Goal: Task Accomplishment & Management: Manage account settings

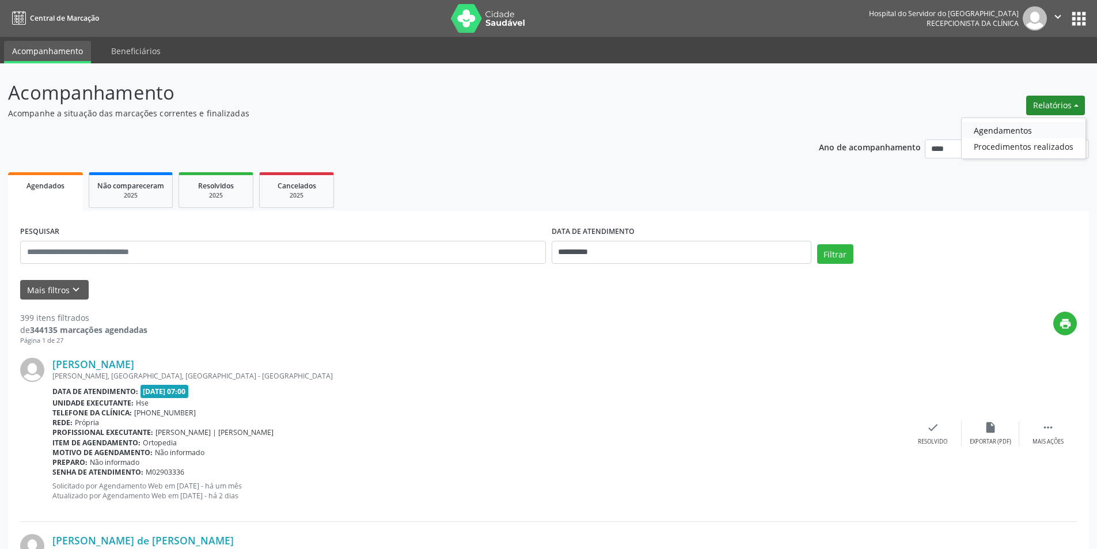
click at [1026, 131] on link "Agendamentos" at bounding box center [1024, 130] width 124 height 16
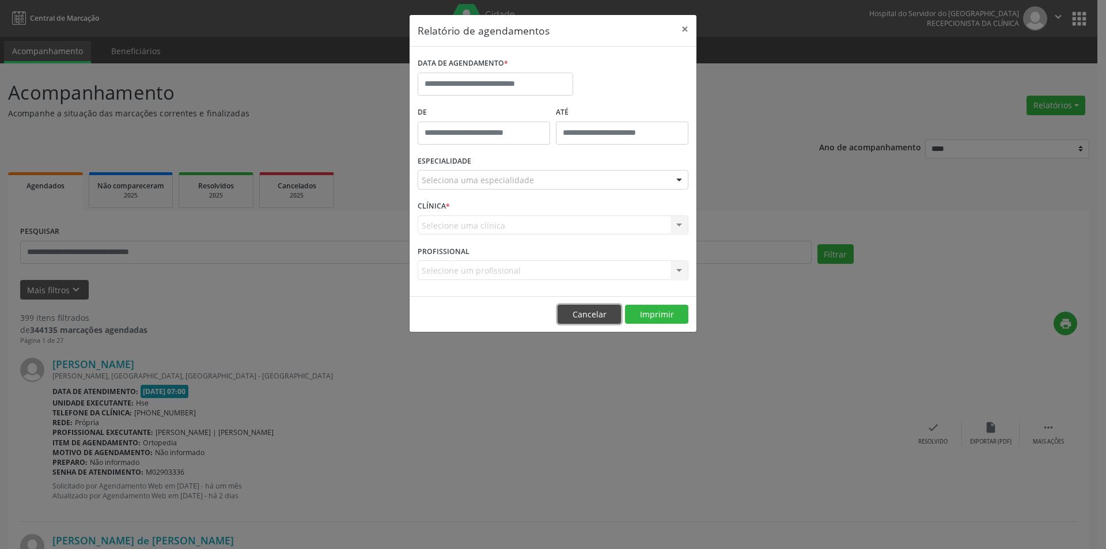
click at [595, 317] on button "Cancelar" at bounding box center [588, 315] width 63 height 20
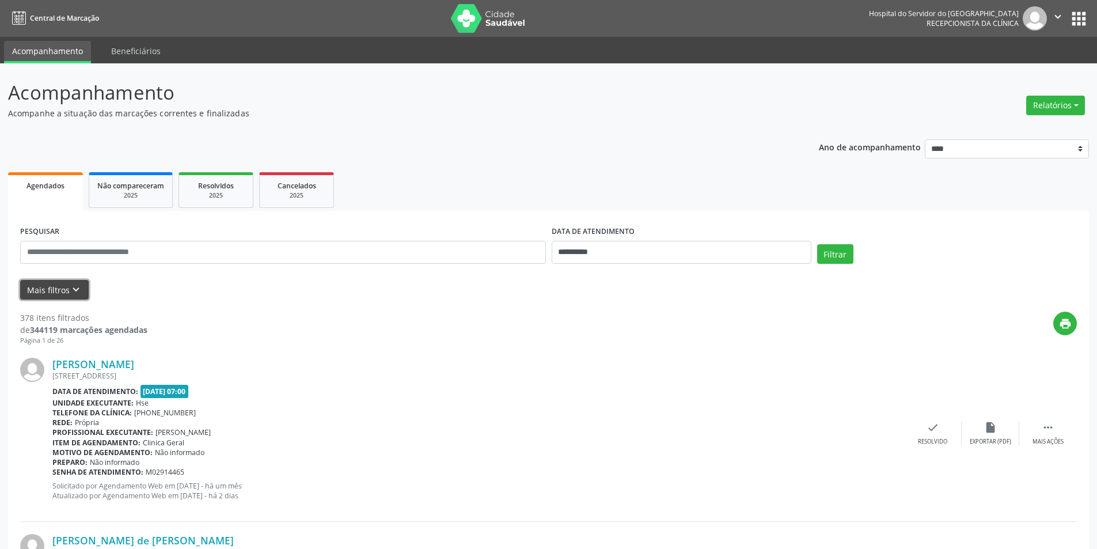
click at [54, 289] on button "Mais filtros keyboard_arrow_down" at bounding box center [54, 290] width 69 height 20
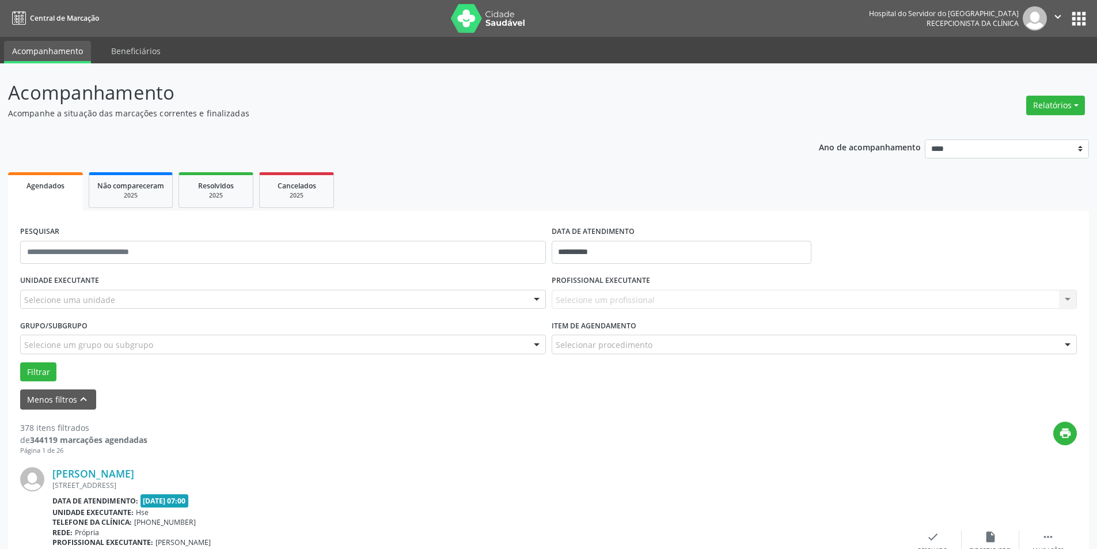
click at [208, 298] on div "Selecione uma unidade" at bounding box center [283, 300] width 526 height 20
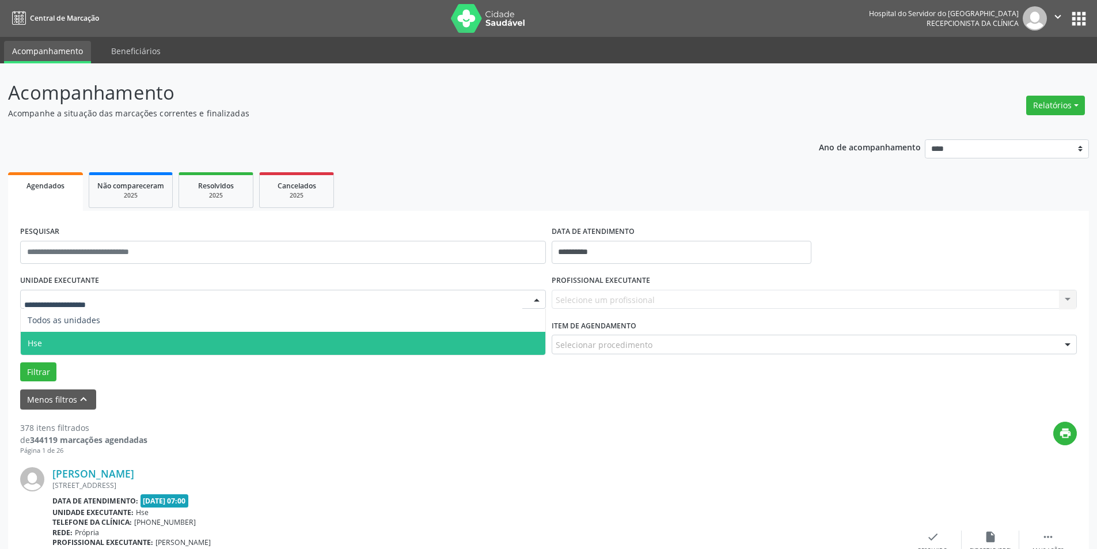
click at [163, 336] on span "Hse" at bounding box center [283, 343] width 525 height 23
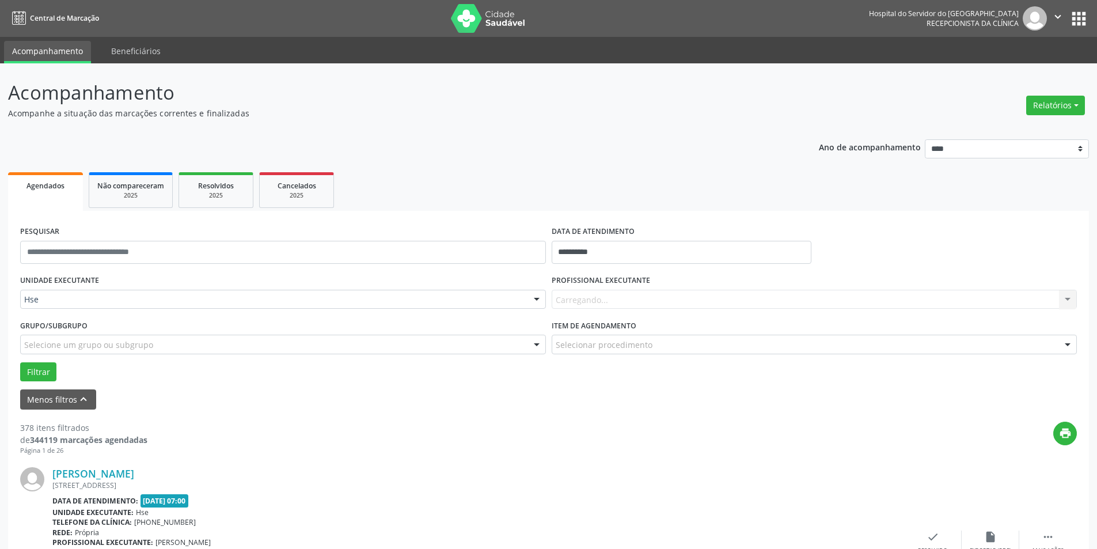
click at [635, 293] on div "Carregando... Nenhum resultado encontrado para: " " Não há nenhuma opção para s…" at bounding box center [815, 300] width 526 height 20
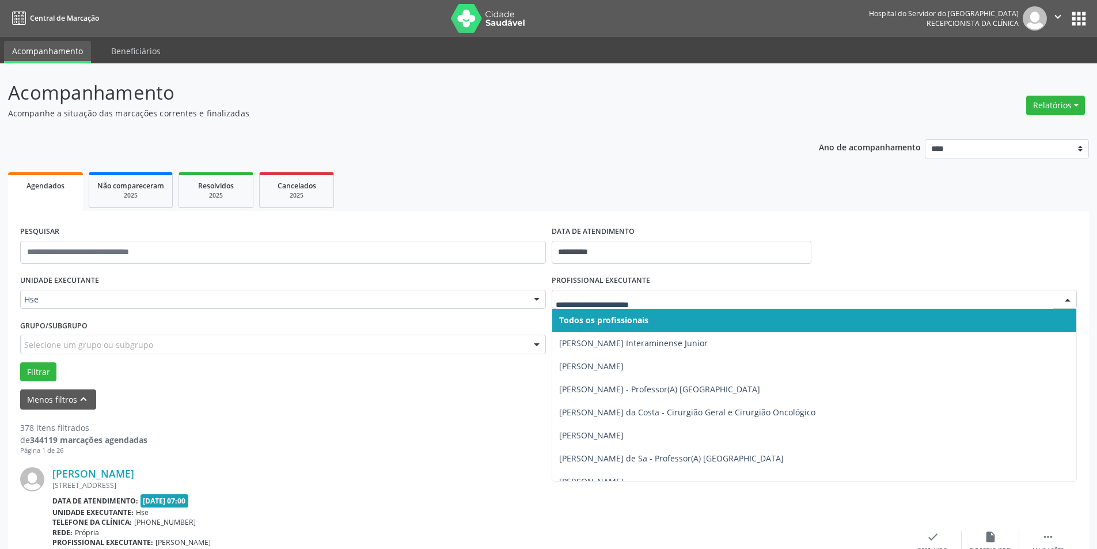
click at [1068, 300] on div at bounding box center [1067, 300] width 17 height 20
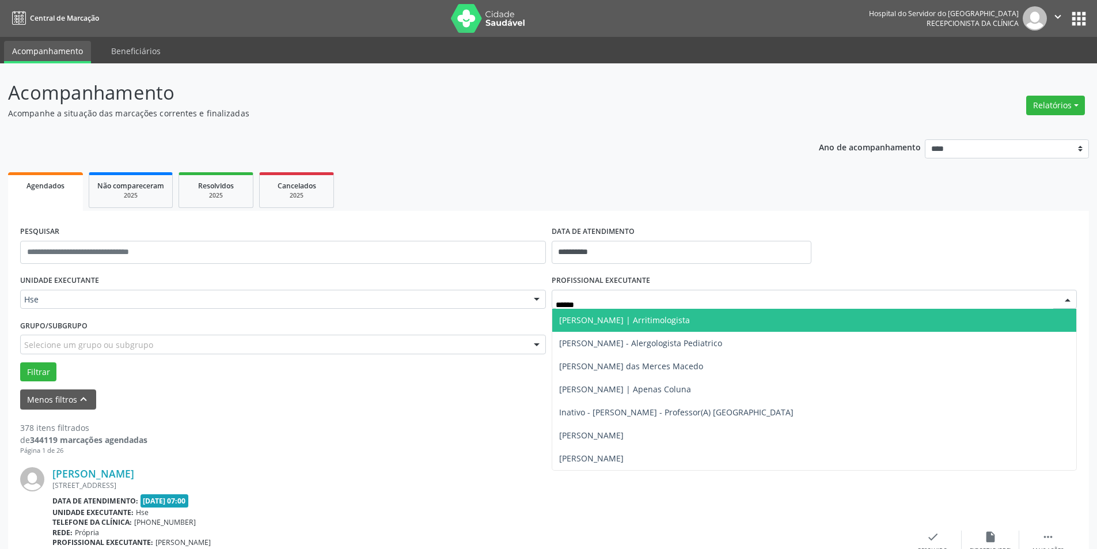
type input "*******"
click at [1009, 324] on span "[PERSON_NAME] - Alergologista Pediatrico" at bounding box center [814, 320] width 525 height 23
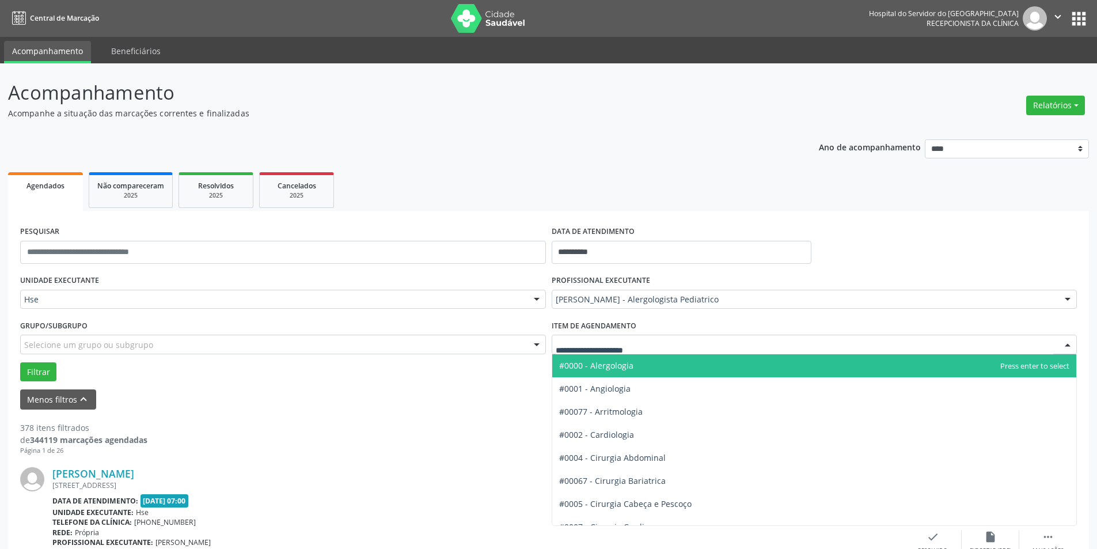
click at [644, 359] on span "#0000 - Alergologia" at bounding box center [814, 365] width 525 height 23
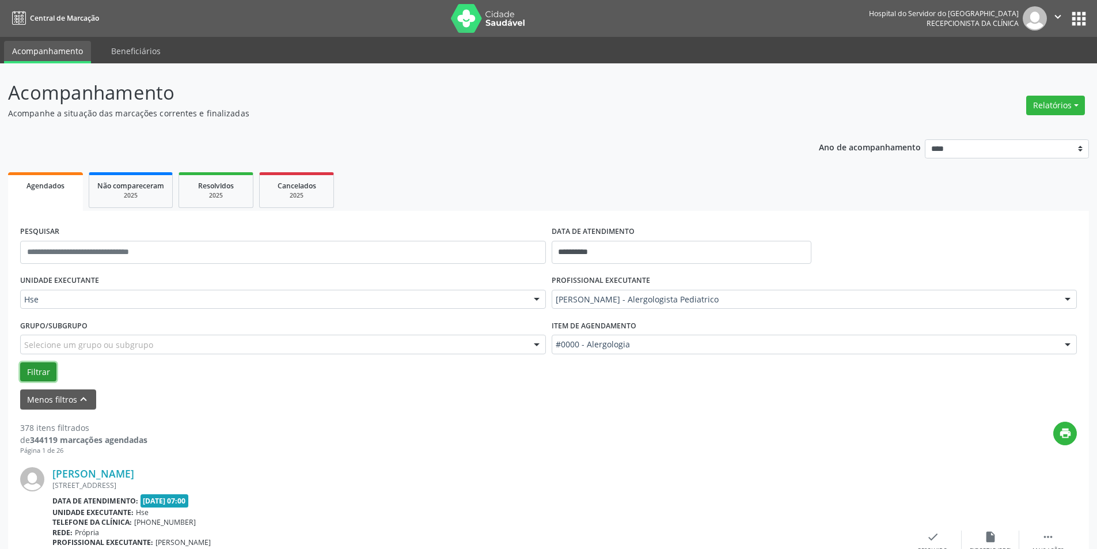
click at [37, 373] on button "Filtrar" at bounding box center [38, 372] width 36 height 20
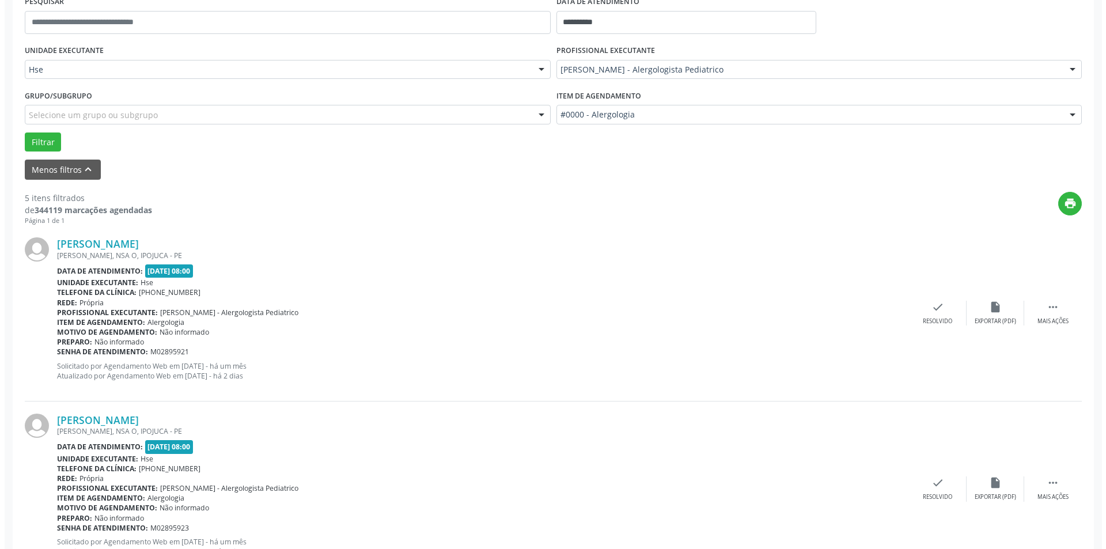
scroll to position [230, 0]
click at [930, 314] on div "check Resolvido" at bounding box center [933, 312] width 58 height 25
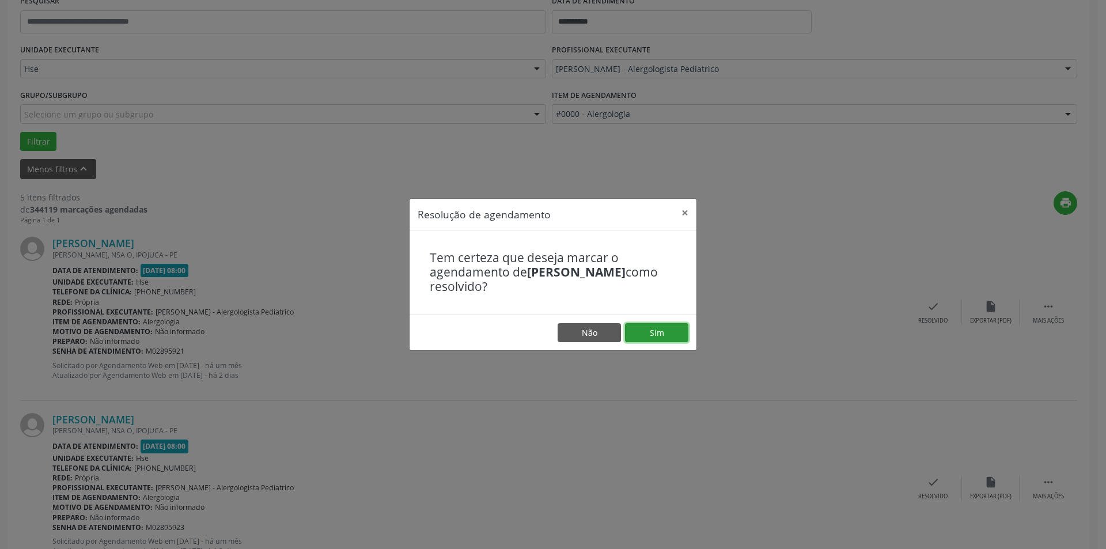
click at [654, 330] on button "Sim" at bounding box center [656, 333] width 63 height 20
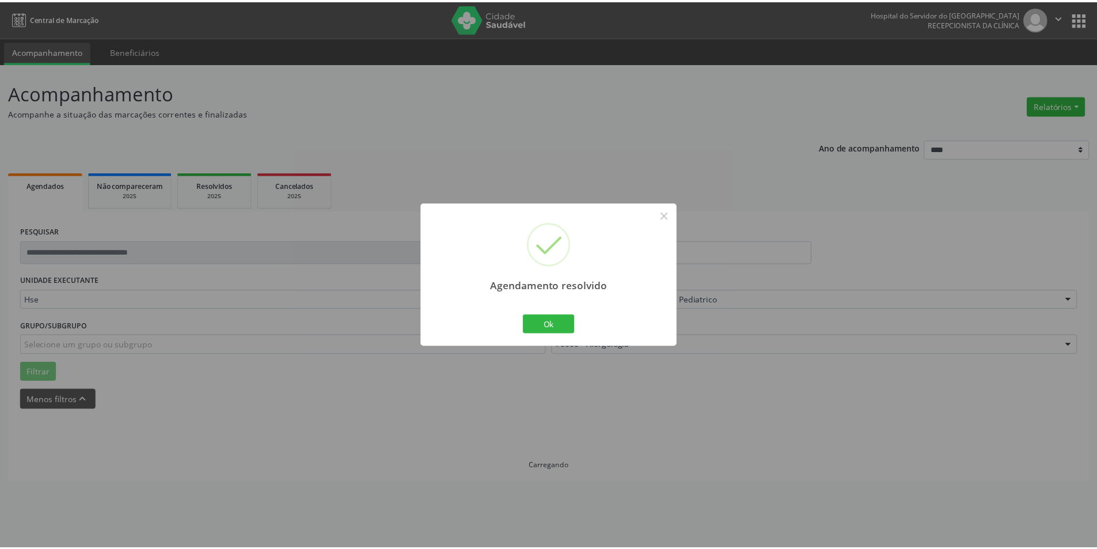
scroll to position [0, 0]
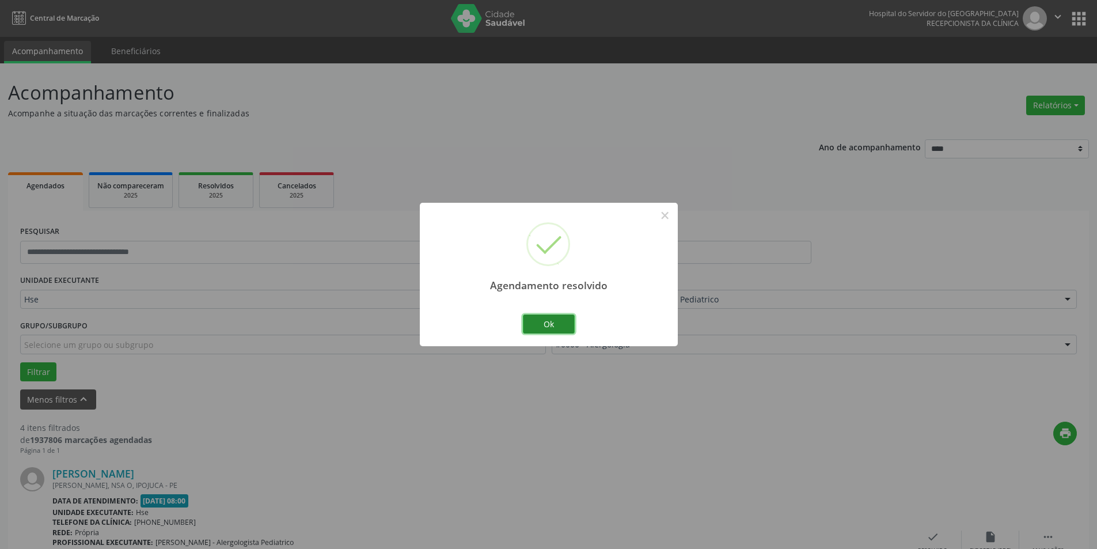
click at [547, 322] on button "Ok" at bounding box center [549, 324] width 52 height 20
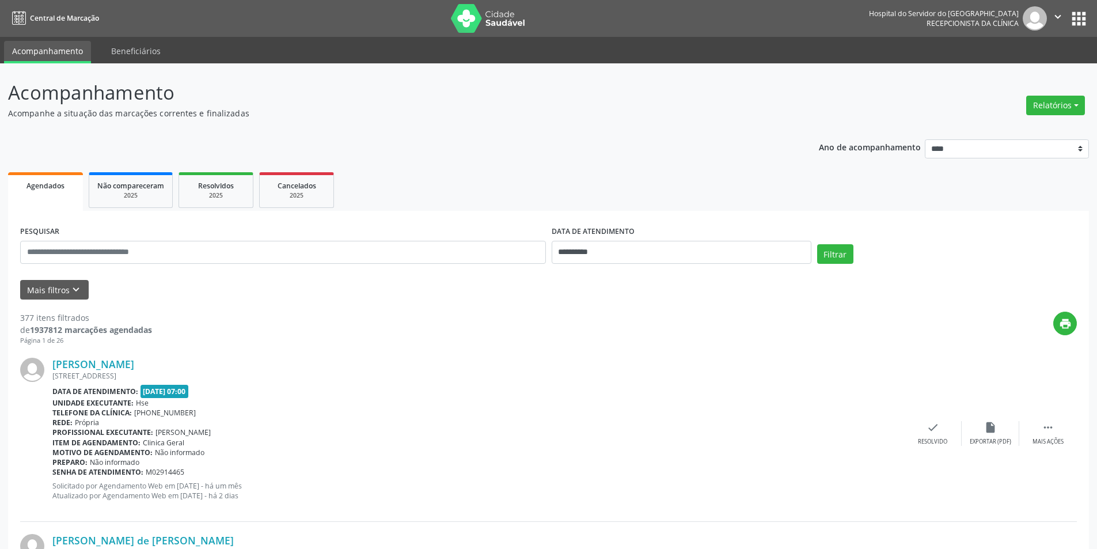
click at [1085, 13] on button "apps" at bounding box center [1079, 19] width 20 height 20
click at [651, 79] on p "Acompanhamento" at bounding box center [386, 92] width 757 height 29
click at [1035, 18] on img at bounding box center [1035, 18] width 24 height 24
click at [1057, 11] on icon "" at bounding box center [1058, 16] width 13 height 13
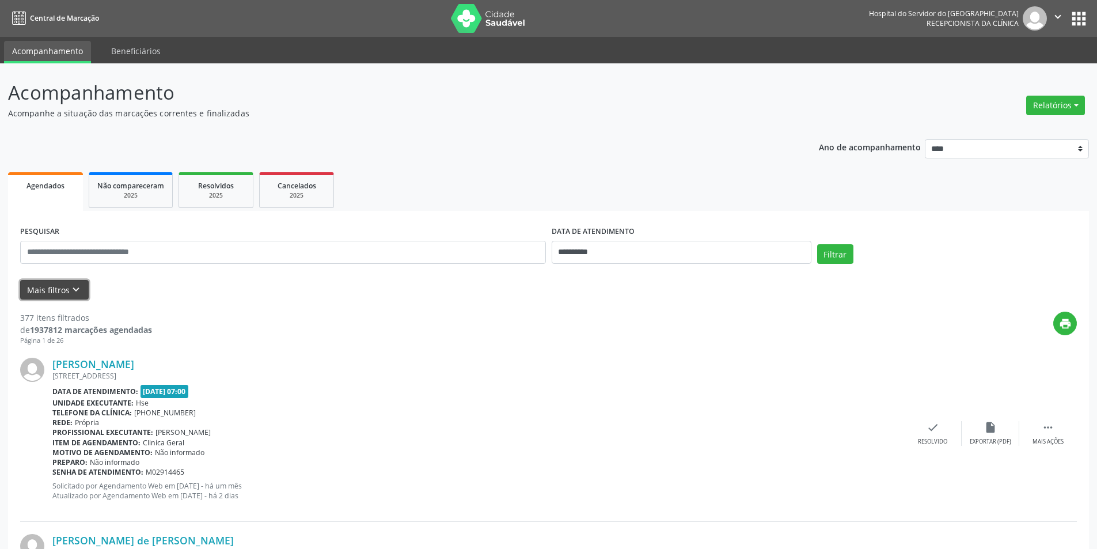
click at [49, 291] on button "Mais filtros keyboard_arrow_down" at bounding box center [54, 290] width 69 height 20
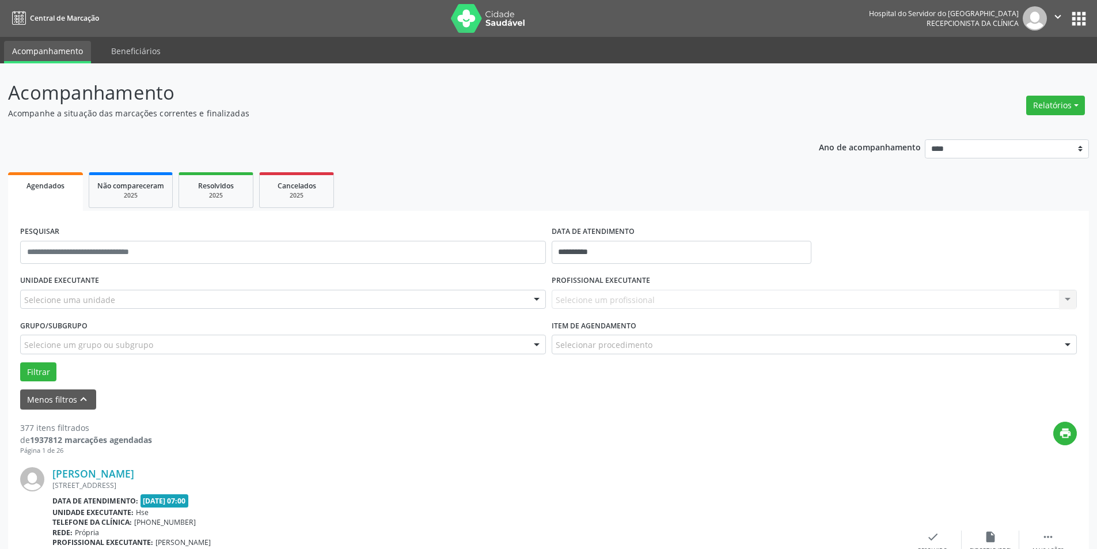
click at [146, 296] on div "Selecione uma unidade" at bounding box center [283, 300] width 526 height 20
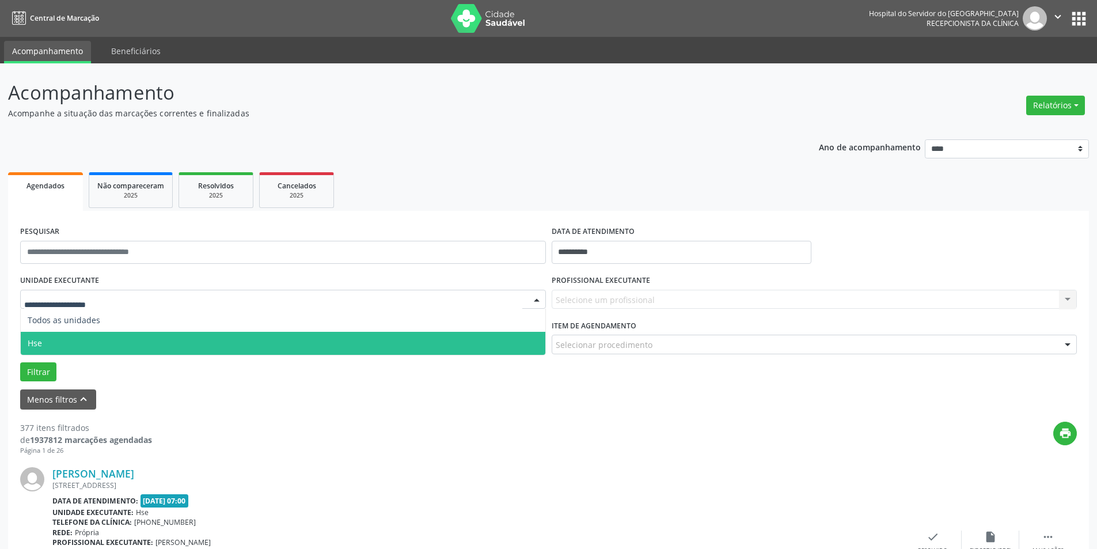
click at [122, 345] on span "Hse" at bounding box center [283, 343] width 525 height 23
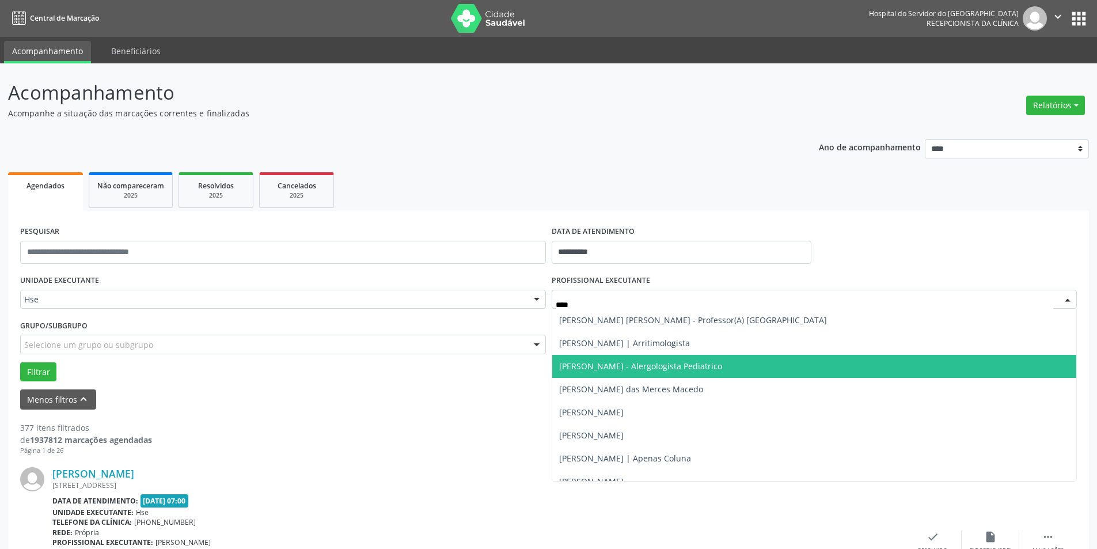
click at [694, 371] on span "[PERSON_NAME] - Alergologista Pediatrico" at bounding box center [640, 365] width 163 height 11
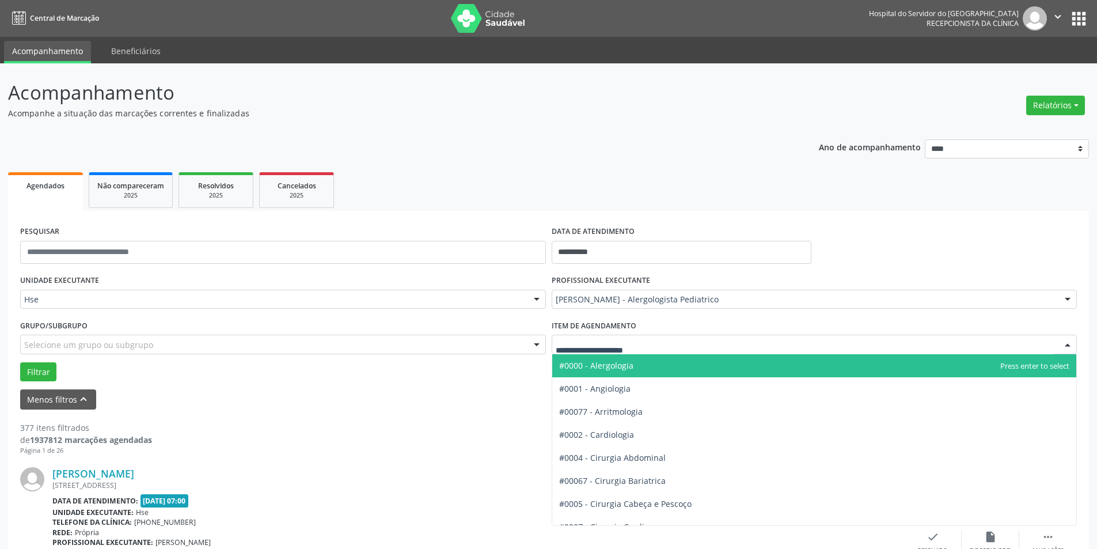
click at [652, 343] on div at bounding box center [815, 345] width 526 height 20
click at [659, 370] on span "#0000 - Alergologia" at bounding box center [814, 365] width 525 height 23
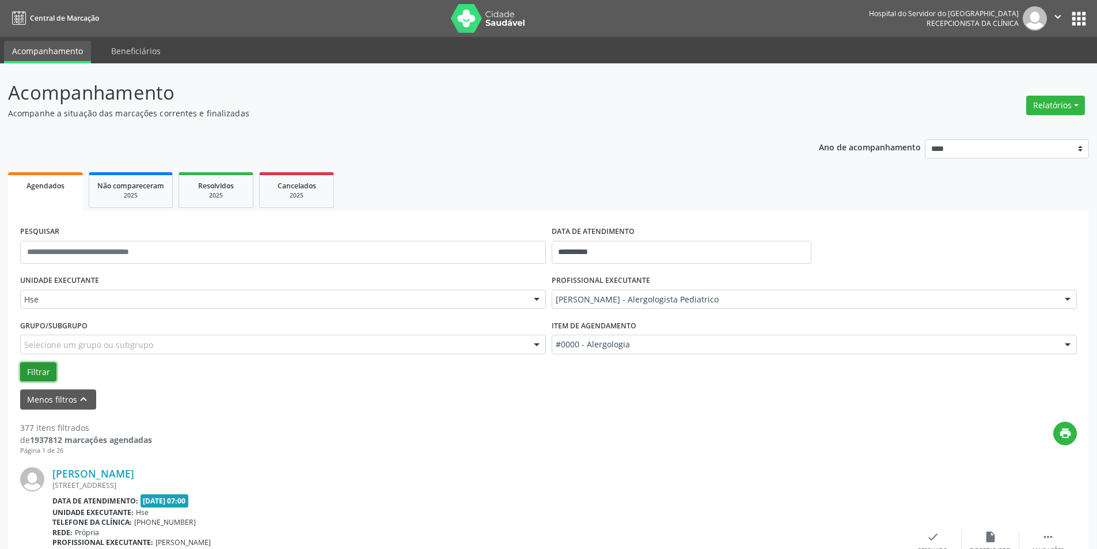
click at [39, 367] on button "Filtrar" at bounding box center [38, 372] width 36 height 20
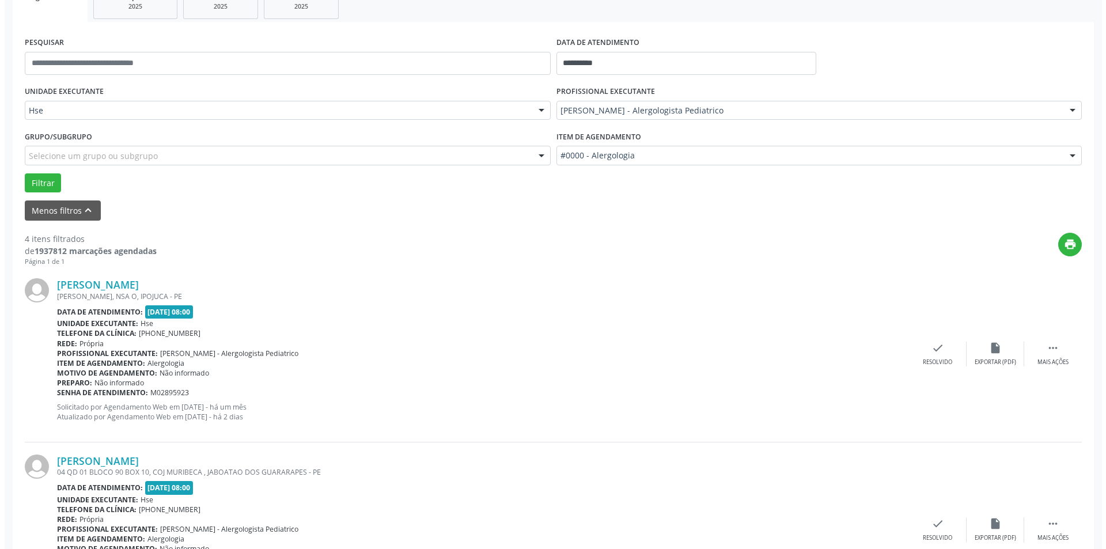
scroll to position [230, 0]
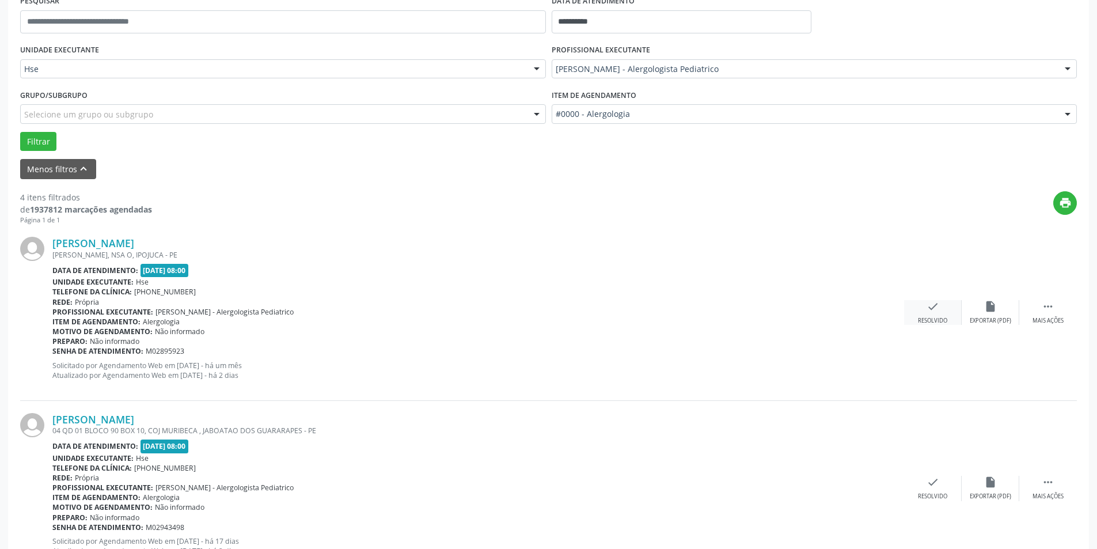
click at [939, 312] on div "check Resolvido" at bounding box center [933, 312] width 58 height 25
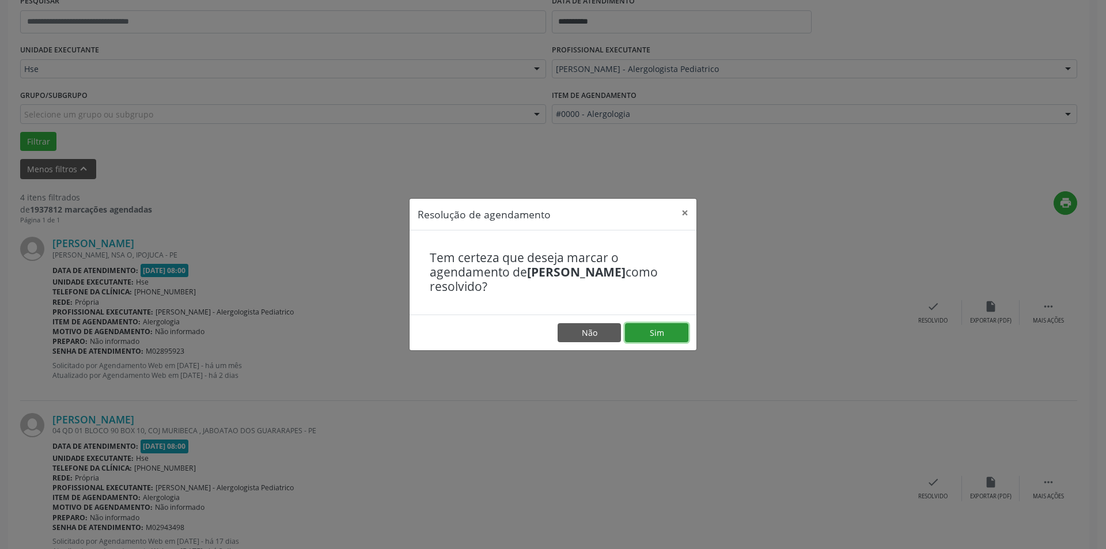
click at [657, 334] on button "Sim" at bounding box center [656, 333] width 63 height 20
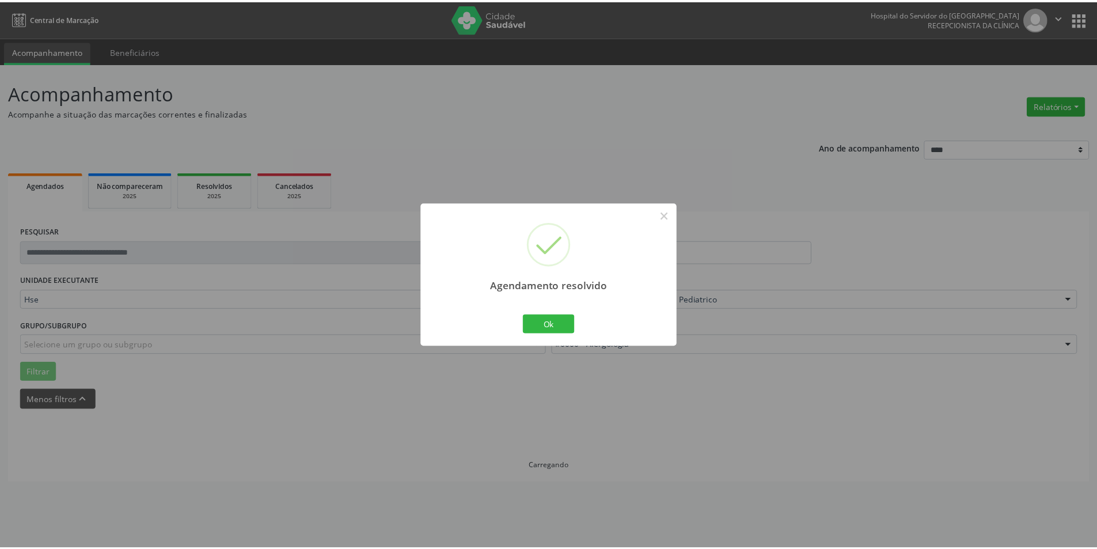
scroll to position [0, 0]
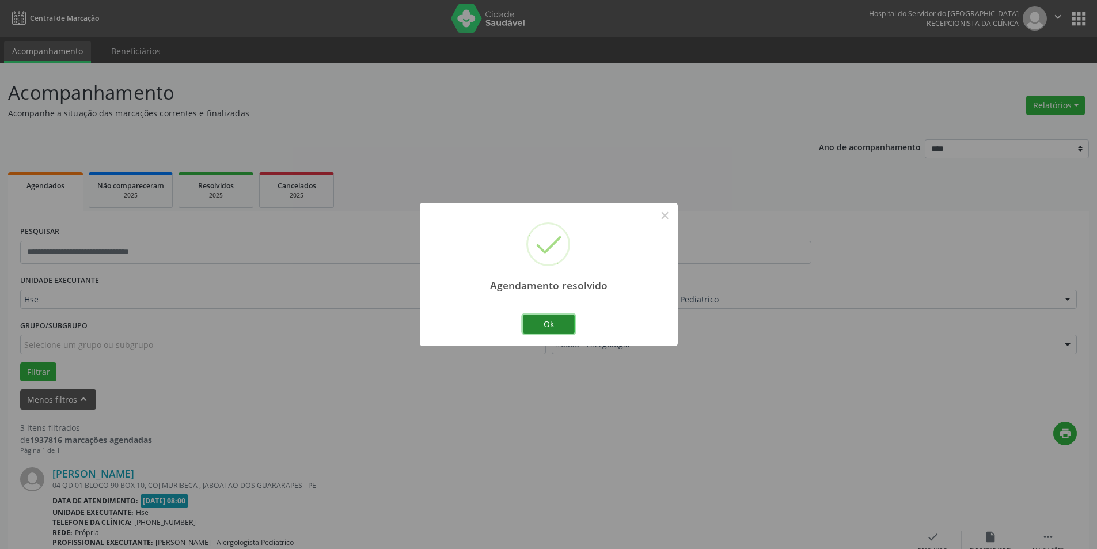
click at [545, 323] on button "Ok" at bounding box center [549, 324] width 52 height 20
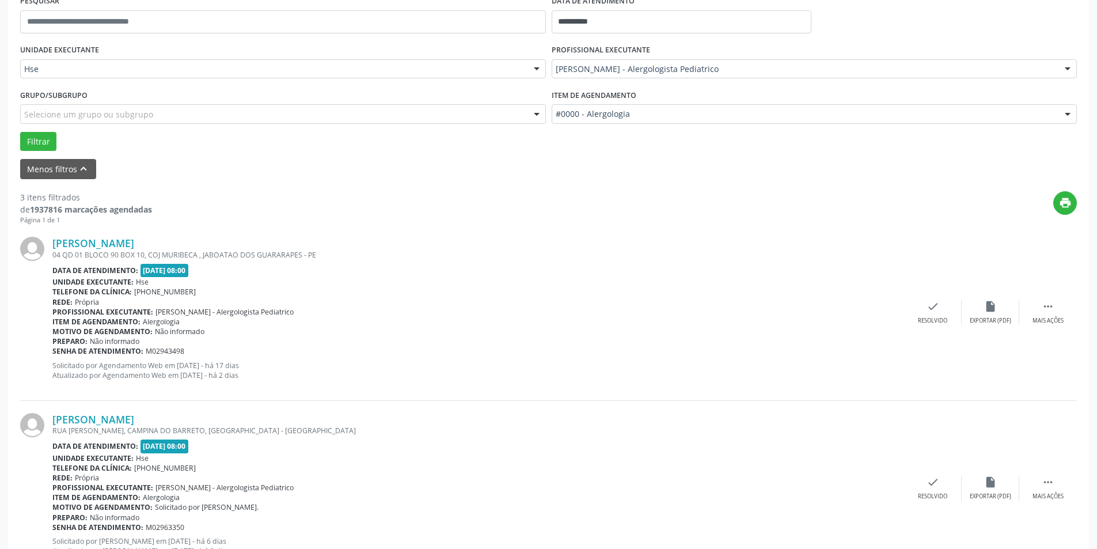
scroll to position [288, 0]
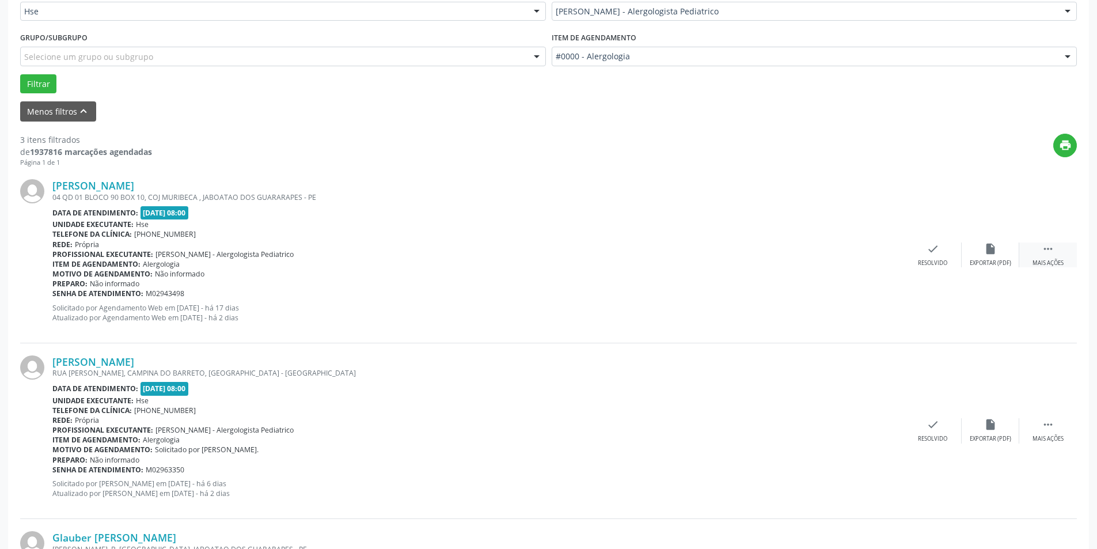
click at [1050, 255] on icon "" at bounding box center [1048, 248] width 13 height 13
click at [994, 260] on div "Não compareceu" at bounding box center [990, 263] width 49 height 8
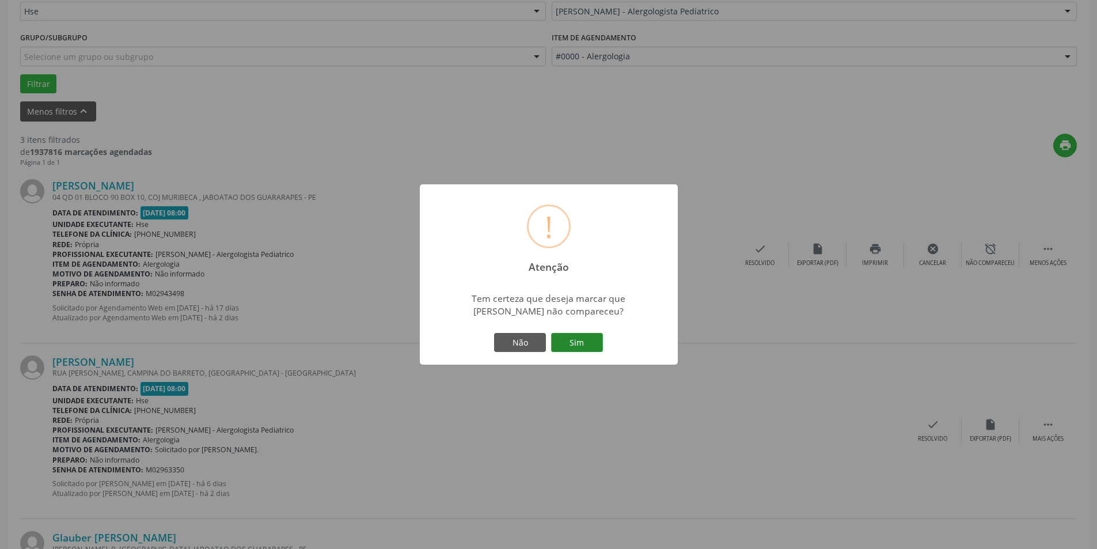
click at [595, 341] on button "Sim" at bounding box center [577, 343] width 52 height 20
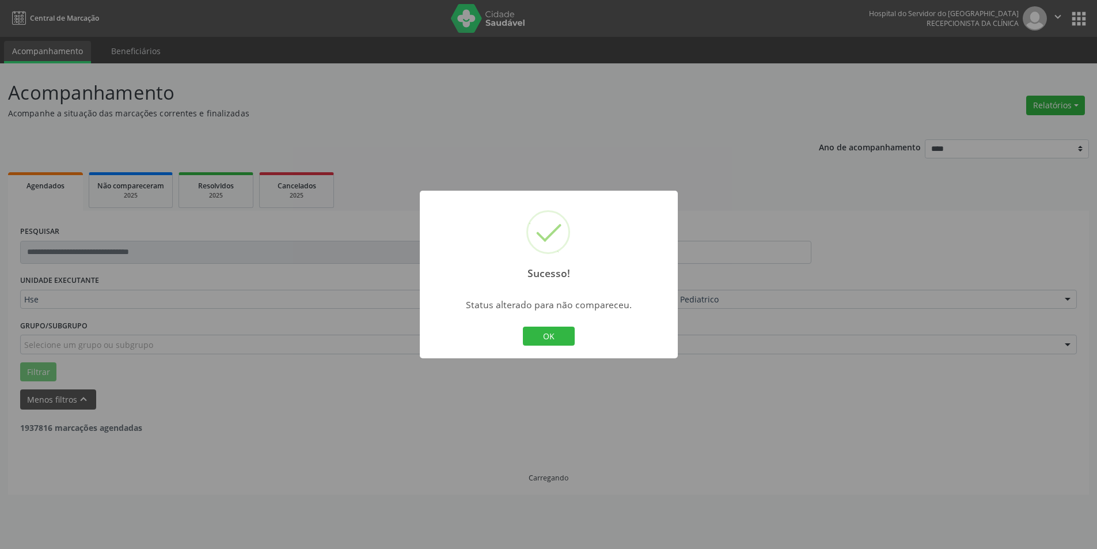
scroll to position [0, 0]
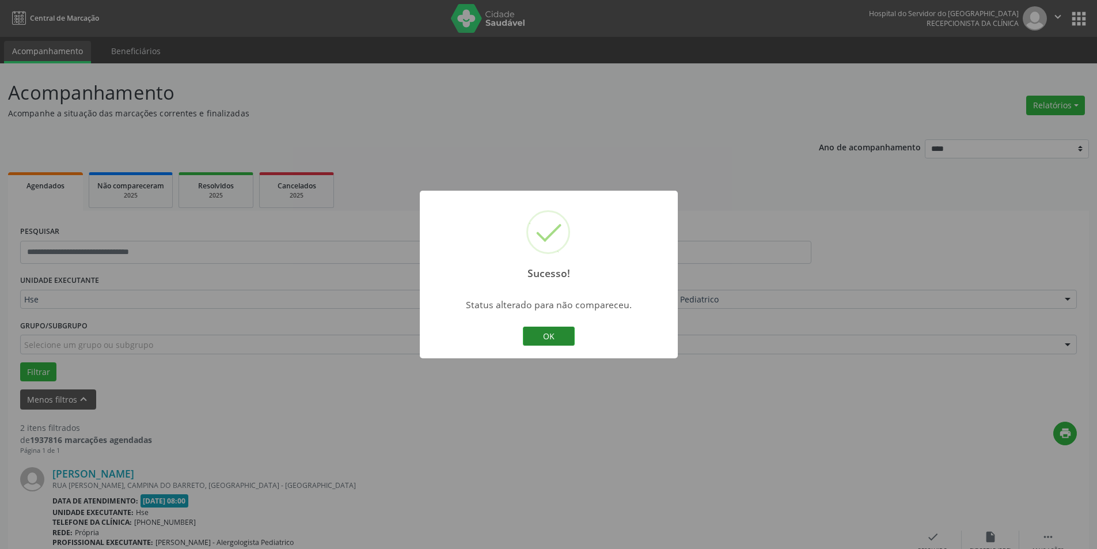
click at [546, 337] on button "OK" at bounding box center [549, 337] width 52 height 20
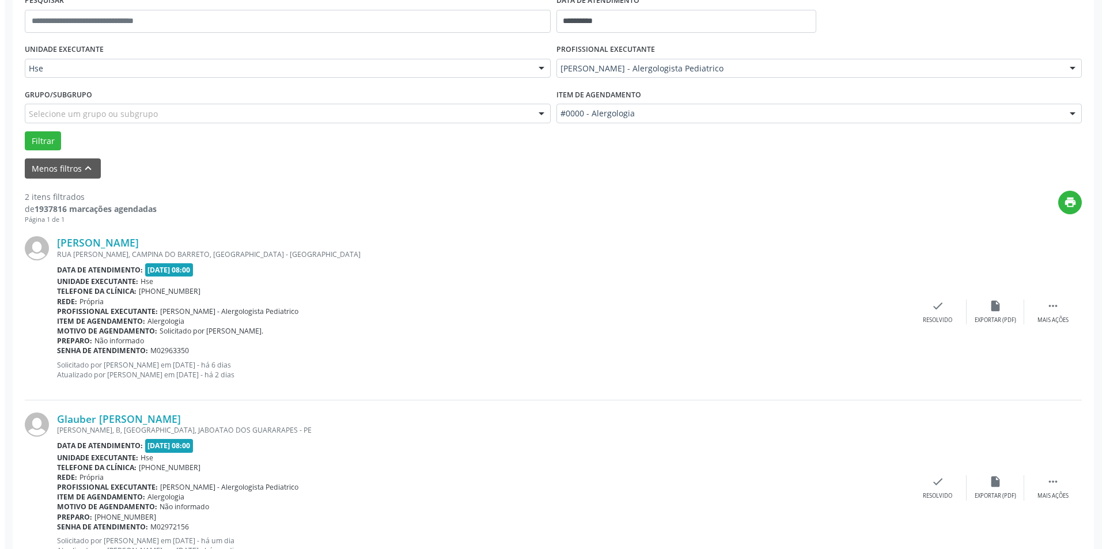
scroll to position [278, 0]
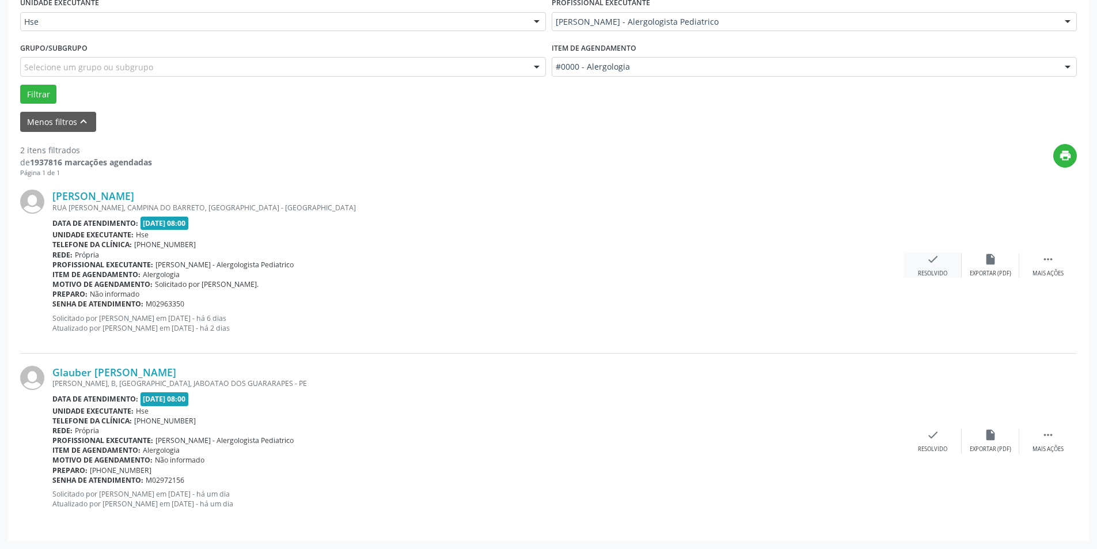
click at [936, 264] on icon "check" at bounding box center [933, 259] width 13 height 13
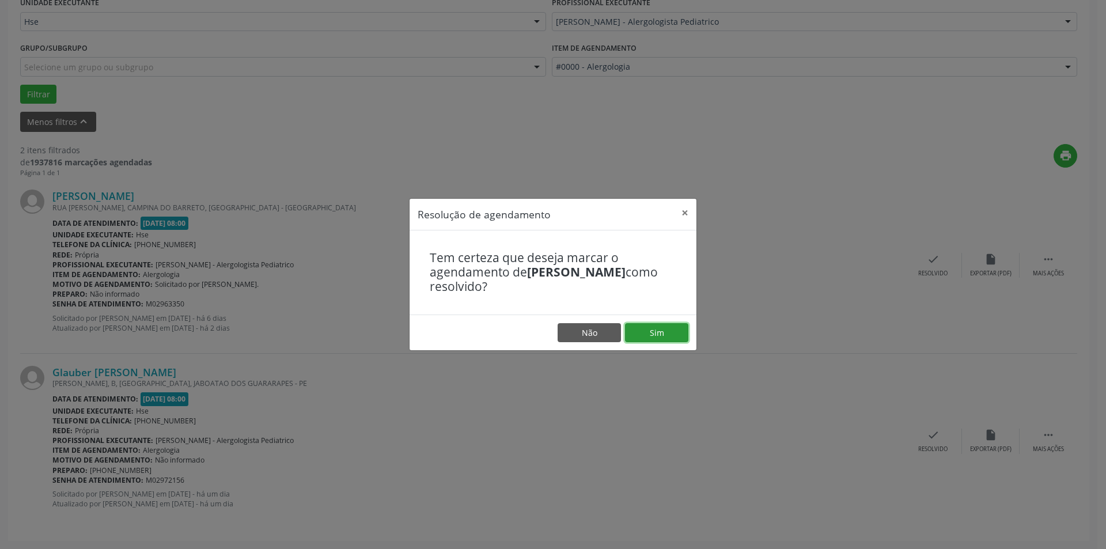
click at [659, 327] on button "Sim" at bounding box center [656, 333] width 63 height 20
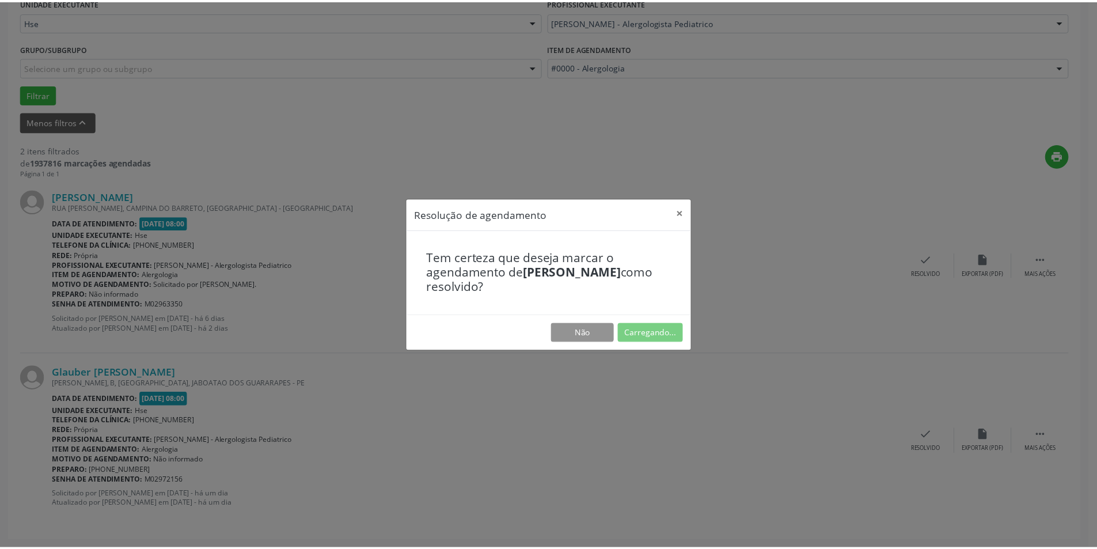
scroll to position [0, 0]
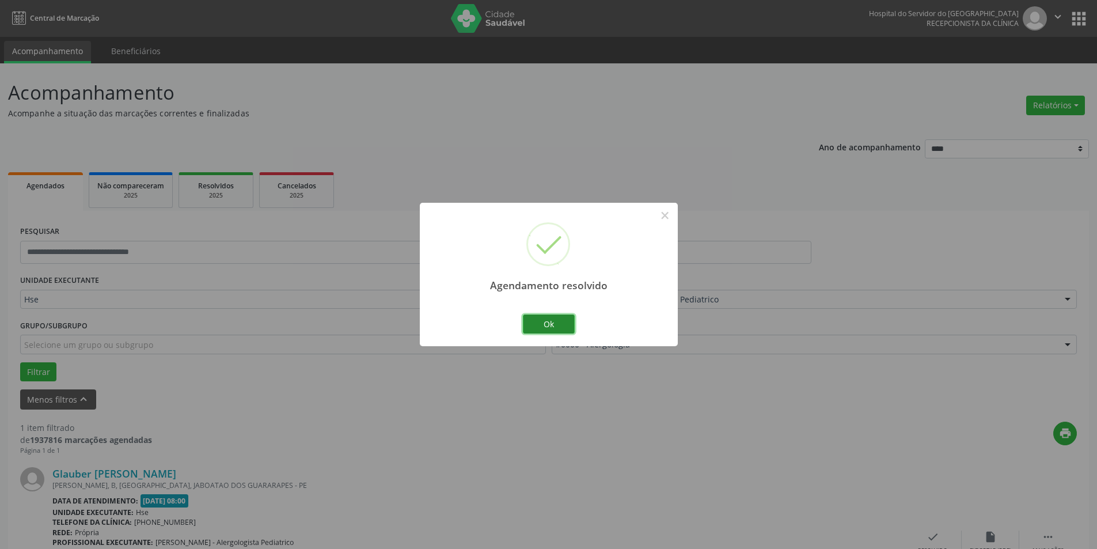
click at [554, 331] on button "Ok" at bounding box center [549, 324] width 52 height 20
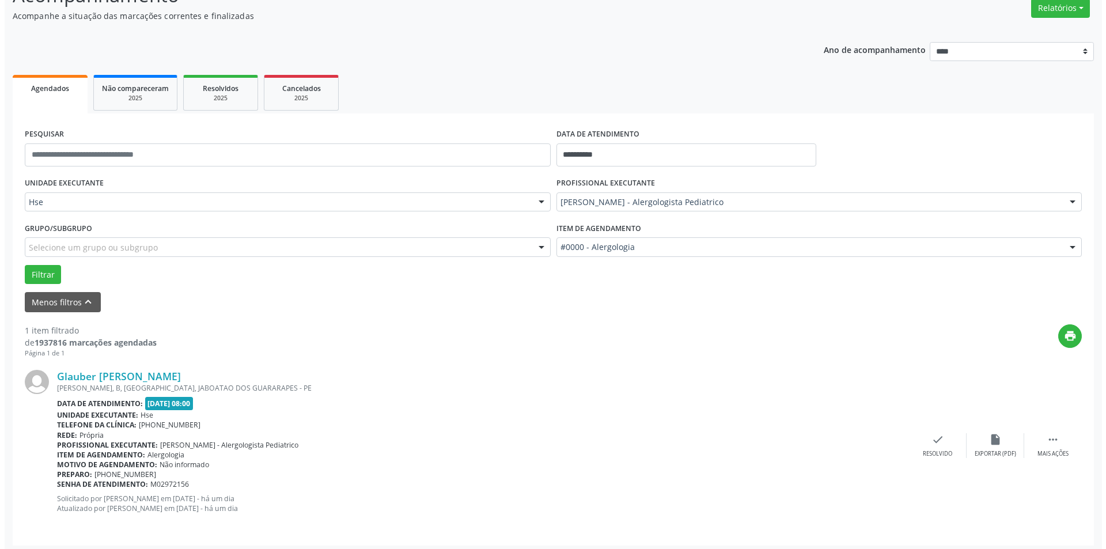
scroll to position [102, 0]
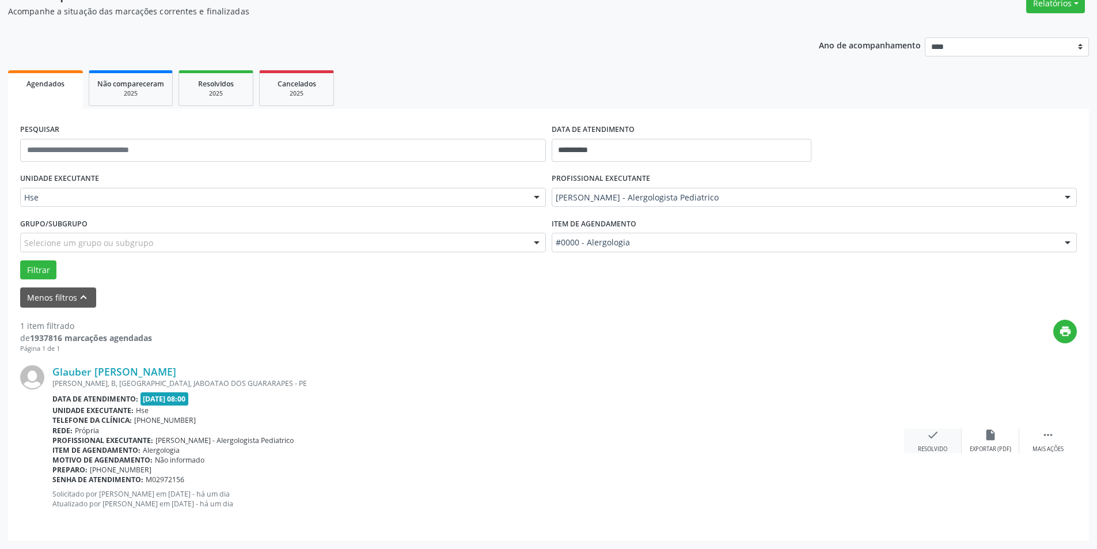
click at [937, 437] on icon "check" at bounding box center [933, 434] width 13 height 13
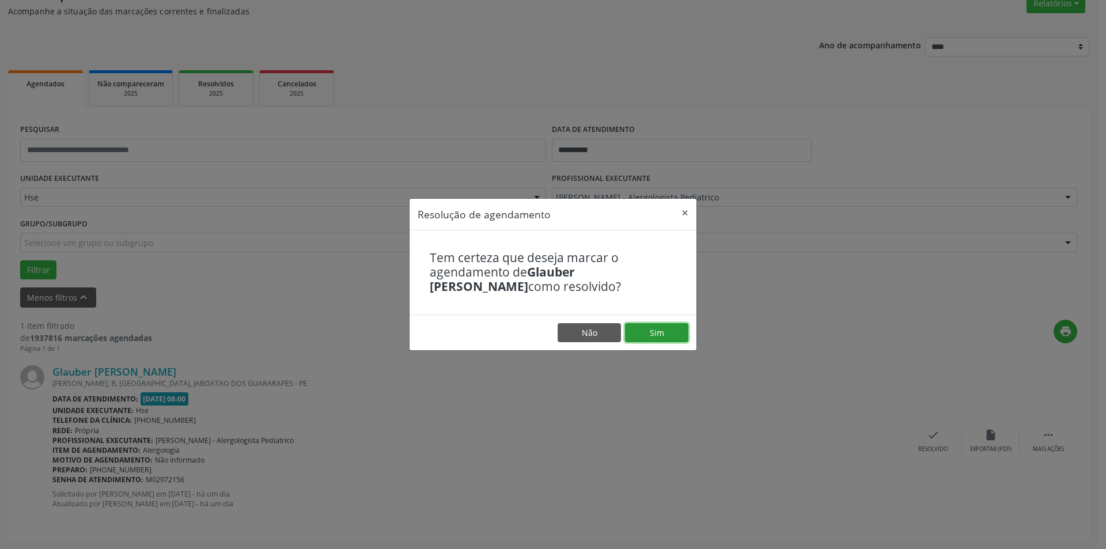
click at [649, 333] on button "Sim" at bounding box center [656, 333] width 63 height 20
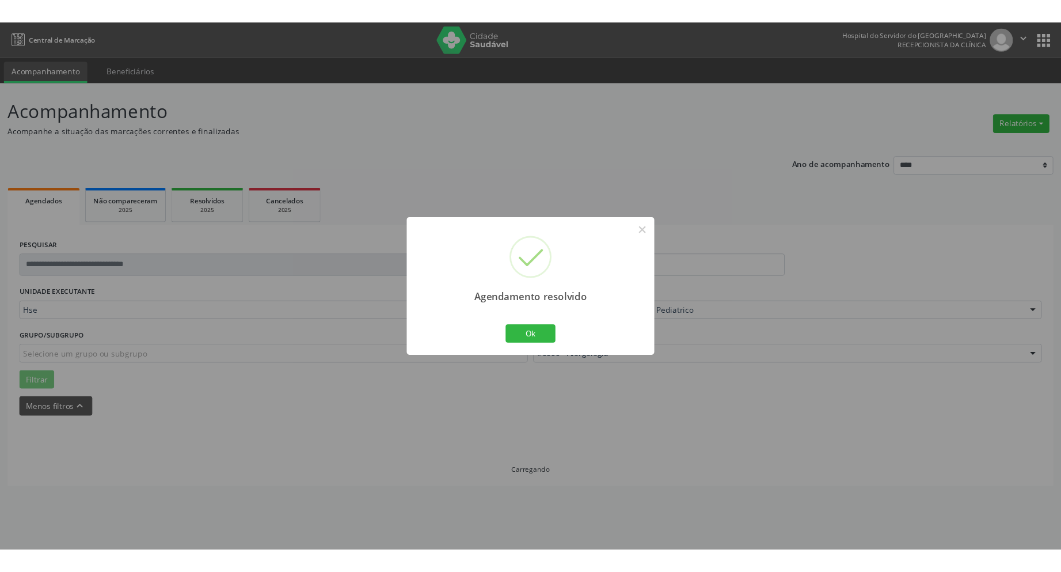
scroll to position [0, 0]
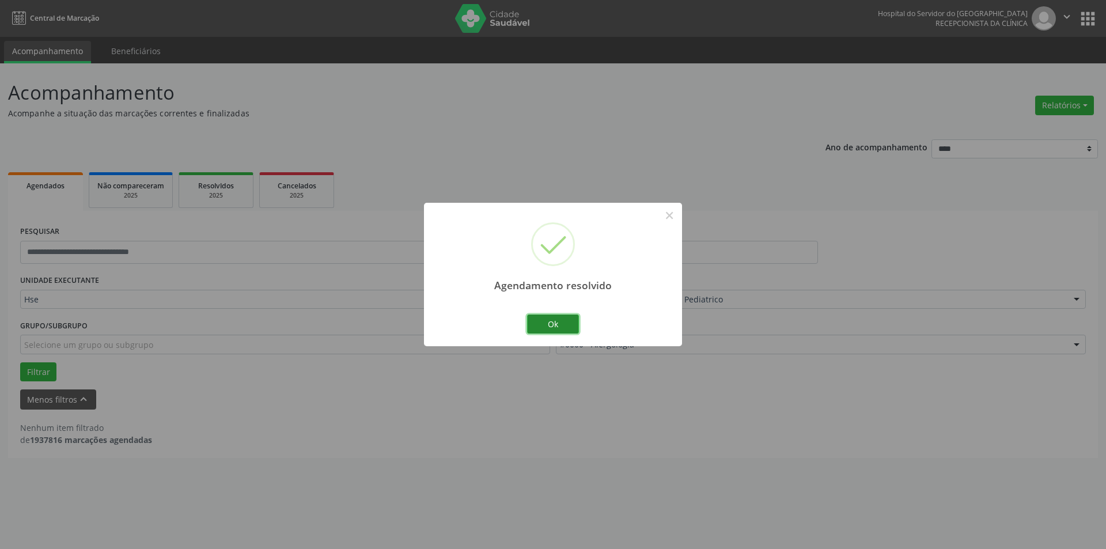
click at [549, 316] on button "Ok" at bounding box center [553, 324] width 52 height 20
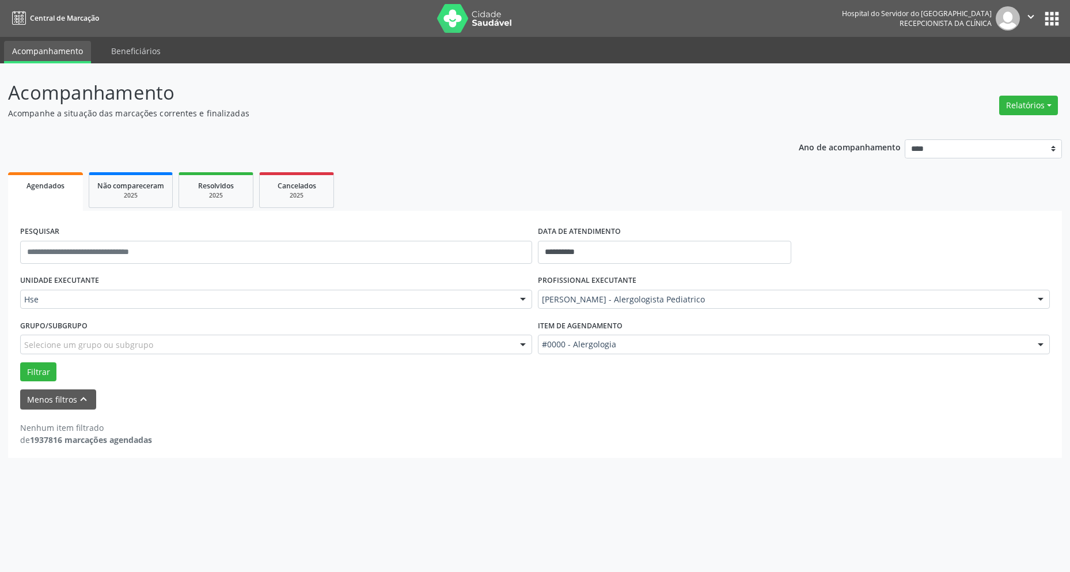
click at [176, 291] on div "Hse" at bounding box center [276, 300] width 512 height 20
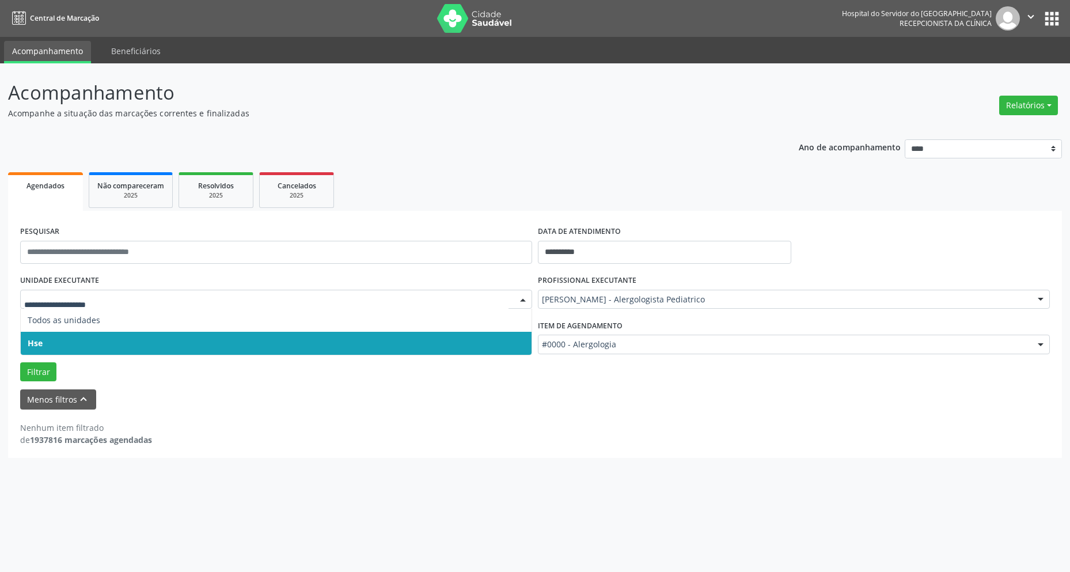
click at [150, 344] on span "Hse" at bounding box center [276, 343] width 511 height 23
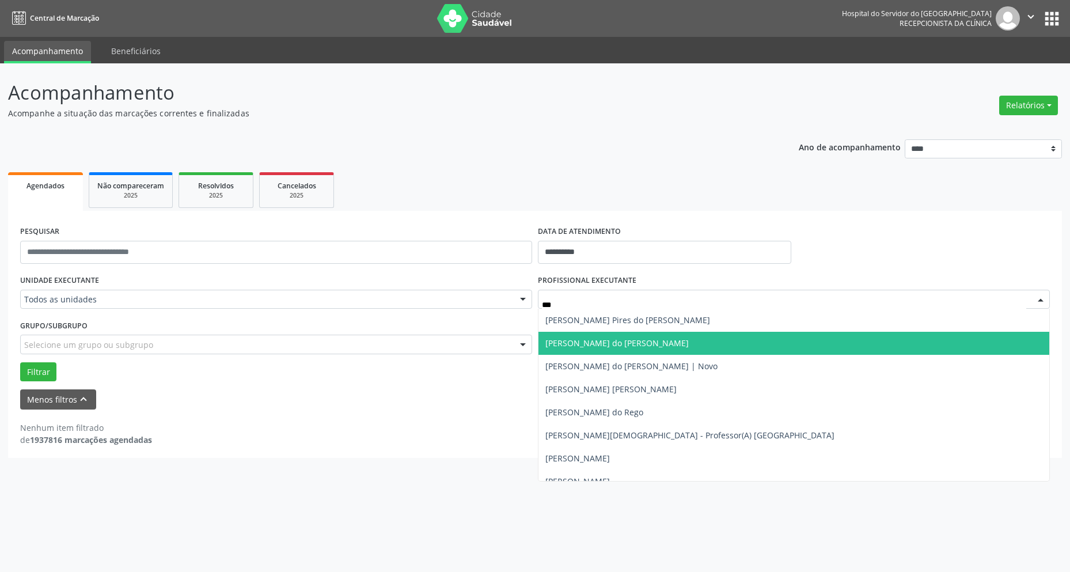
type input "****"
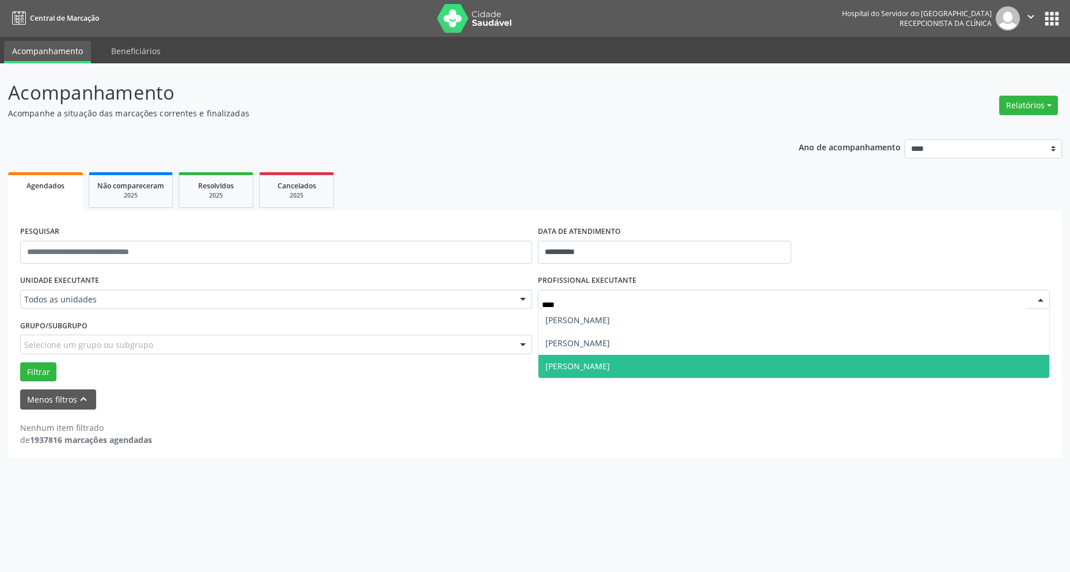
click at [610, 365] on span "[PERSON_NAME]" at bounding box center [577, 365] width 64 height 11
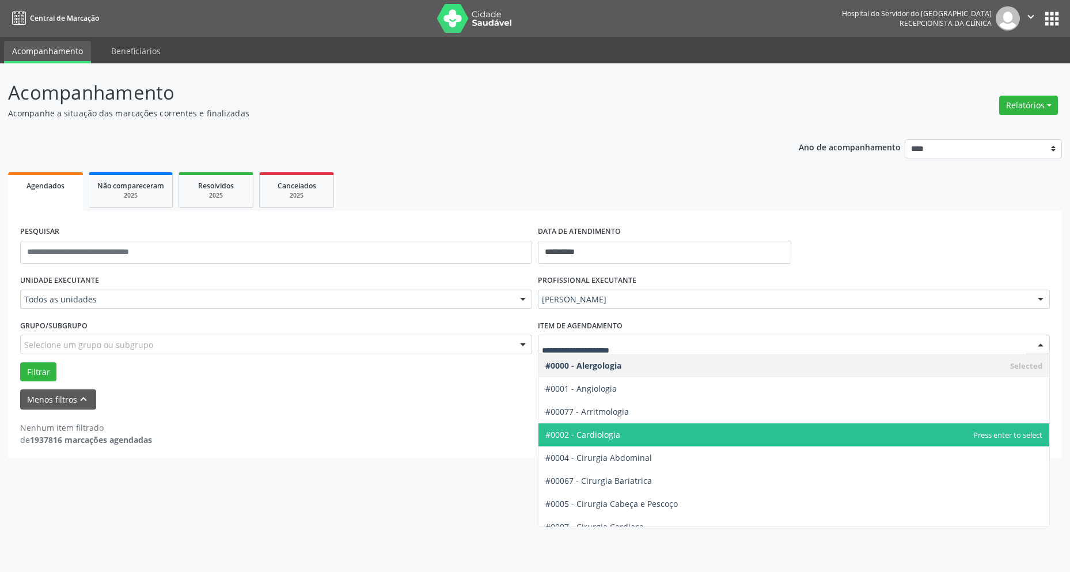
click at [635, 427] on span "#0002 - Cardiologia" at bounding box center [793, 434] width 511 height 23
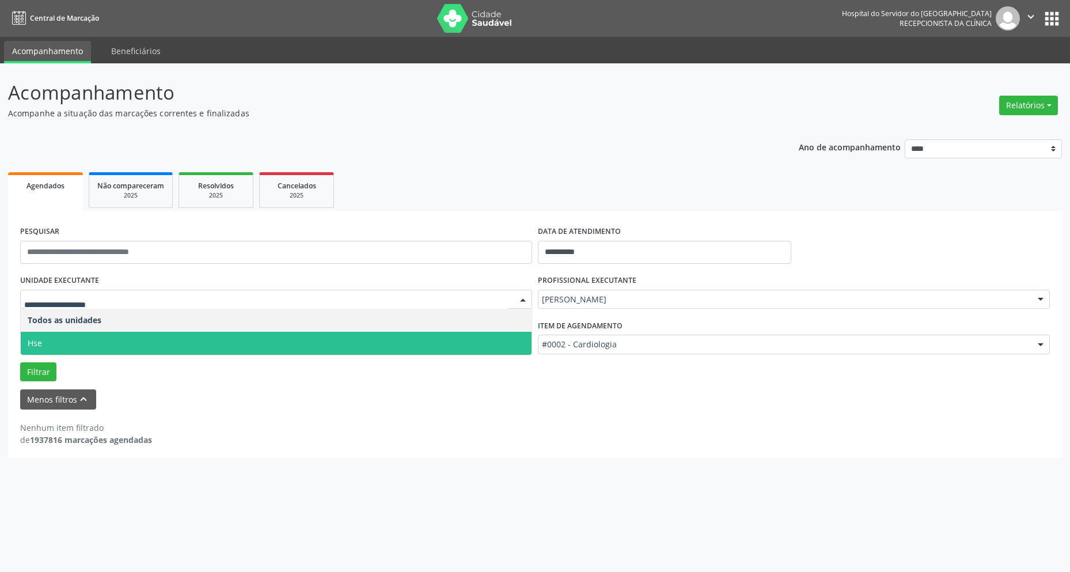
click at [73, 336] on span "Hse" at bounding box center [276, 343] width 511 height 23
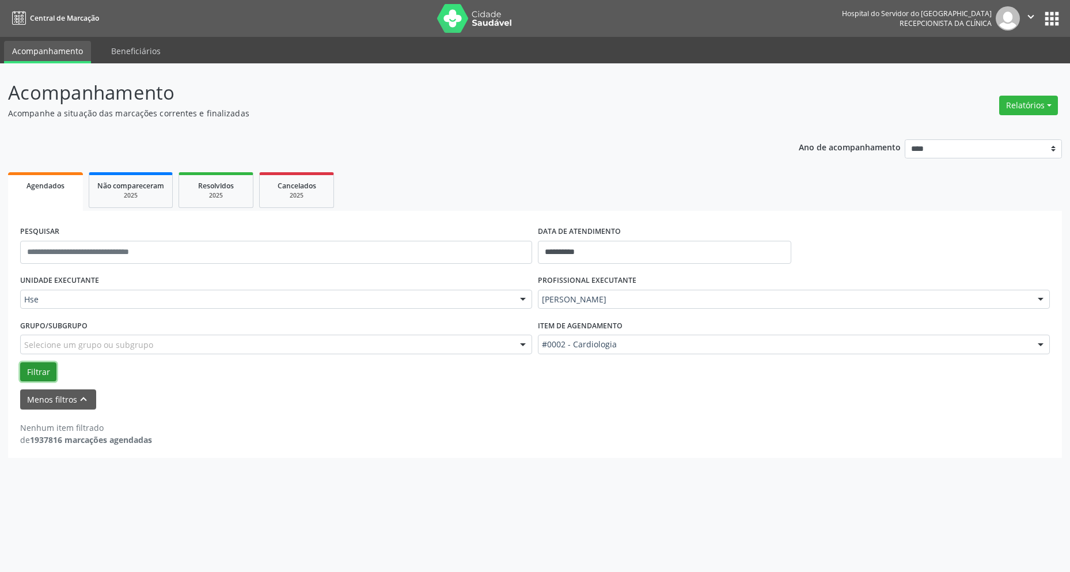
click at [33, 370] on button "Filtrar" at bounding box center [38, 372] width 36 height 20
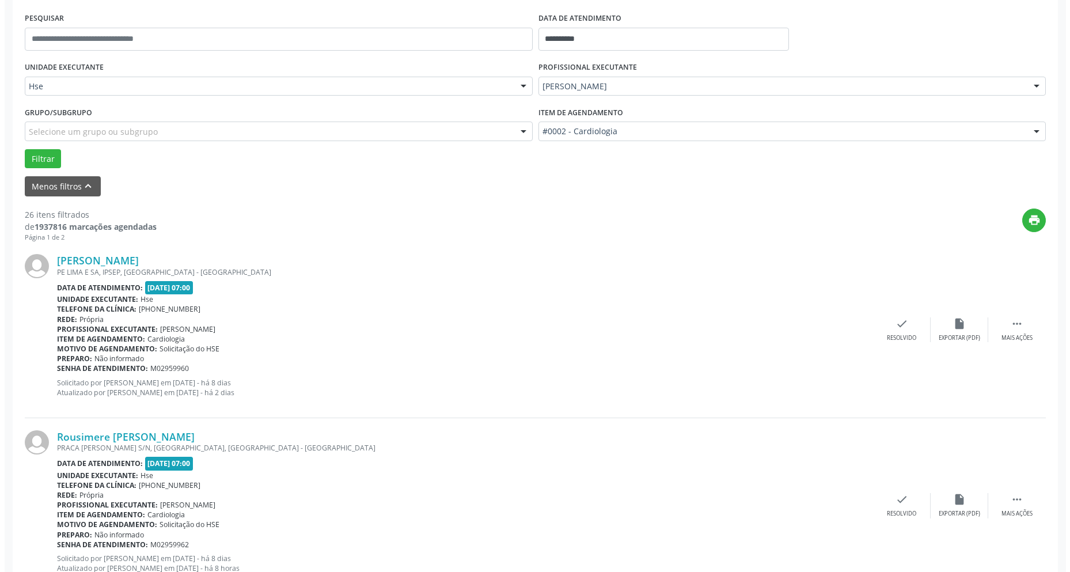
scroll to position [230, 0]
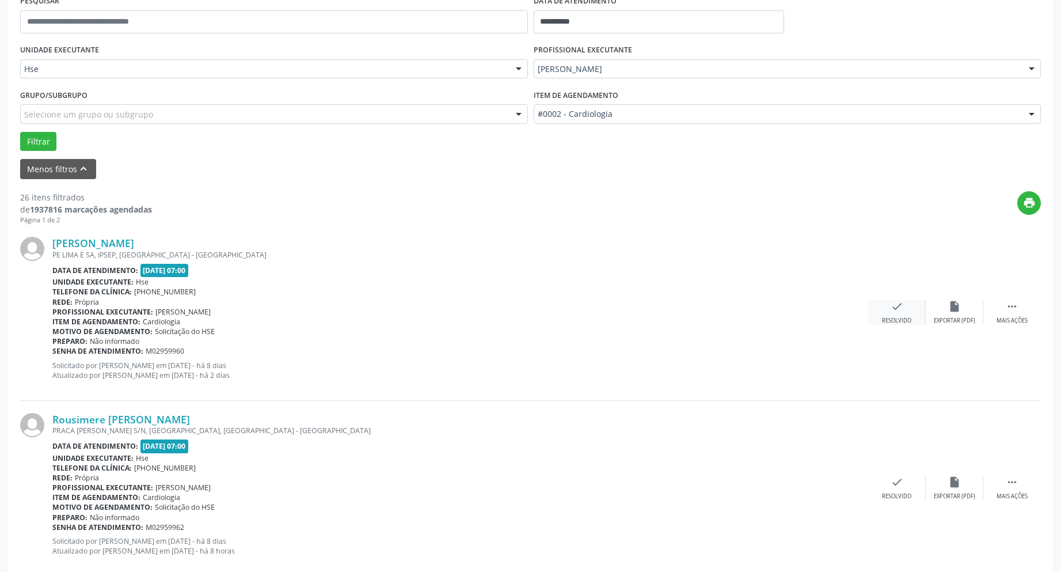
click at [886, 305] on div "check Resolvido" at bounding box center [897, 312] width 58 height 25
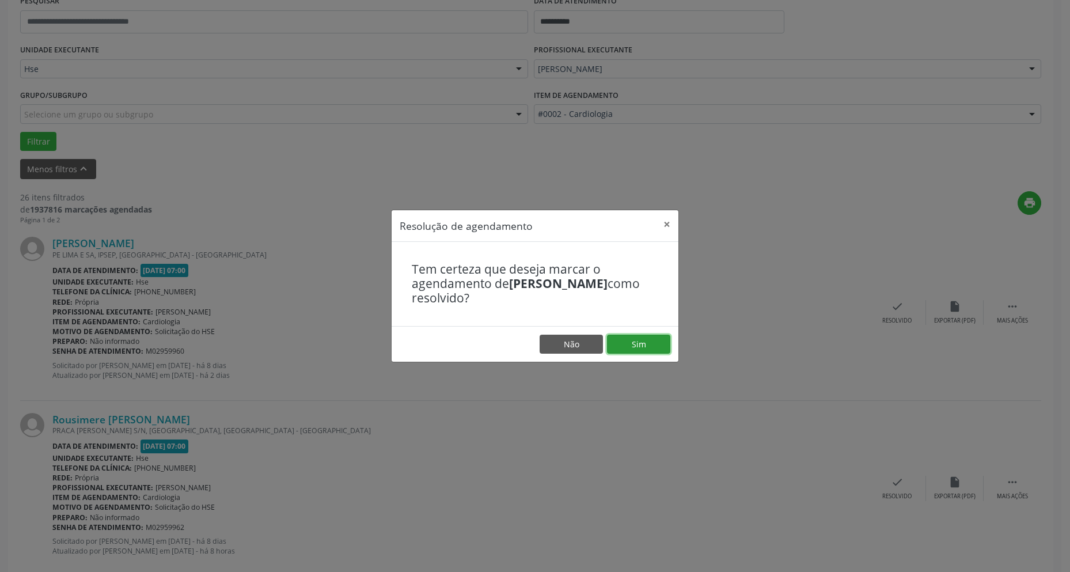
click at [628, 338] on button "Sim" at bounding box center [638, 345] width 63 height 20
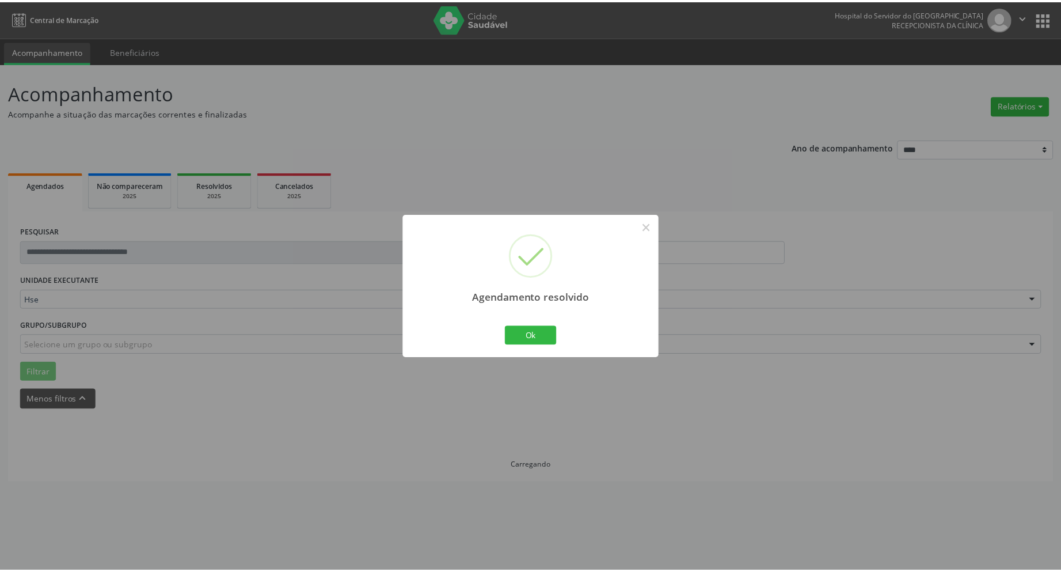
scroll to position [0, 0]
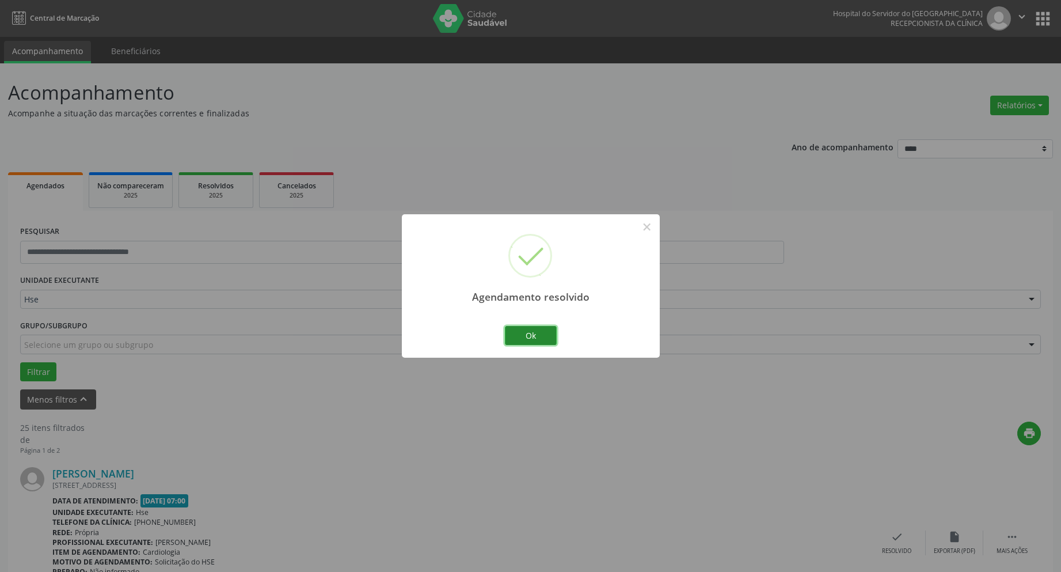
click at [527, 335] on button "Ok" at bounding box center [531, 336] width 52 height 20
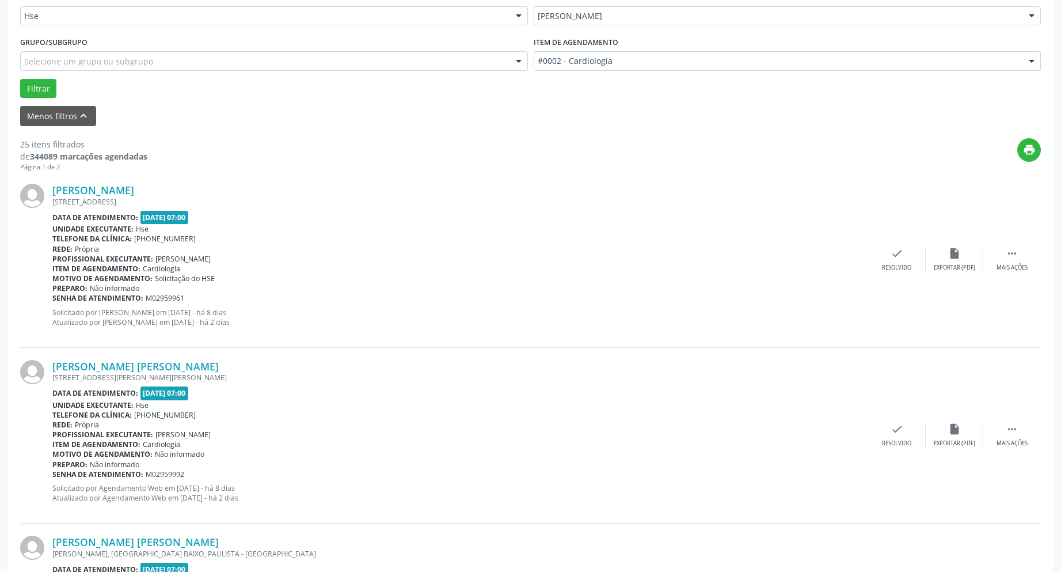
scroll to position [288, 0]
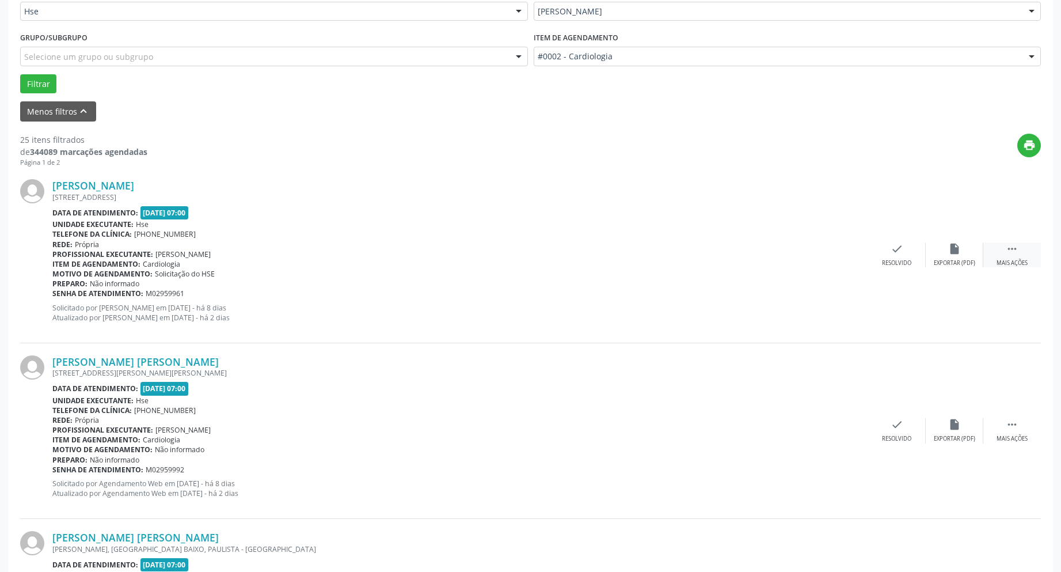
click at [1009, 250] on icon "" at bounding box center [1012, 248] width 13 height 13
click at [949, 253] on icon "alarm_off" at bounding box center [954, 248] width 13 height 13
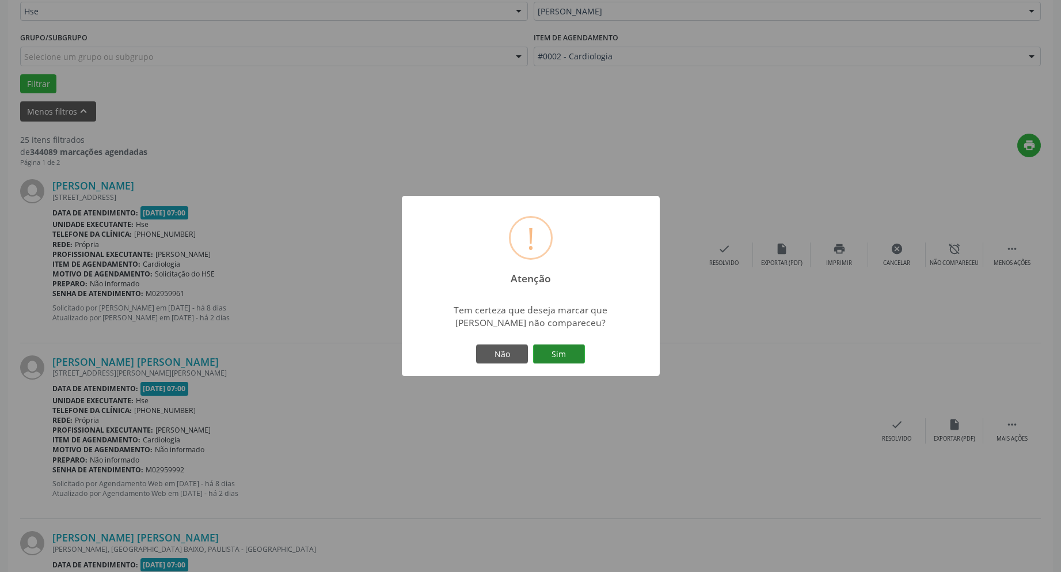
click at [553, 353] on button "Sim" at bounding box center [559, 354] width 52 height 20
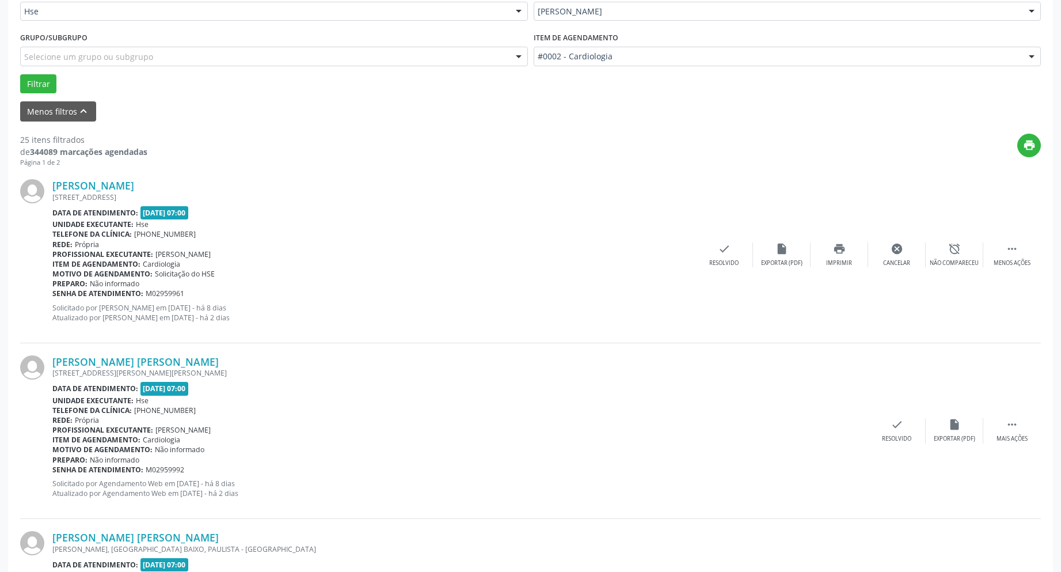
scroll to position [0, 0]
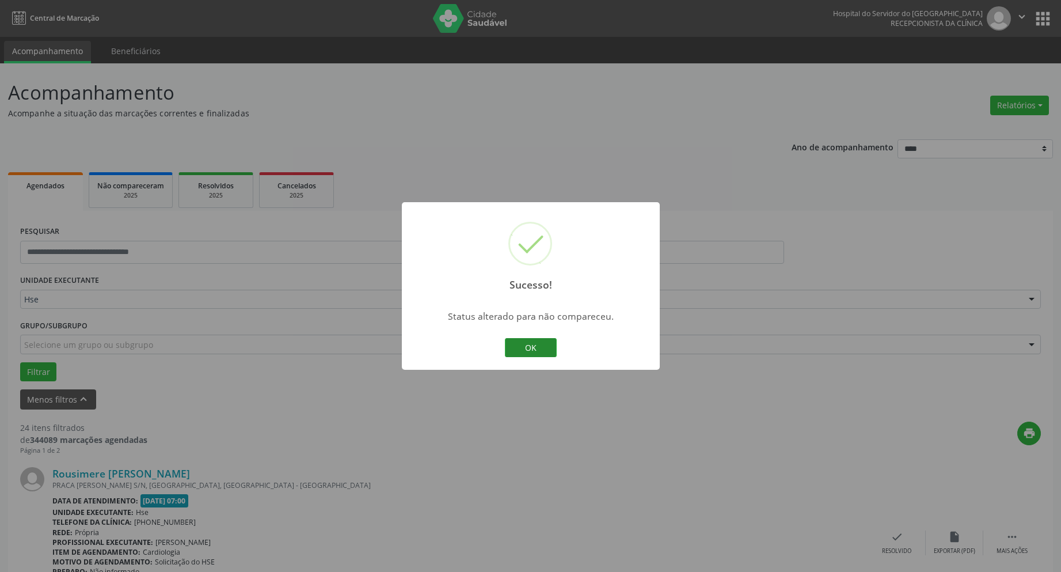
click at [530, 343] on button "OK" at bounding box center [531, 348] width 52 height 20
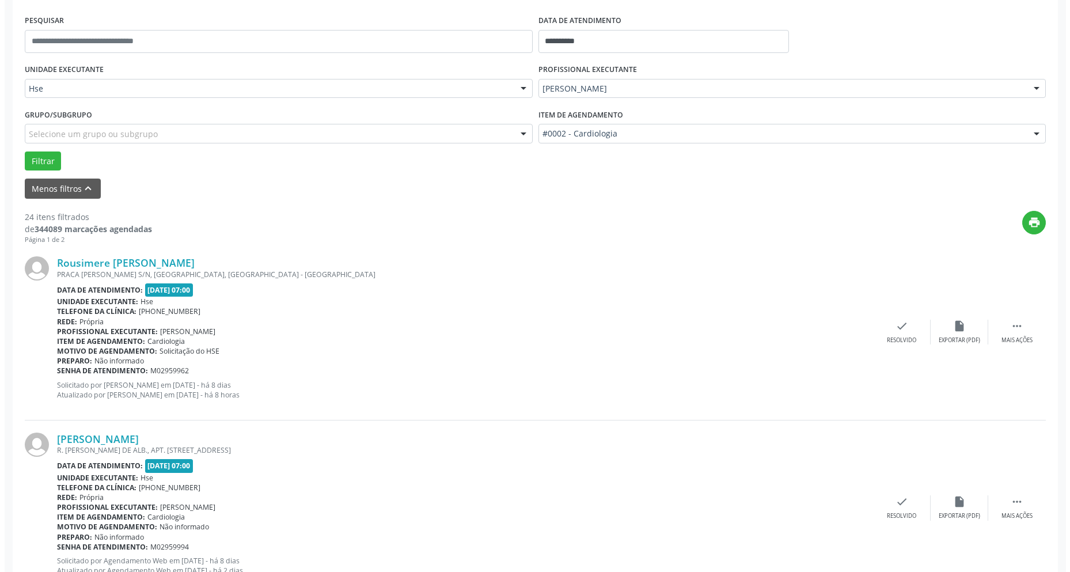
scroll to position [230, 0]
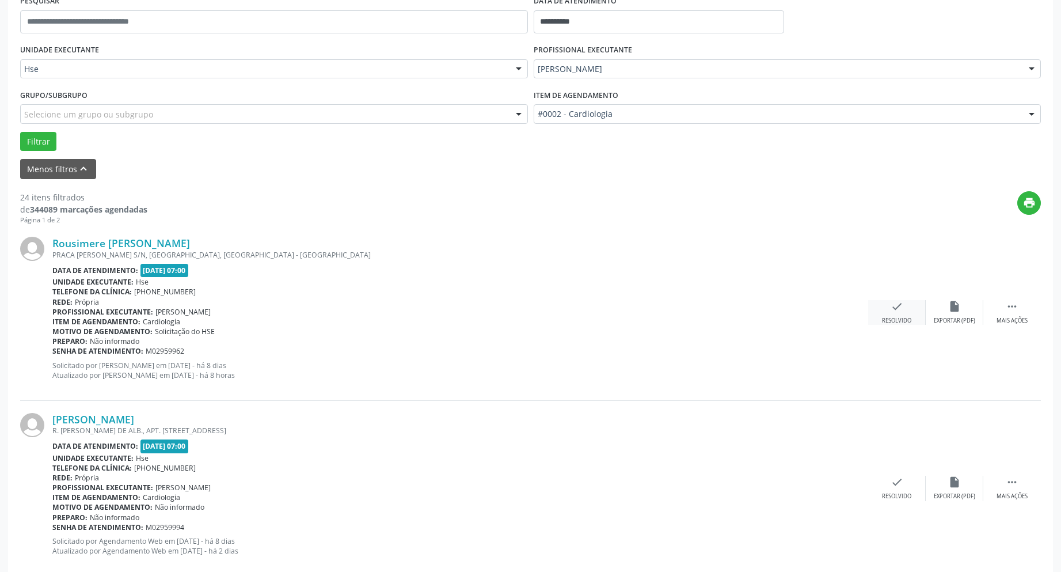
click at [904, 309] on div "check Resolvido" at bounding box center [897, 312] width 58 height 25
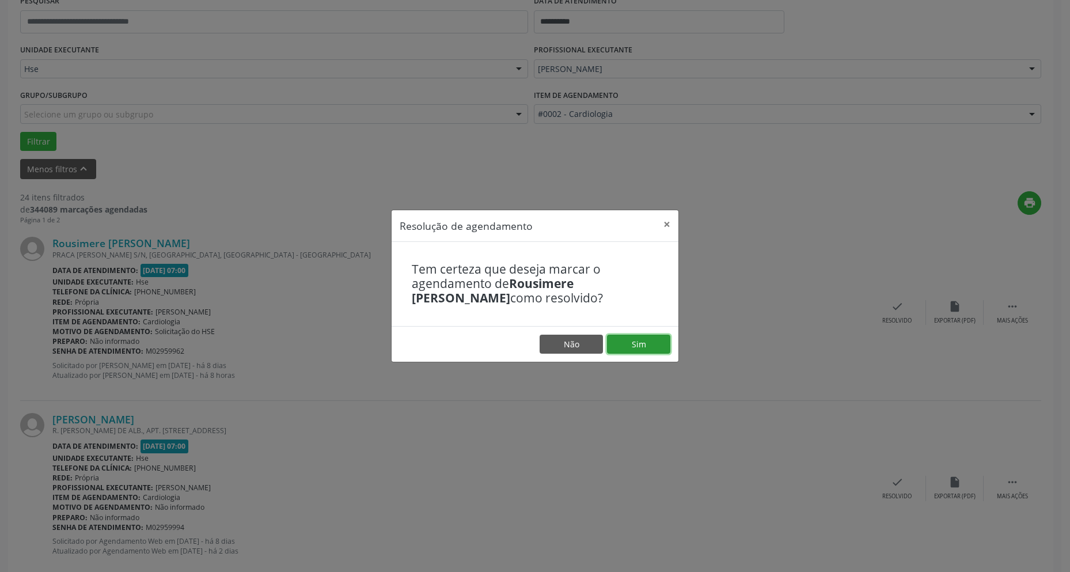
click at [645, 341] on button "Sim" at bounding box center [638, 345] width 63 height 20
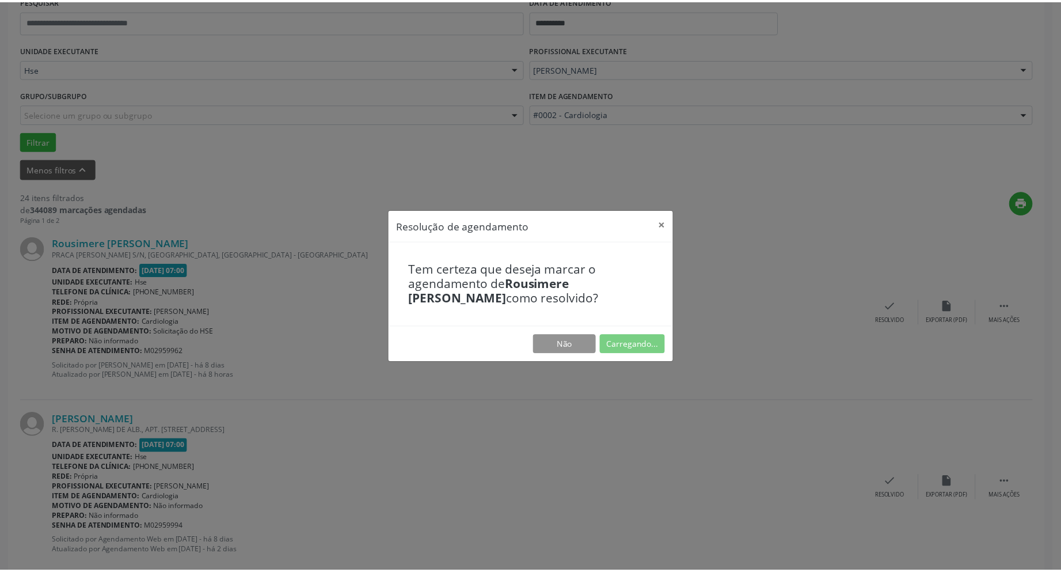
scroll to position [0, 0]
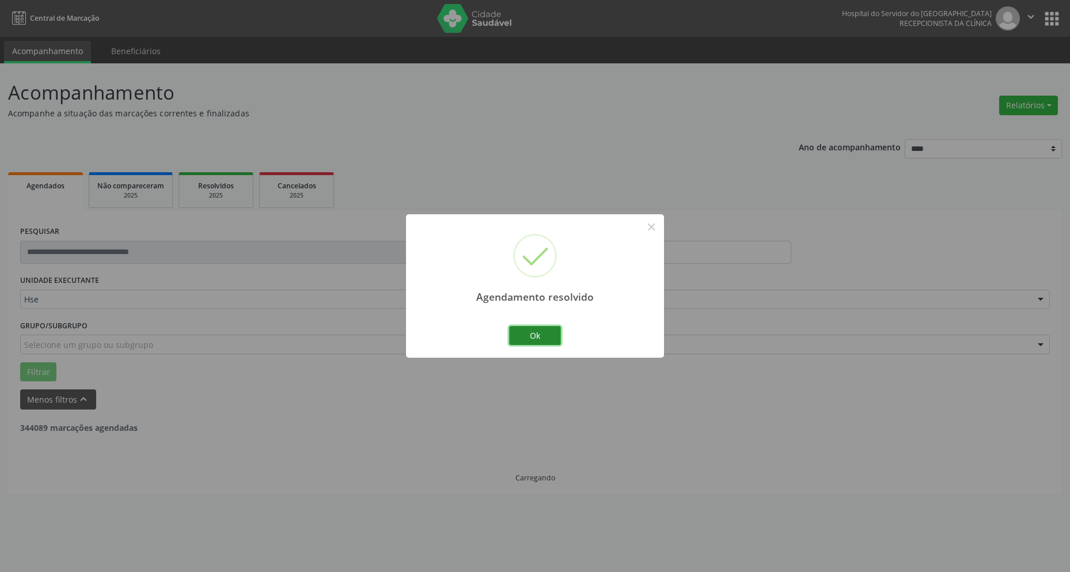
click at [535, 337] on button "Ok" at bounding box center [535, 336] width 52 height 20
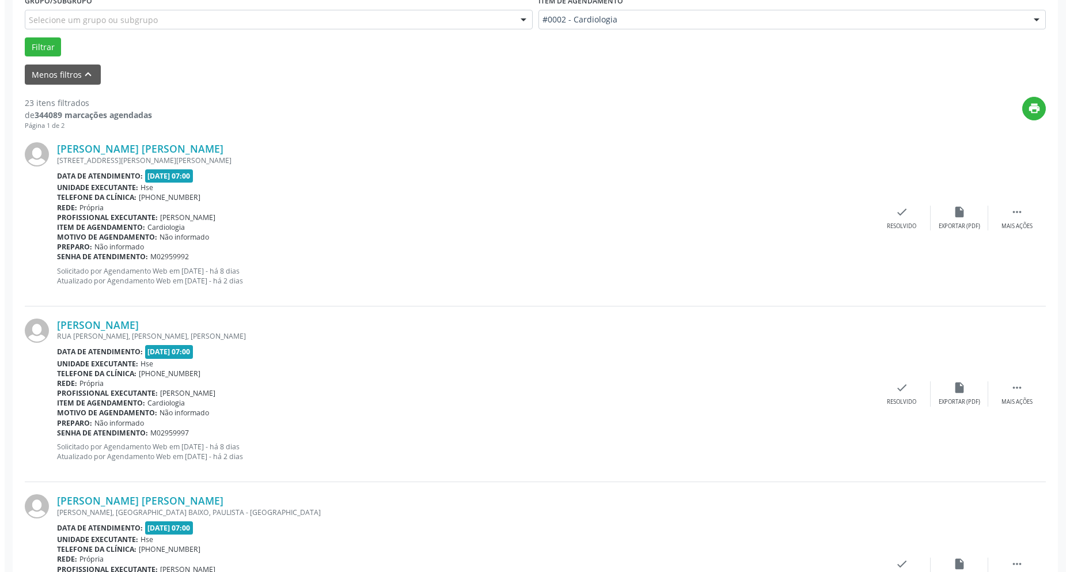
scroll to position [346, 0]
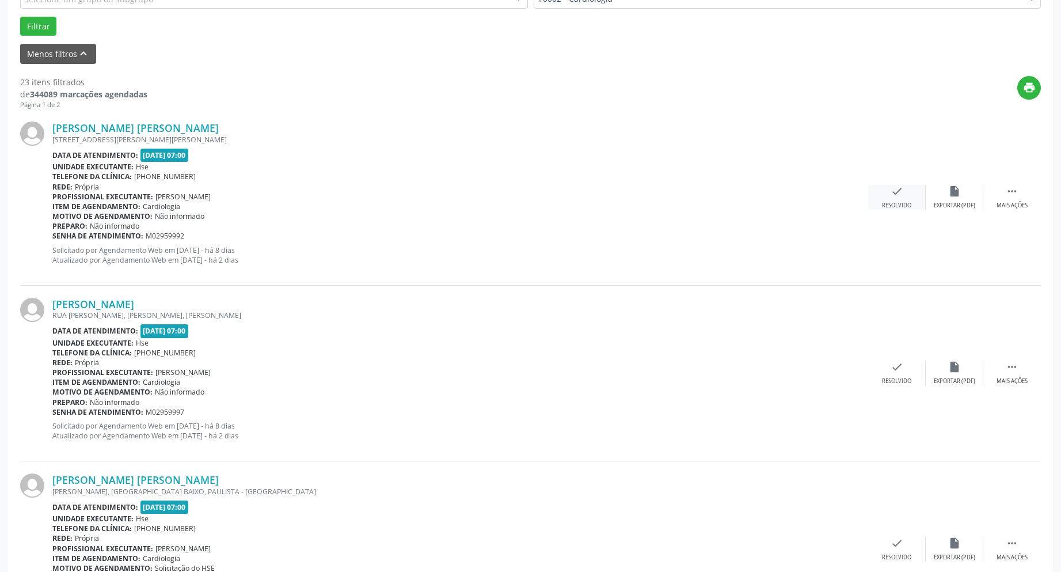
click at [906, 189] on div "check Resolvido" at bounding box center [897, 197] width 58 height 25
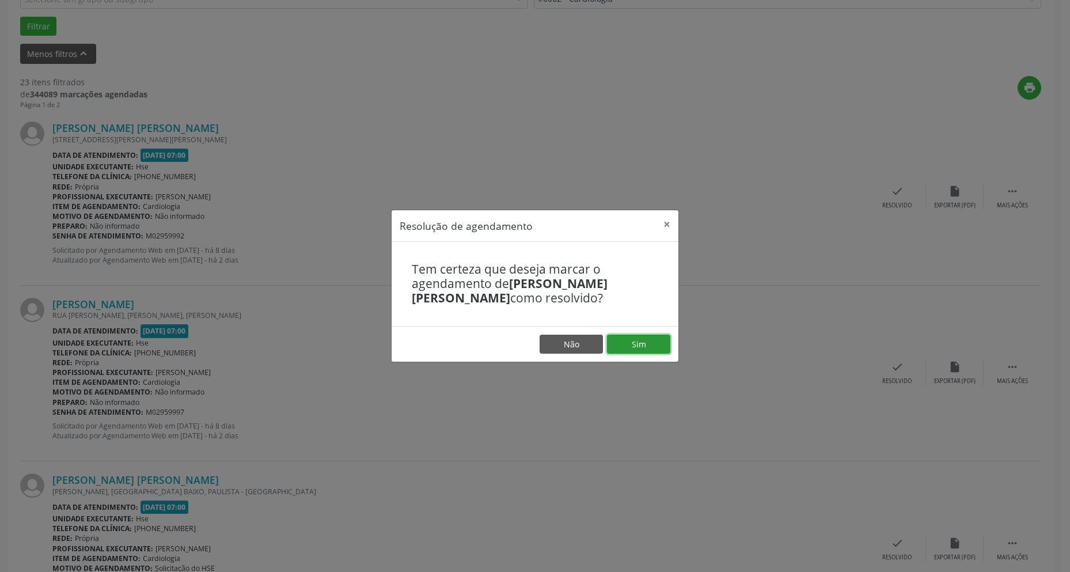
click at [637, 346] on button "Sim" at bounding box center [638, 345] width 63 height 20
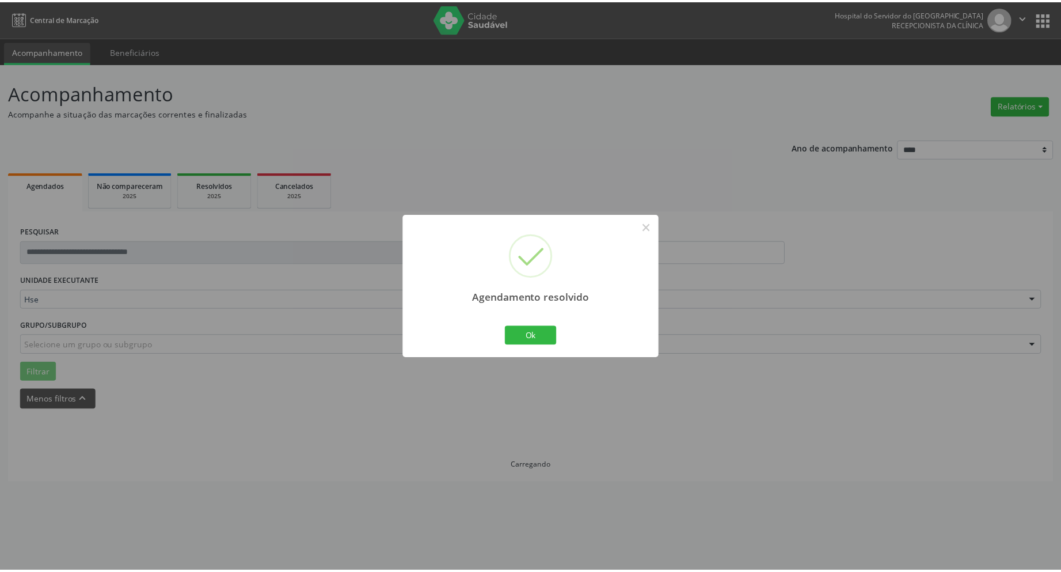
scroll to position [0, 0]
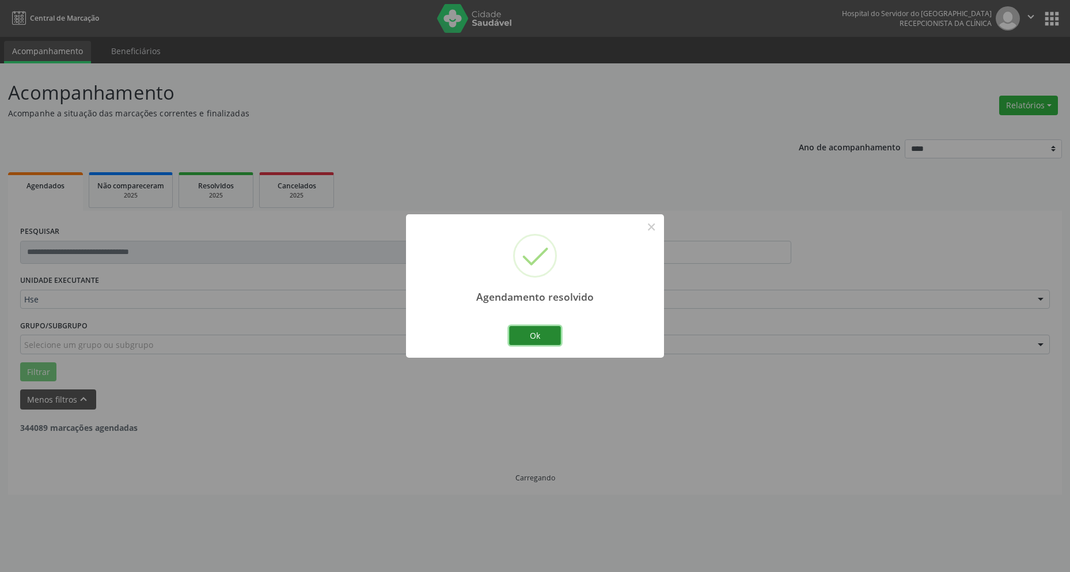
click at [550, 337] on button "Ok" at bounding box center [535, 336] width 52 height 20
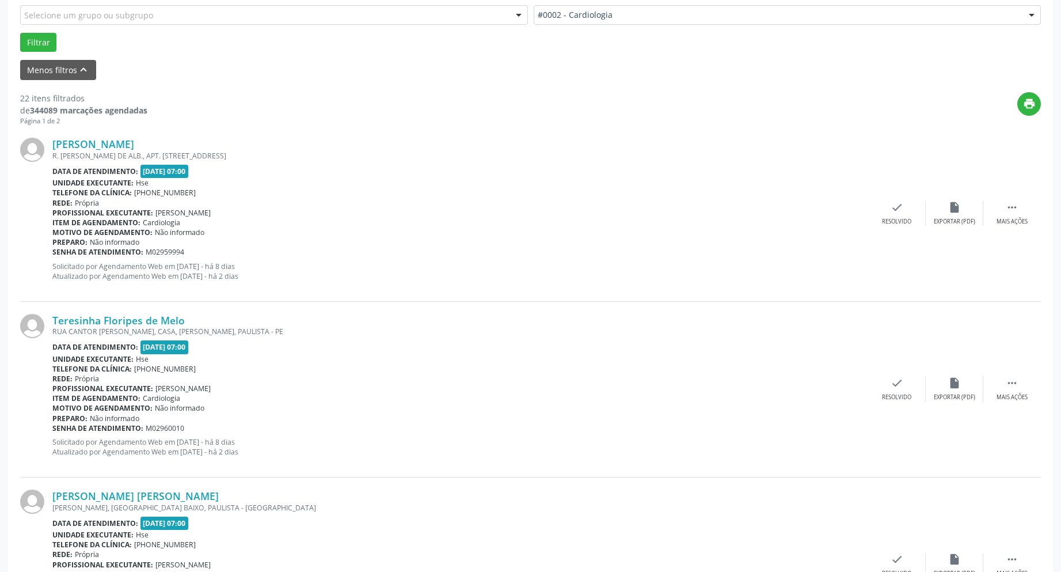
scroll to position [346, 0]
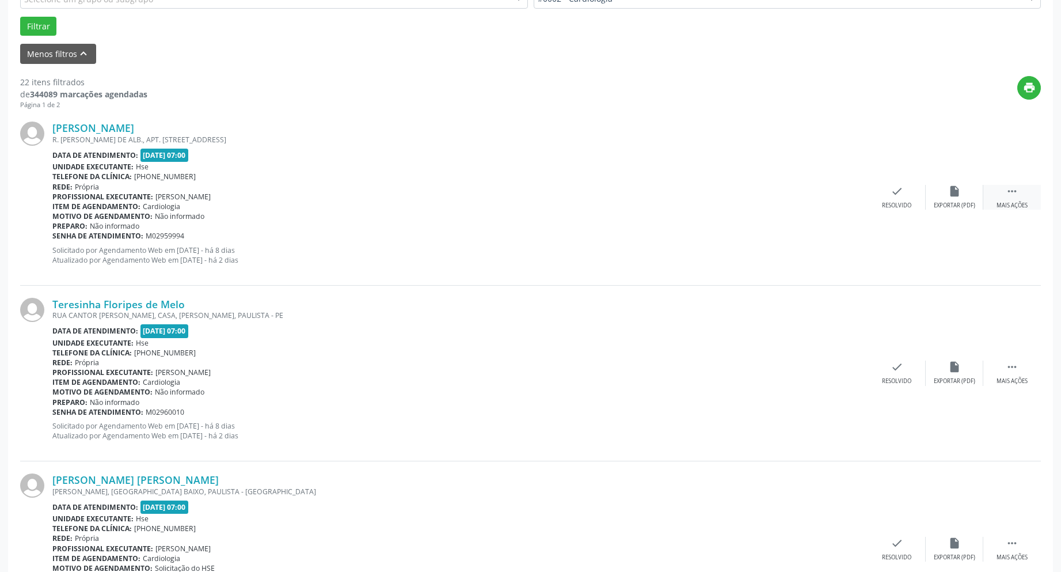
click at [1017, 190] on icon "" at bounding box center [1012, 191] width 13 height 13
click at [954, 196] on icon "alarm_off" at bounding box center [954, 191] width 13 height 13
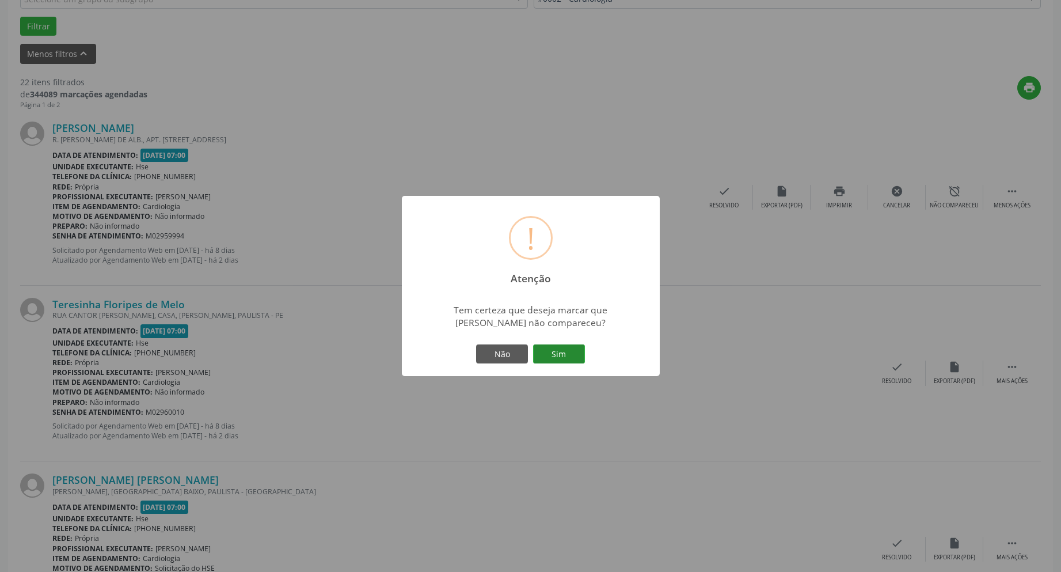
click at [558, 352] on button "Sim" at bounding box center [559, 354] width 52 height 20
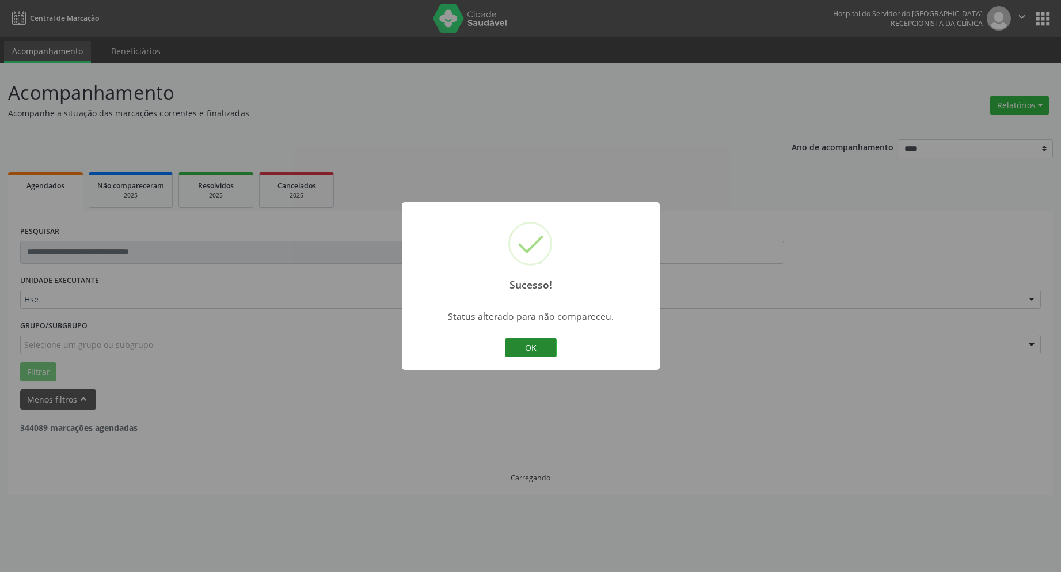
scroll to position [0, 0]
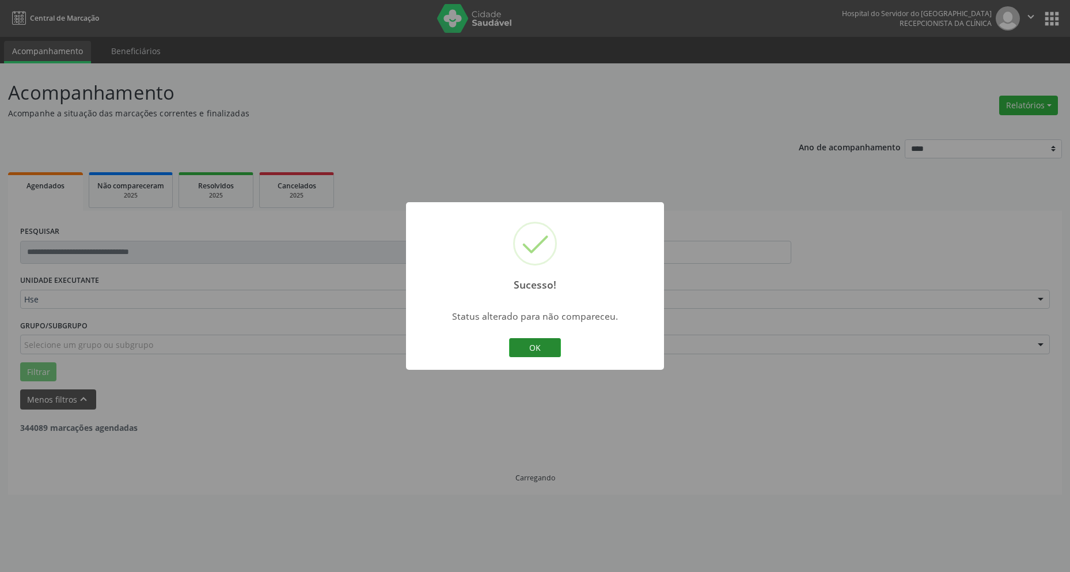
click at [549, 346] on button "OK" at bounding box center [535, 348] width 52 height 20
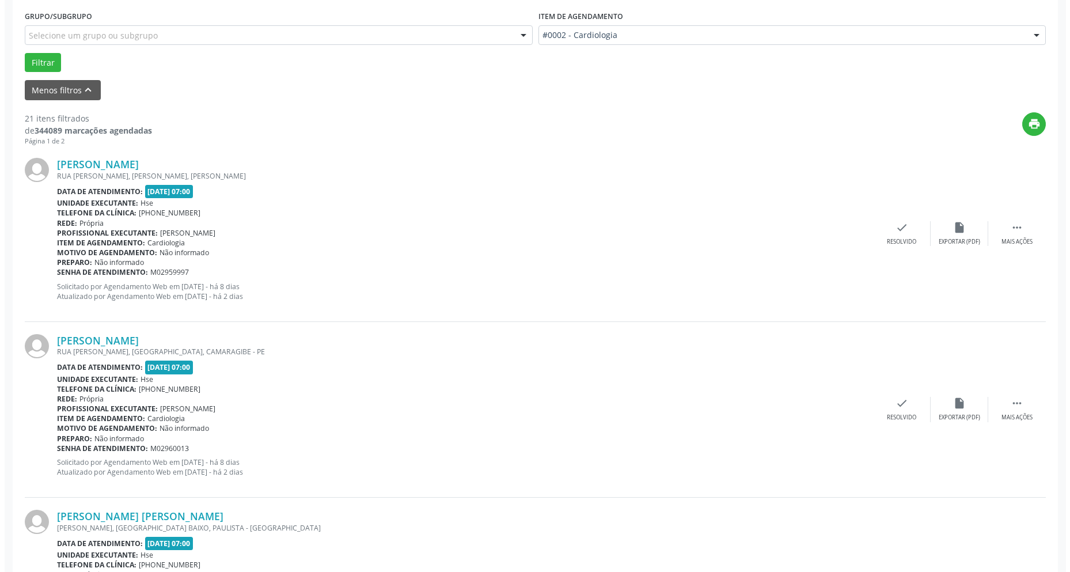
scroll to position [346, 0]
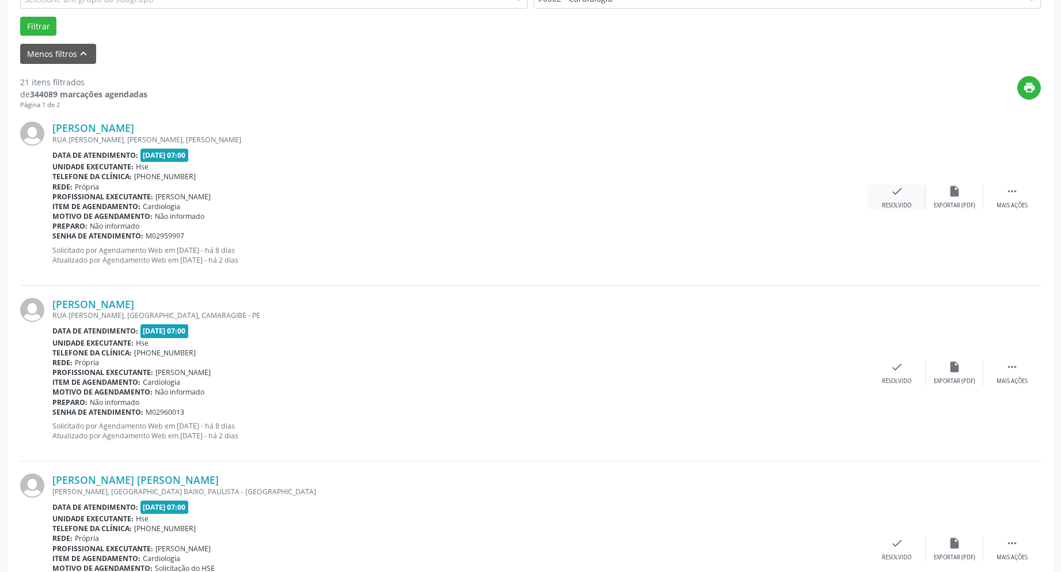
click at [891, 194] on icon "check" at bounding box center [897, 191] width 13 height 13
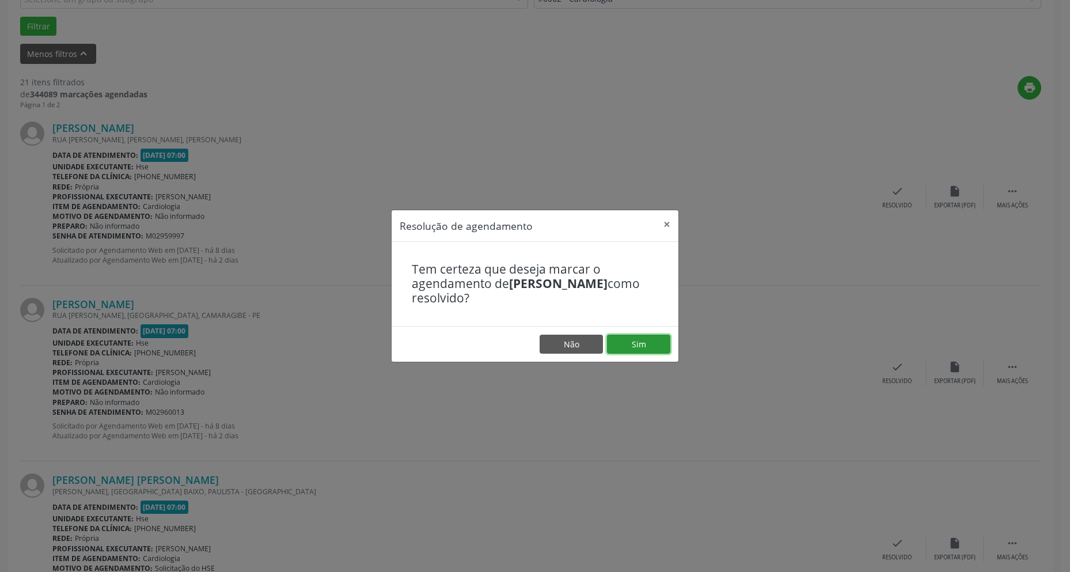
click at [633, 344] on button "Sim" at bounding box center [638, 345] width 63 height 20
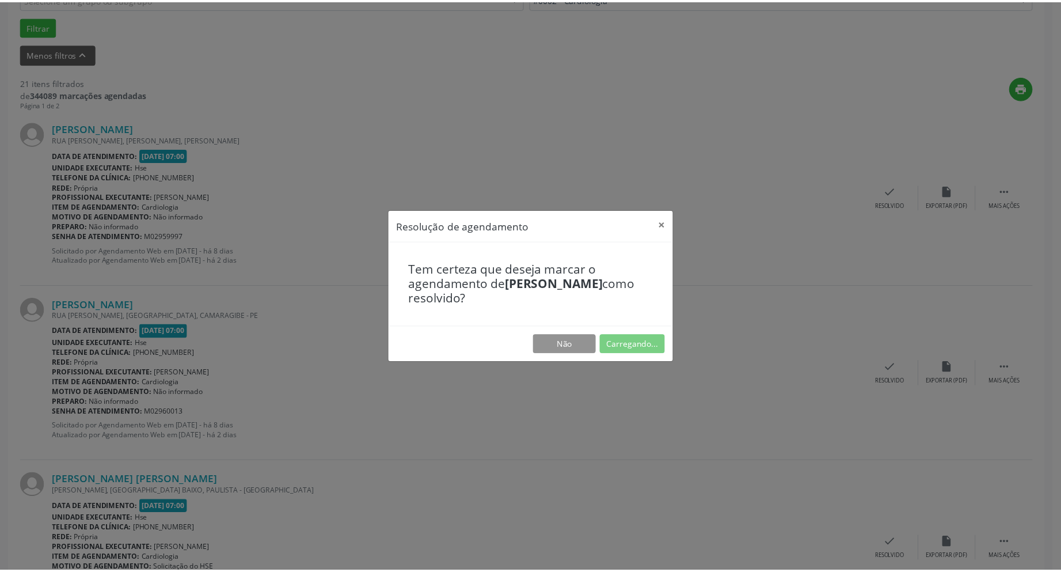
scroll to position [0, 0]
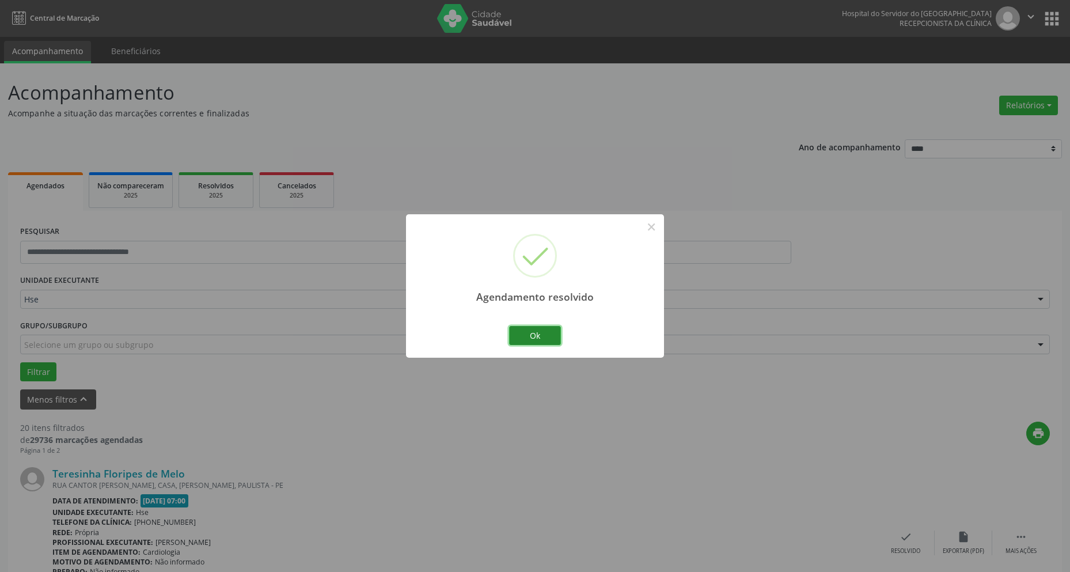
click at [538, 341] on button "Ok" at bounding box center [535, 336] width 52 height 20
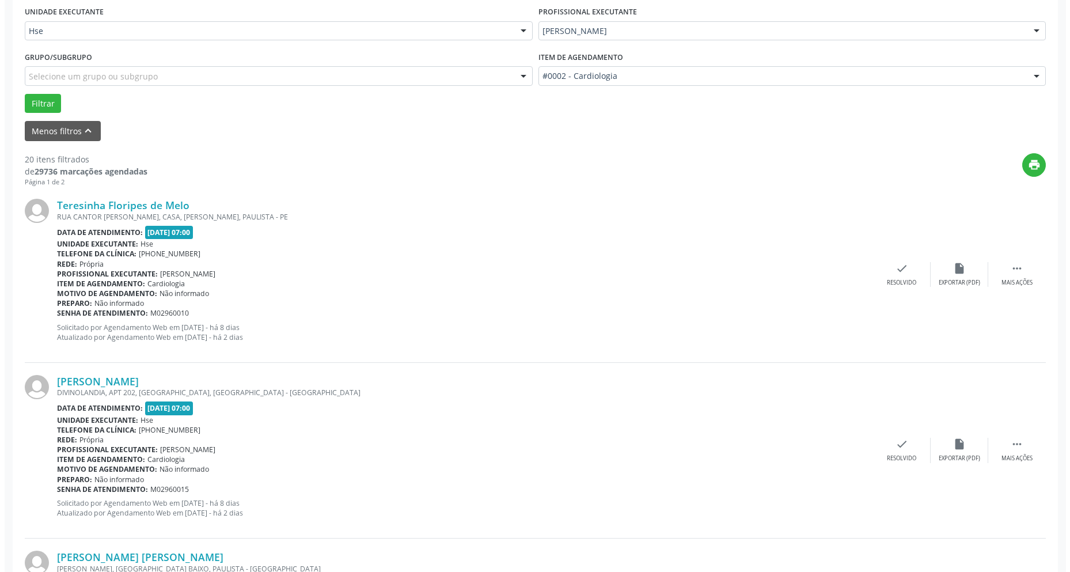
scroll to position [288, 0]
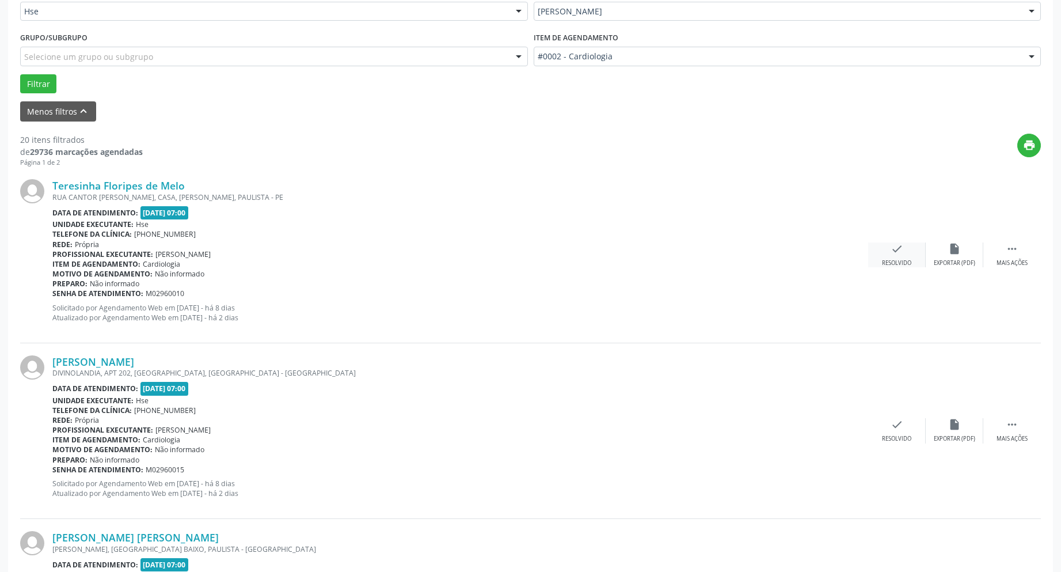
click at [891, 254] on icon "check" at bounding box center [897, 248] width 13 height 13
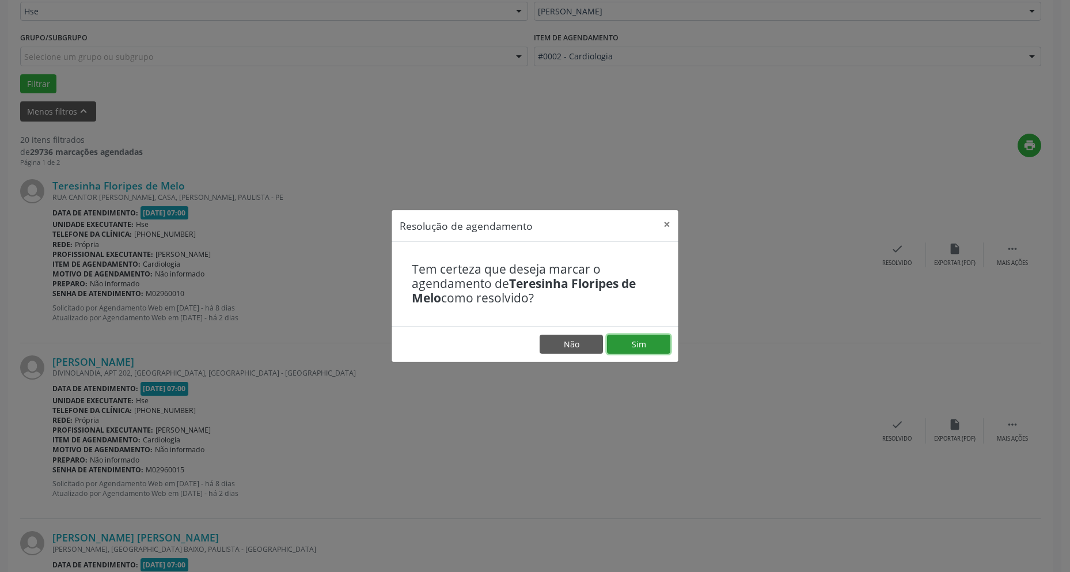
click at [644, 346] on button "Sim" at bounding box center [638, 345] width 63 height 20
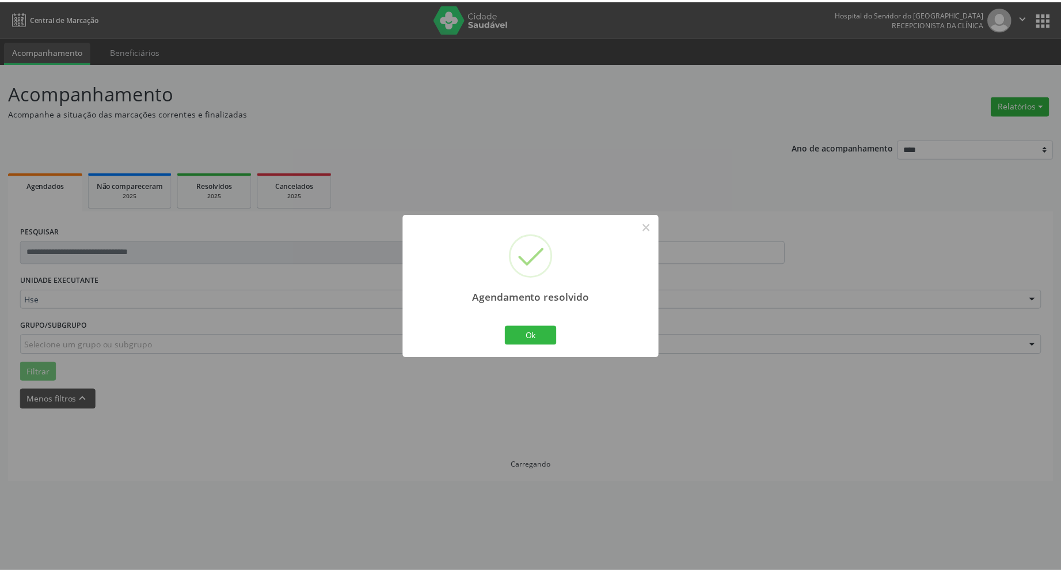
scroll to position [0, 0]
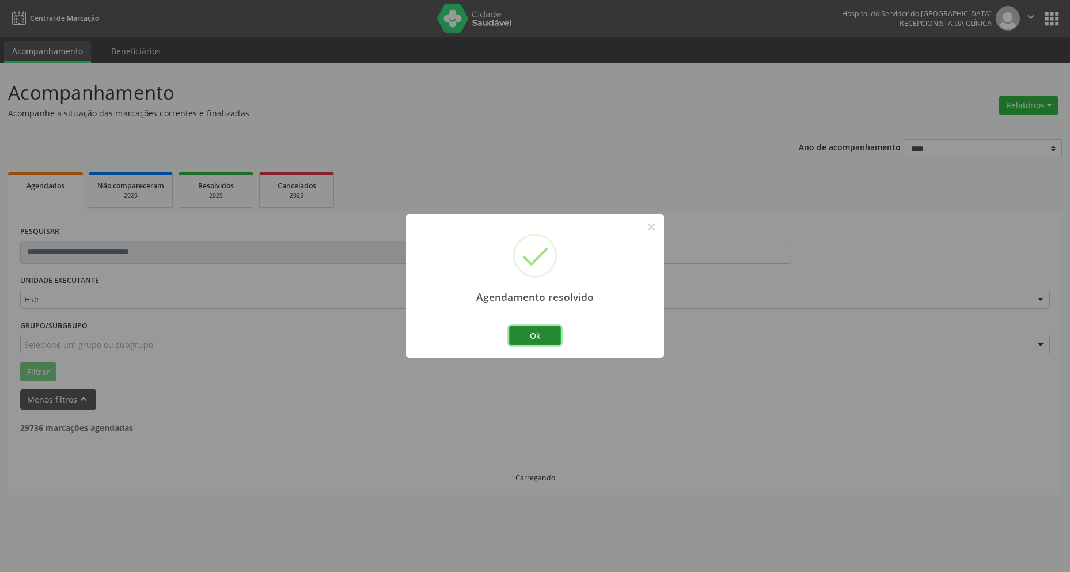
click at [537, 338] on button "Ok" at bounding box center [535, 336] width 52 height 20
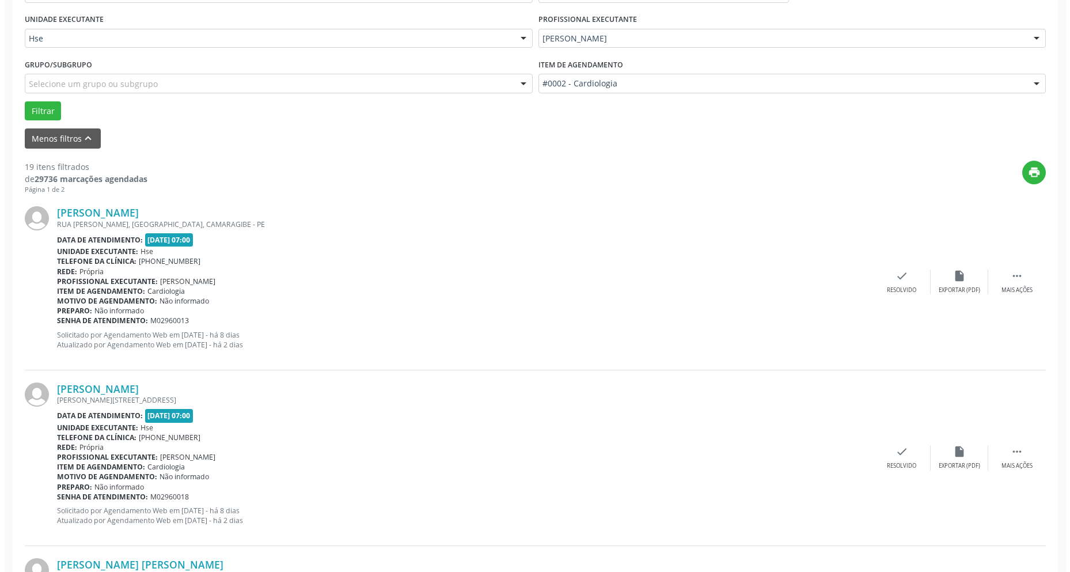
scroll to position [288, 0]
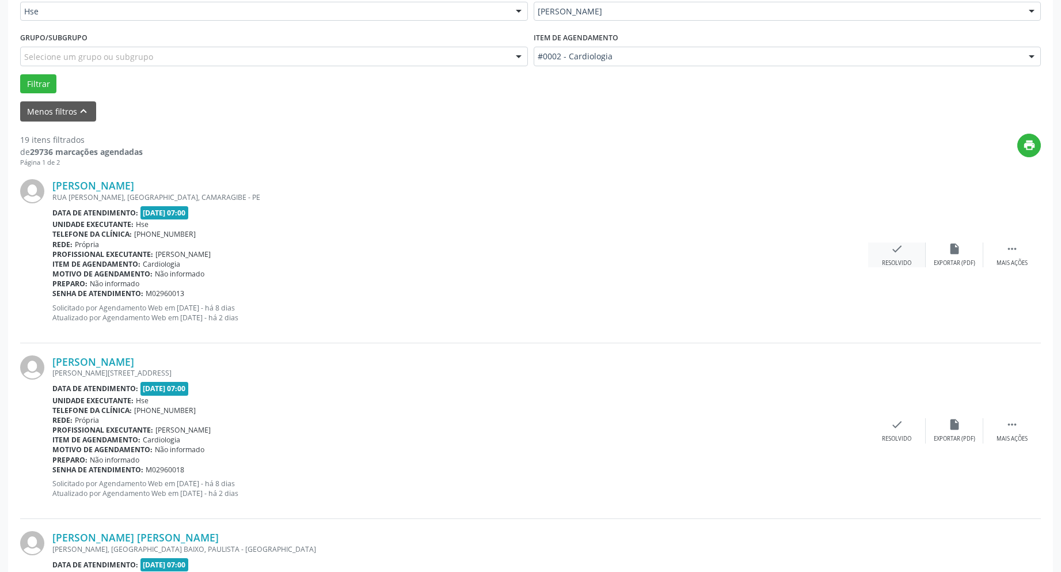
click at [906, 251] on div "check Resolvido" at bounding box center [897, 254] width 58 height 25
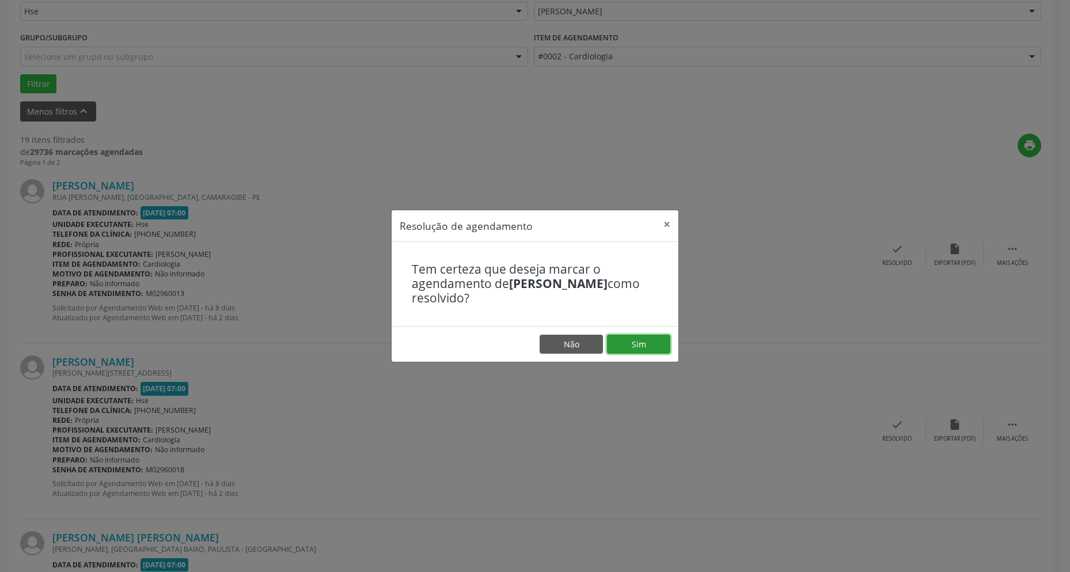
click at [639, 337] on button "Sim" at bounding box center [638, 345] width 63 height 20
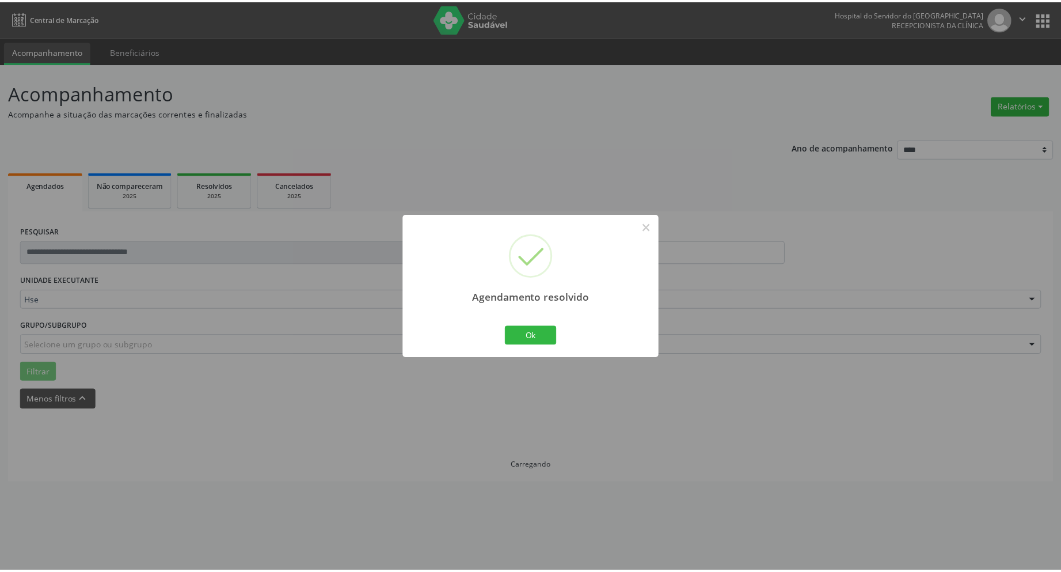
scroll to position [0, 0]
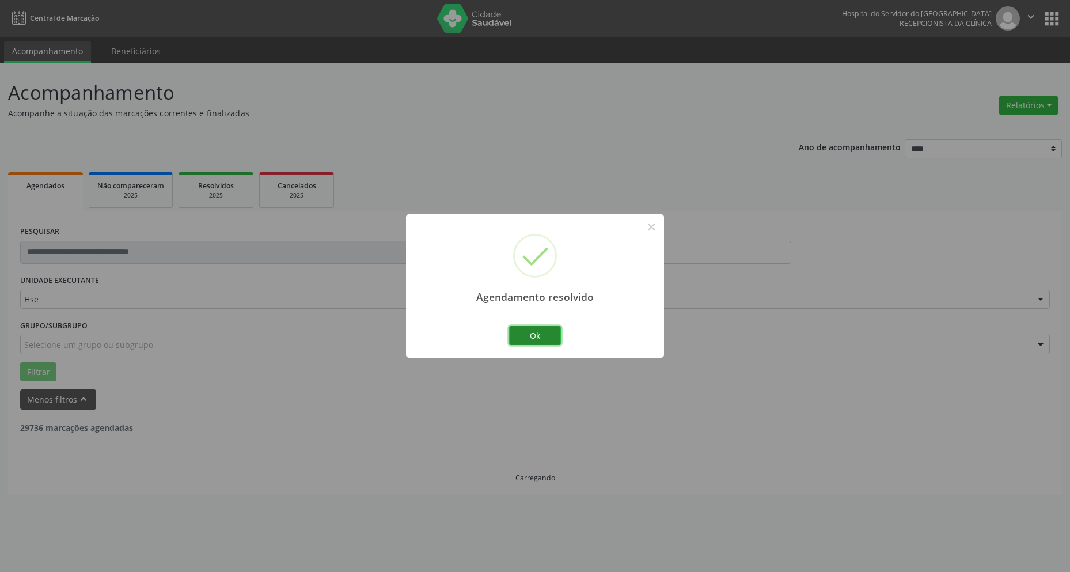
click at [532, 338] on button "Ok" at bounding box center [535, 336] width 52 height 20
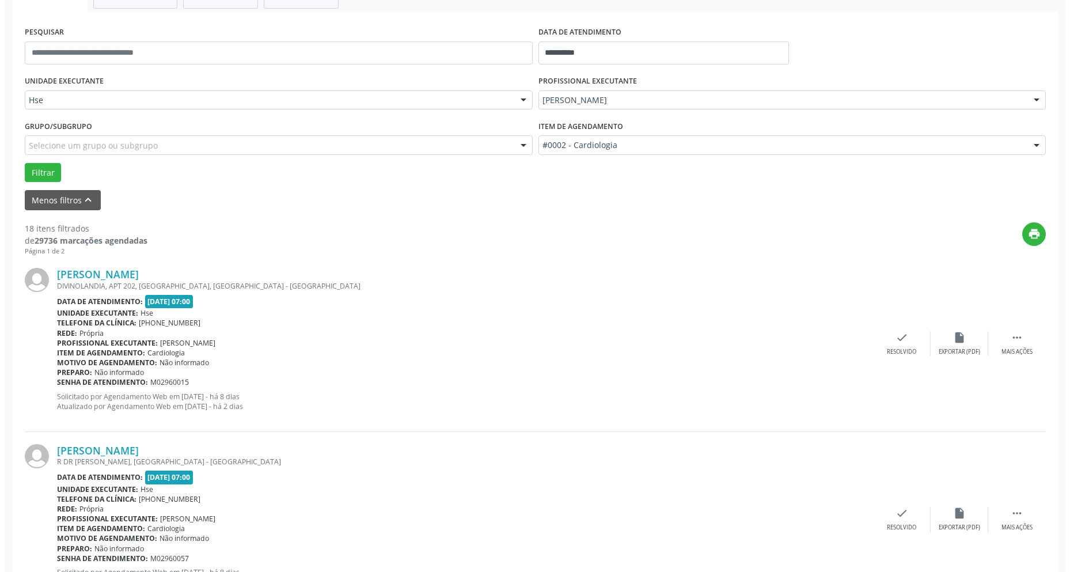
scroll to position [288, 0]
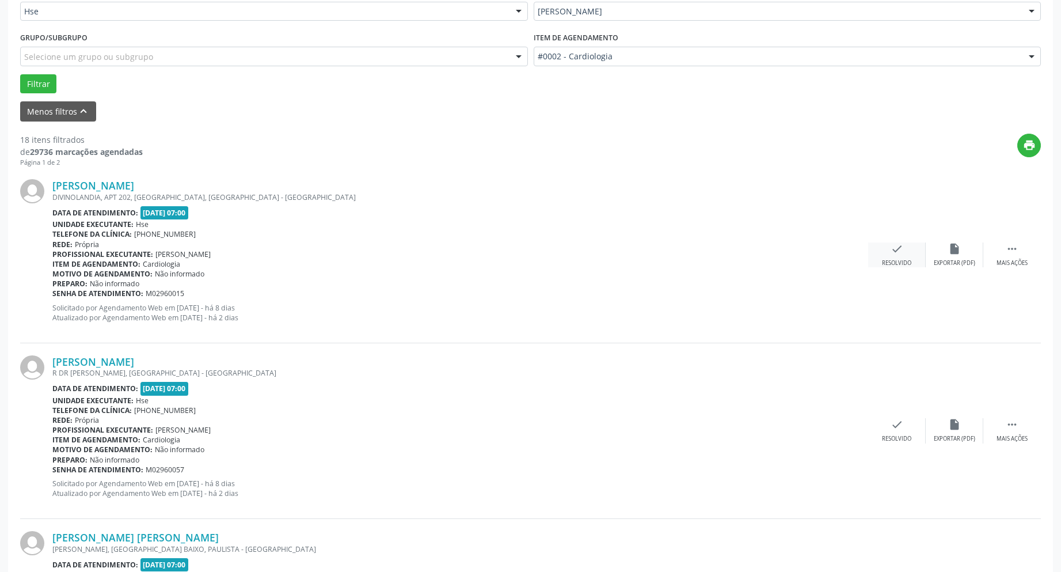
click at [894, 251] on icon "check" at bounding box center [897, 248] width 13 height 13
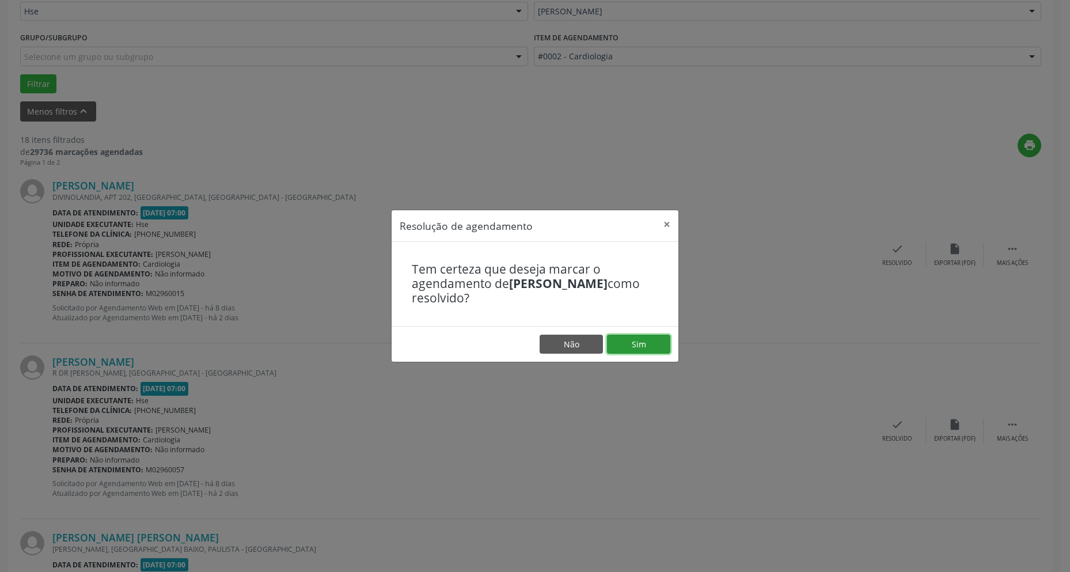
click at [625, 343] on button "Sim" at bounding box center [638, 345] width 63 height 20
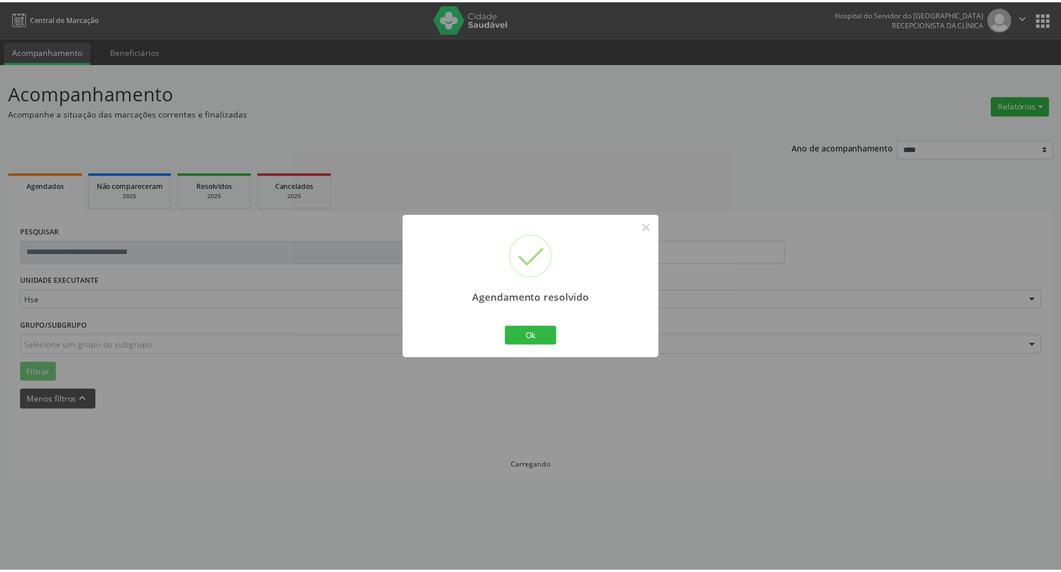
scroll to position [0, 0]
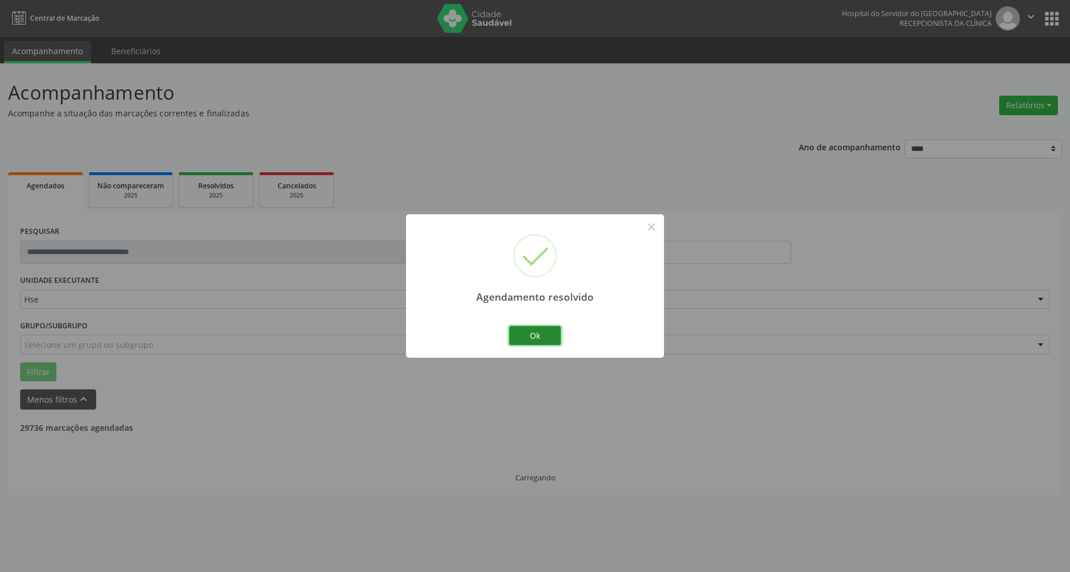
click at [549, 338] on button "Ok" at bounding box center [535, 336] width 52 height 20
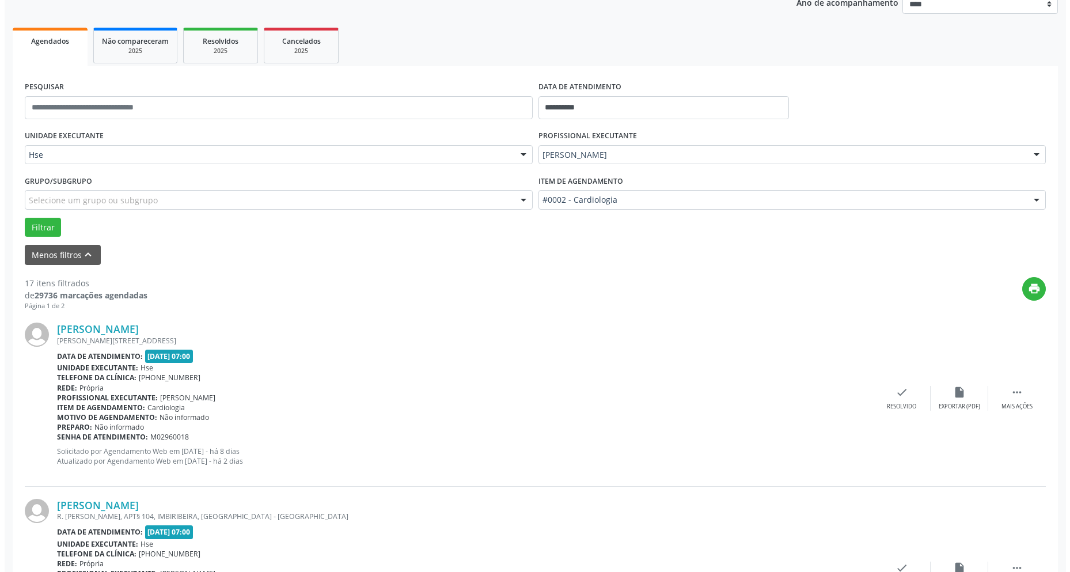
scroll to position [173, 0]
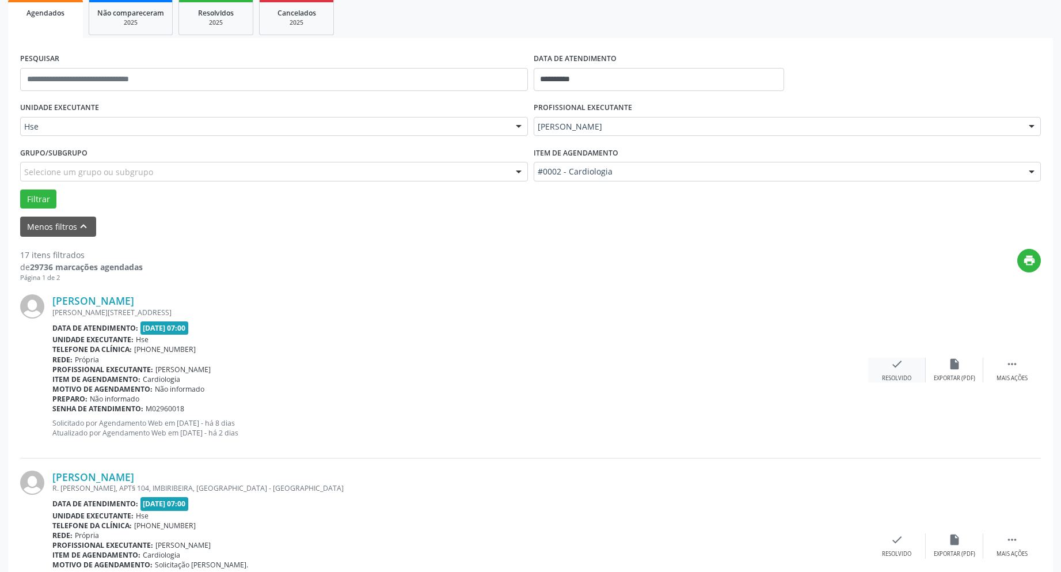
click at [903, 366] on icon "check" at bounding box center [897, 364] width 13 height 13
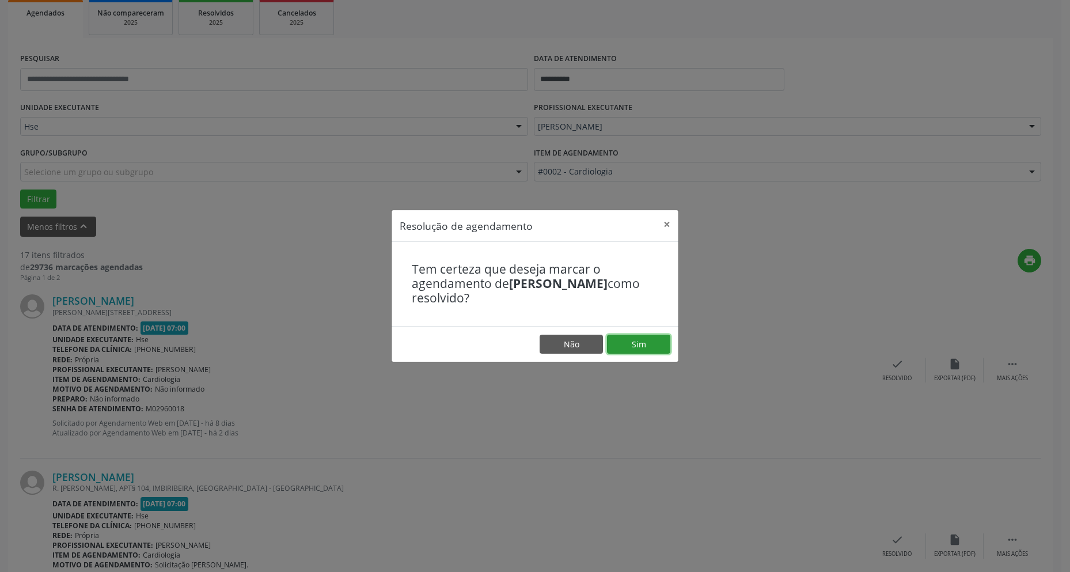
click at [639, 344] on button "Sim" at bounding box center [638, 345] width 63 height 20
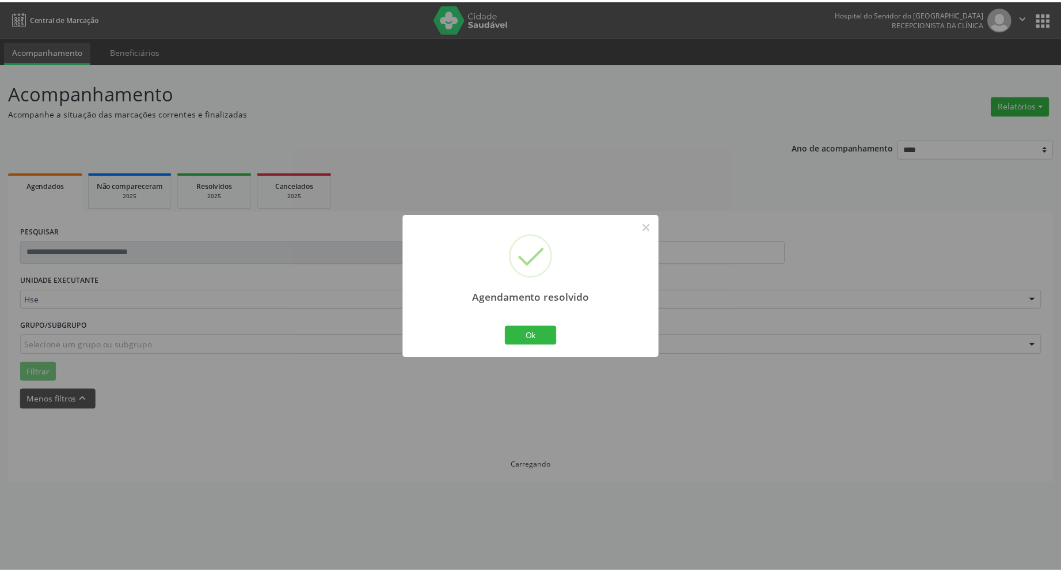
scroll to position [0, 0]
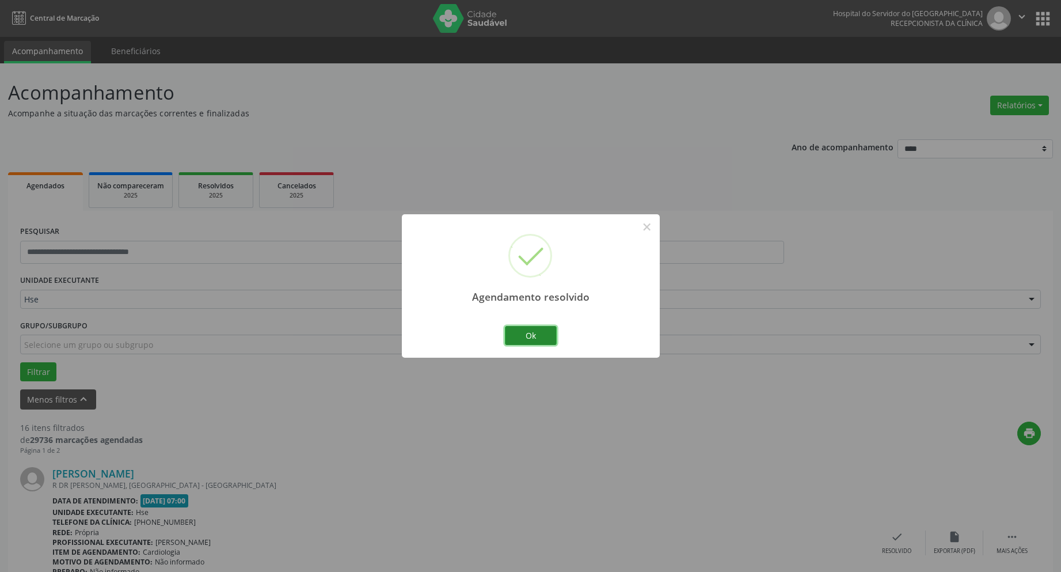
click at [532, 335] on button "Ok" at bounding box center [531, 336] width 52 height 20
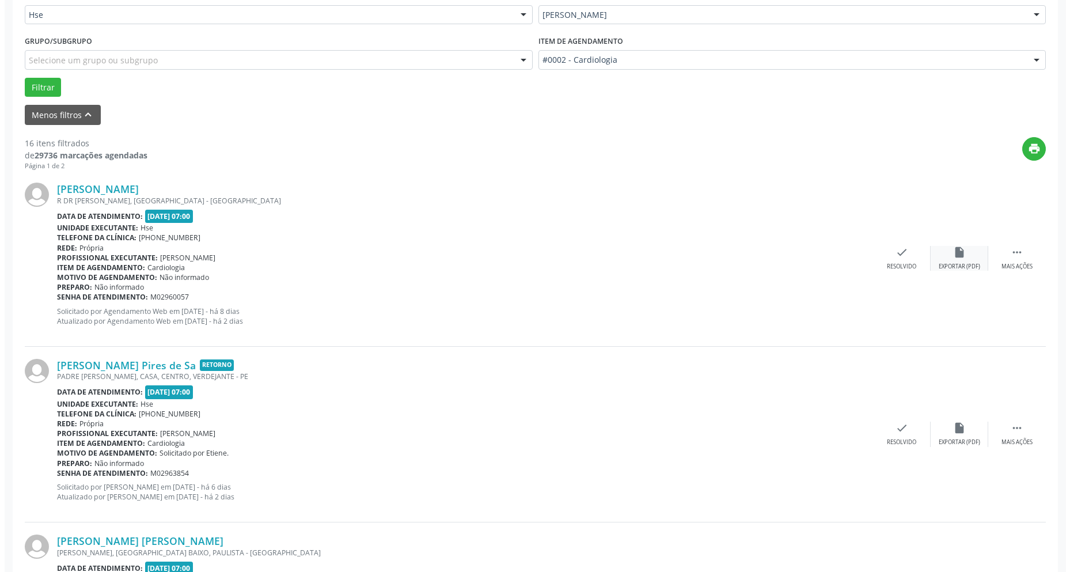
scroll to position [288, 0]
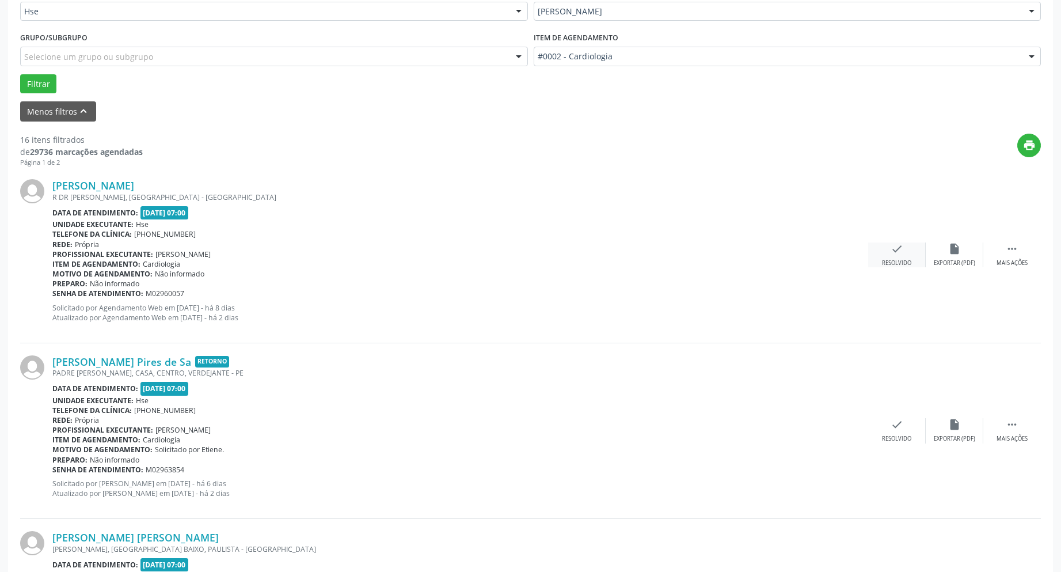
click at [904, 248] on div "check Resolvido" at bounding box center [897, 254] width 58 height 25
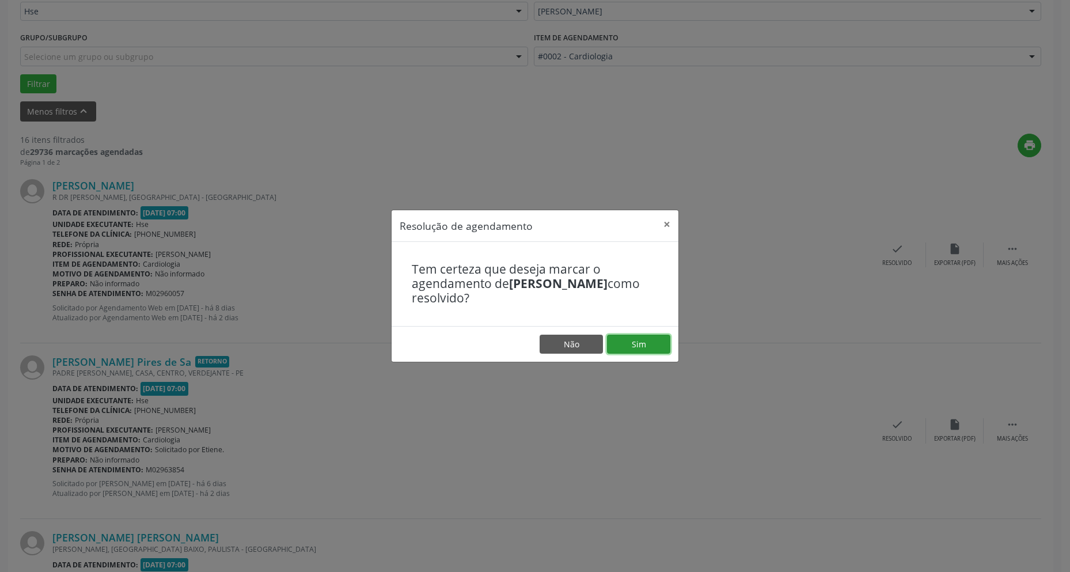
click at [648, 350] on button "Sim" at bounding box center [638, 345] width 63 height 20
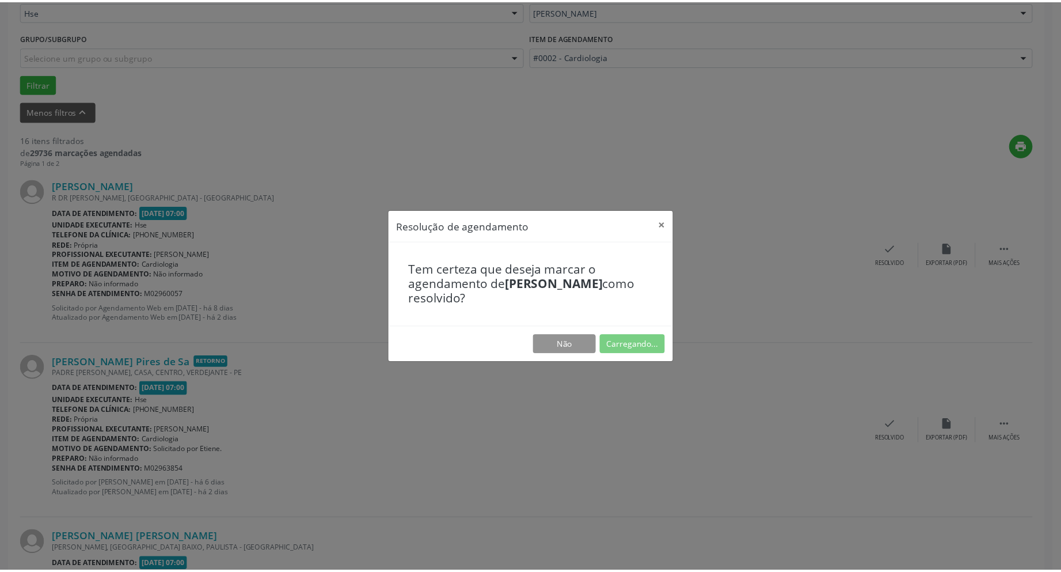
scroll to position [0, 0]
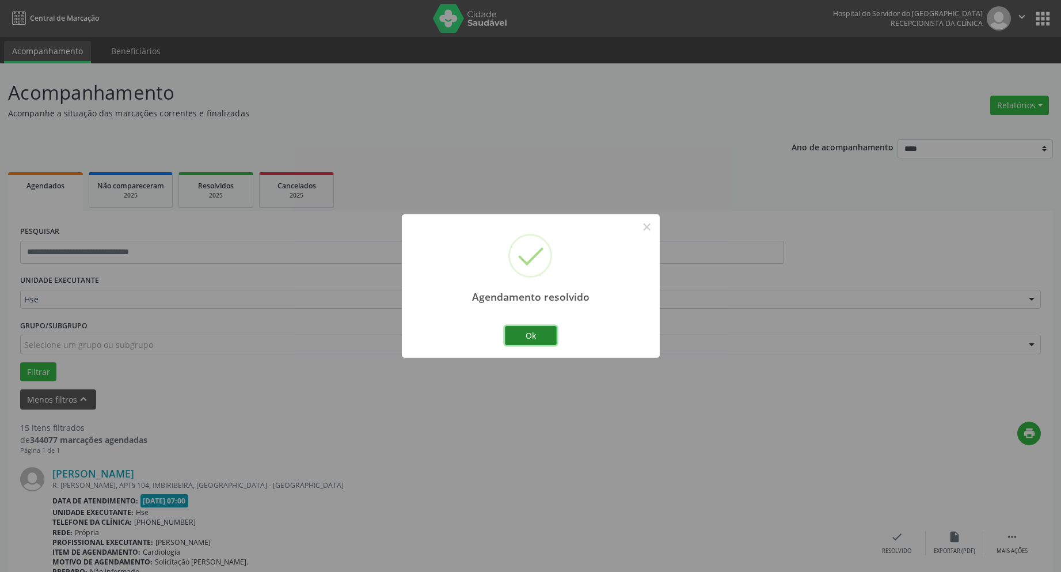
click at [545, 336] on button "Ok" at bounding box center [531, 336] width 52 height 20
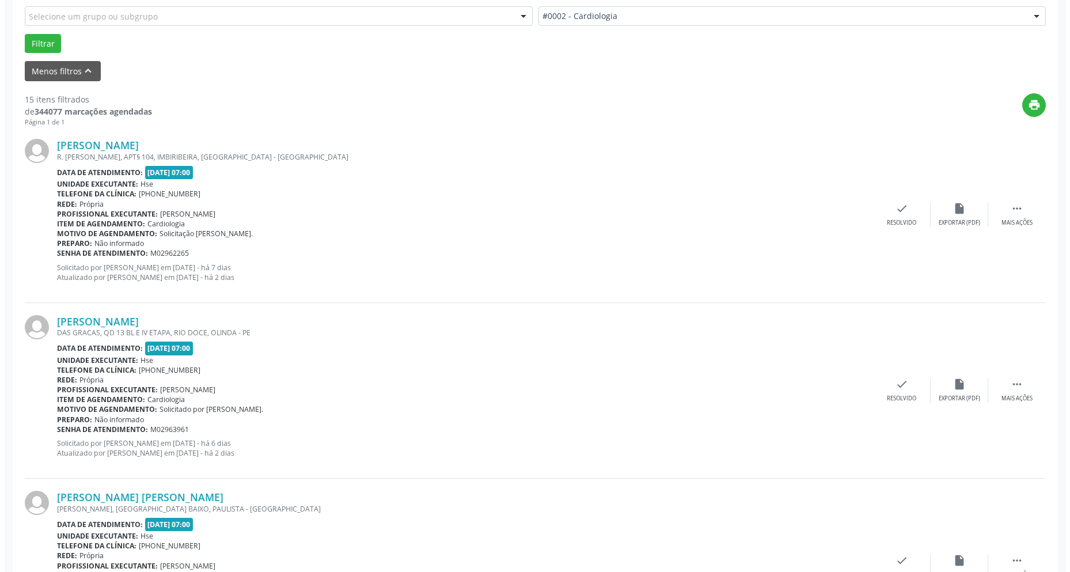
scroll to position [346, 0]
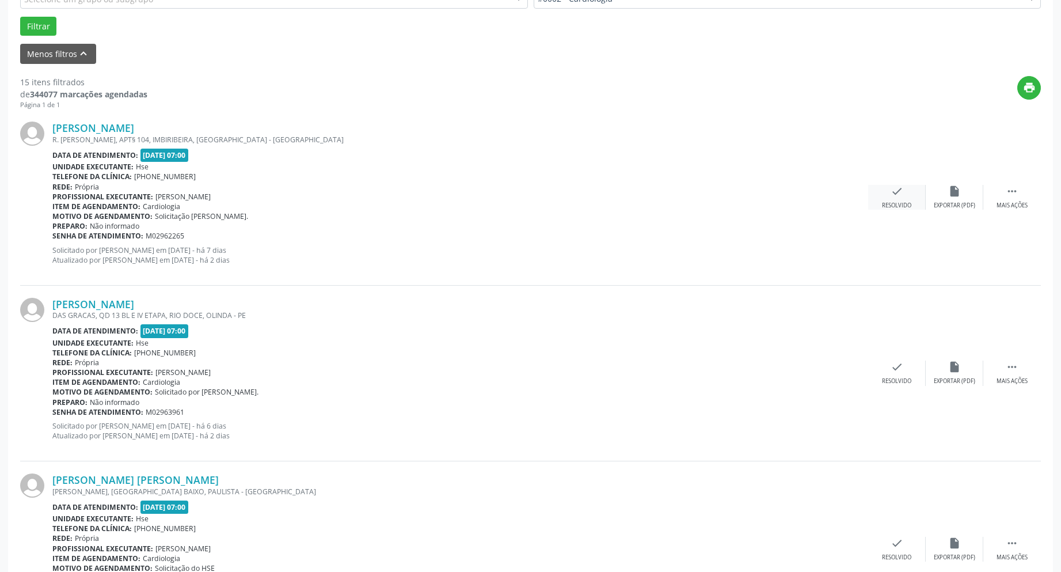
click at [894, 191] on icon "check" at bounding box center [897, 191] width 13 height 13
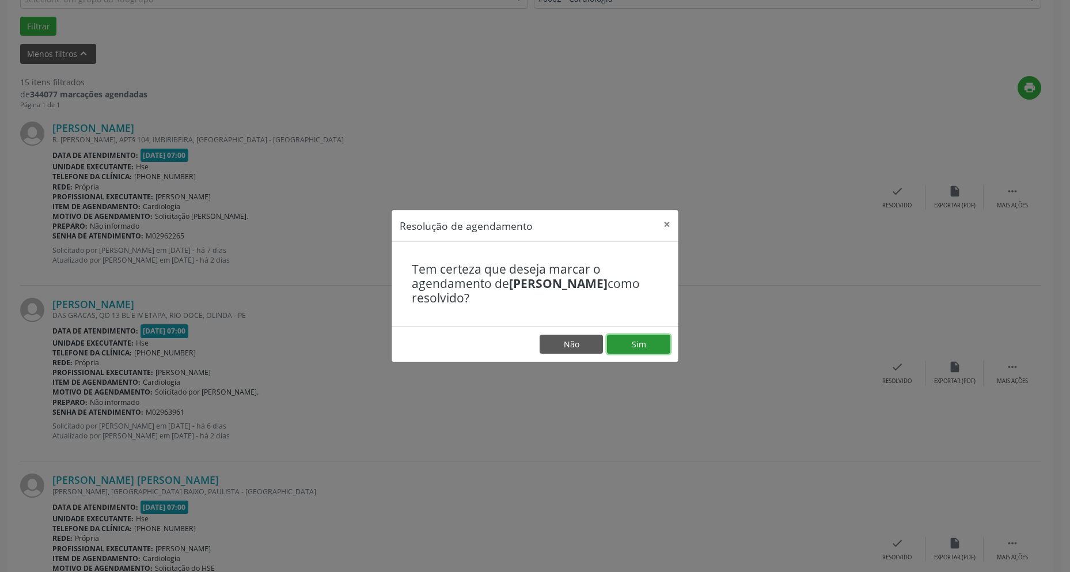
click at [646, 343] on button "Sim" at bounding box center [638, 345] width 63 height 20
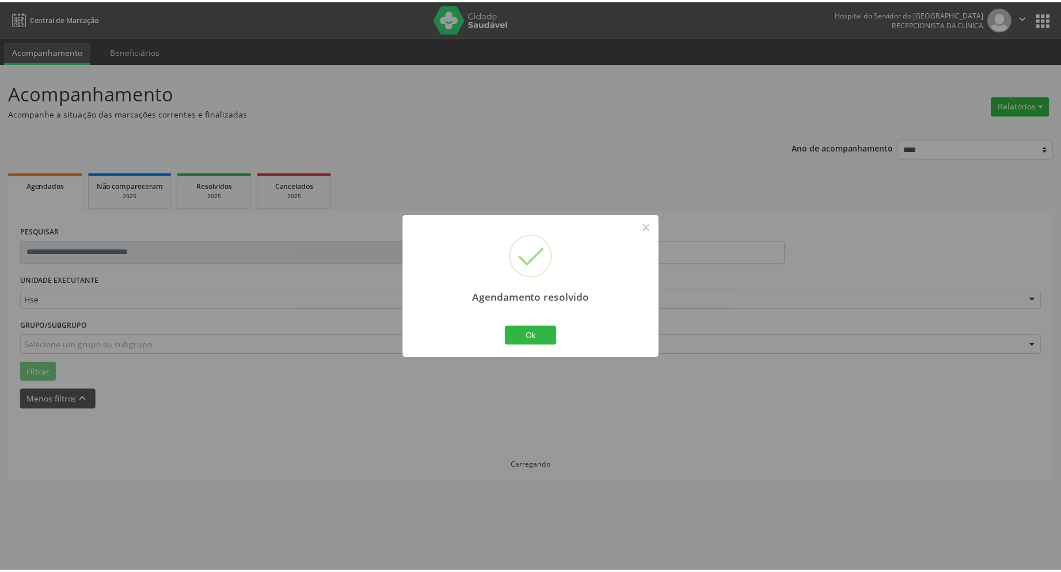
scroll to position [0, 0]
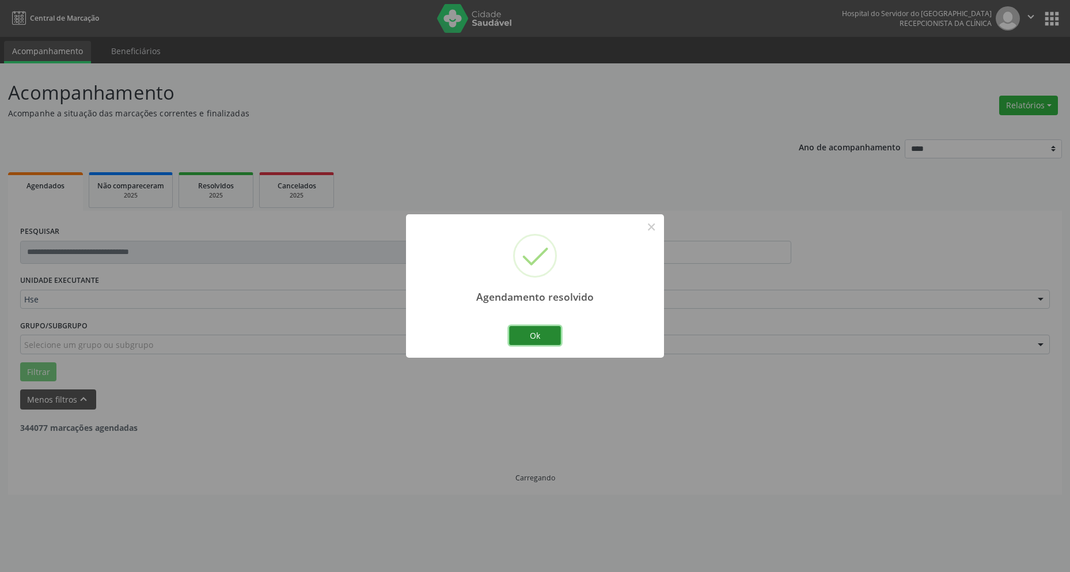
click at [540, 331] on button "Ok" at bounding box center [535, 336] width 52 height 20
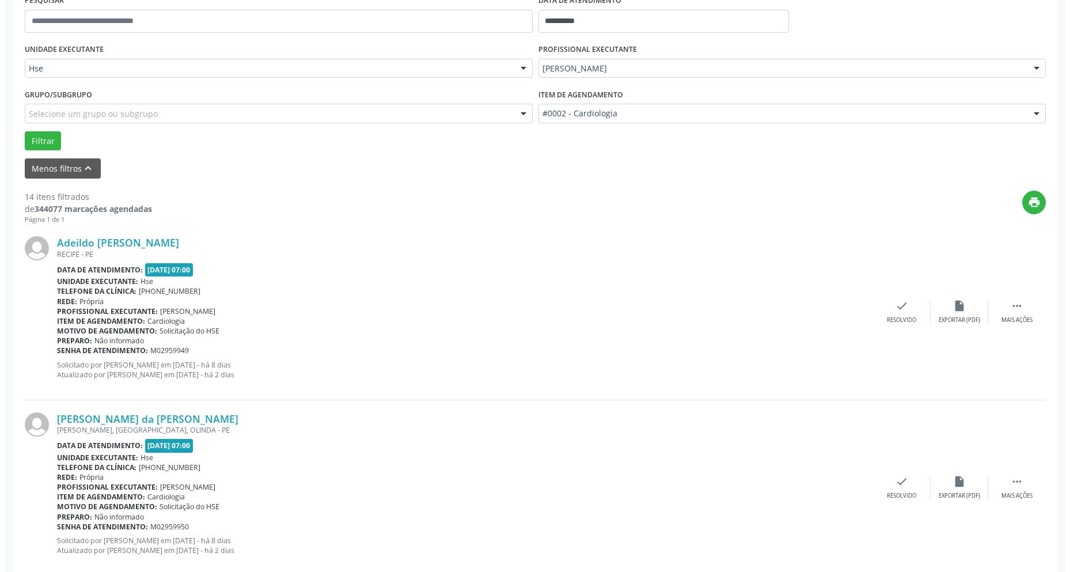
scroll to position [346, 0]
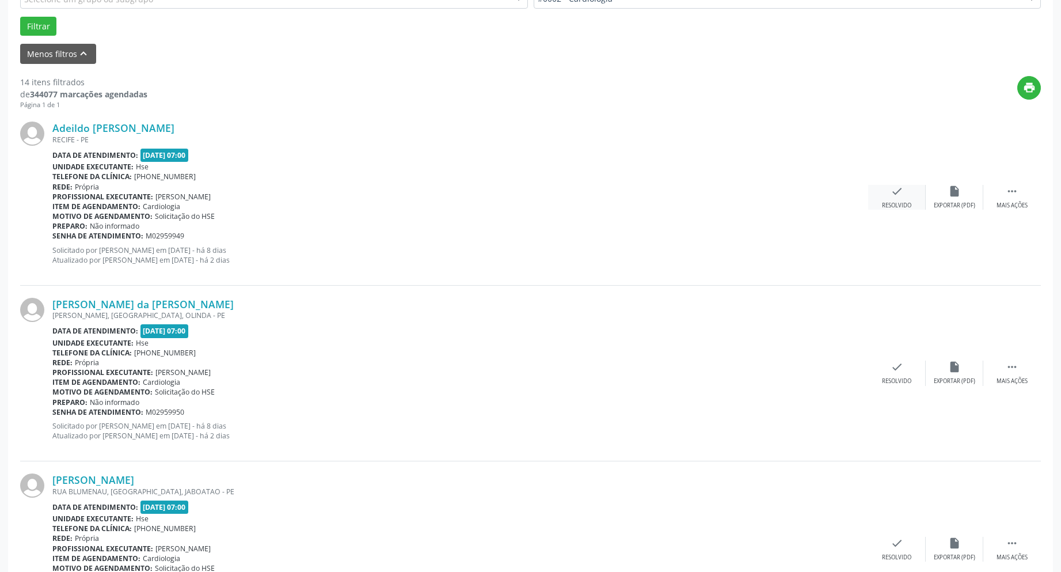
click at [900, 199] on div "check Resolvido" at bounding box center [897, 197] width 58 height 25
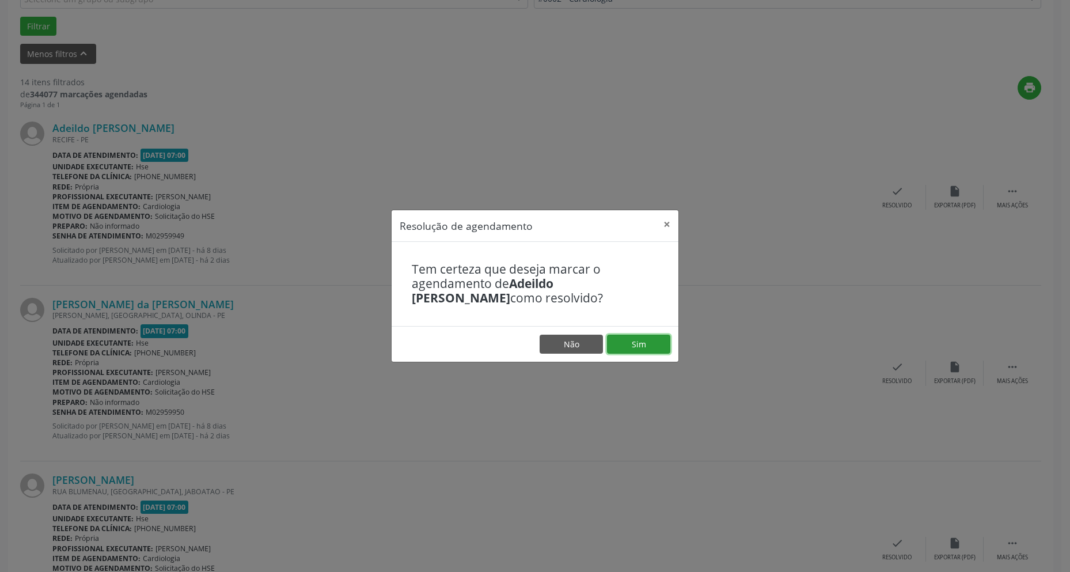
click at [645, 346] on button "Sim" at bounding box center [638, 345] width 63 height 20
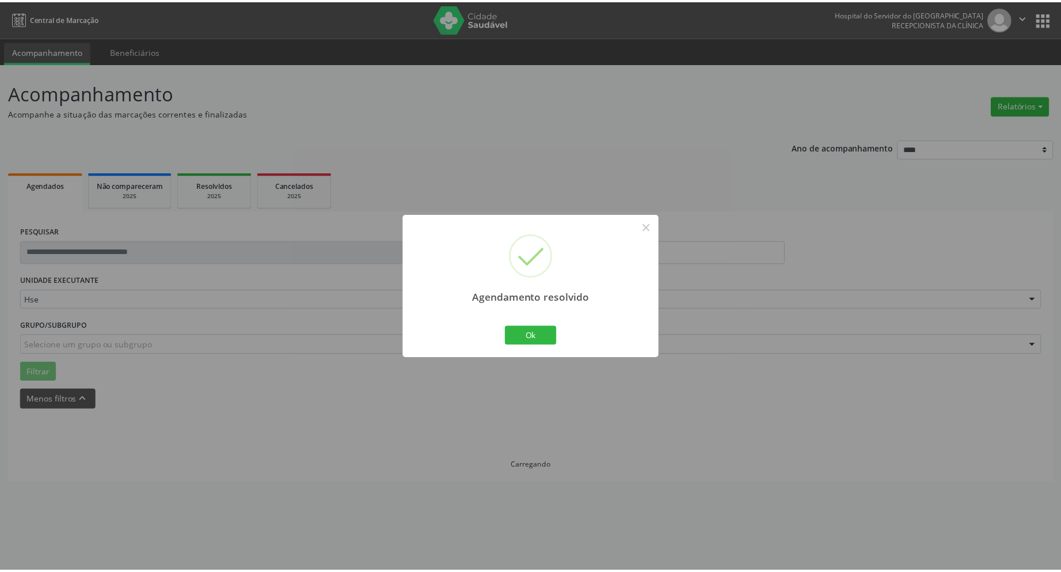
scroll to position [0, 0]
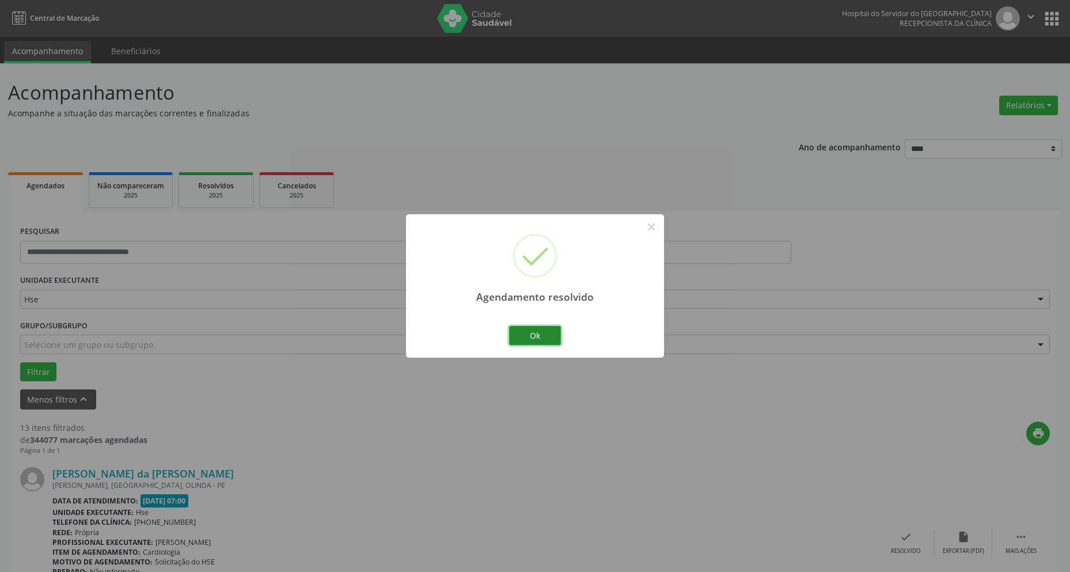
click at [534, 329] on button "Ok" at bounding box center [535, 336] width 52 height 20
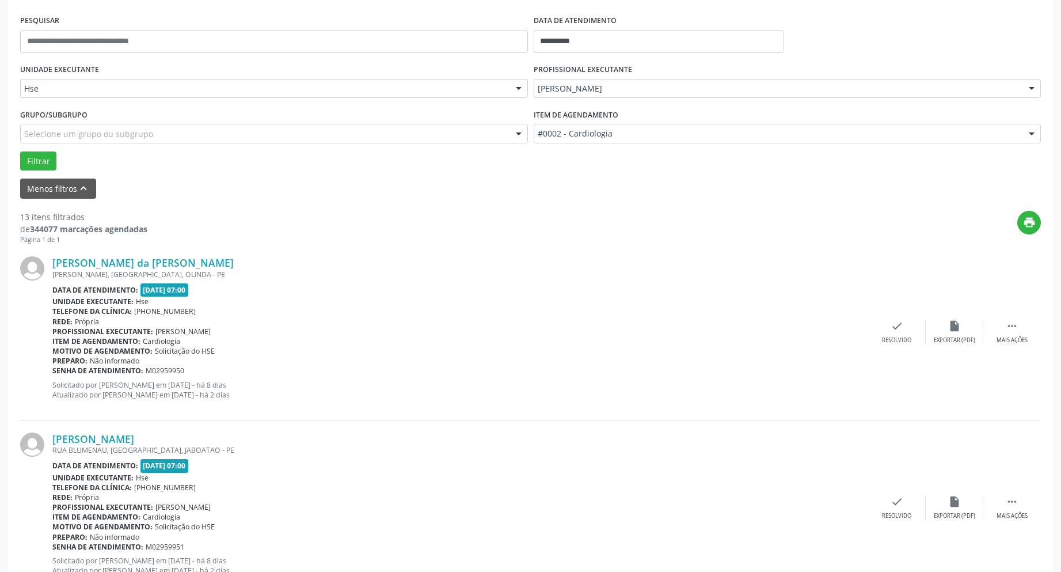
scroll to position [288, 0]
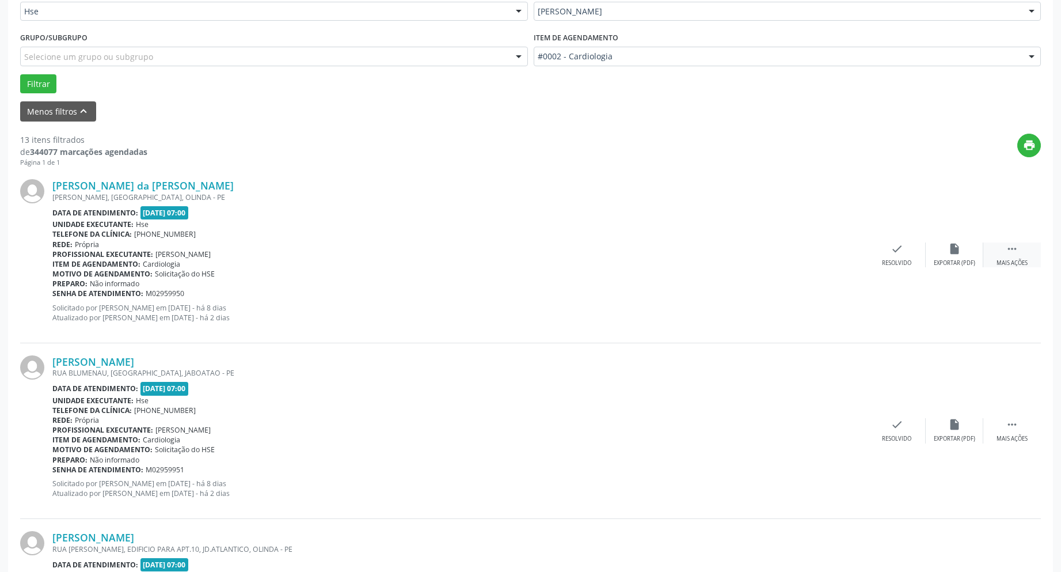
click at [1017, 253] on icon "" at bounding box center [1012, 248] width 13 height 13
click at [953, 255] on icon "alarm_off" at bounding box center [954, 248] width 13 height 13
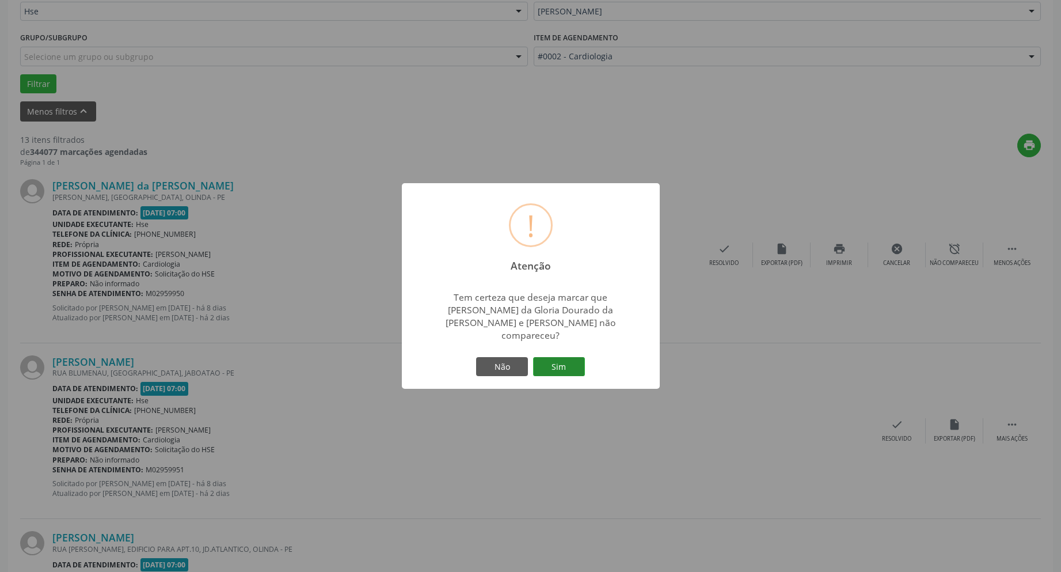
click at [567, 357] on button "Sim" at bounding box center [559, 367] width 52 height 20
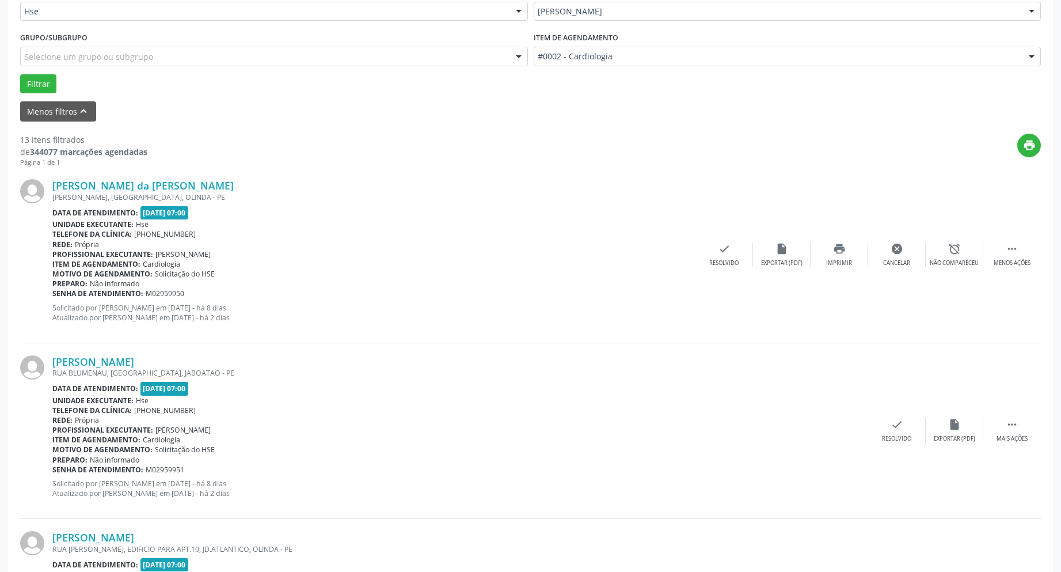
scroll to position [0, 0]
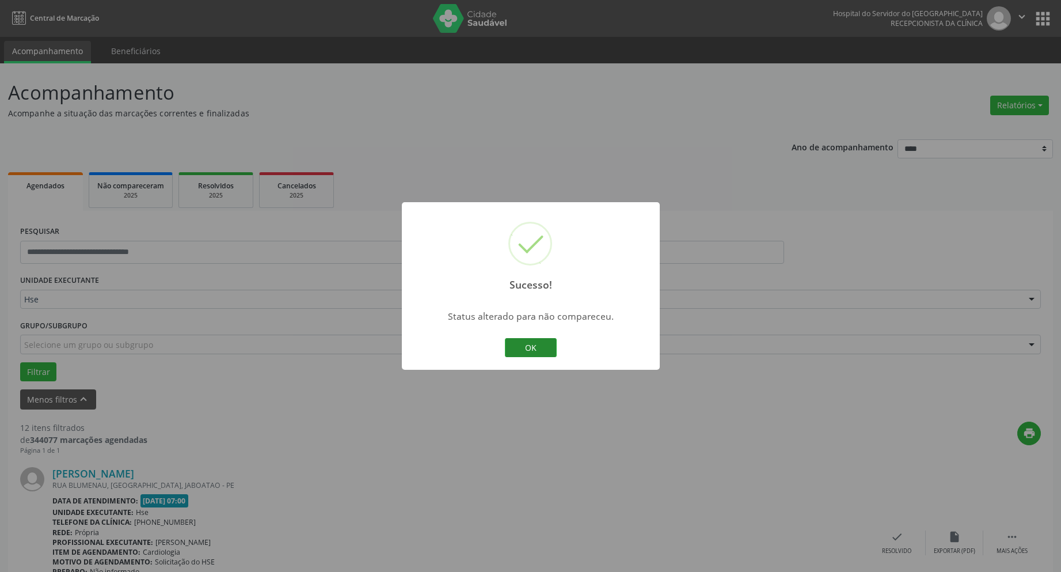
click at [542, 346] on button "OK" at bounding box center [531, 348] width 52 height 20
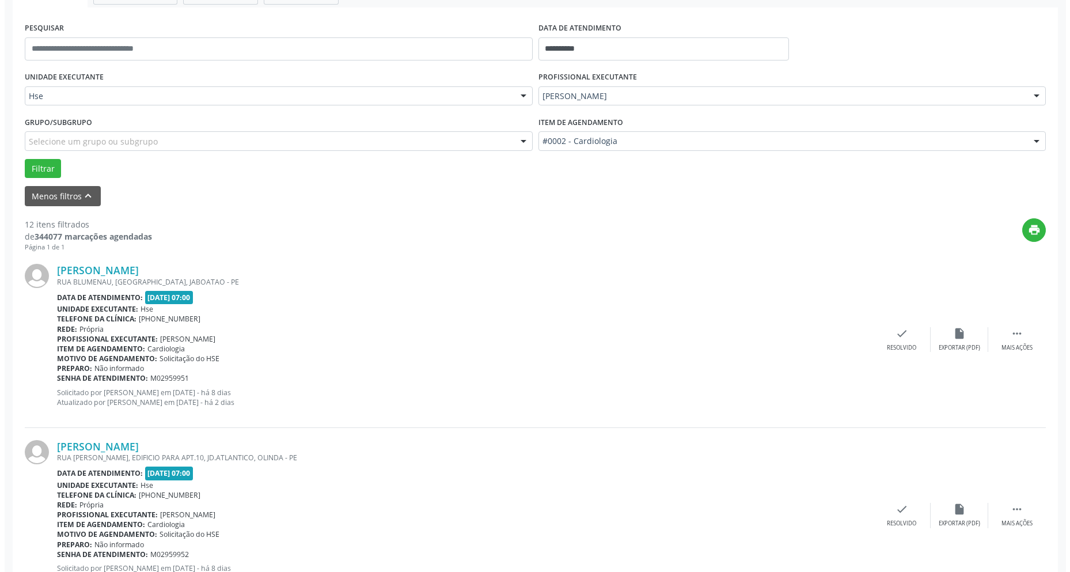
scroll to position [288, 0]
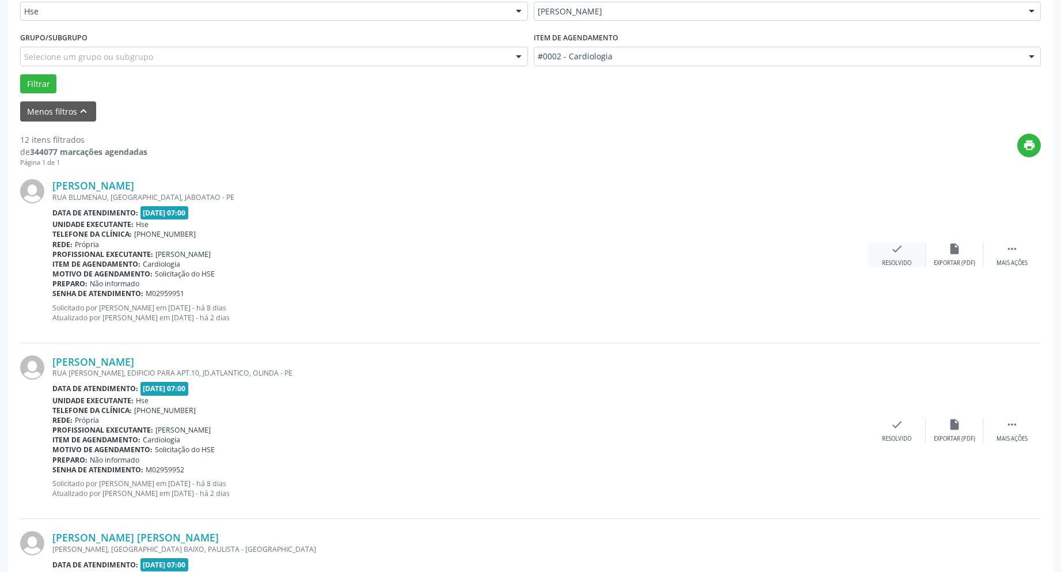
click at [910, 249] on div "check Resolvido" at bounding box center [897, 254] width 58 height 25
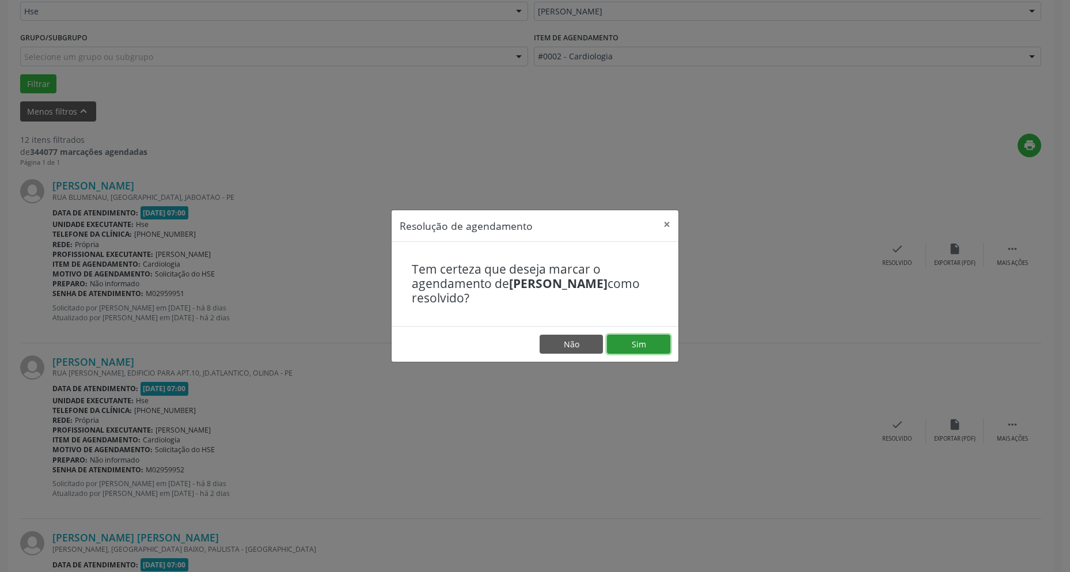
click at [633, 343] on button "Sim" at bounding box center [638, 345] width 63 height 20
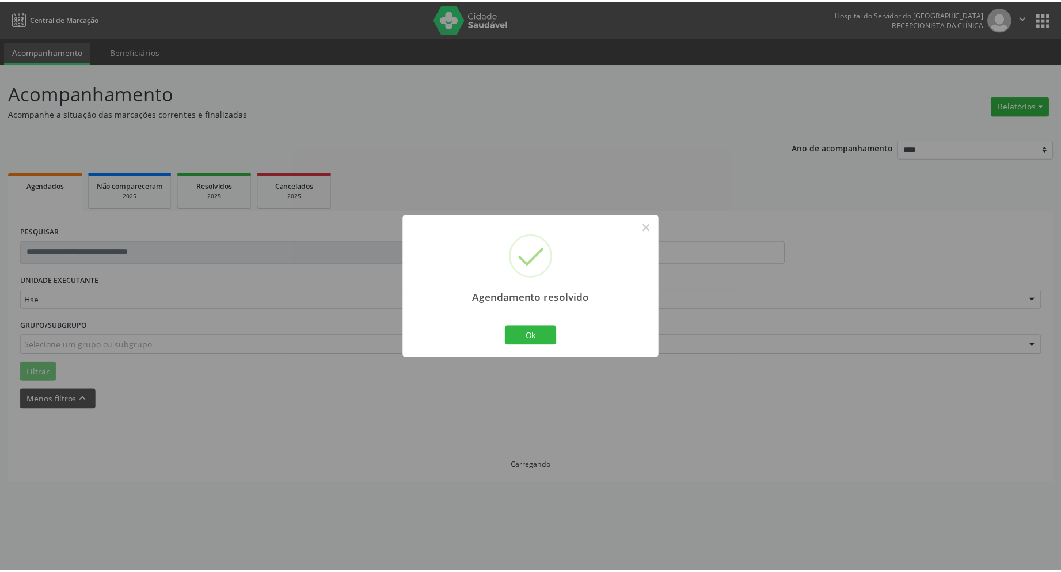
scroll to position [0, 0]
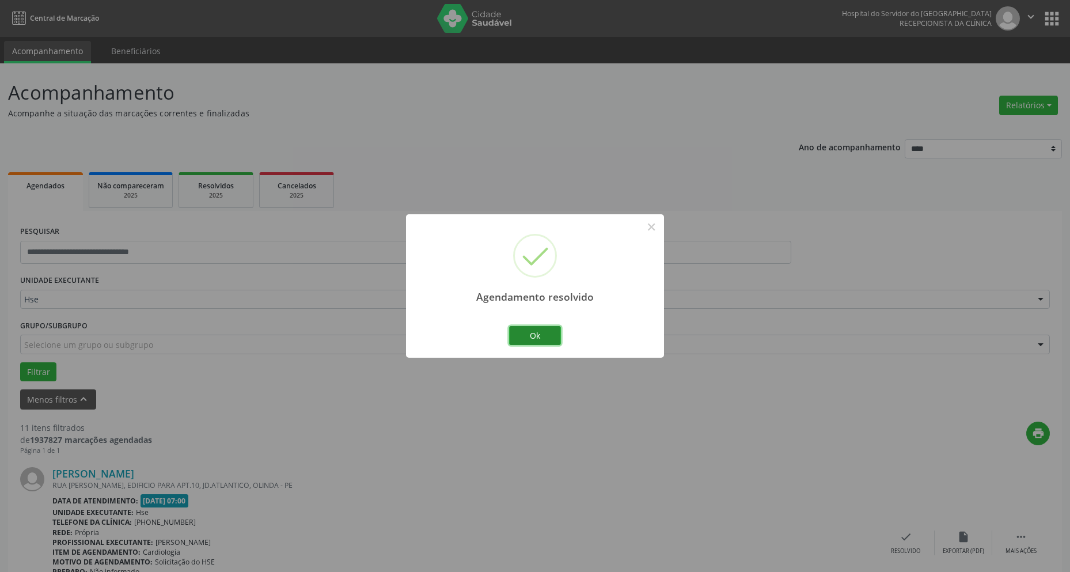
click at [534, 329] on button "Ok" at bounding box center [535, 336] width 52 height 20
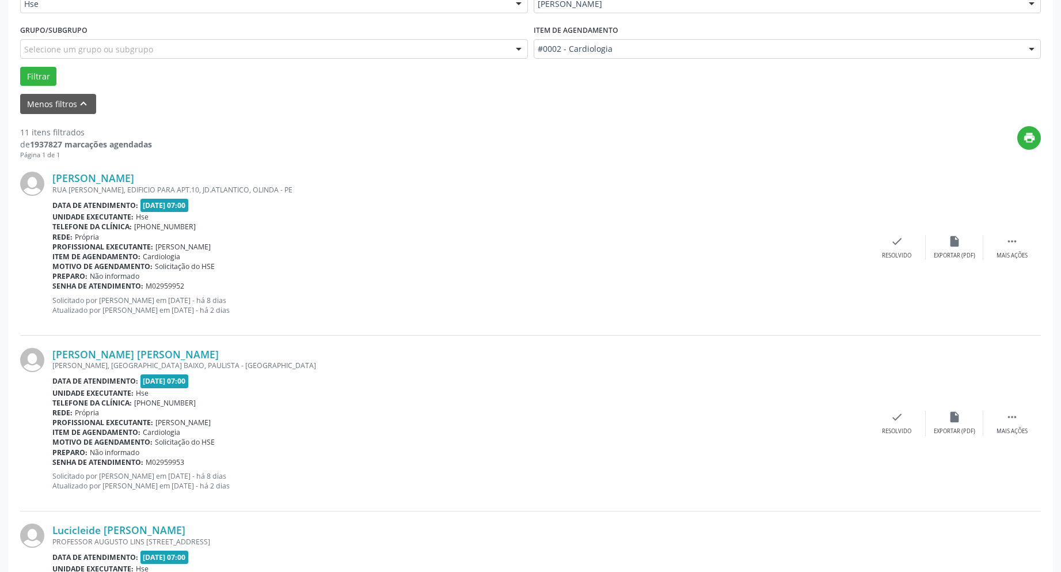
scroll to position [346, 0]
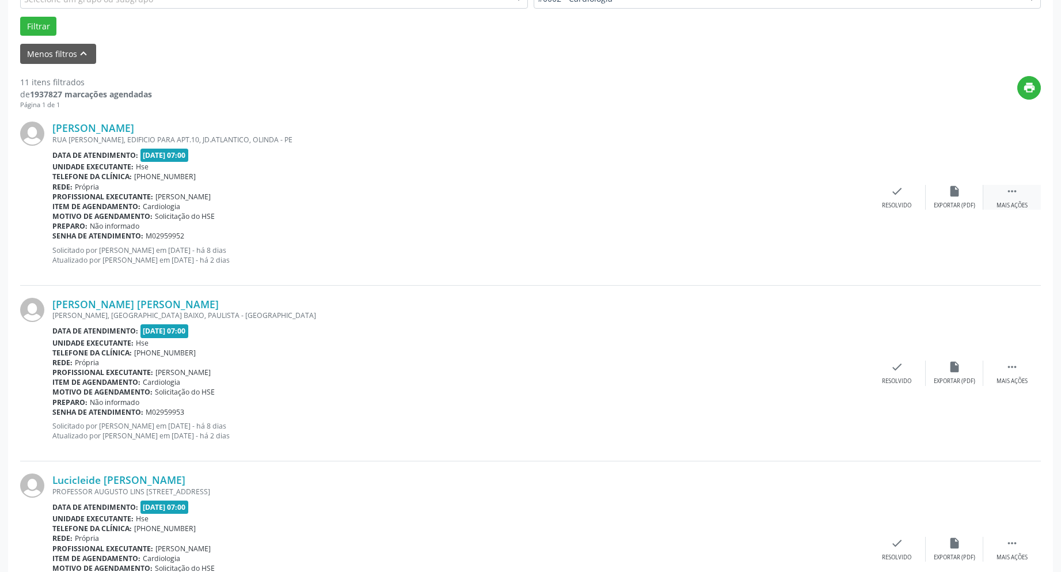
click at [1018, 196] on icon "" at bounding box center [1012, 191] width 13 height 13
click at [958, 200] on div "alarm_off Não compareceu" at bounding box center [955, 197] width 58 height 25
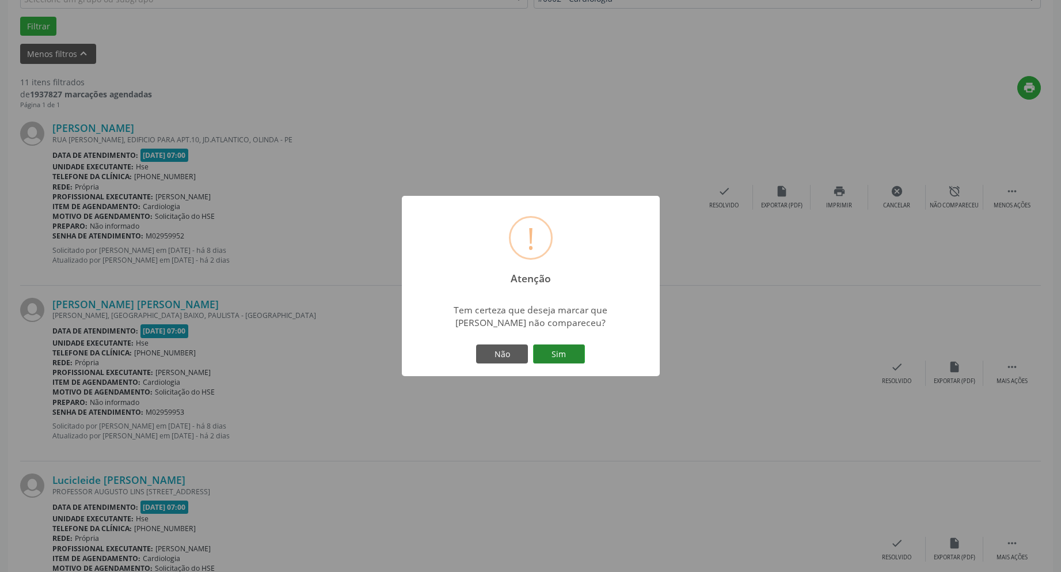
click at [555, 348] on button "Sim" at bounding box center [559, 354] width 52 height 20
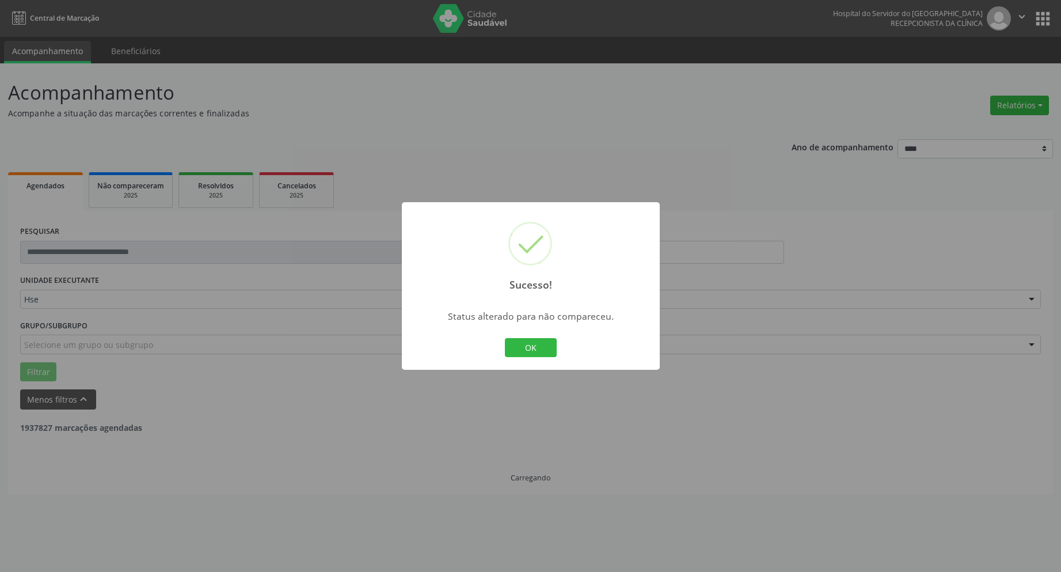
scroll to position [0, 0]
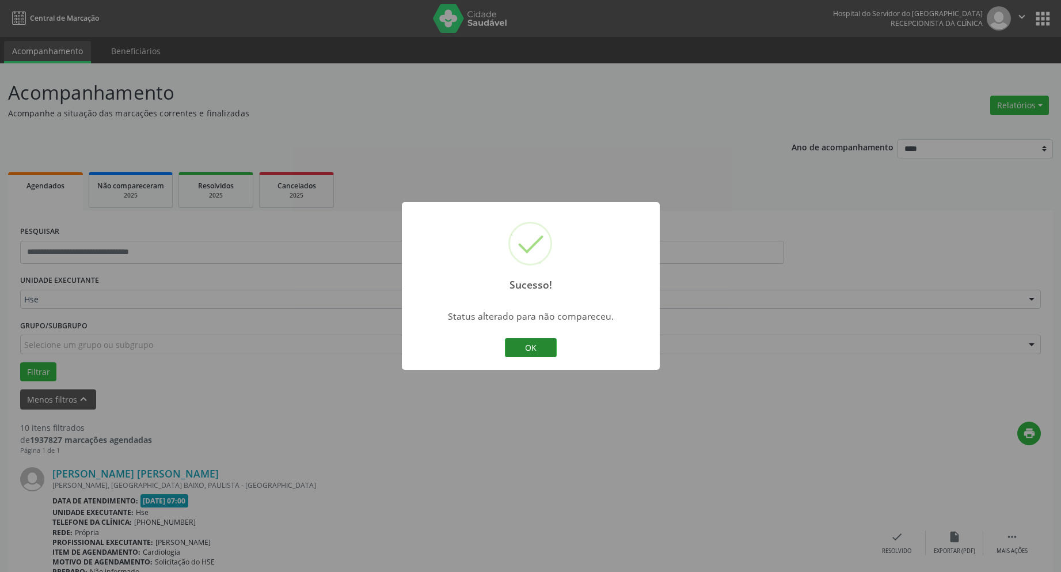
click at [531, 346] on button "OK" at bounding box center [531, 348] width 52 height 20
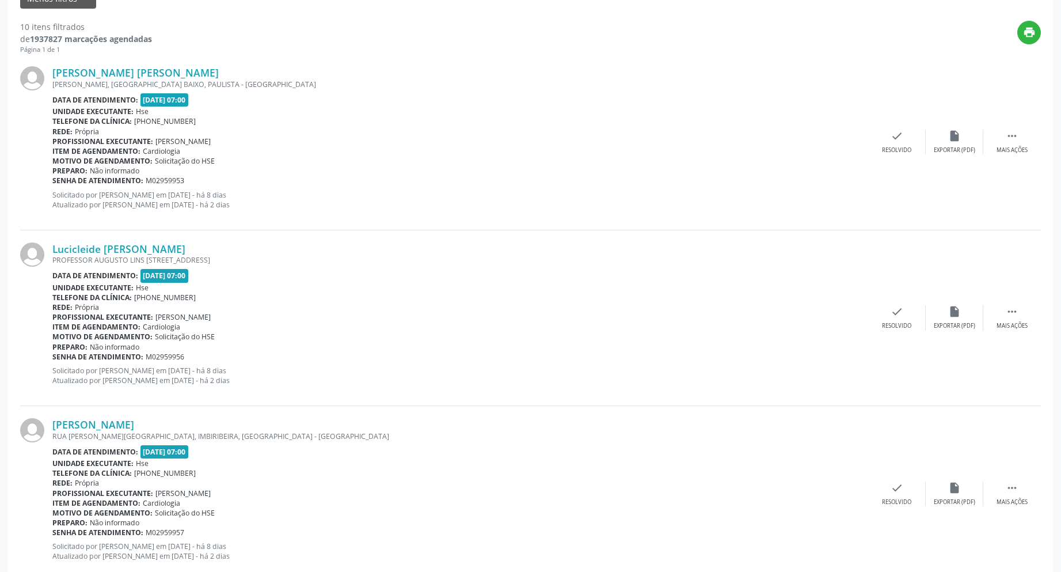
scroll to position [403, 0]
click at [1013, 146] on div "Mais ações" at bounding box center [1012, 148] width 31 height 8
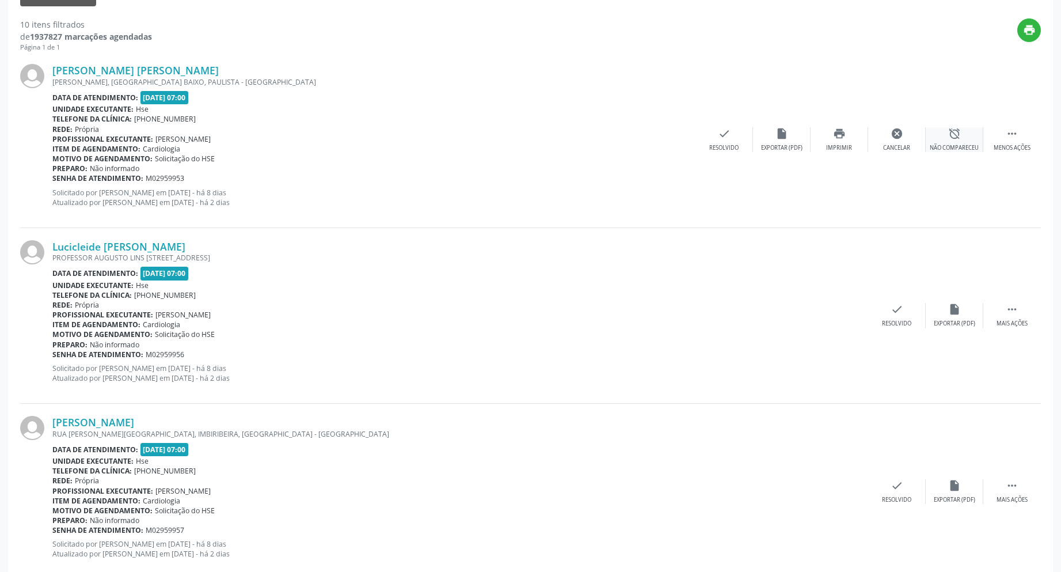
click at [948, 135] on icon "alarm_off" at bounding box center [954, 133] width 13 height 13
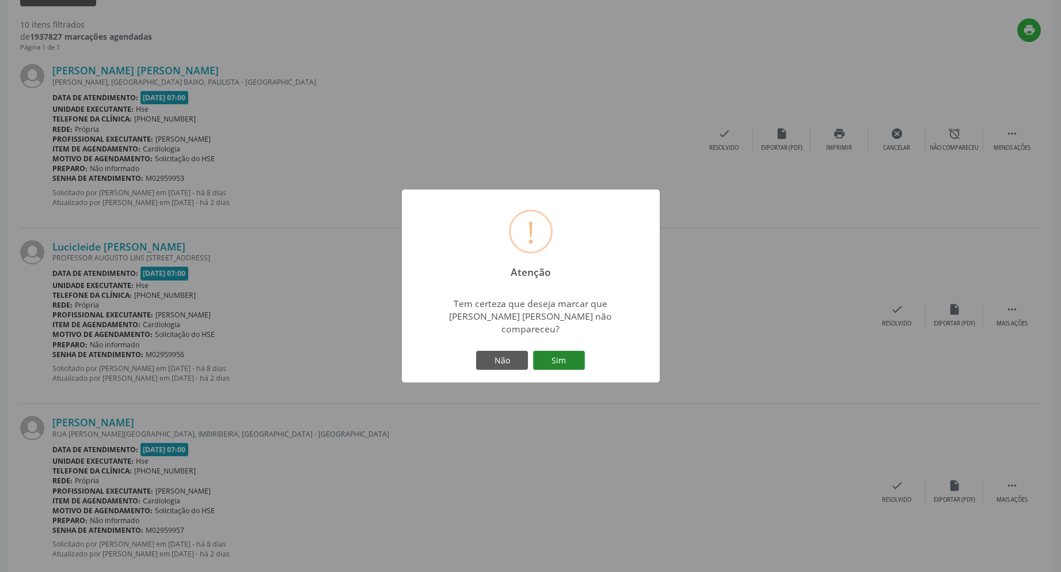
click at [563, 355] on button "Sim" at bounding box center [559, 361] width 52 height 20
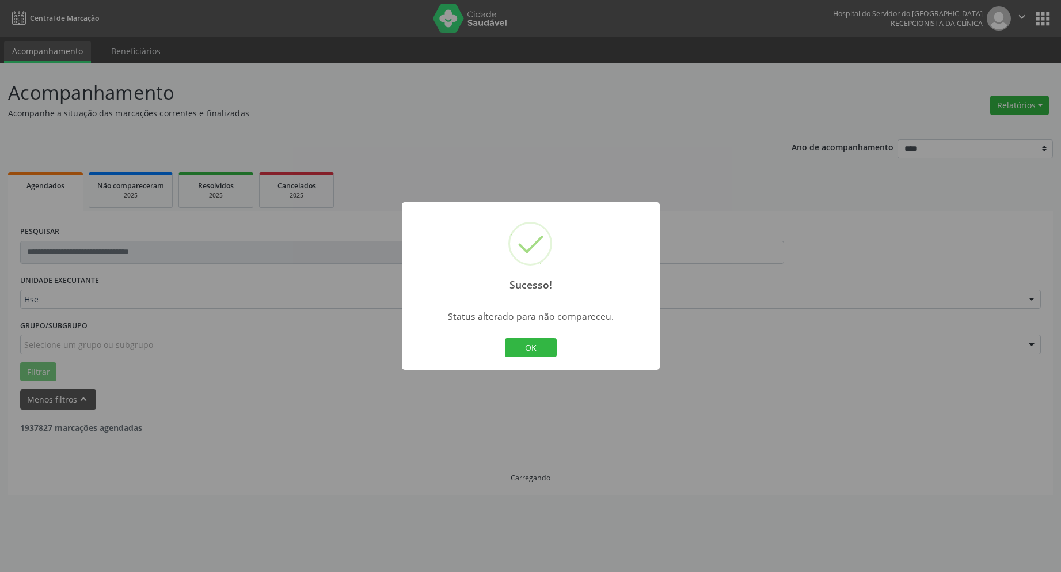
scroll to position [0, 0]
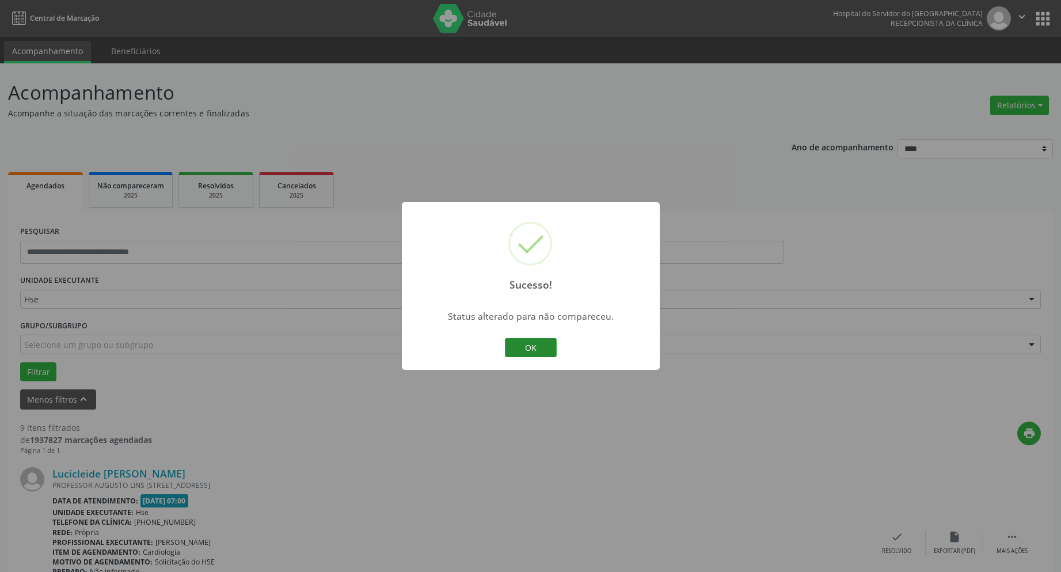
click at [540, 344] on button "OK" at bounding box center [531, 348] width 52 height 20
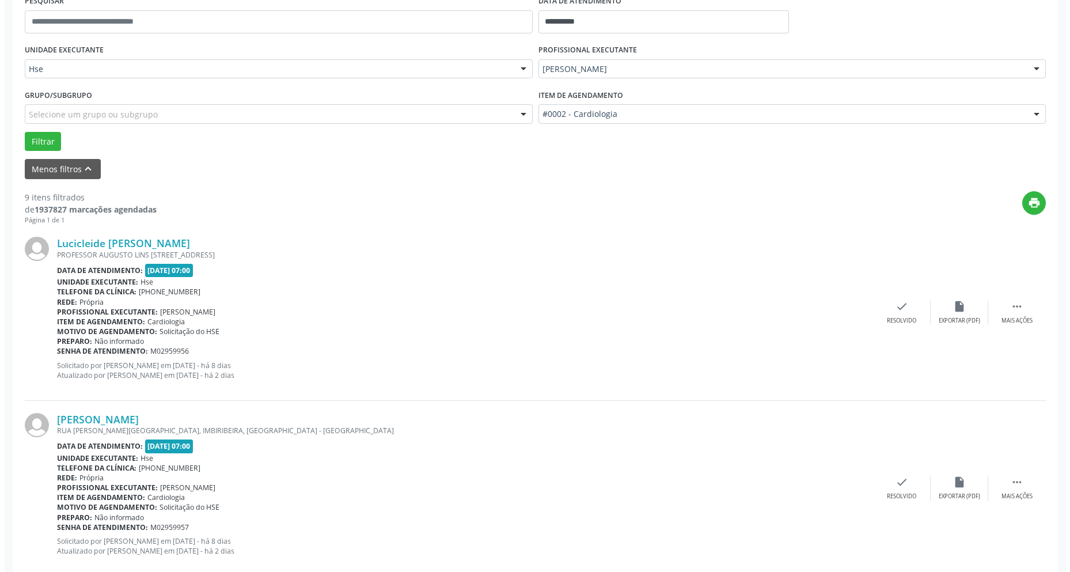
scroll to position [288, 0]
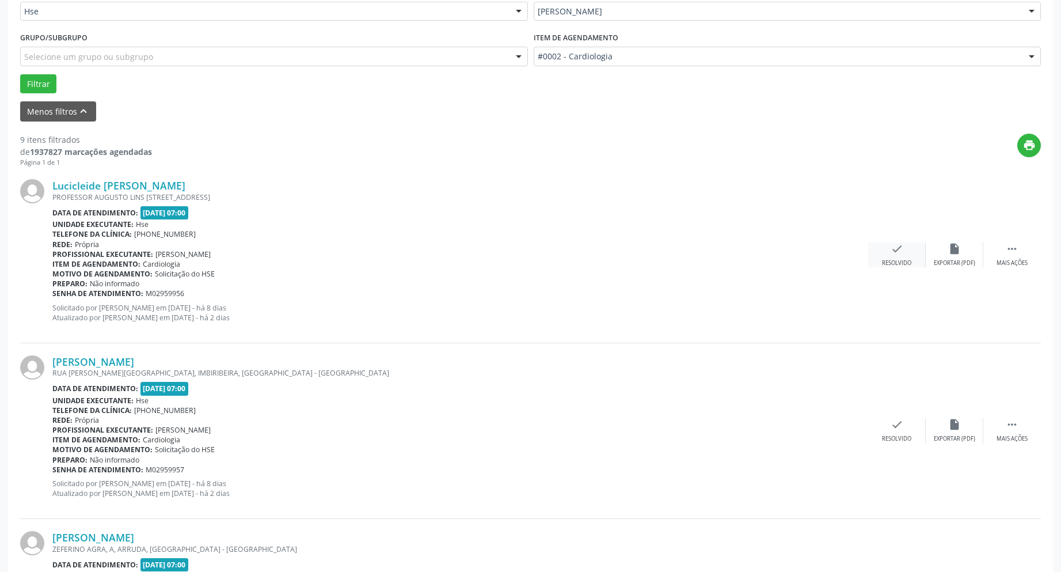
click at [894, 249] on icon "check" at bounding box center [897, 248] width 13 height 13
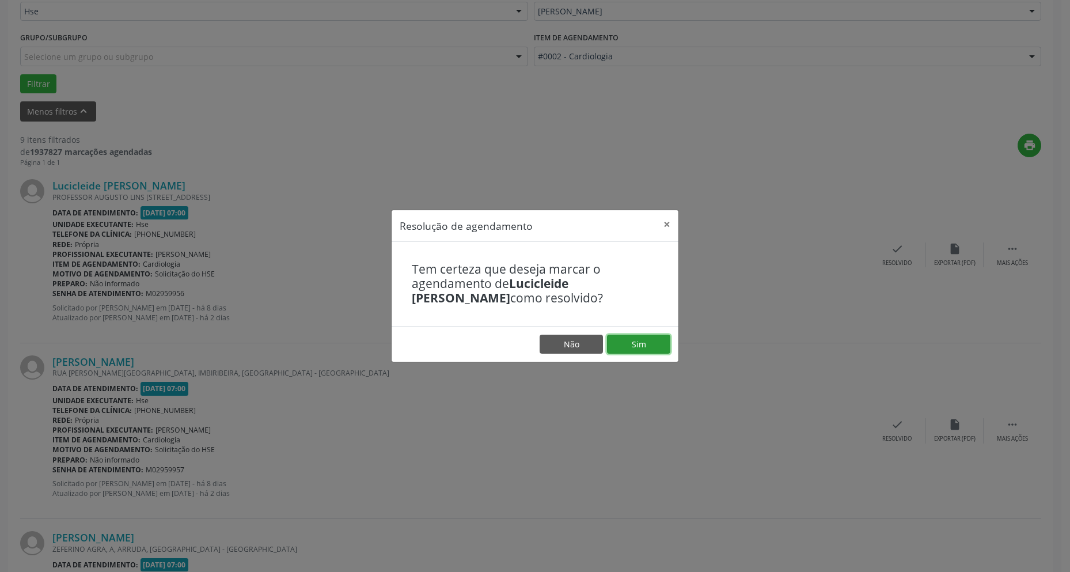
click at [628, 338] on button "Sim" at bounding box center [638, 345] width 63 height 20
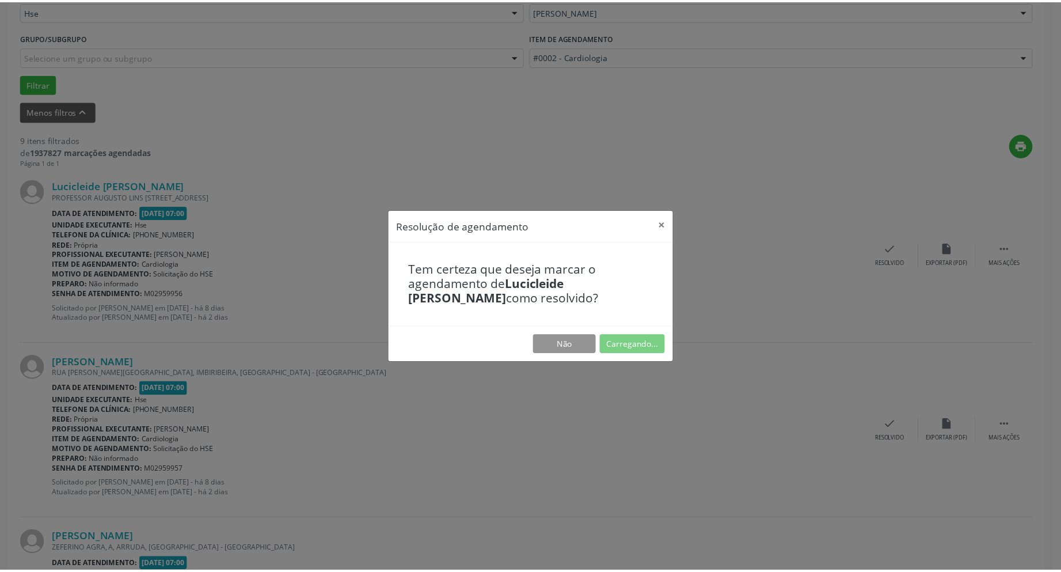
scroll to position [0, 0]
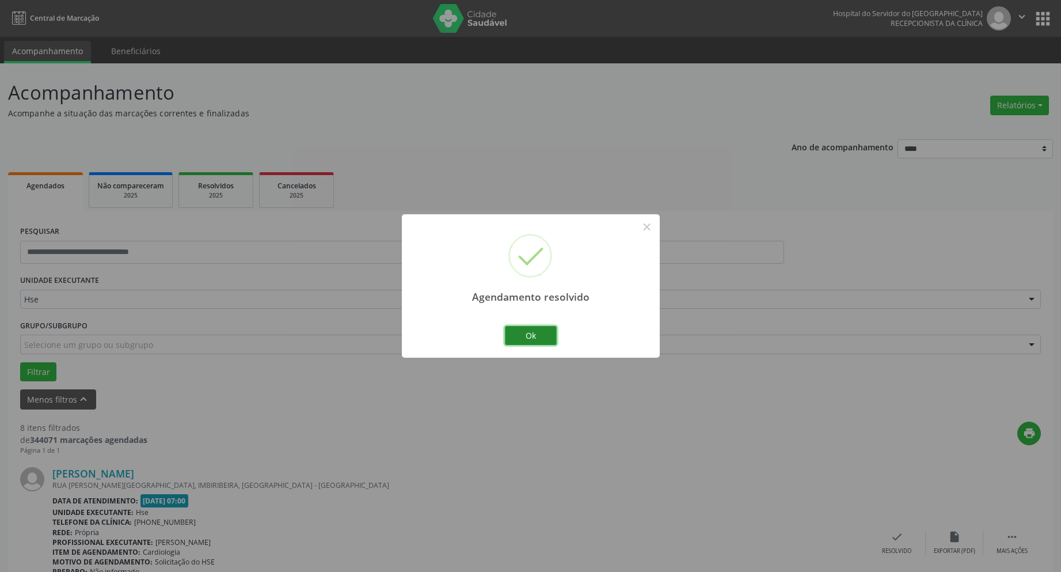
click at [540, 333] on button "Ok" at bounding box center [531, 336] width 52 height 20
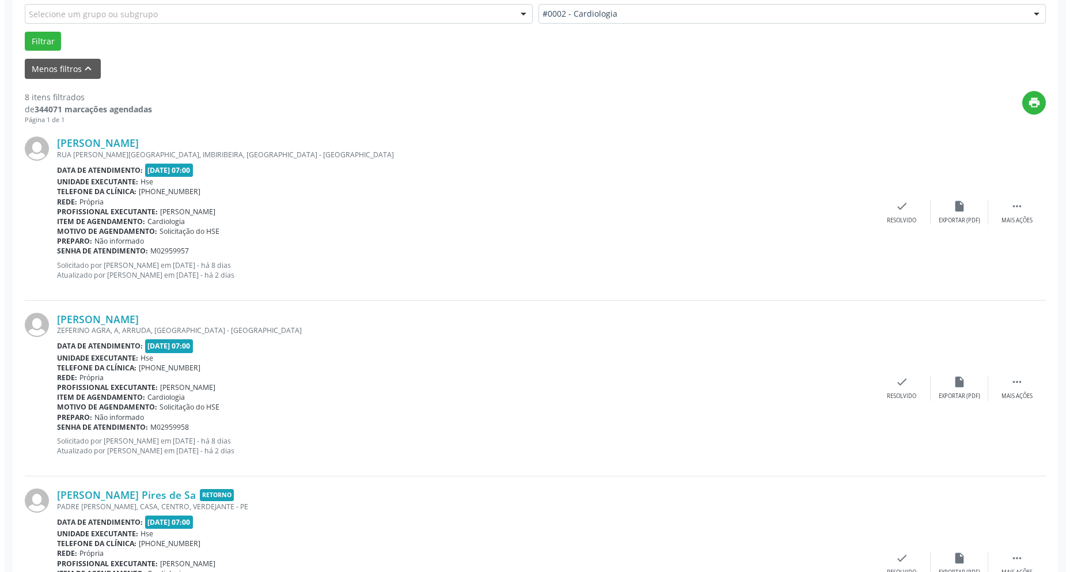
scroll to position [346, 0]
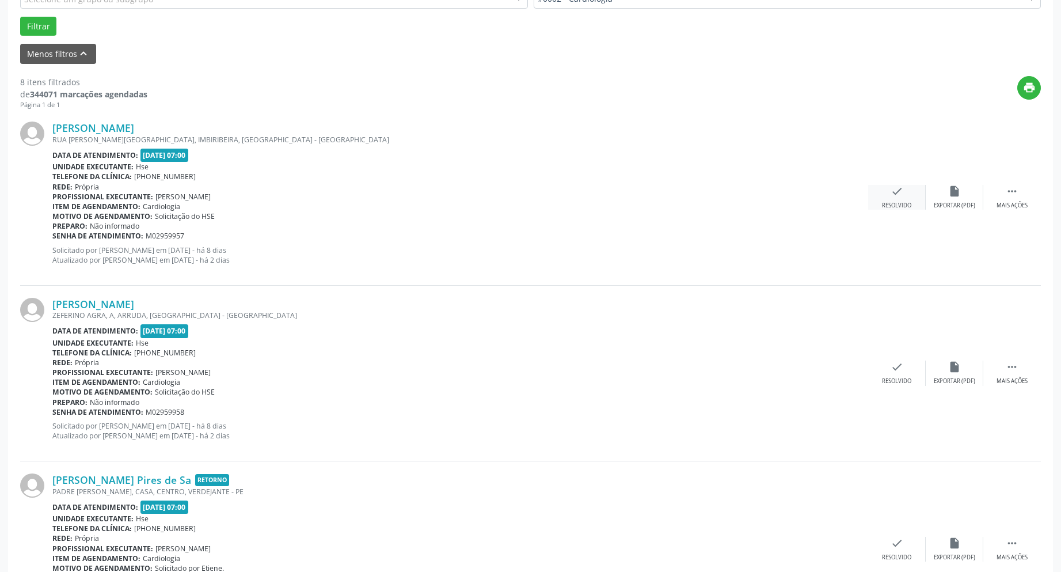
click at [903, 193] on icon "check" at bounding box center [897, 191] width 13 height 13
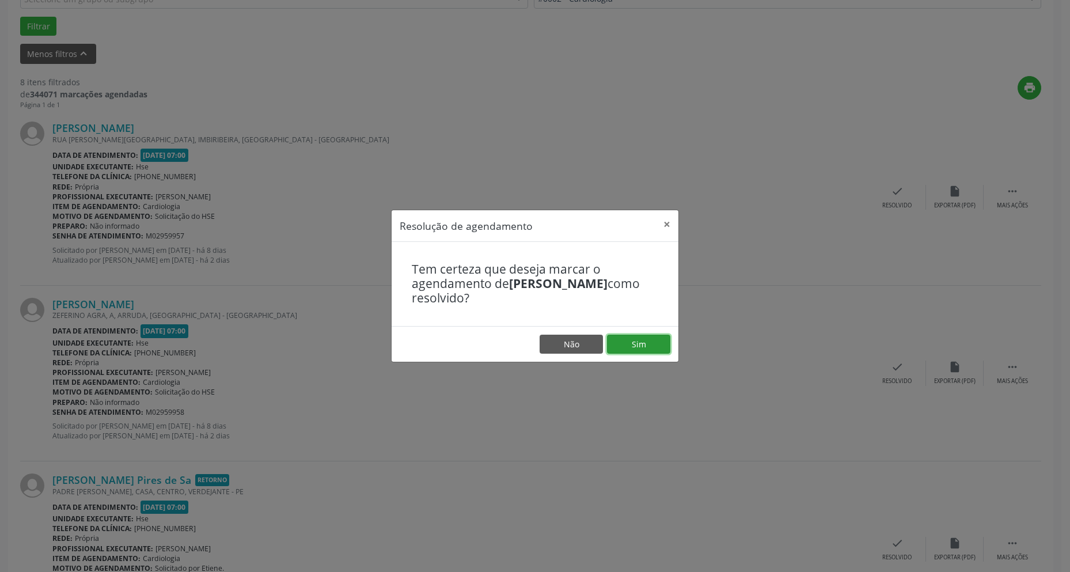
click at [651, 346] on button "Sim" at bounding box center [638, 345] width 63 height 20
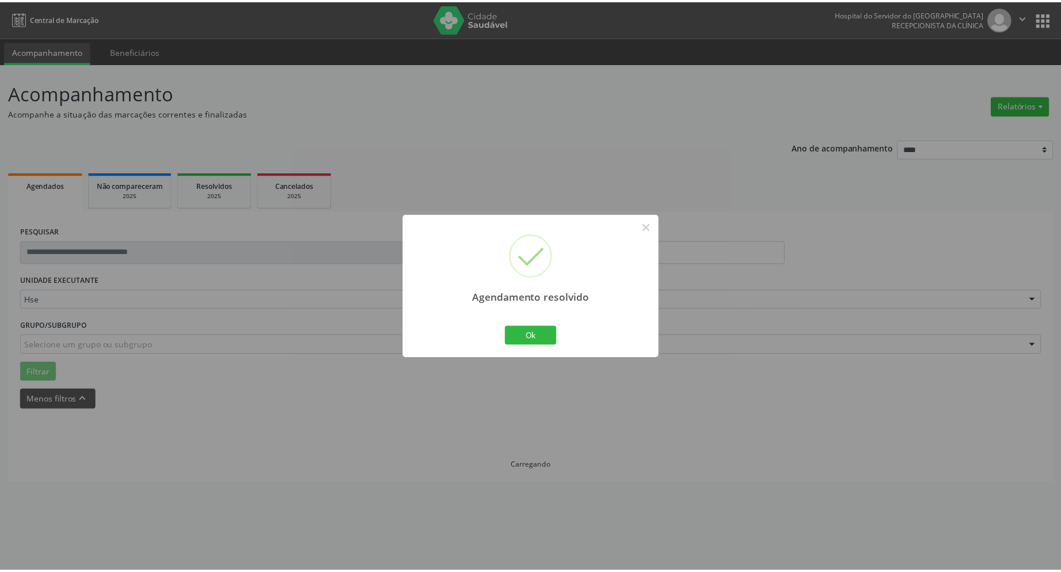
scroll to position [0, 0]
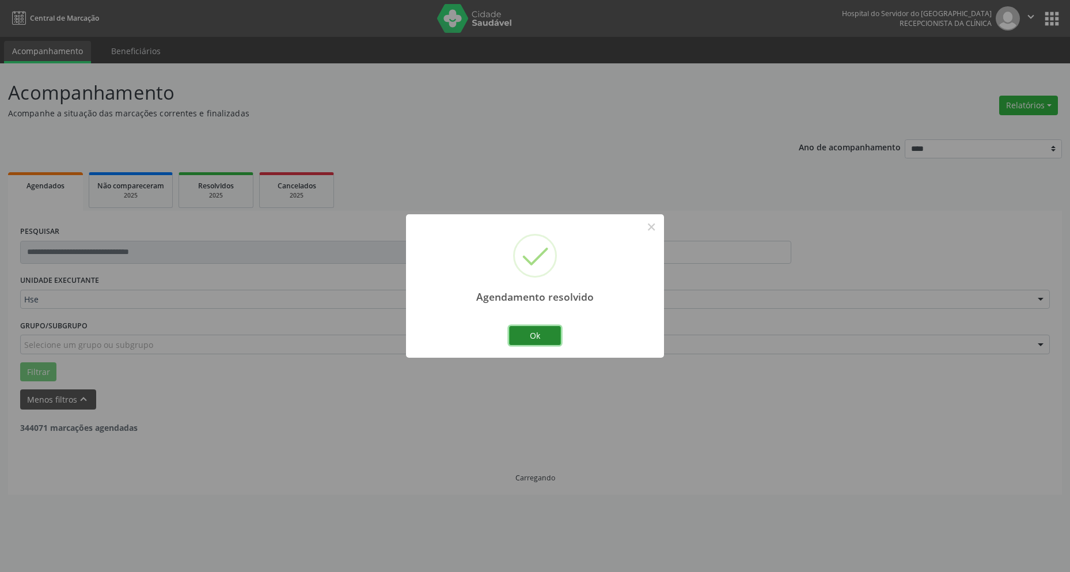
click at [543, 335] on button "Ok" at bounding box center [535, 336] width 52 height 20
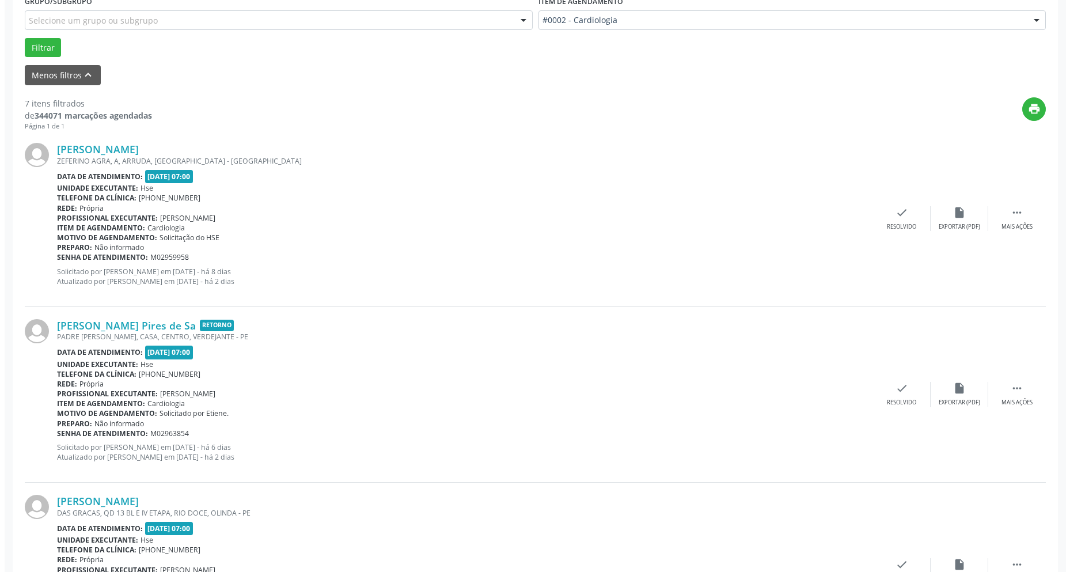
scroll to position [346, 0]
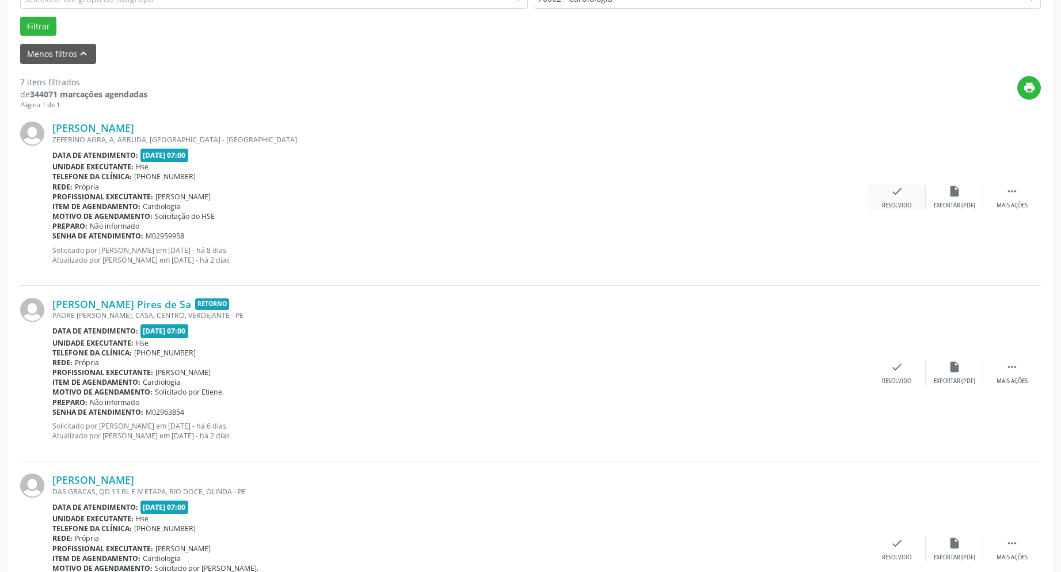
click at [893, 189] on icon "check" at bounding box center [897, 191] width 13 height 13
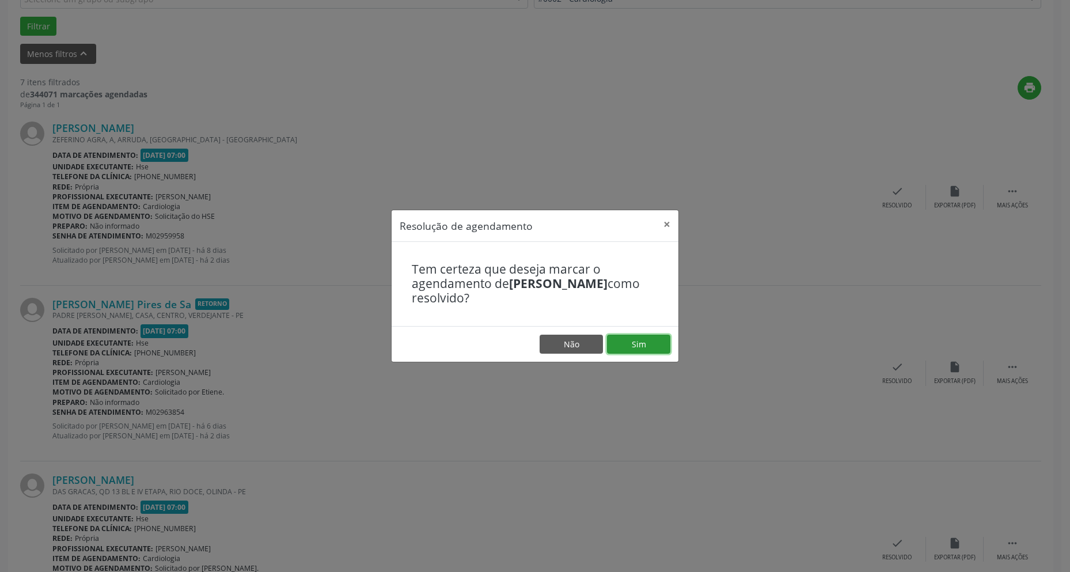
click at [639, 346] on button "Sim" at bounding box center [638, 345] width 63 height 20
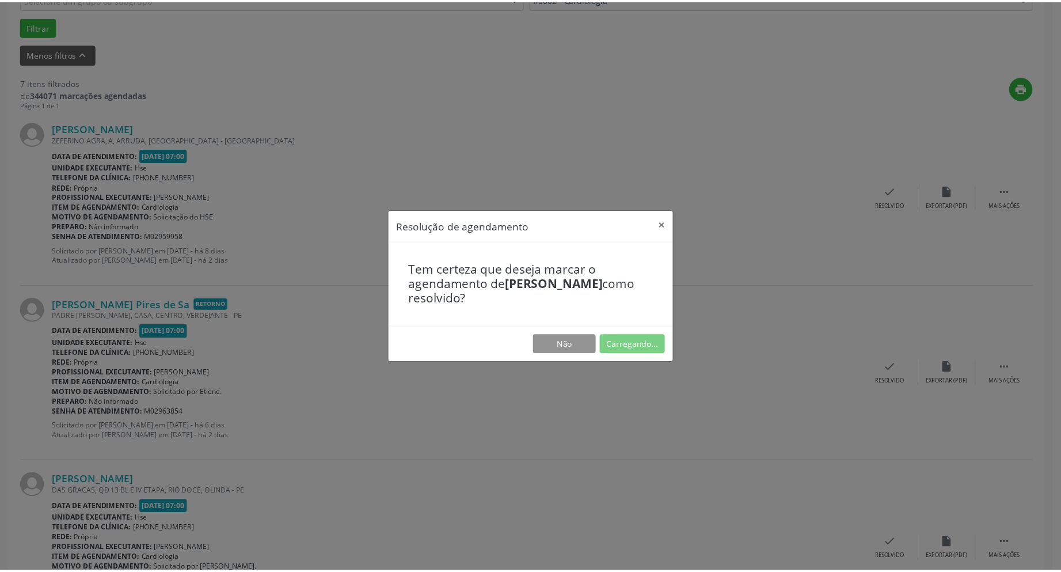
scroll to position [0, 0]
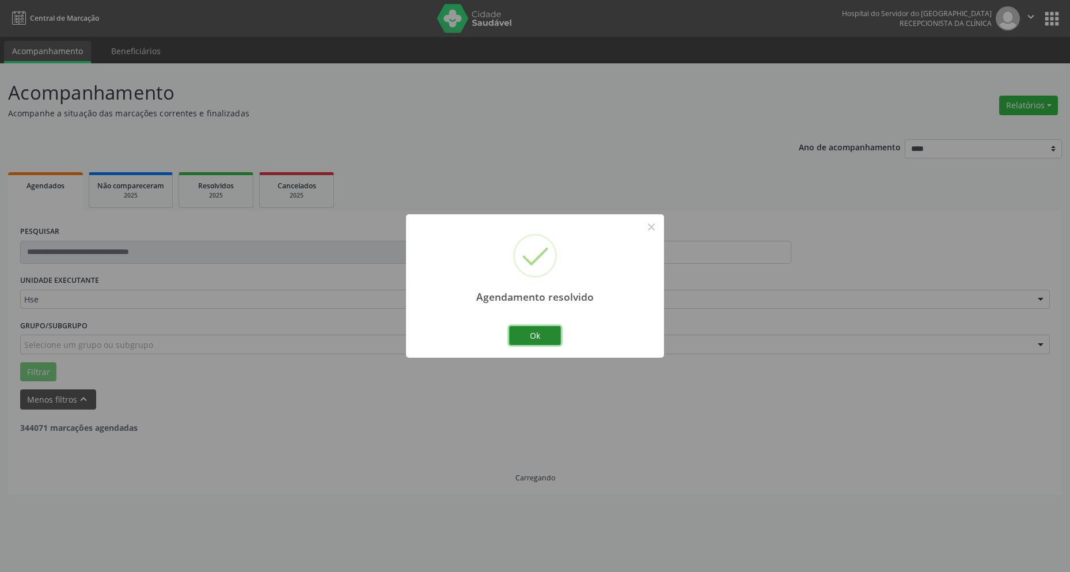
click at [530, 337] on button "Ok" at bounding box center [535, 336] width 52 height 20
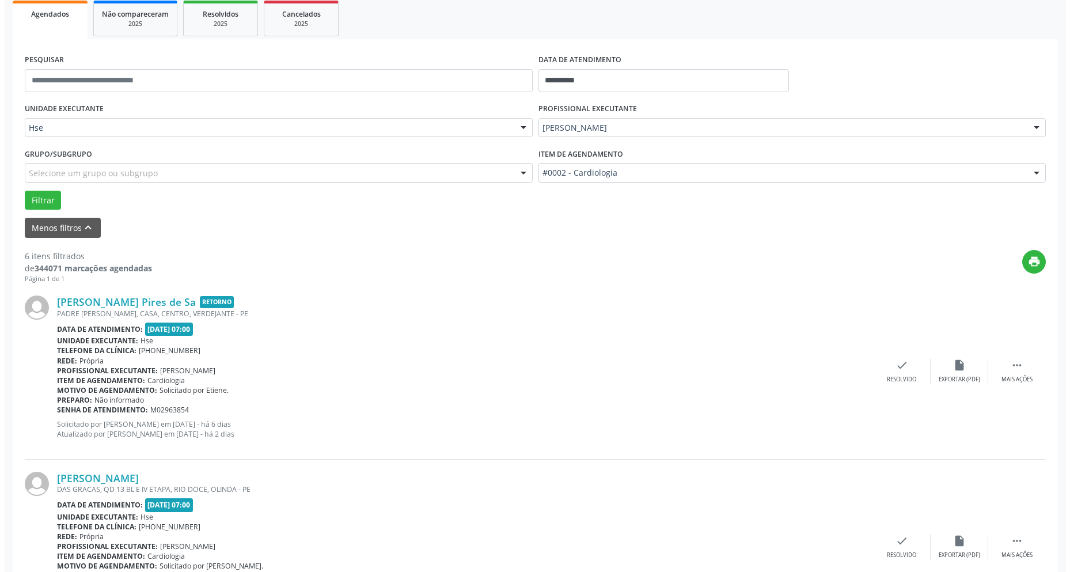
scroll to position [288, 0]
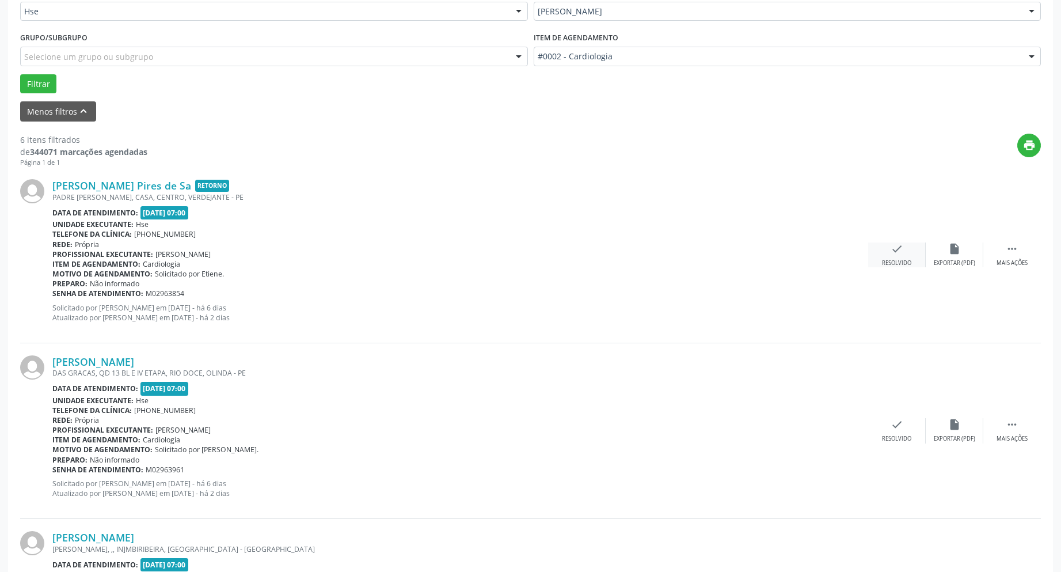
click at [891, 248] on icon "check" at bounding box center [897, 248] width 13 height 13
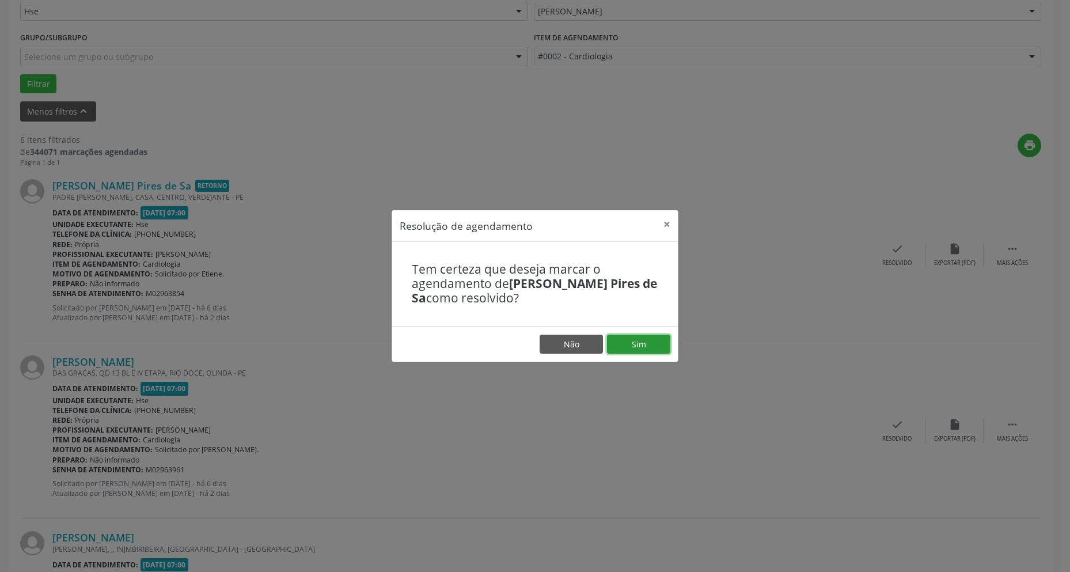
click at [654, 337] on button "Sim" at bounding box center [638, 345] width 63 height 20
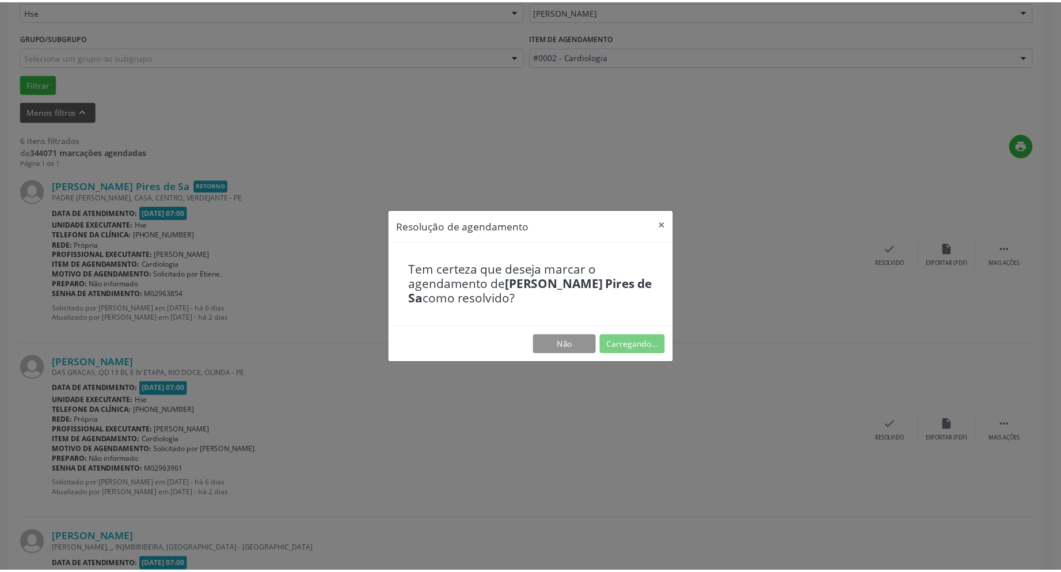
scroll to position [0, 0]
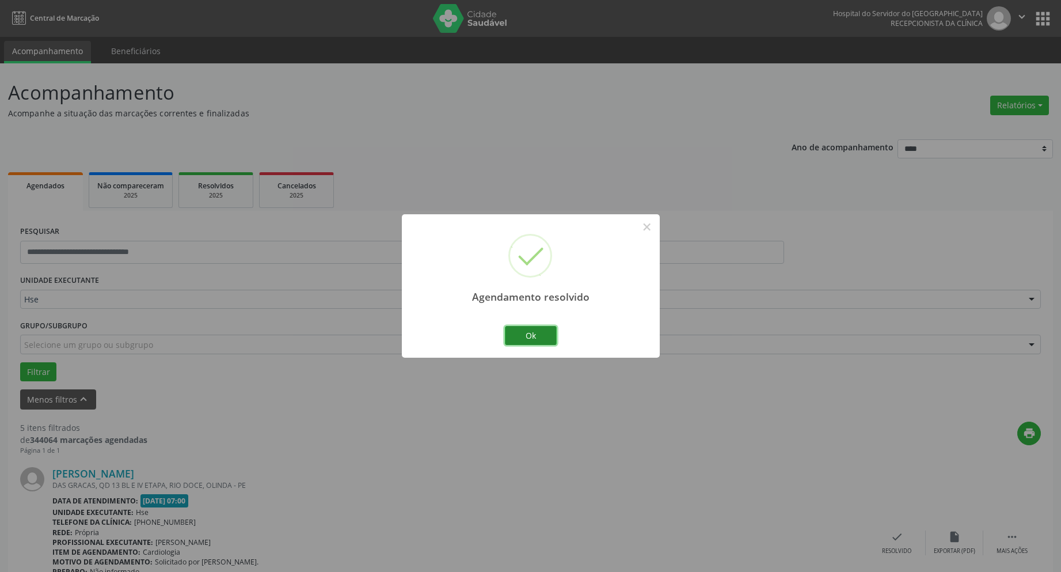
click at [537, 333] on button "Ok" at bounding box center [531, 336] width 52 height 20
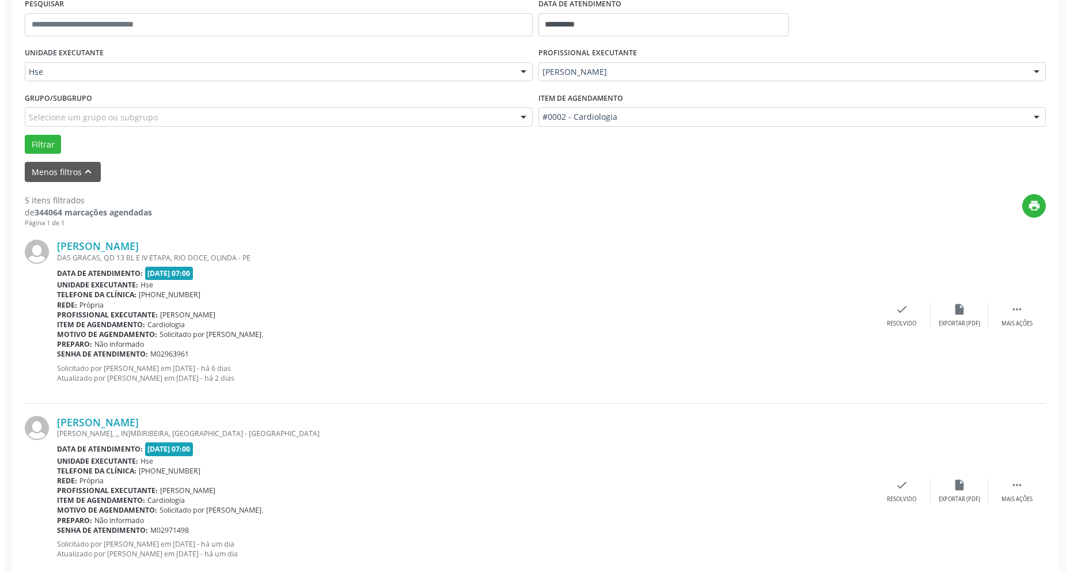
scroll to position [288, 0]
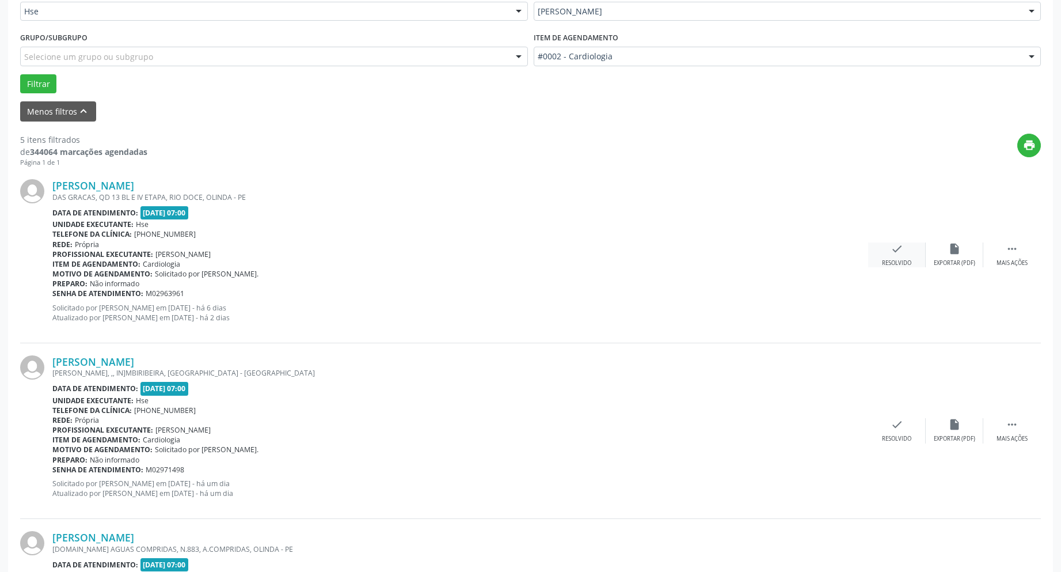
click at [904, 249] on div "check Resolvido" at bounding box center [897, 254] width 58 height 25
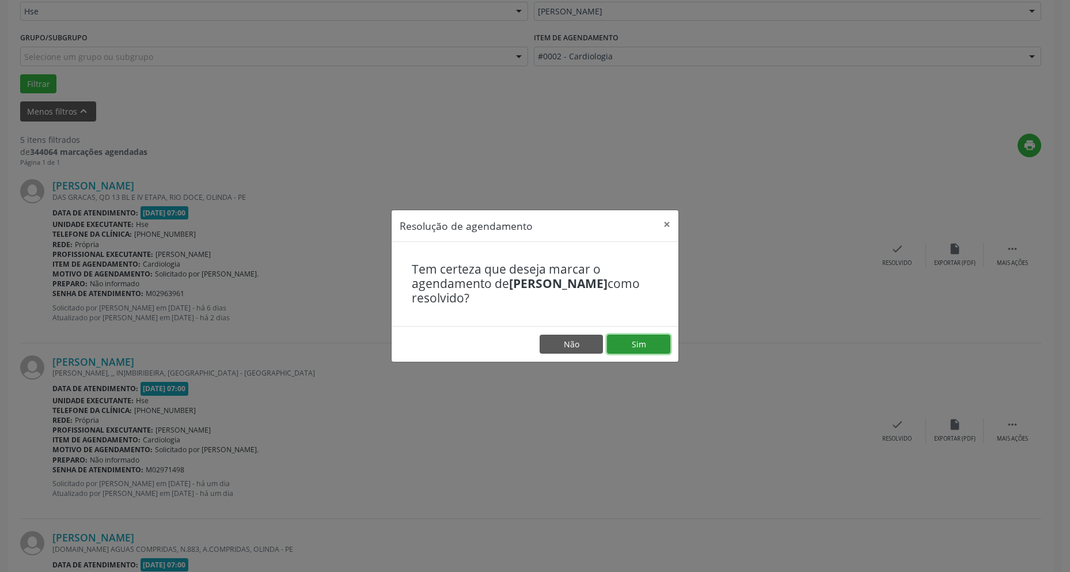
click at [643, 351] on button "Sim" at bounding box center [638, 345] width 63 height 20
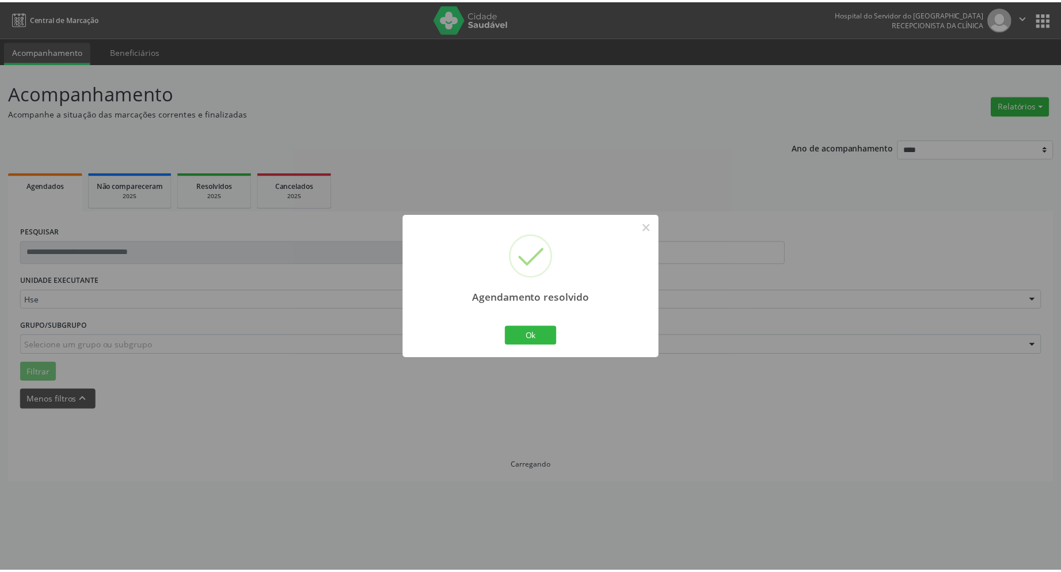
scroll to position [0, 0]
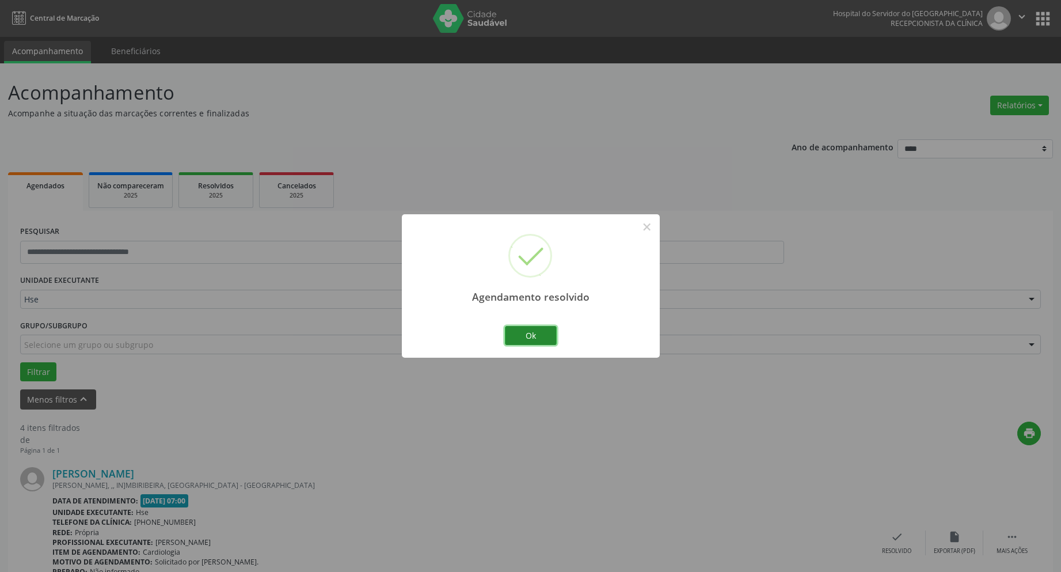
click at [536, 333] on button "Ok" at bounding box center [531, 336] width 52 height 20
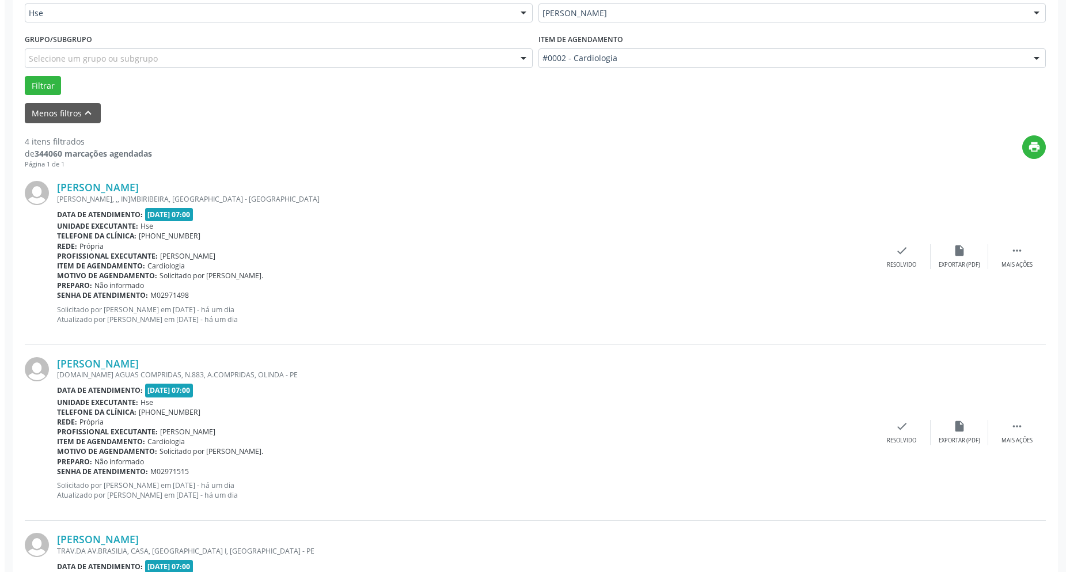
scroll to position [288, 0]
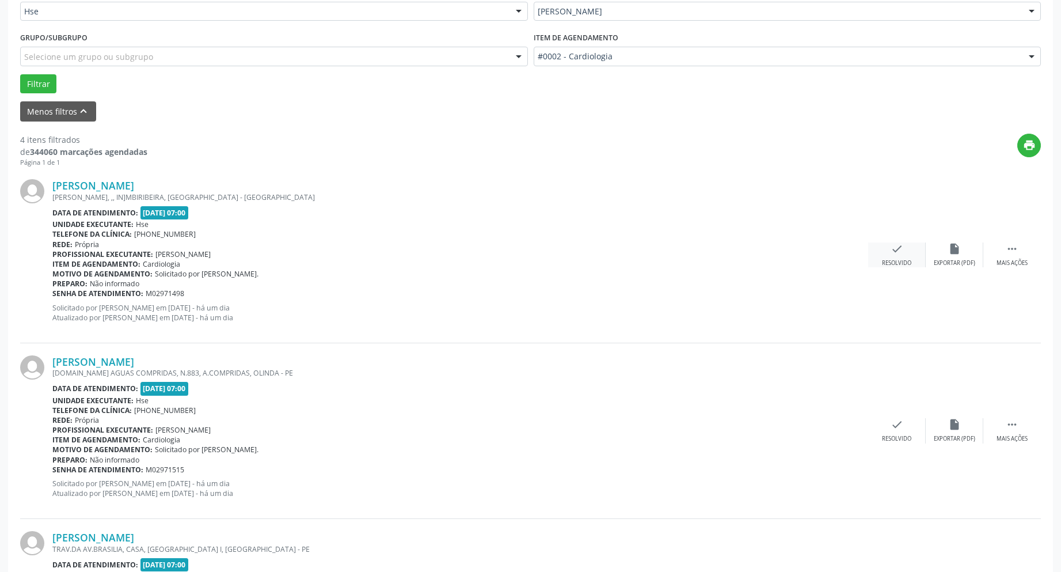
click at [897, 253] on icon "check" at bounding box center [897, 248] width 13 height 13
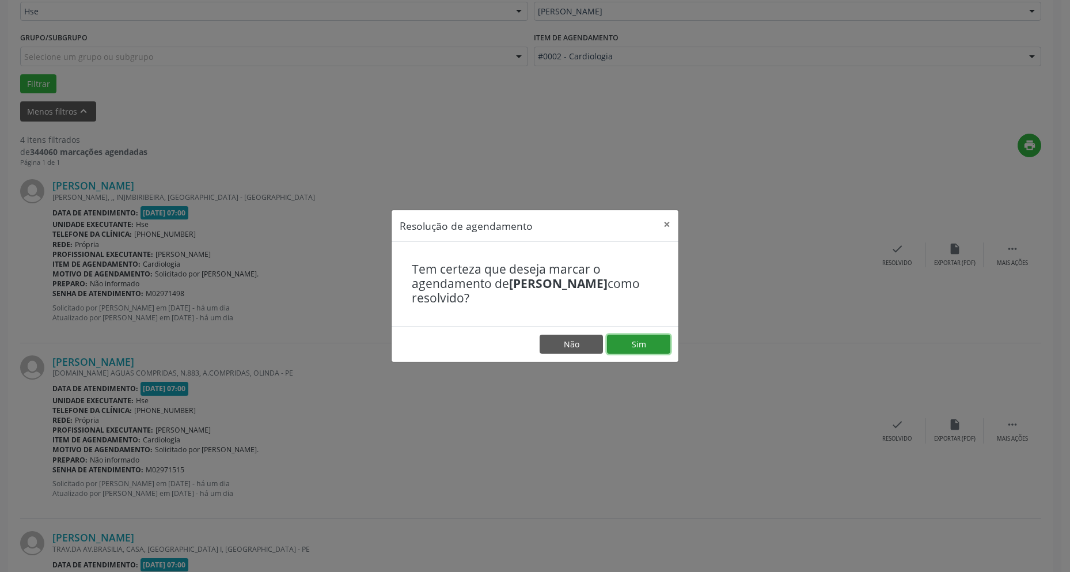
click at [643, 339] on button "Sim" at bounding box center [638, 345] width 63 height 20
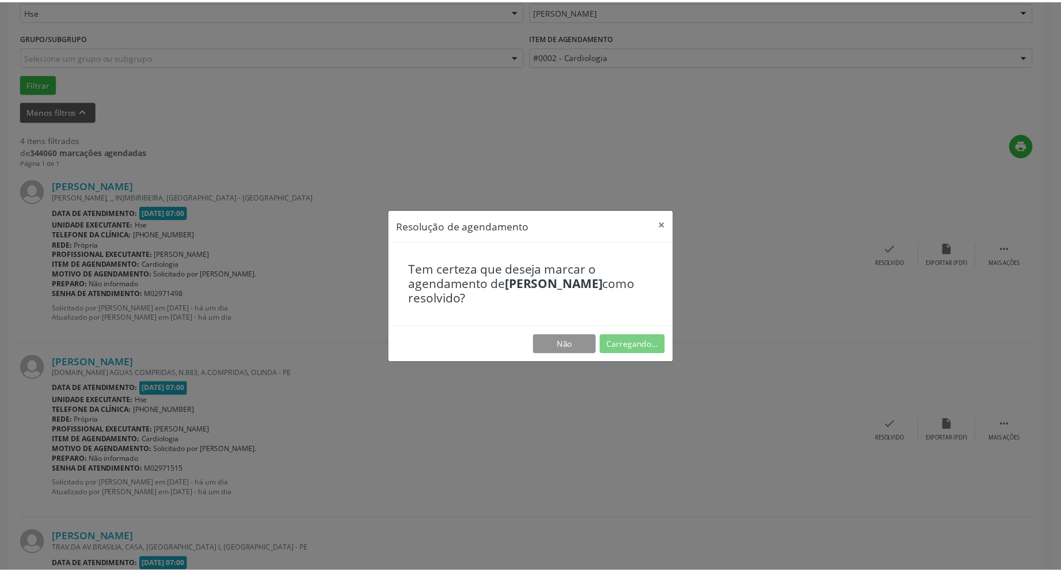
scroll to position [0, 0]
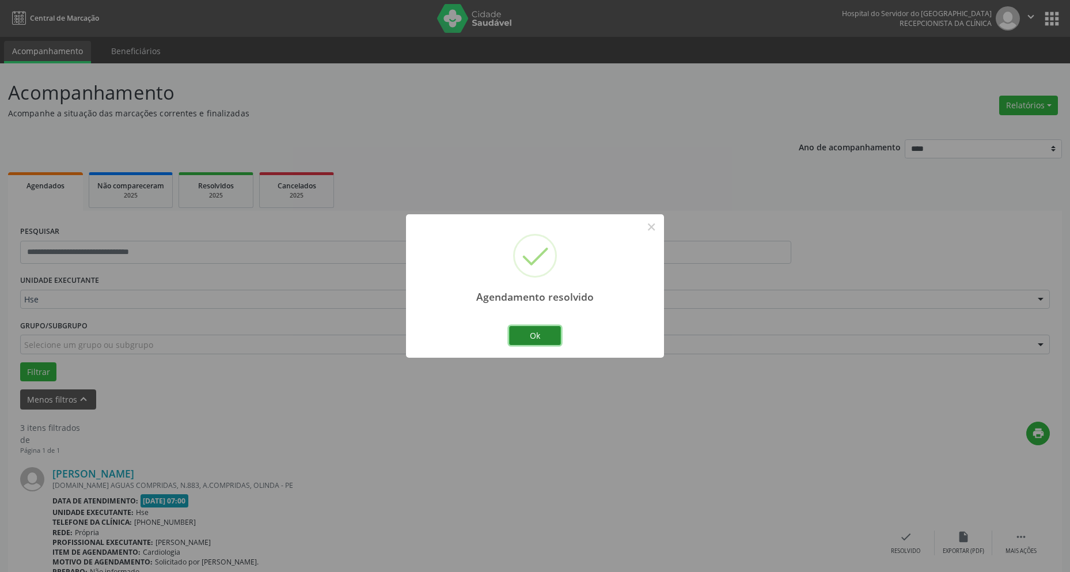
click at [538, 335] on button "Ok" at bounding box center [535, 336] width 52 height 20
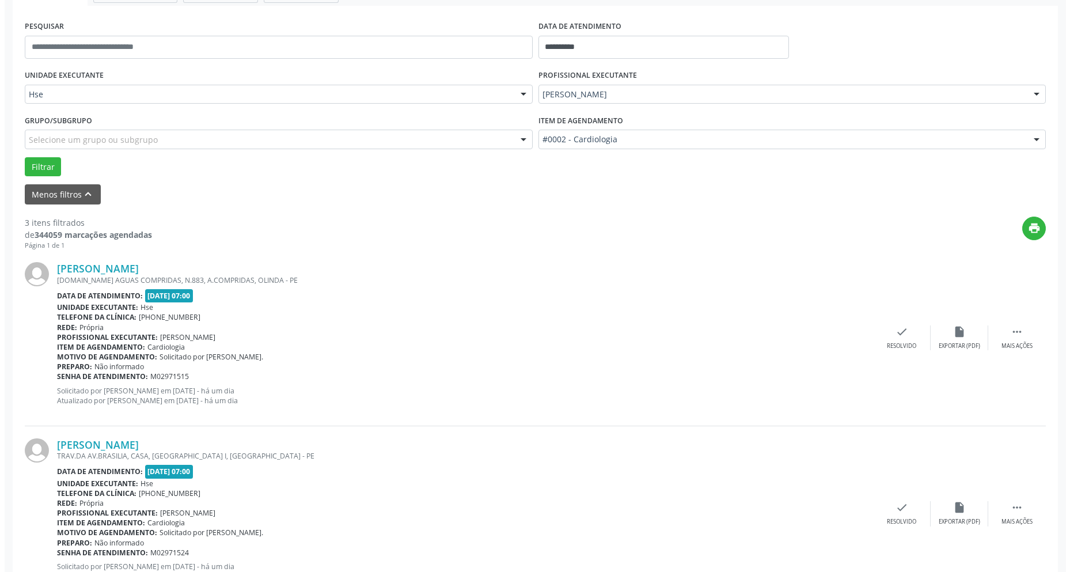
scroll to position [230, 0]
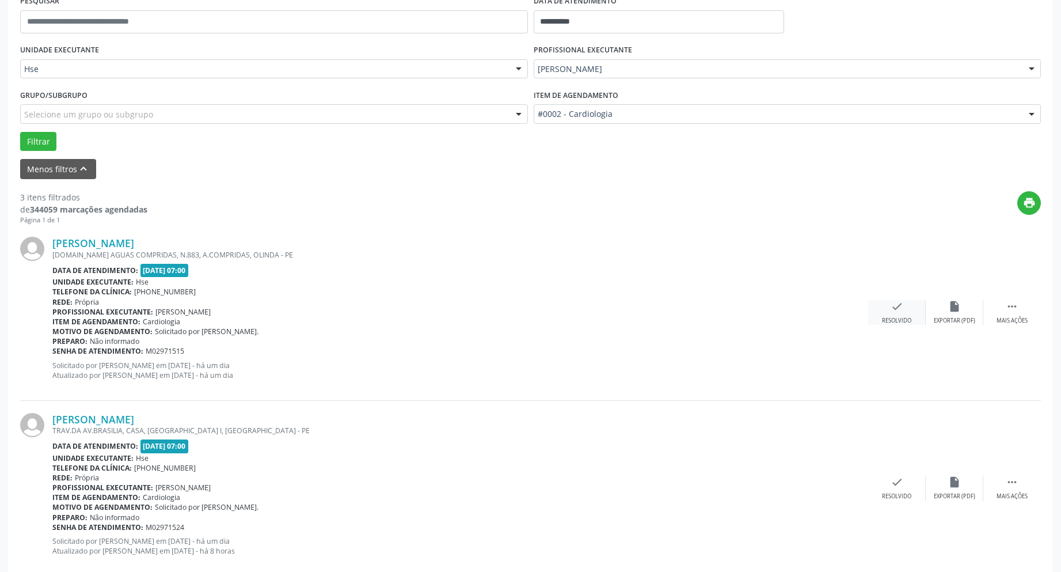
click at [900, 313] on icon "check" at bounding box center [897, 306] width 13 height 13
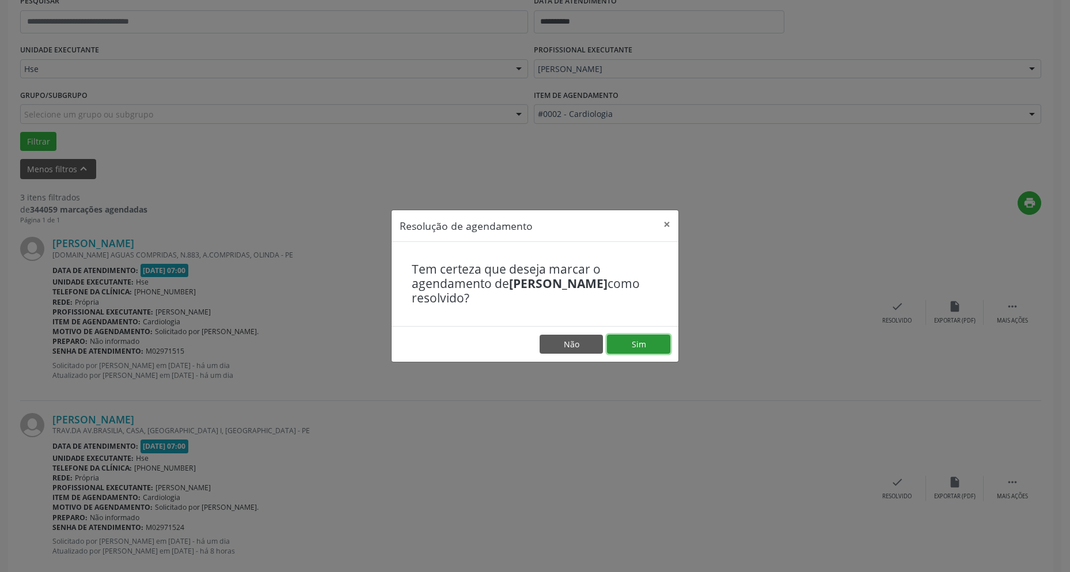
click at [643, 346] on button "Sim" at bounding box center [638, 345] width 63 height 20
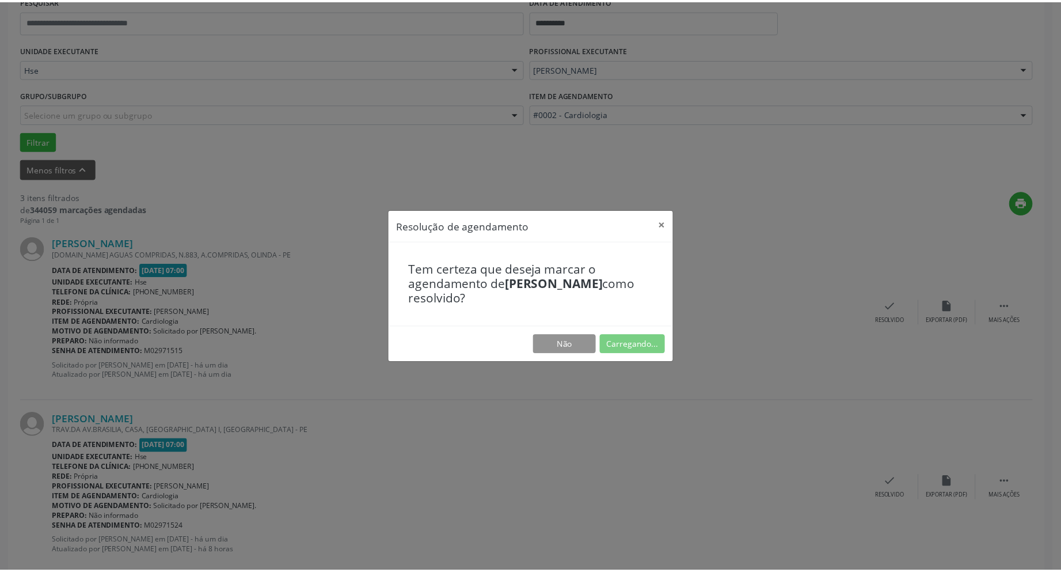
scroll to position [0, 0]
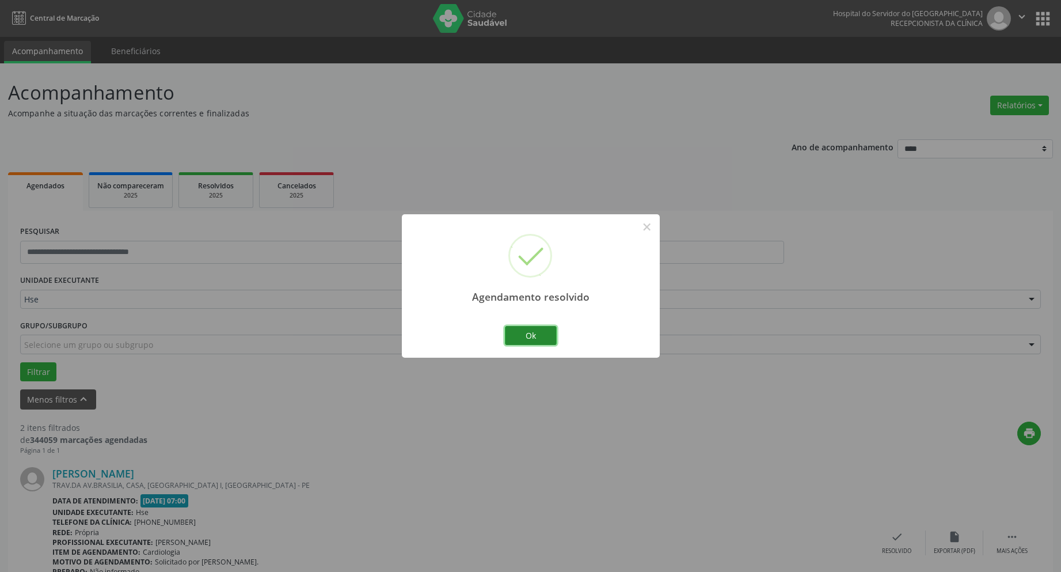
click at [542, 334] on button "Ok" at bounding box center [531, 336] width 52 height 20
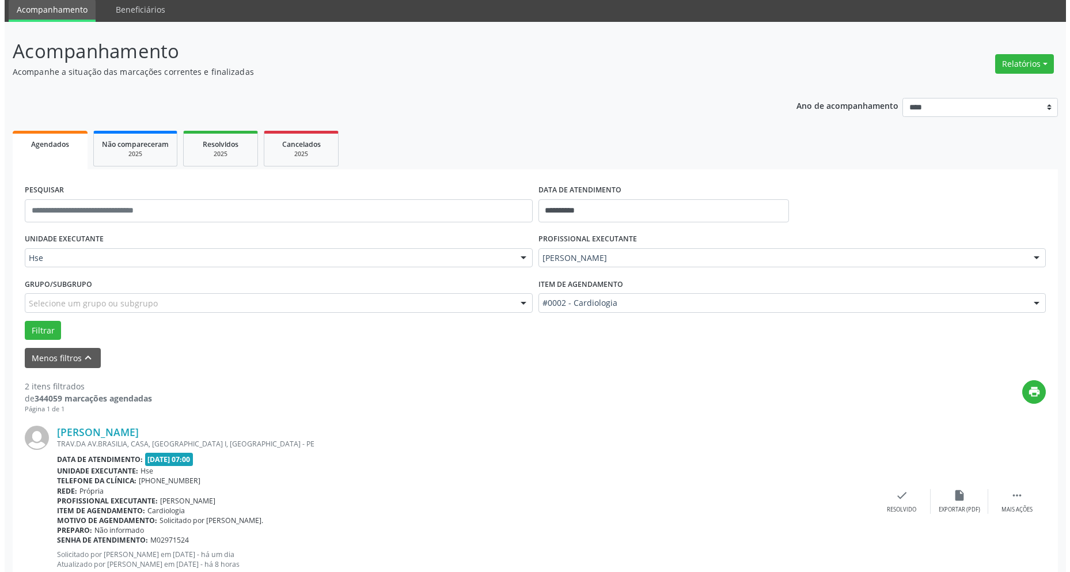
scroll to position [173, 0]
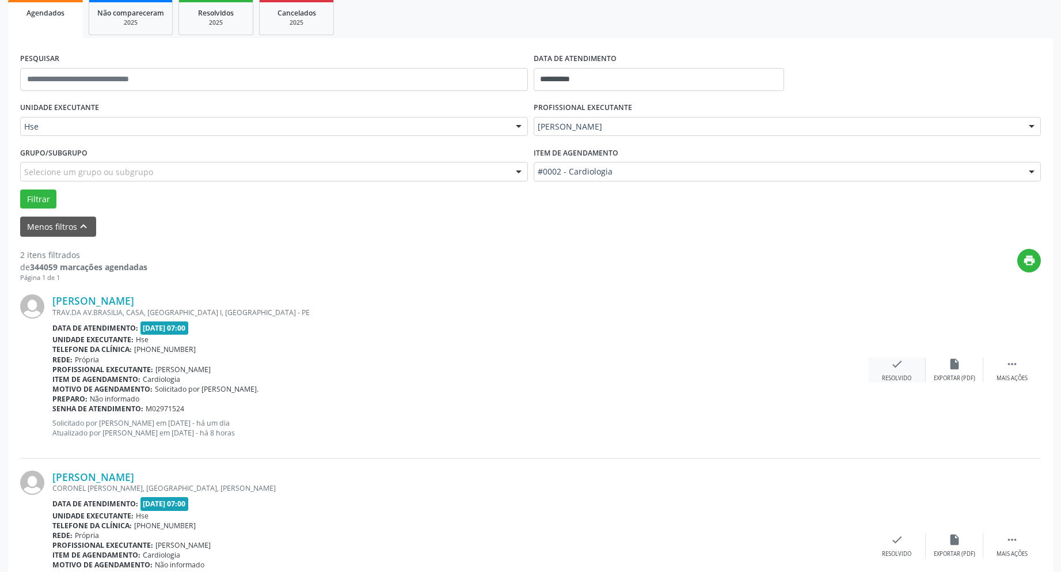
click at [893, 365] on icon "check" at bounding box center [897, 364] width 13 height 13
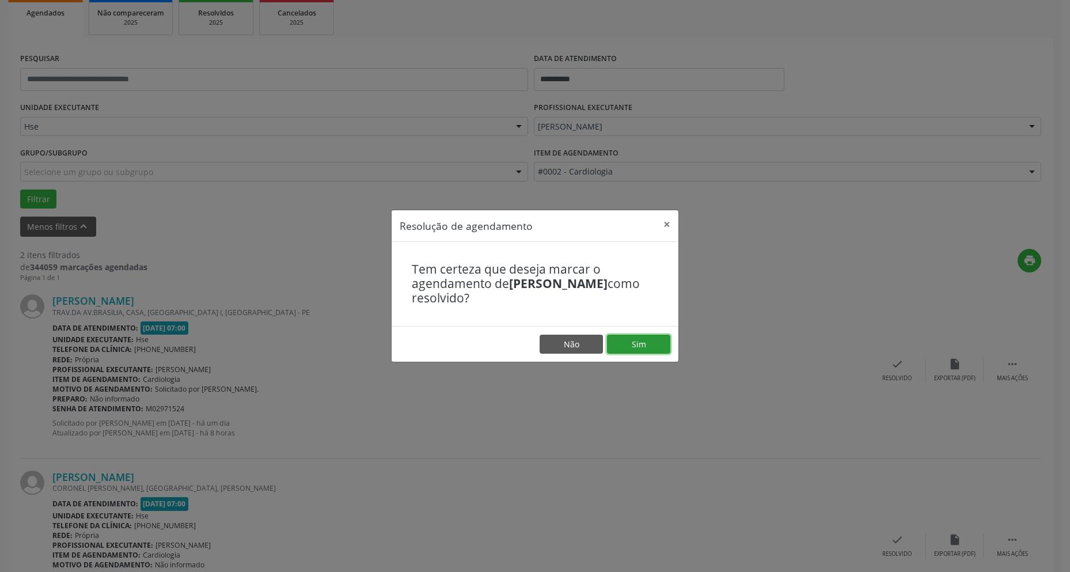
click at [635, 340] on button "Sim" at bounding box center [638, 345] width 63 height 20
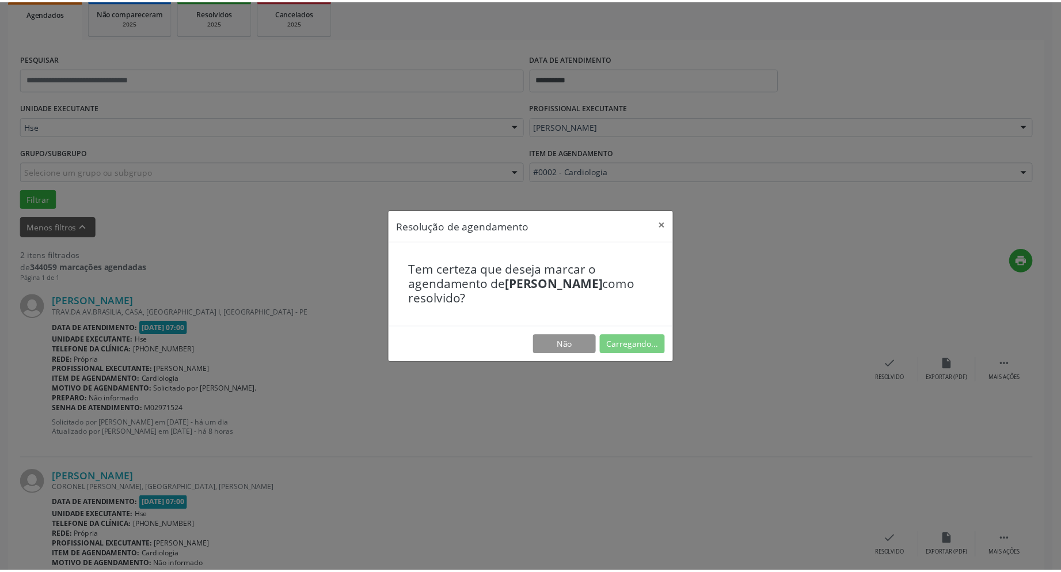
scroll to position [0, 0]
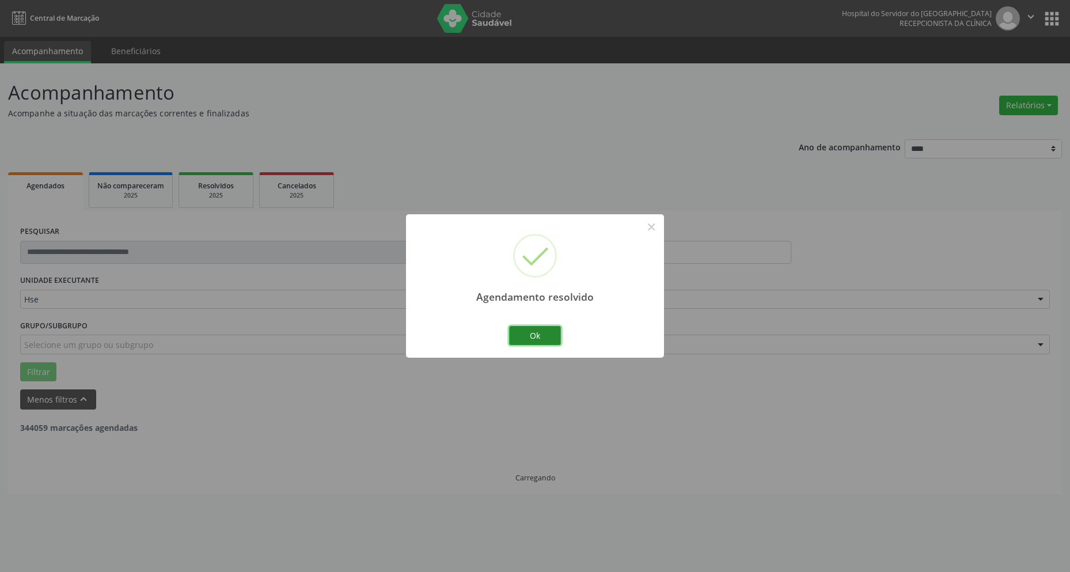
click at [531, 334] on button "Ok" at bounding box center [535, 336] width 52 height 20
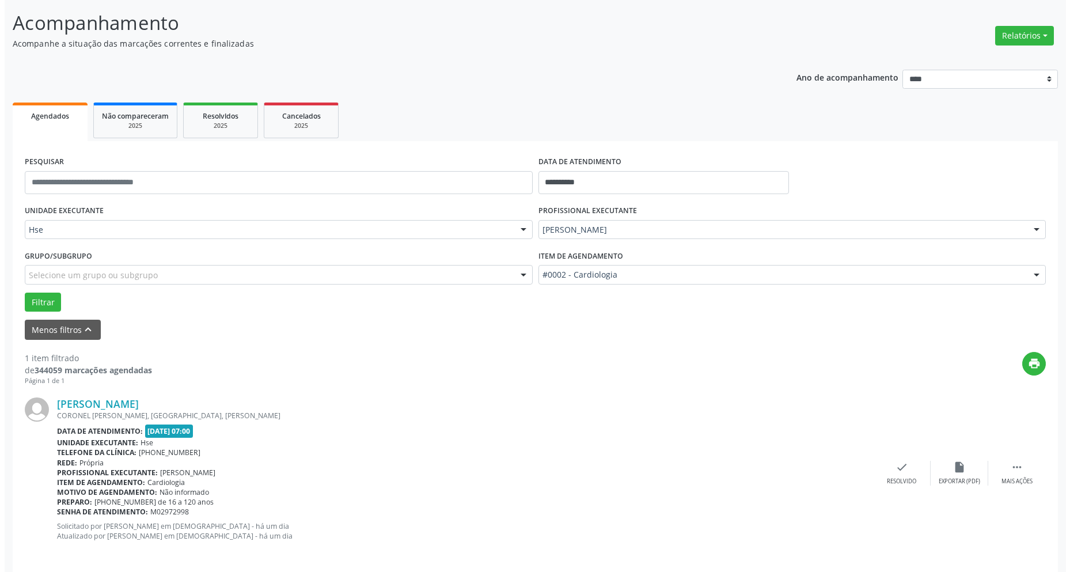
scroll to position [79, 0]
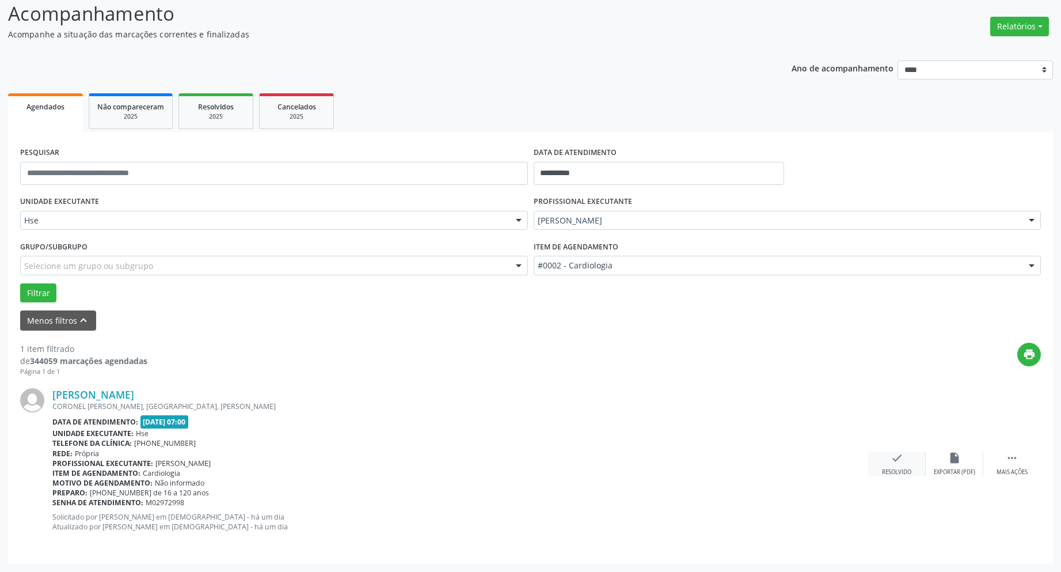
click at [899, 460] on icon "check" at bounding box center [897, 457] width 13 height 13
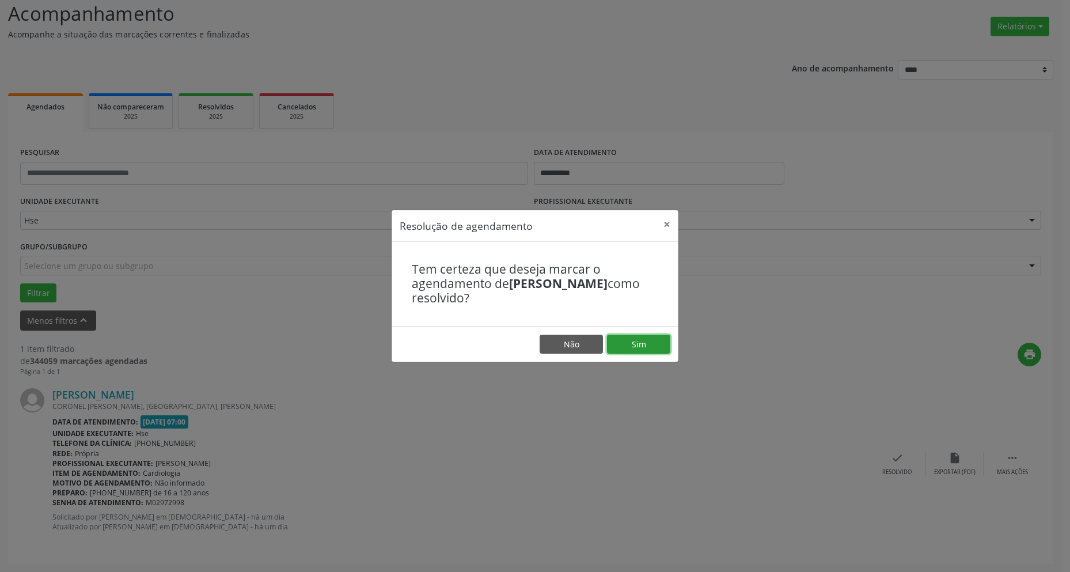
click at [636, 346] on button "Sim" at bounding box center [638, 345] width 63 height 20
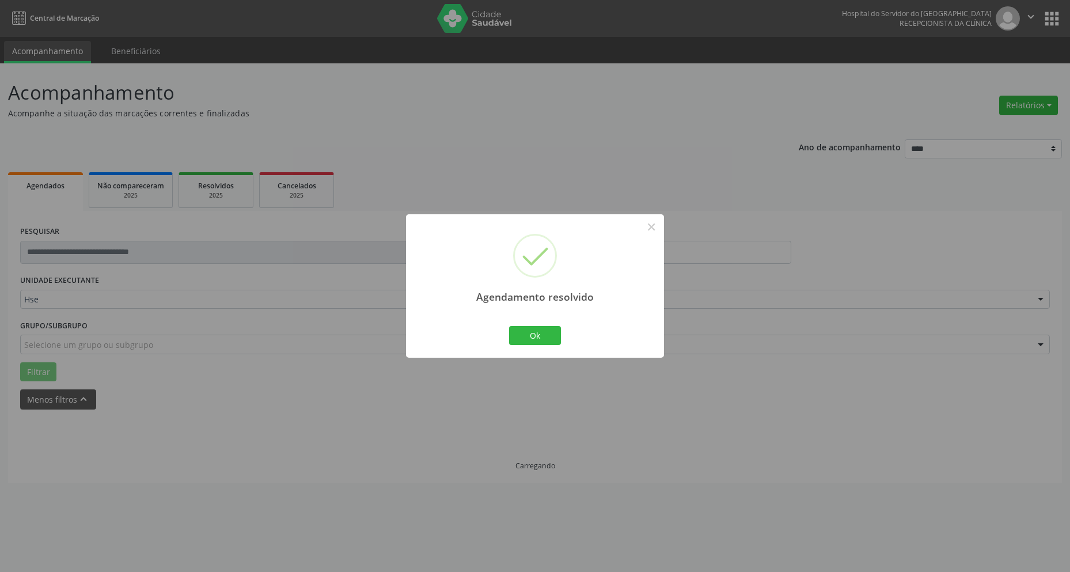
scroll to position [0, 0]
click at [537, 332] on button "Ok" at bounding box center [535, 336] width 52 height 20
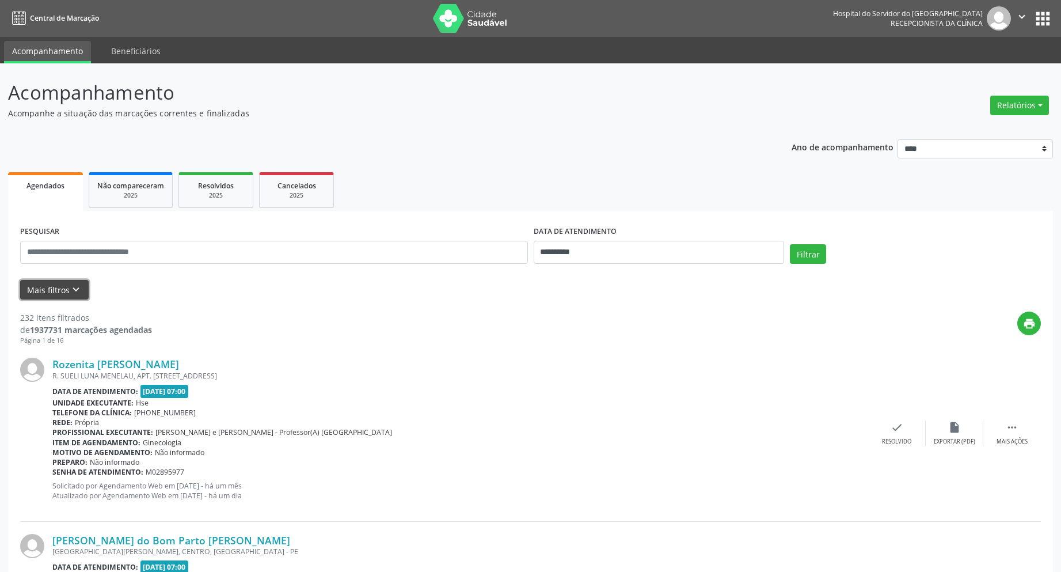
click at [39, 292] on button "Mais filtros keyboard_arrow_down" at bounding box center [54, 290] width 69 height 20
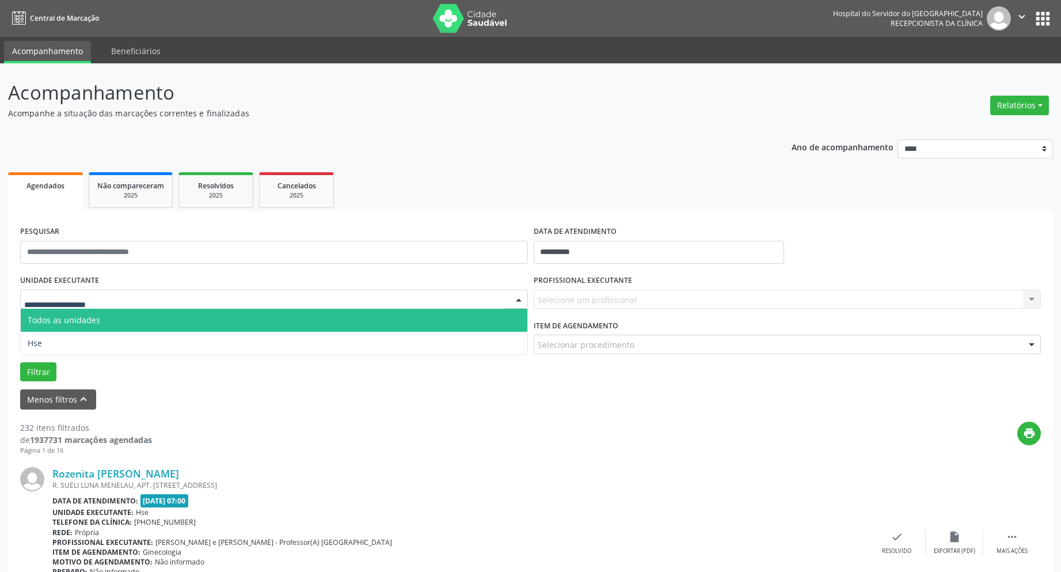
click at [160, 295] on div at bounding box center [274, 300] width 508 height 20
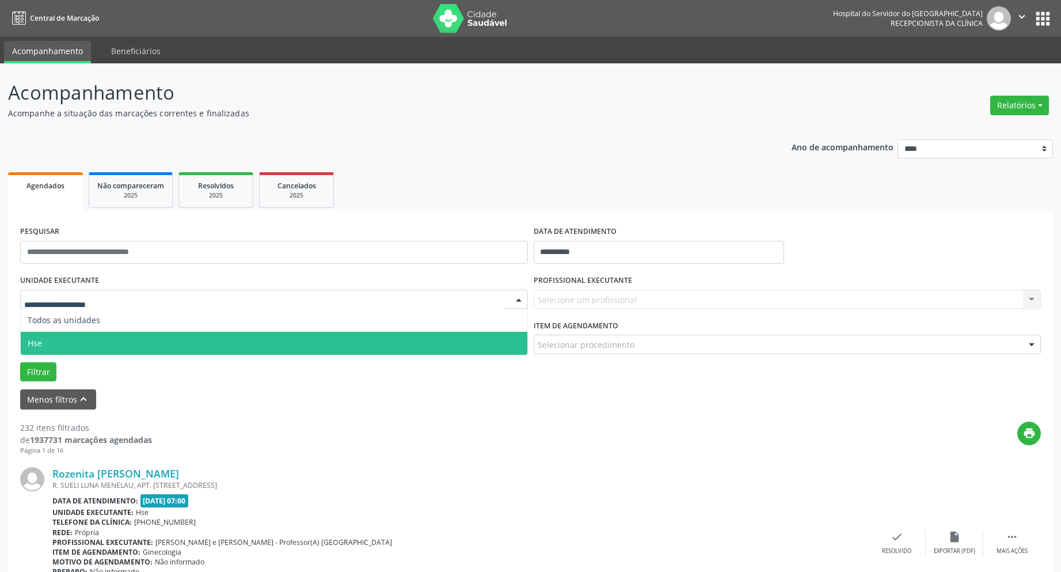
click at [127, 332] on span "Hse" at bounding box center [274, 343] width 507 height 23
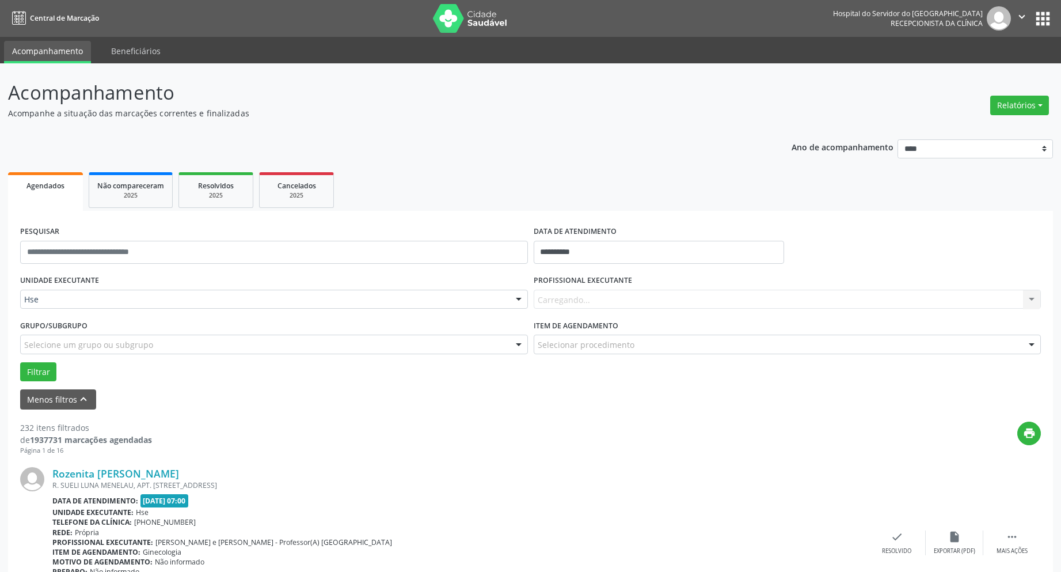
click at [585, 295] on div "Carregando... Nenhum resultado encontrado para: " " Não há nenhuma opção para s…" at bounding box center [788, 300] width 508 height 20
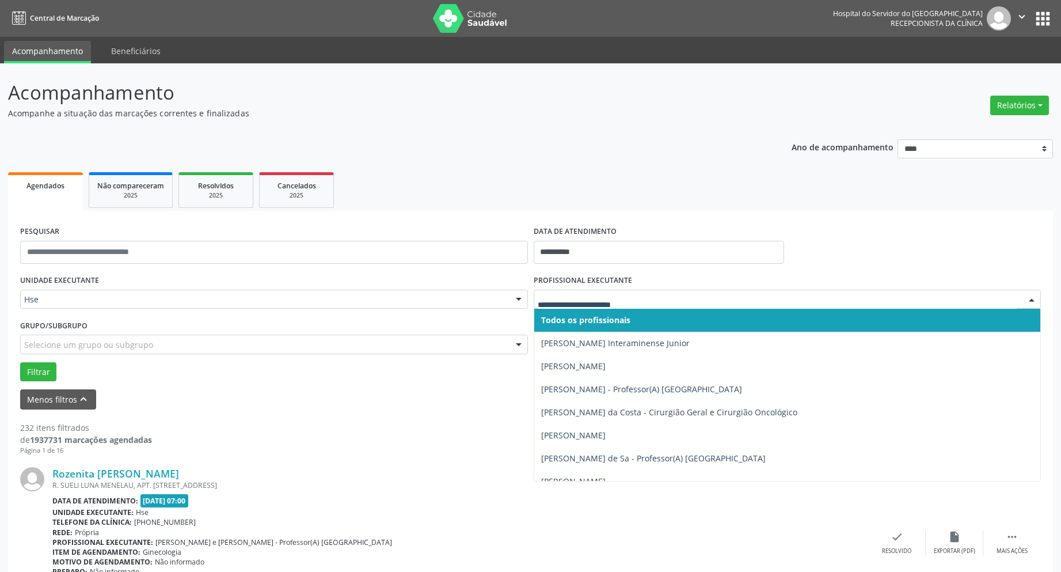
click at [1031, 298] on div at bounding box center [1031, 300] width 17 height 20
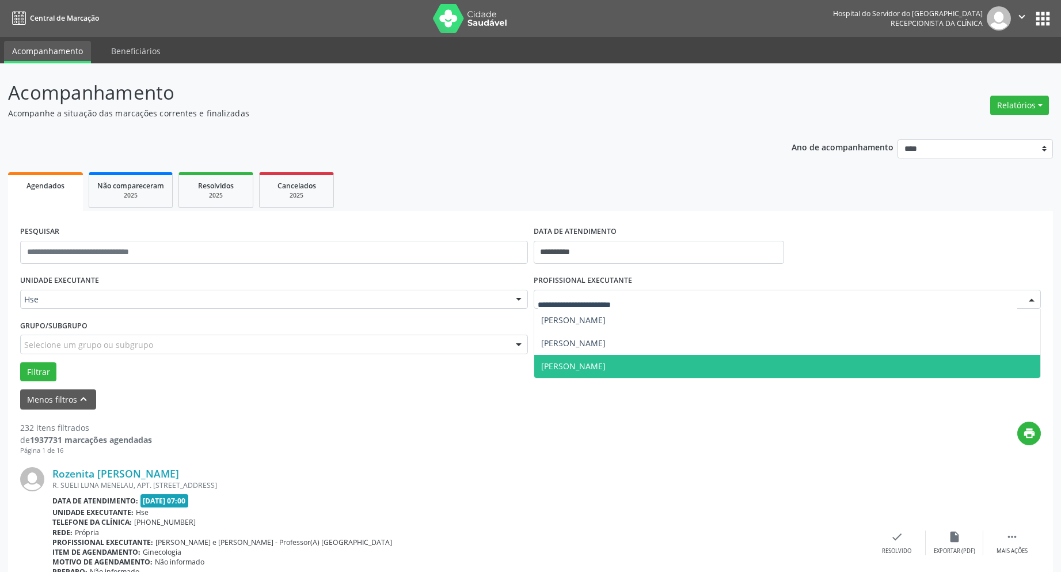
click at [846, 381] on div "UNIDADE EXECUTANTE Hse Todos as unidades Hse Nenhum resultado encontrado para: …" at bounding box center [530, 326] width 1027 height 109
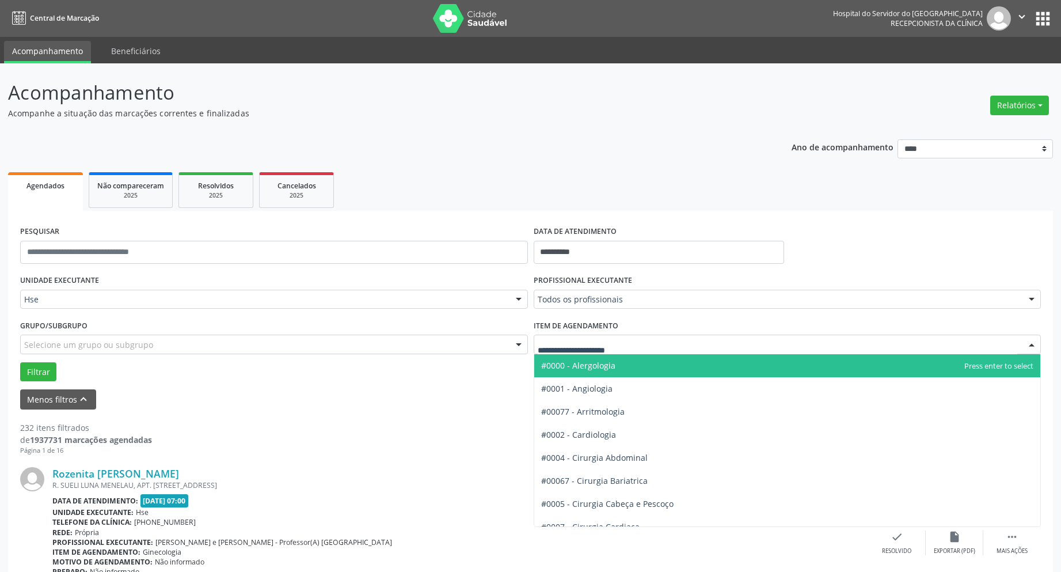
click at [712, 345] on div at bounding box center [788, 345] width 508 height 20
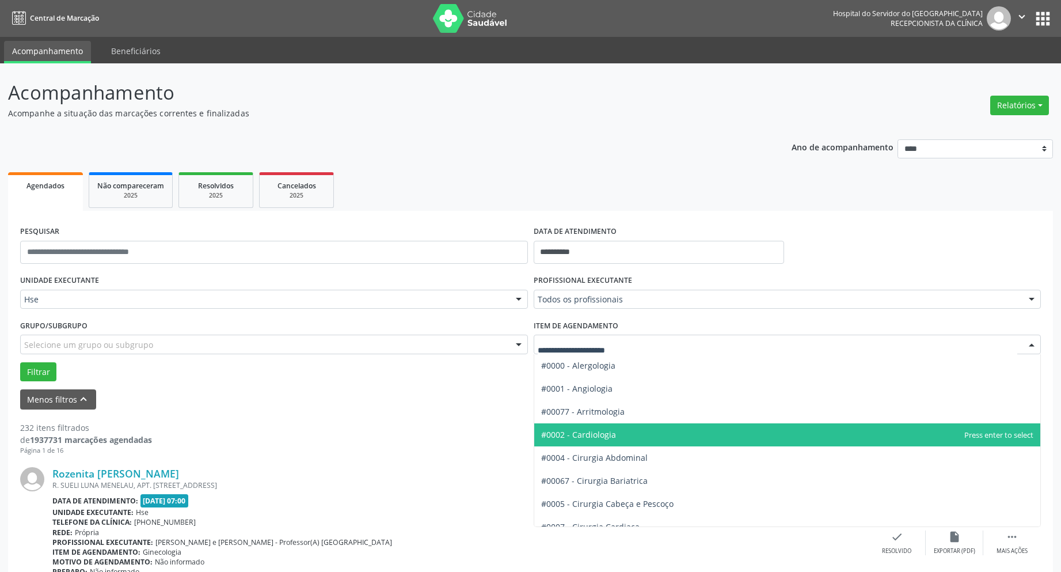
click at [598, 436] on span "#0002 - Cardiologia" at bounding box center [578, 434] width 75 height 11
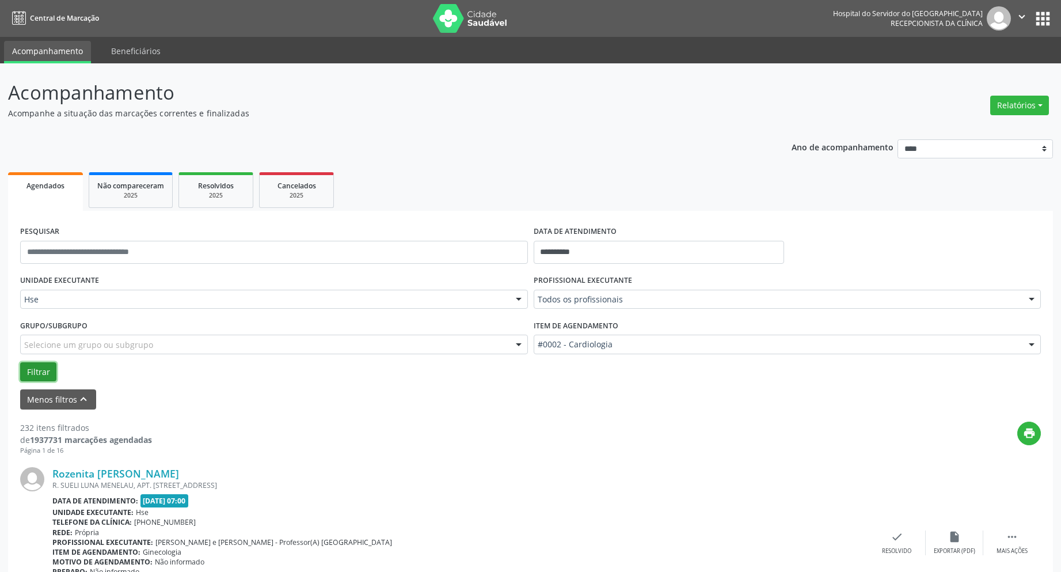
click at [41, 375] on button "Filtrar" at bounding box center [38, 372] width 36 height 20
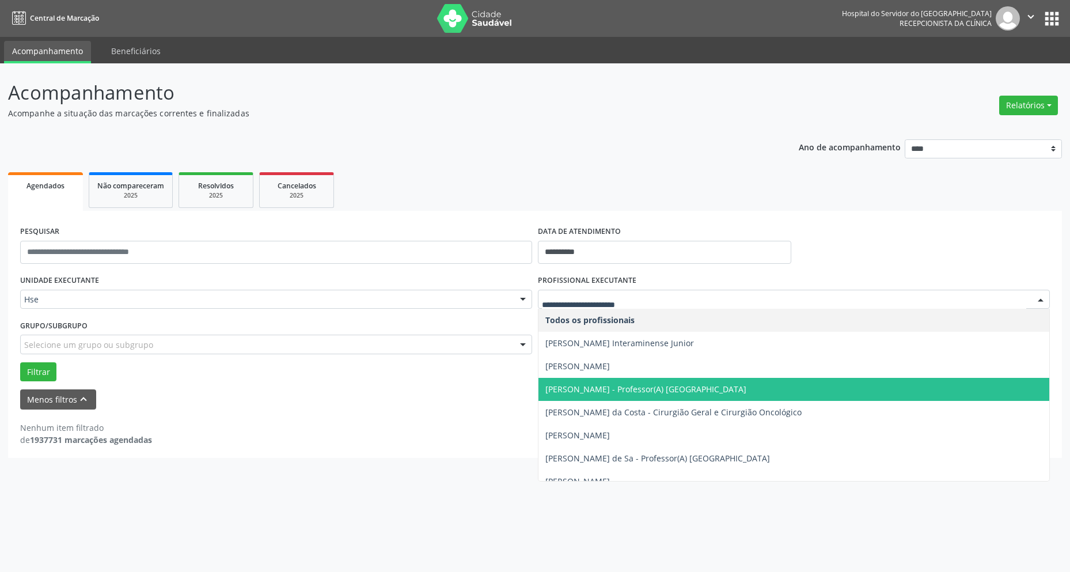
click at [692, 287] on div "PROFISSIONAL EXECUTANTE Todos os profissionais [PERSON_NAME] Interaminense Juni…" at bounding box center [794, 294] width 518 height 45
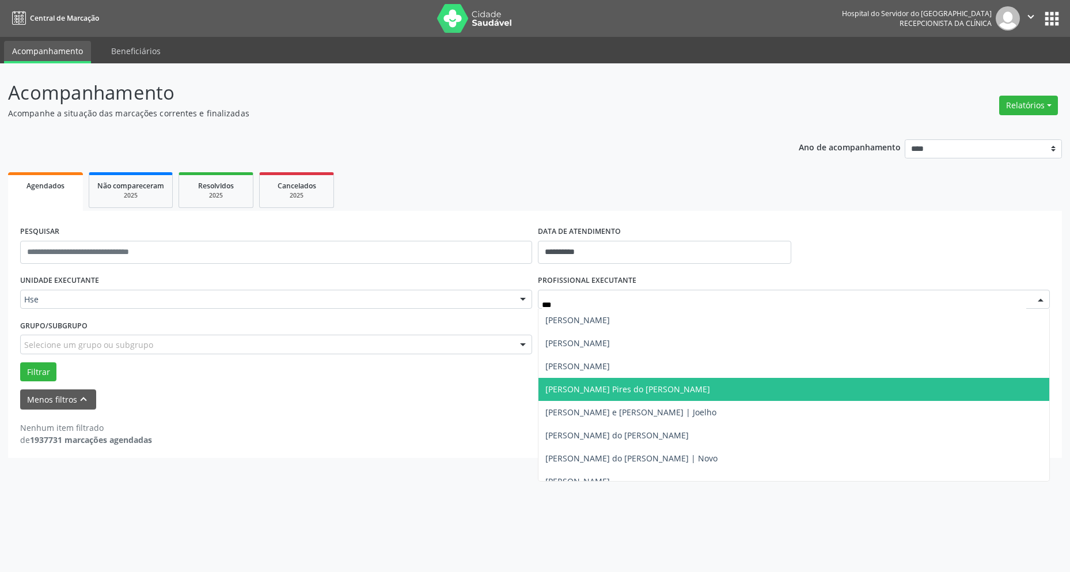
type input "****"
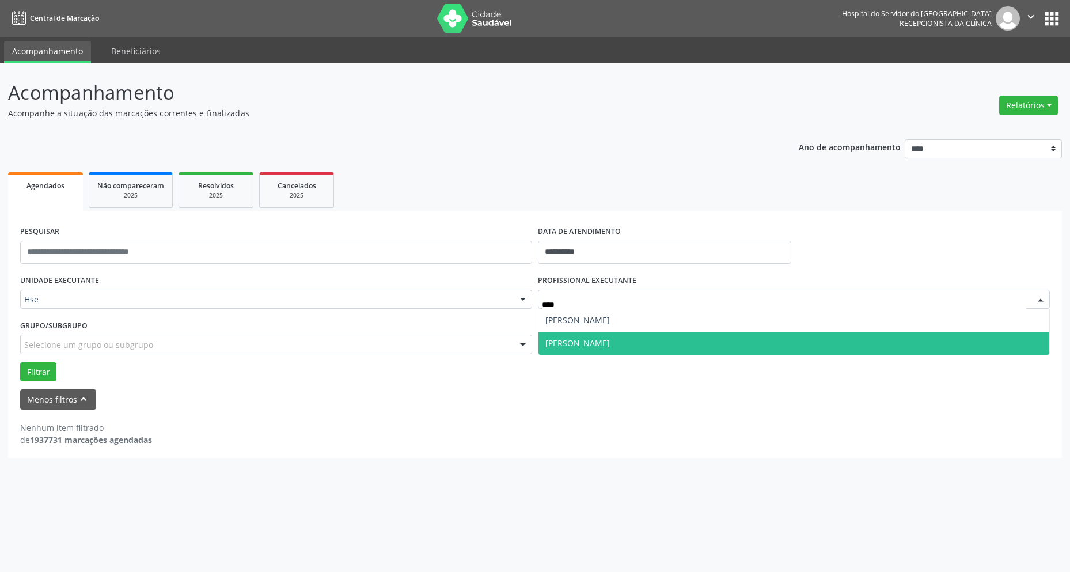
click at [679, 342] on span "[PERSON_NAME]" at bounding box center [793, 343] width 511 height 23
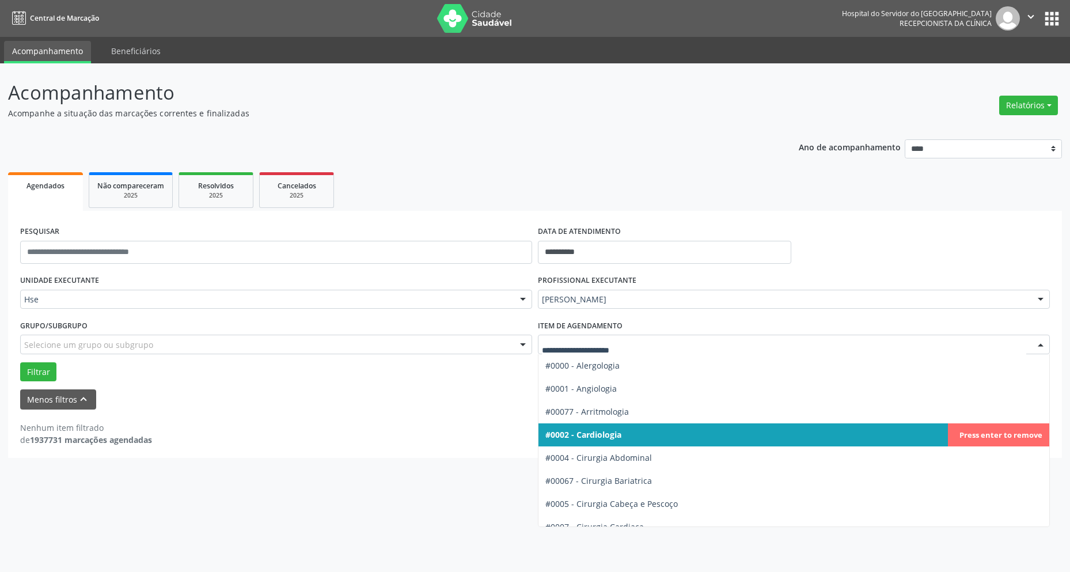
type input "*"
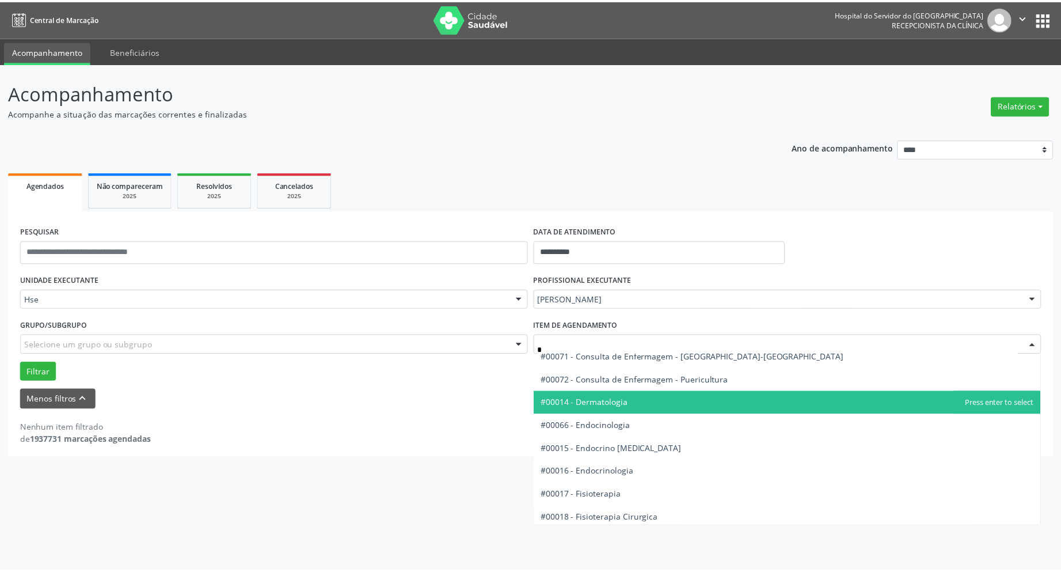
scroll to position [288, 0]
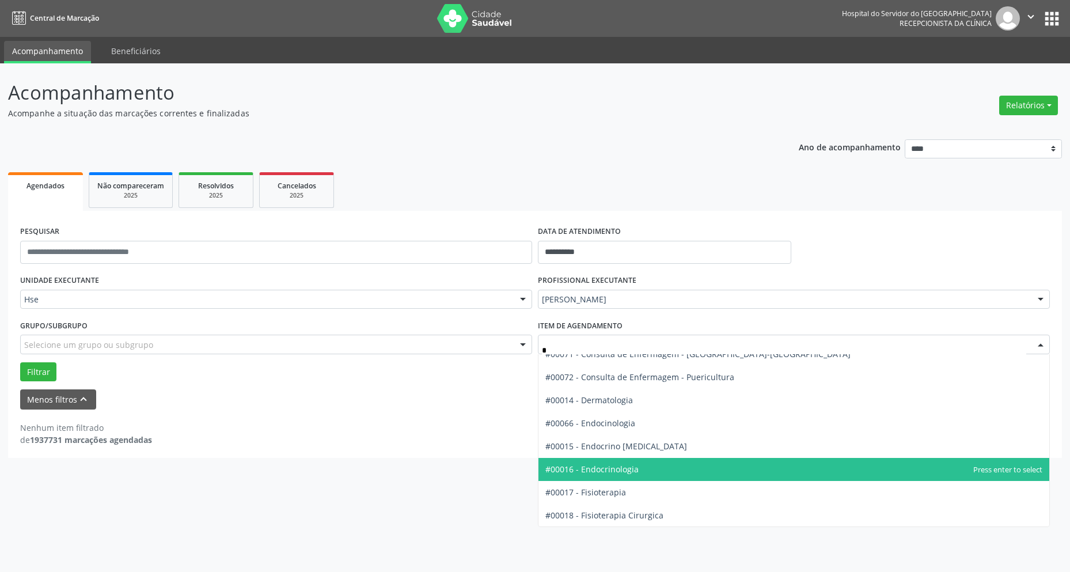
click at [639, 465] on span "#00016 - Endocrinologia" at bounding box center [793, 469] width 511 height 23
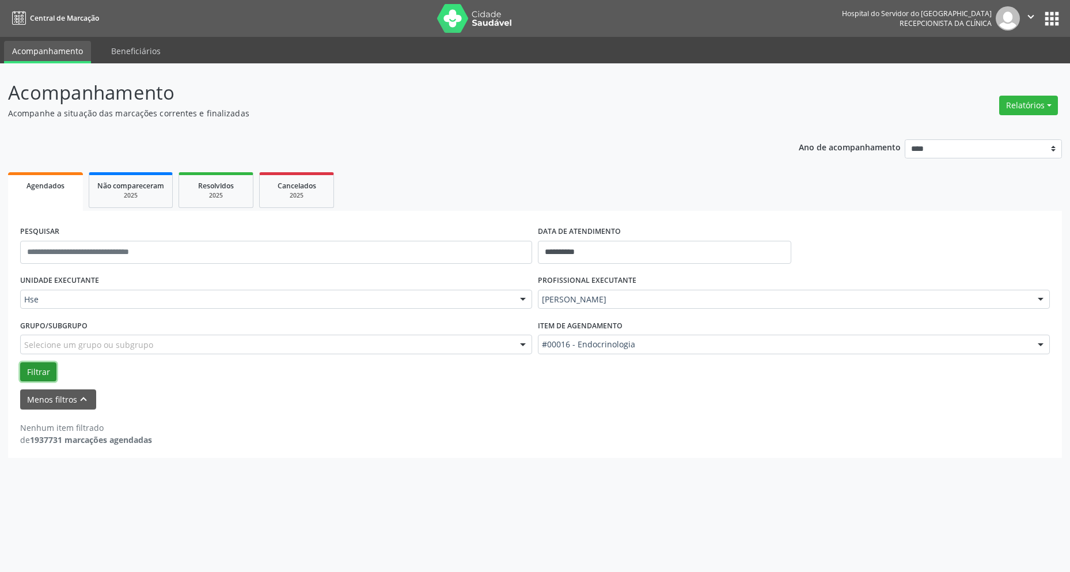
click at [32, 373] on button "Filtrar" at bounding box center [38, 372] width 36 height 20
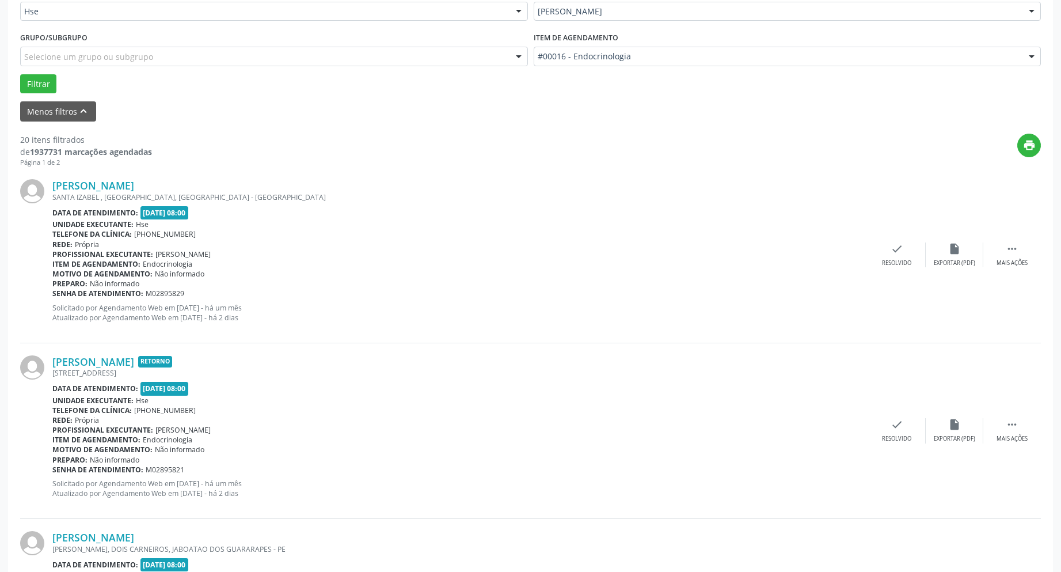
scroll to position [346, 0]
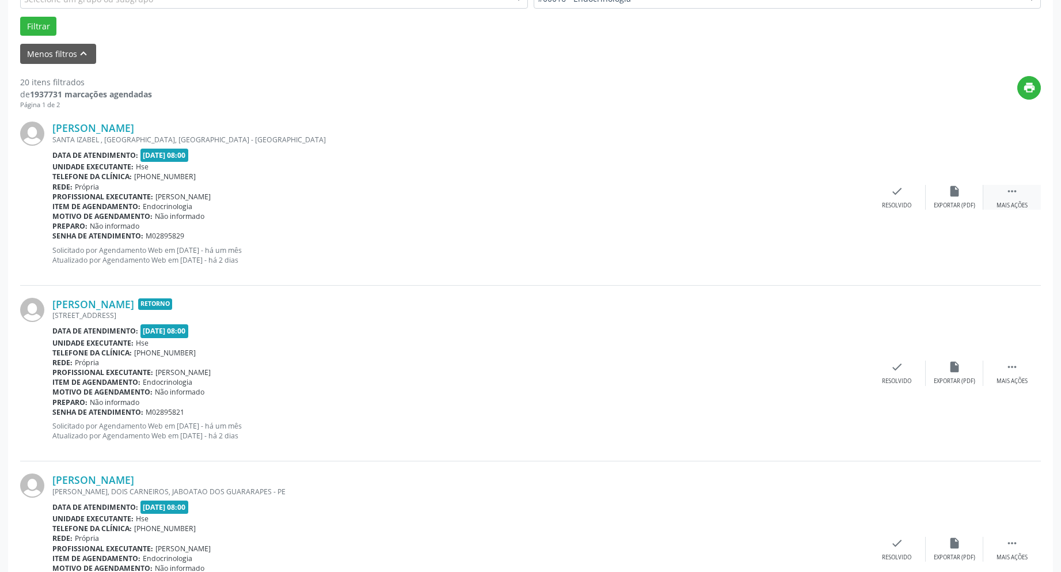
click at [1017, 191] on icon "" at bounding box center [1012, 191] width 13 height 13
click at [957, 198] on div "alarm_off Não compareceu" at bounding box center [955, 197] width 58 height 25
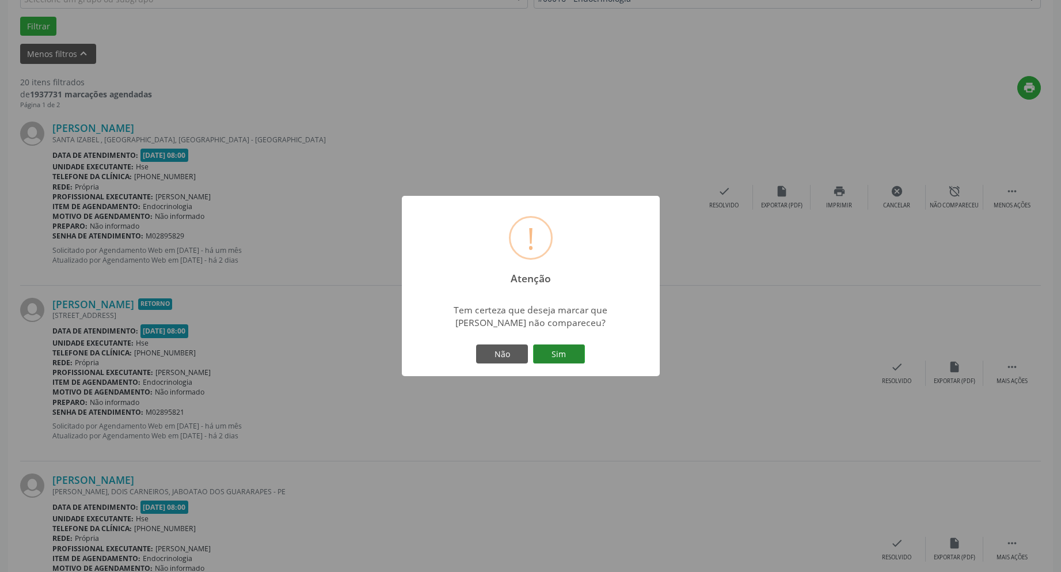
click at [555, 348] on button "Sim" at bounding box center [559, 354] width 52 height 20
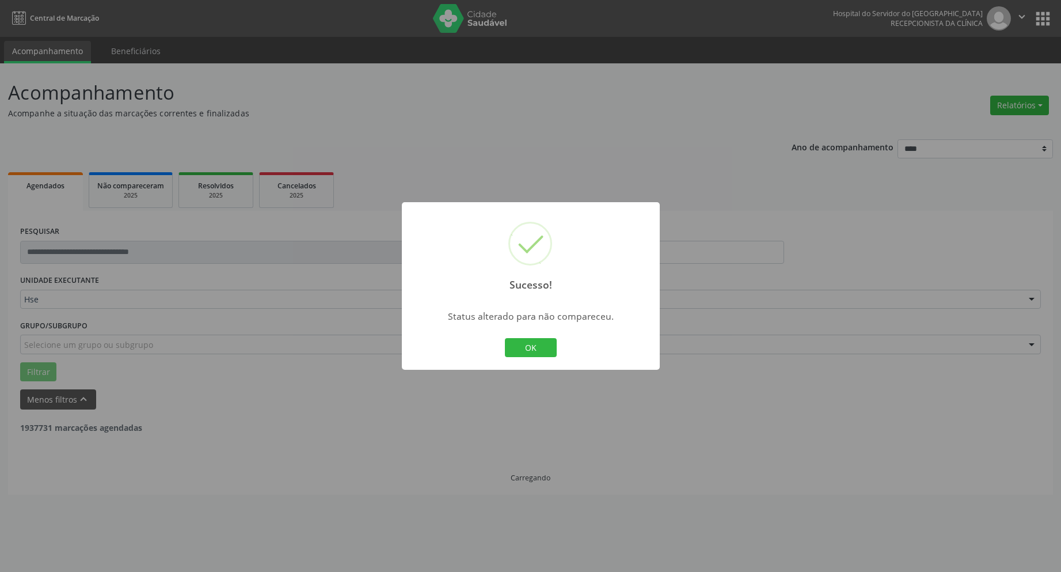
scroll to position [0, 0]
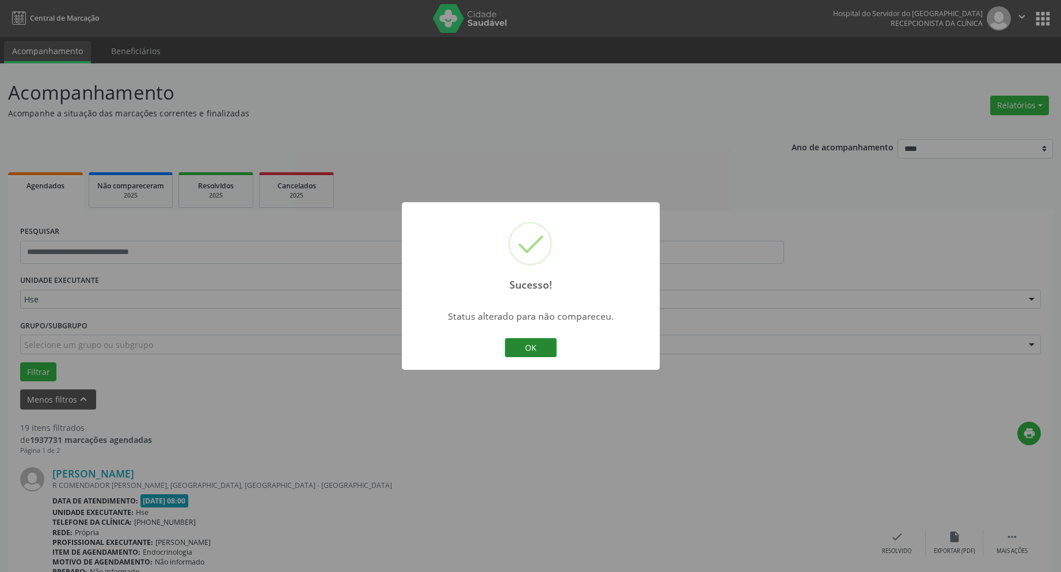
click at [536, 346] on button "OK" at bounding box center [531, 348] width 52 height 20
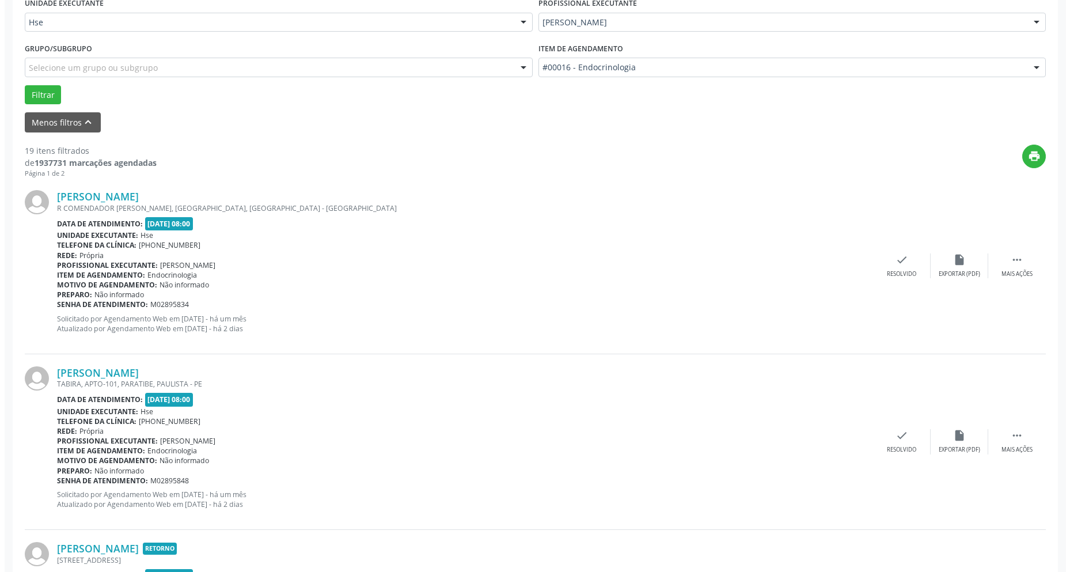
scroll to position [346, 0]
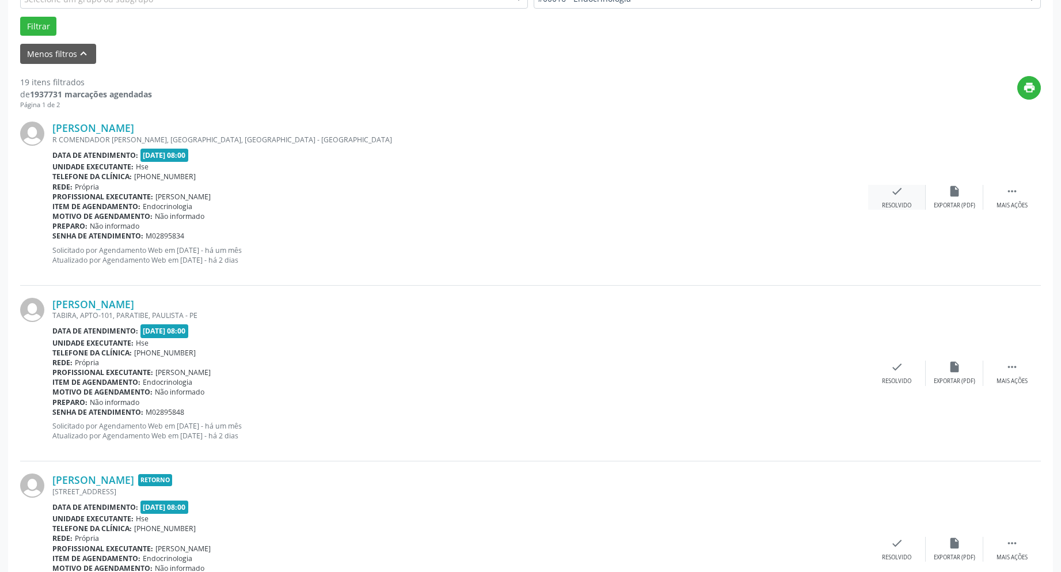
click at [894, 188] on icon "check" at bounding box center [897, 191] width 13 height 13
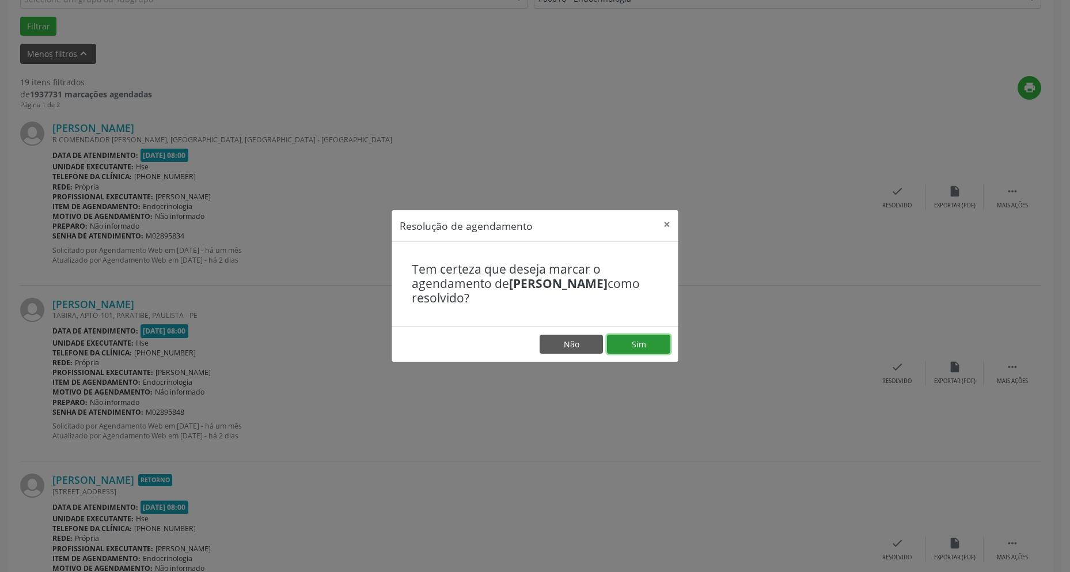
click at [633, 347] on button "Sim" at bounding box center [638, 345] width 63 height 20
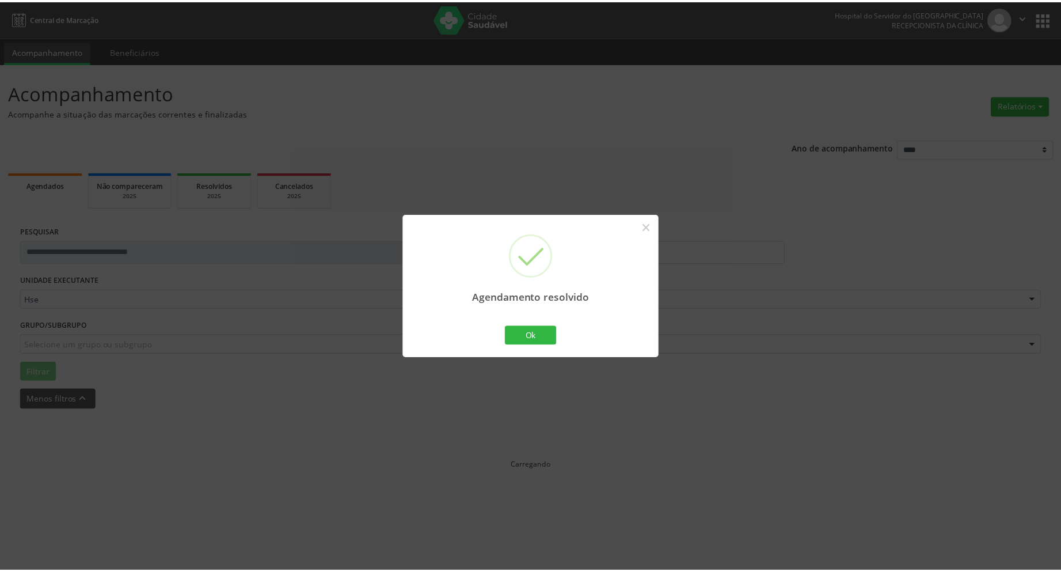
scroll to position [0, 0]
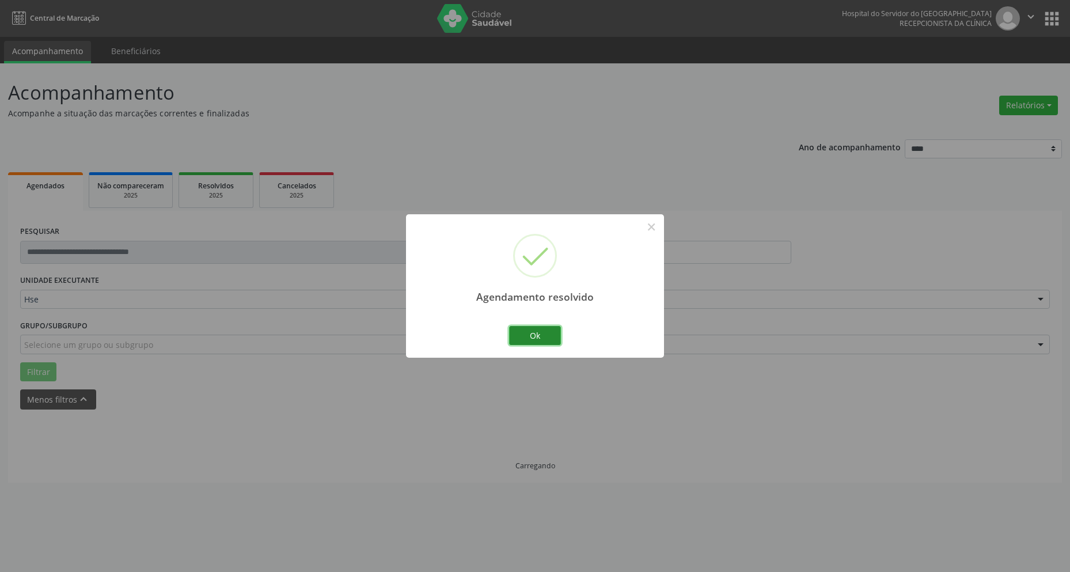
click at [526, 336] on button "Ok" at bounding box center [535, 336] width 52 height 20
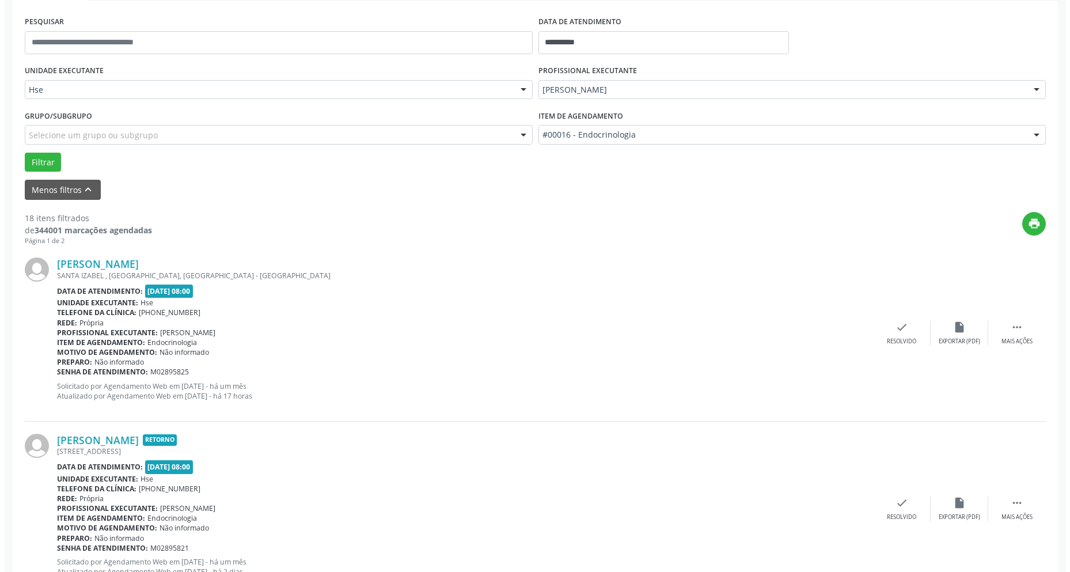
scroll to position [346, 0]
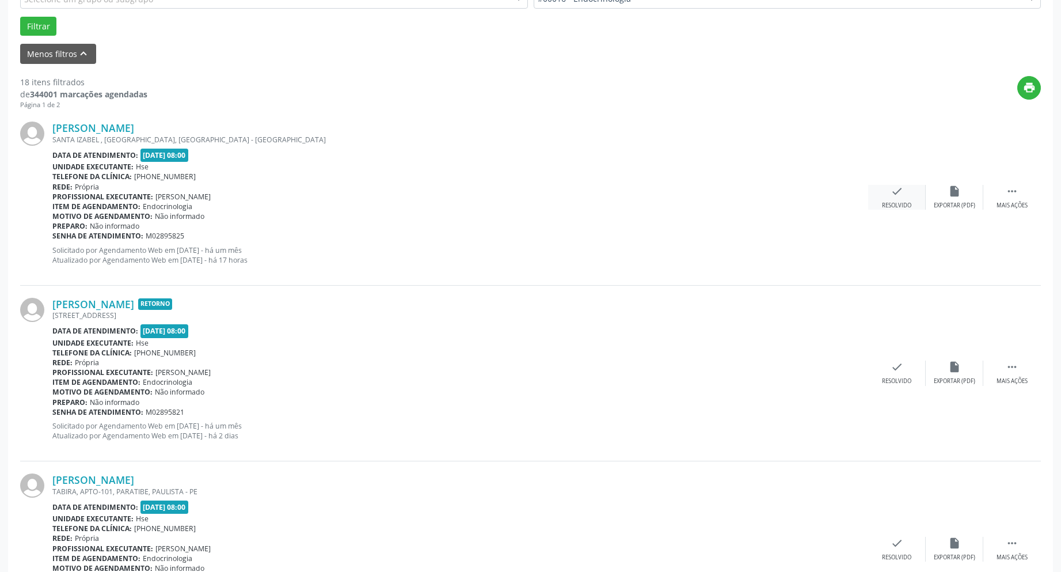
click at [901, 192] on icon "check" at bounding box center [897, 191] width 13 height 13
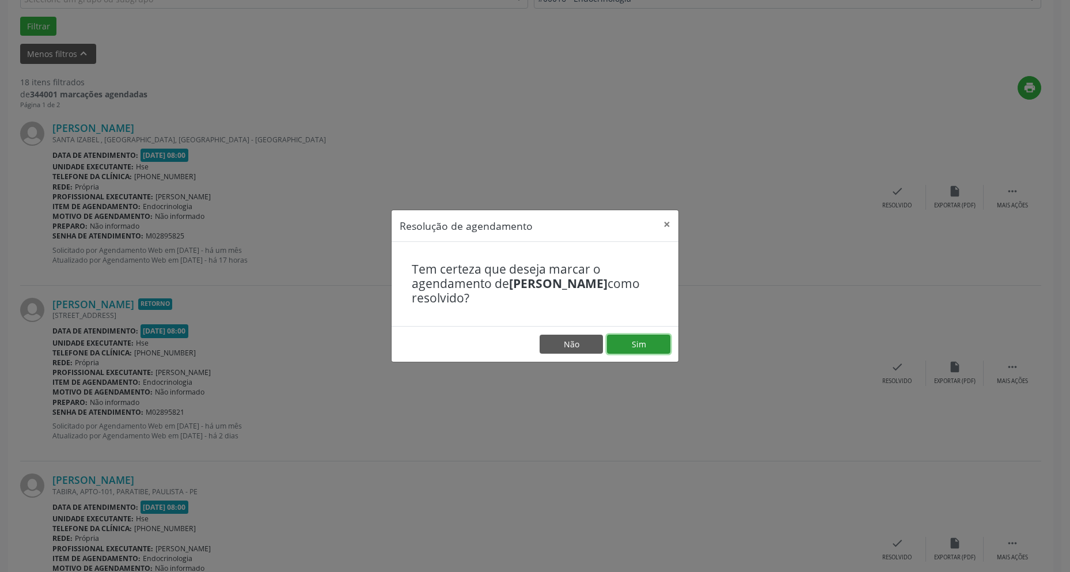
click at [632, 337] on button "Sim" at bounding box center [638, 345] width 63 height 20
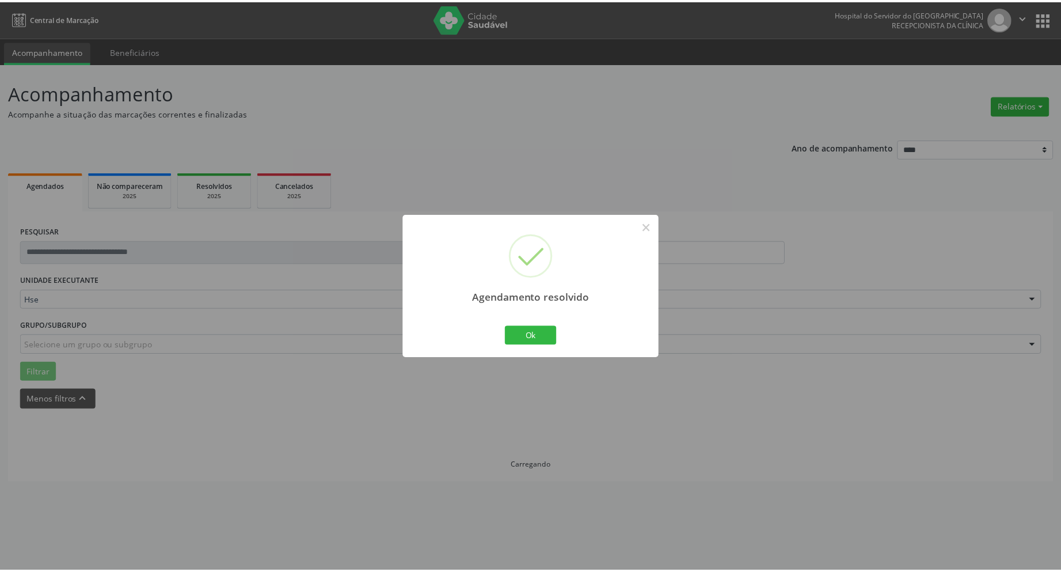
scroll to position [0, 0]
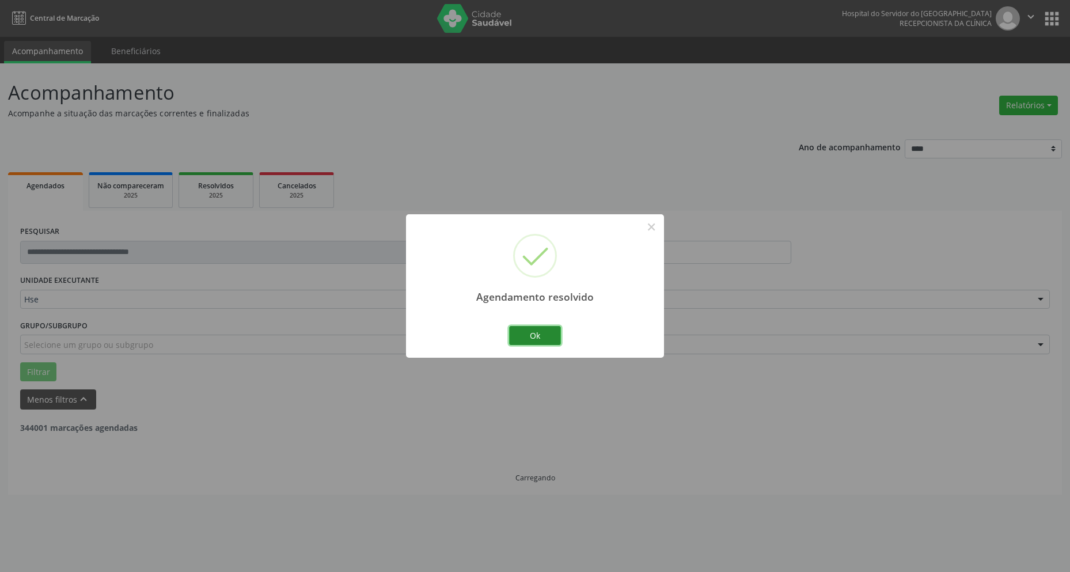
click at [534, 335] on button "Ok" at bounding box center [535, 336] width 52 height 20
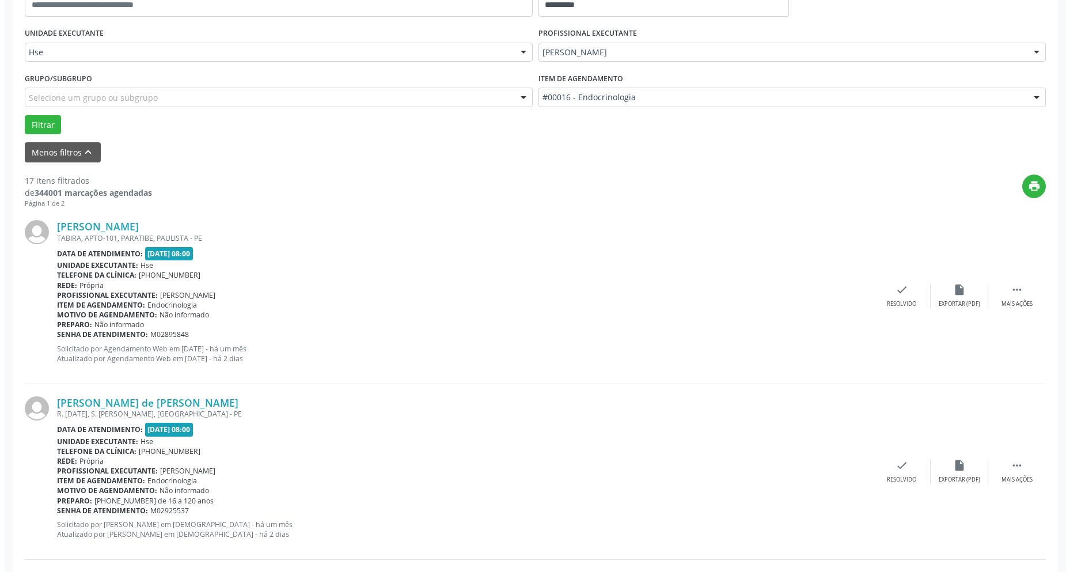
scroll to position [346, 0]
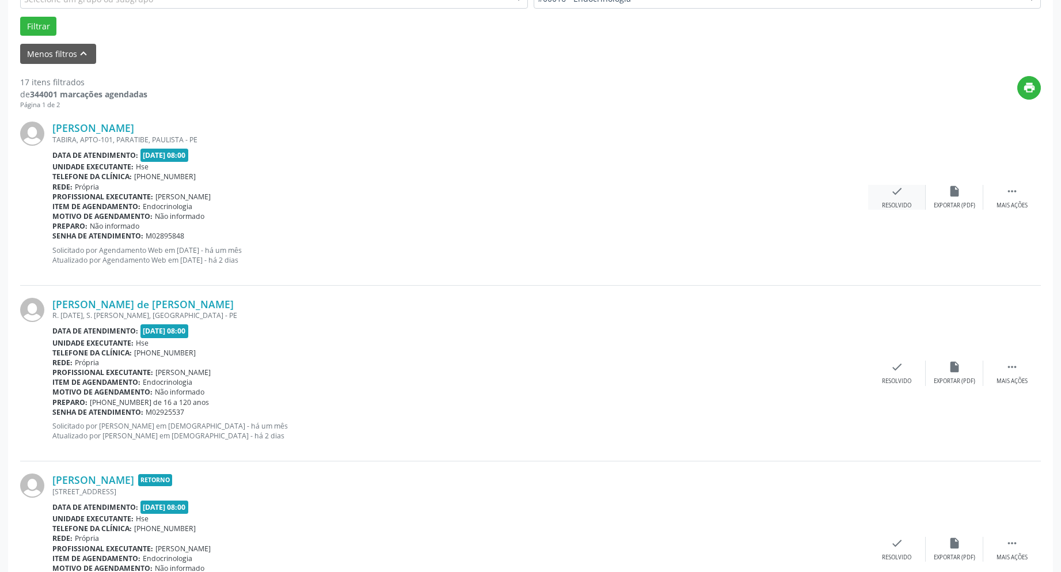
click at [902, 188] on icon "check" at bounding box center [897, 191] width 13 height 13
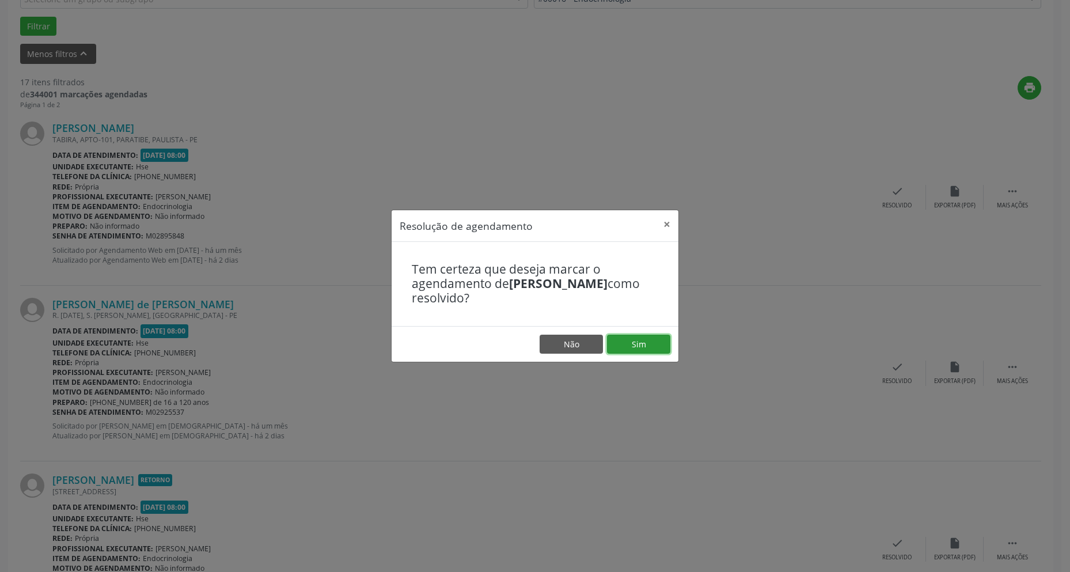
click at [651, 343] on button "Sim" at bounding box center [638, 345] width 63 height 20
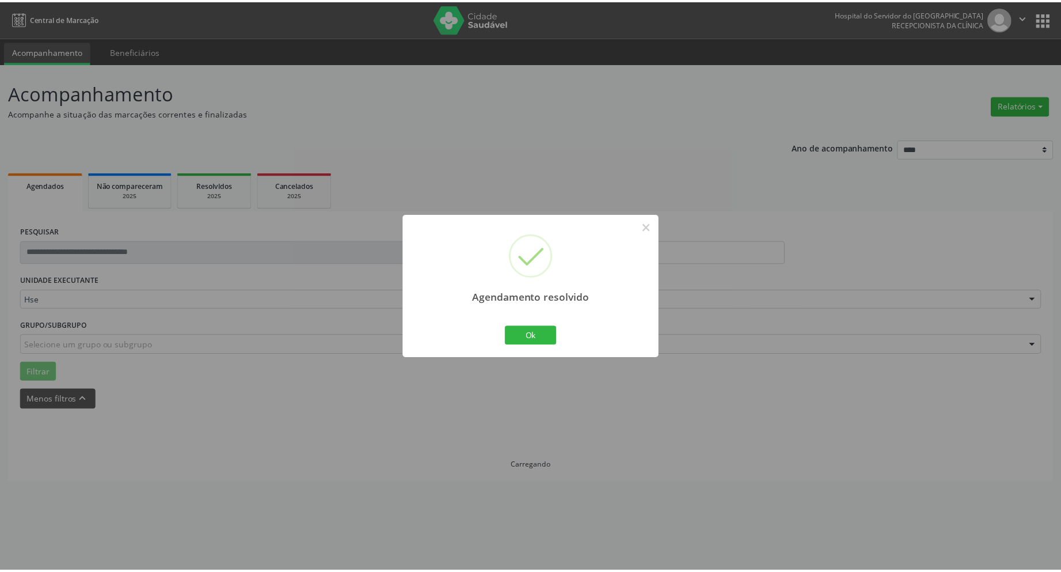
scroll to position [0, 0]
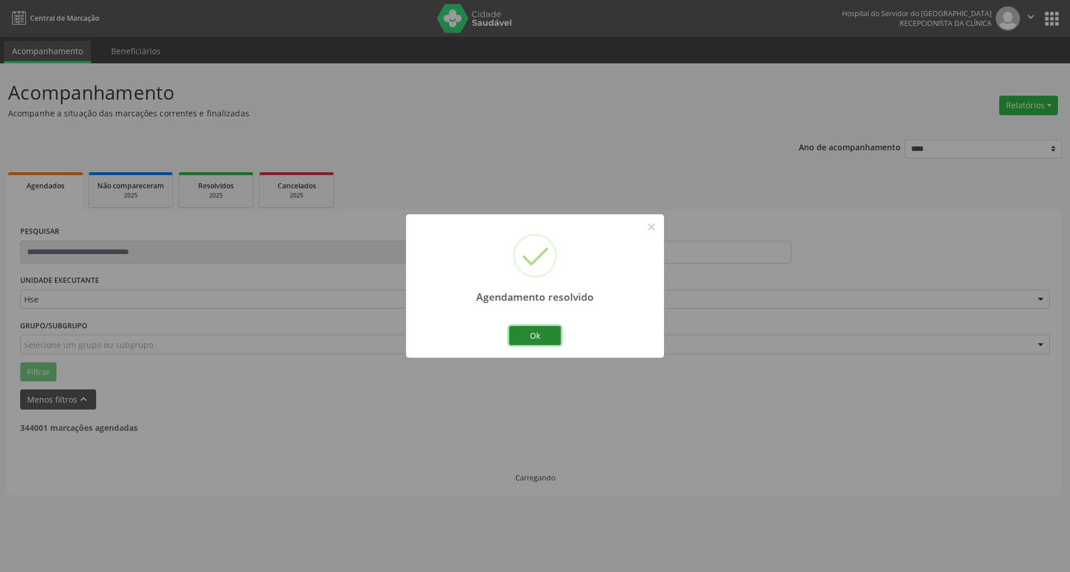
click at [536, 335] on button "Ok" at bounding box center [535, 336] width 52 height 20
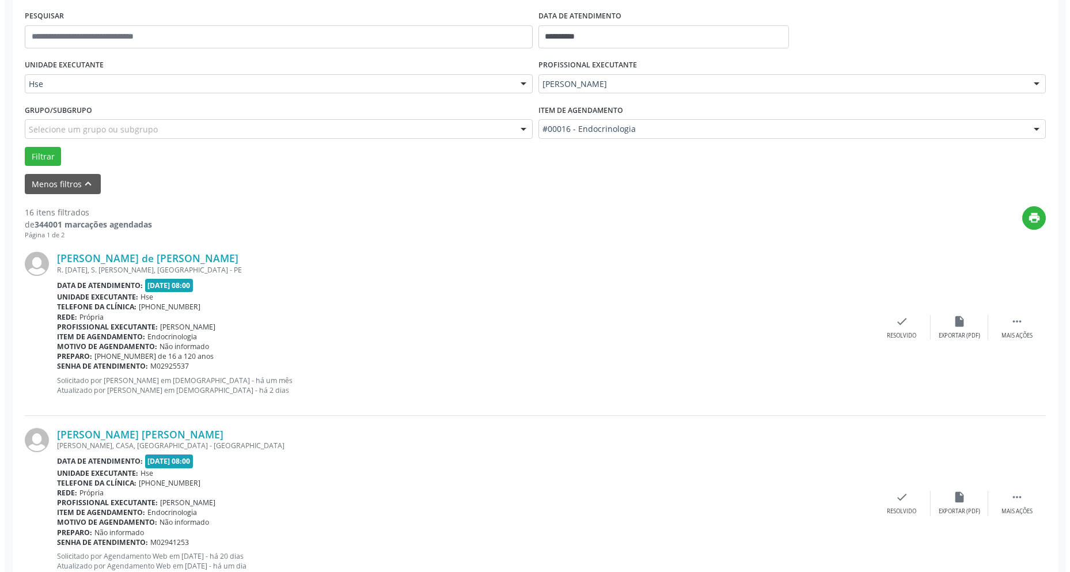
scroll to position [288, 0]
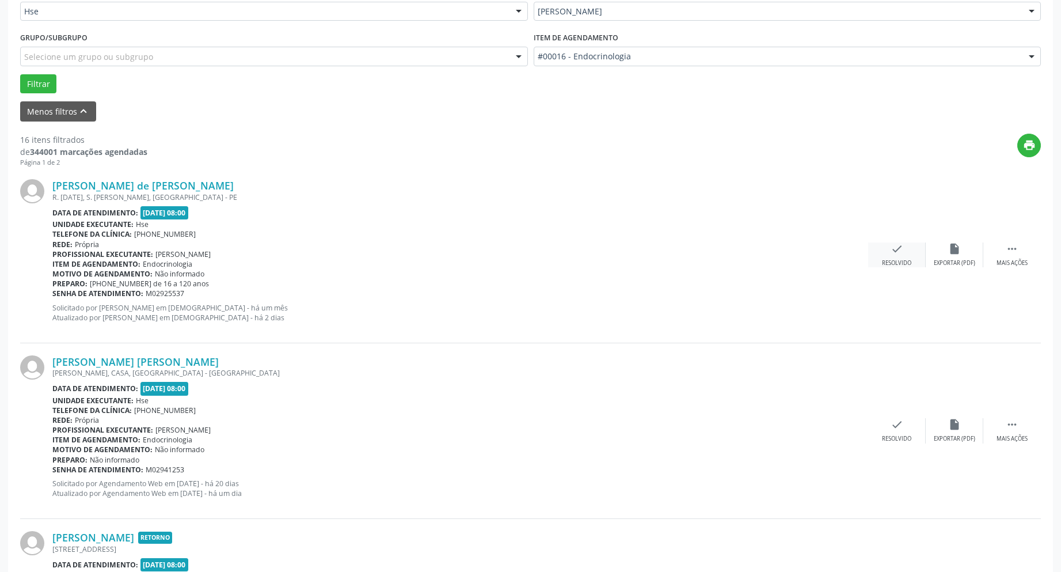
click at [907, 248] on div "check Resolvido" at bounding box center [897, 254] width 58 height 25
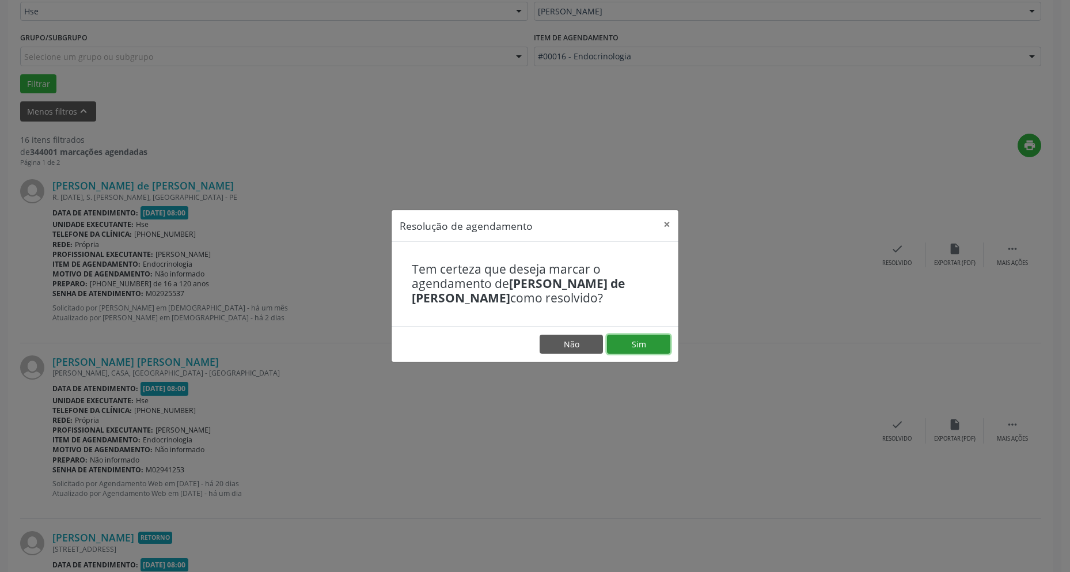
click at [643, 339] on button "Sim" at bounding box center [638, 345] width 63 height 20
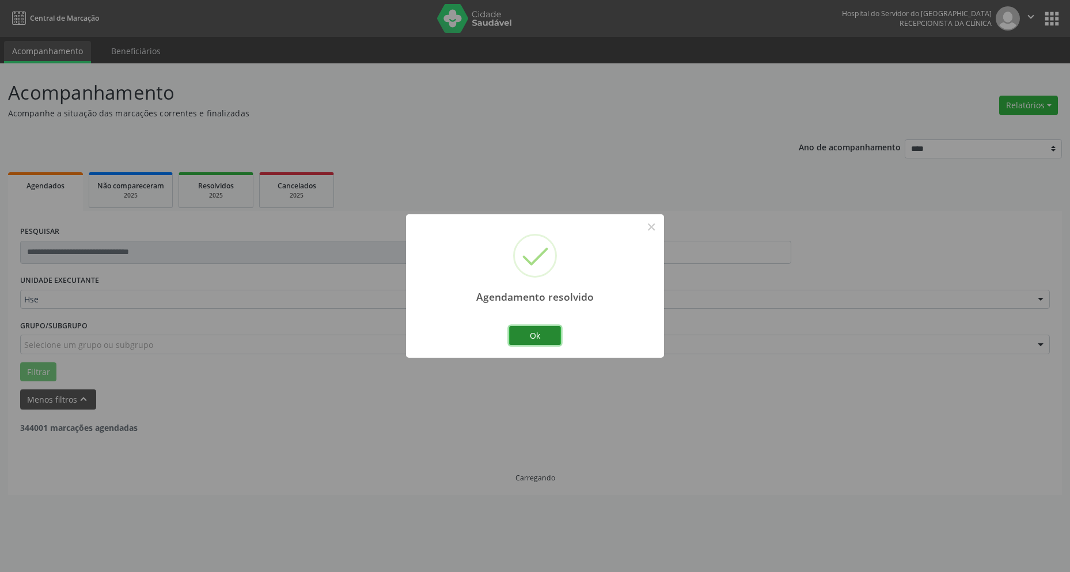
click at [532, 337] on button "Ok" at bounding box center [535, 336] width 52 height 20
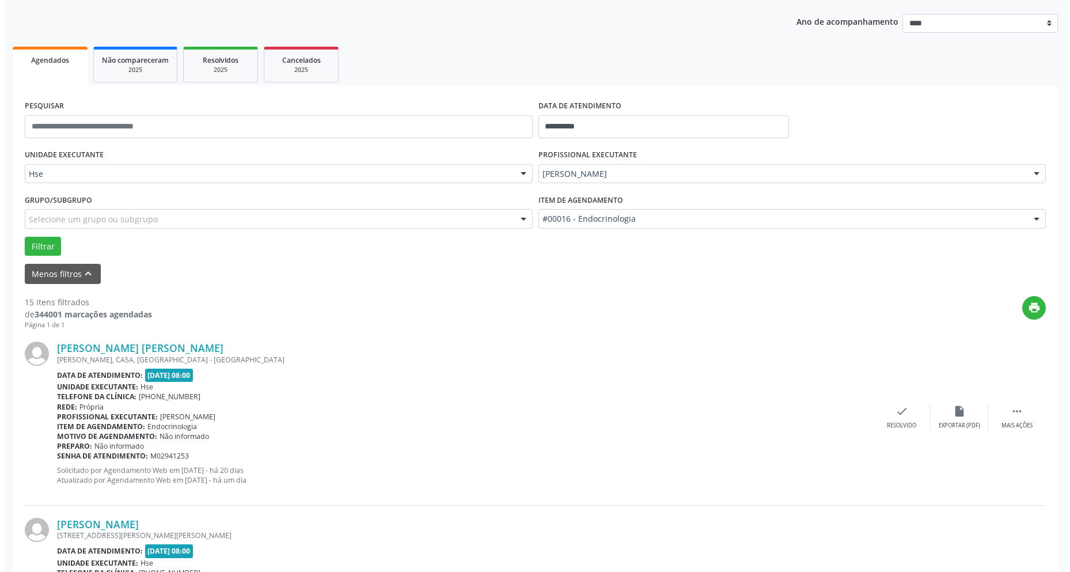
scroll to position [288, 0]
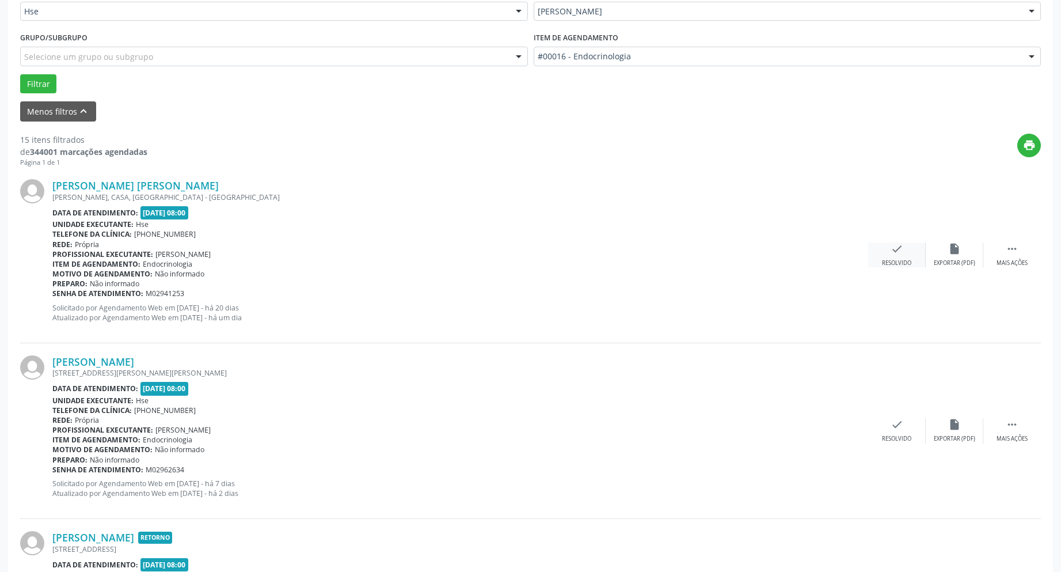
click at [890, 258] on div "check Resolvido" at bounding box center [897, 254] width 58 height 25
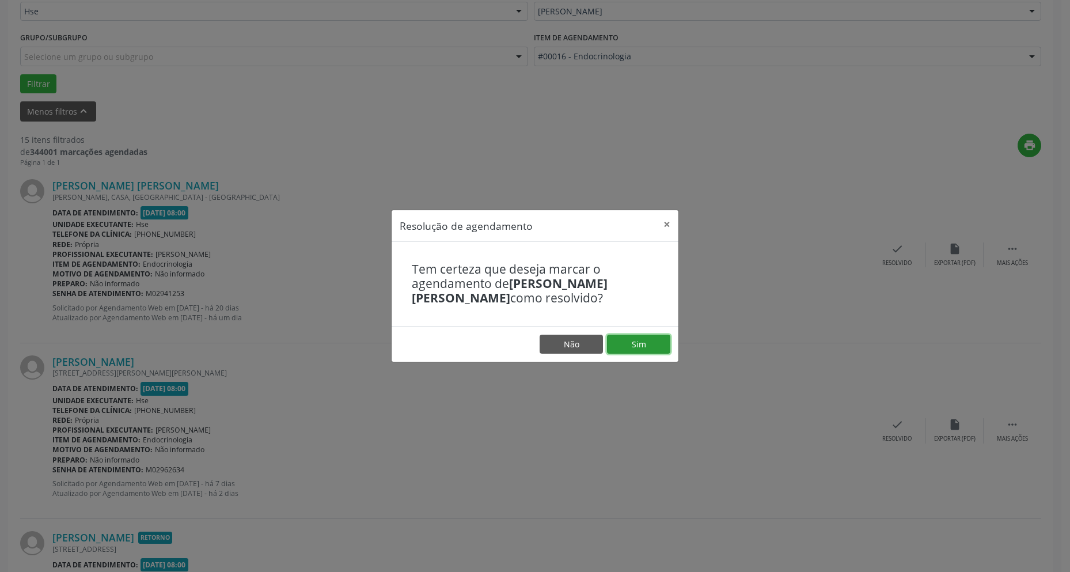
click at [624, 336] on button "Sim" at bounding box center [638, 345] width 63 height 20
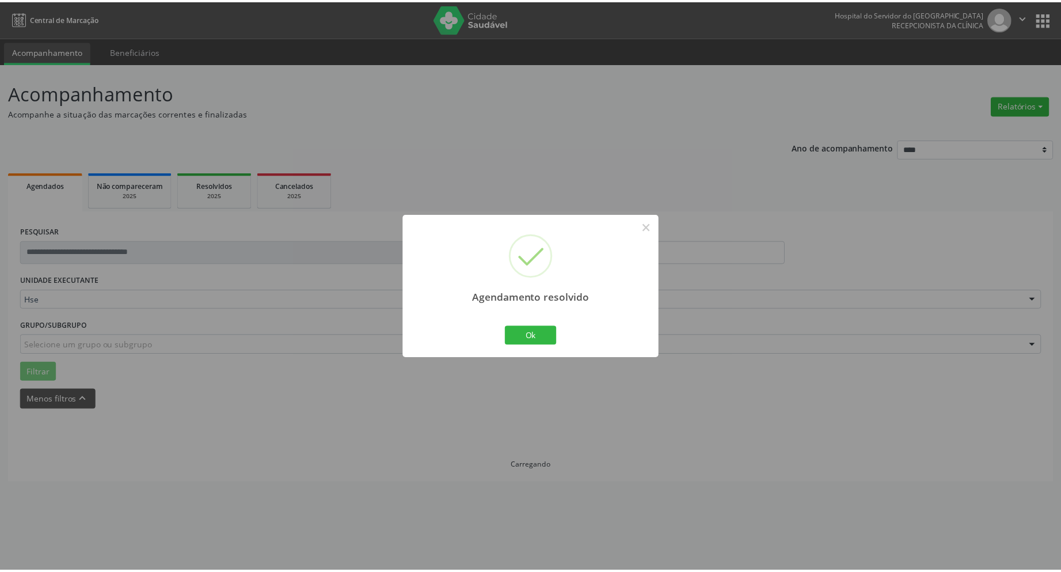
scroll to position [0, 0]
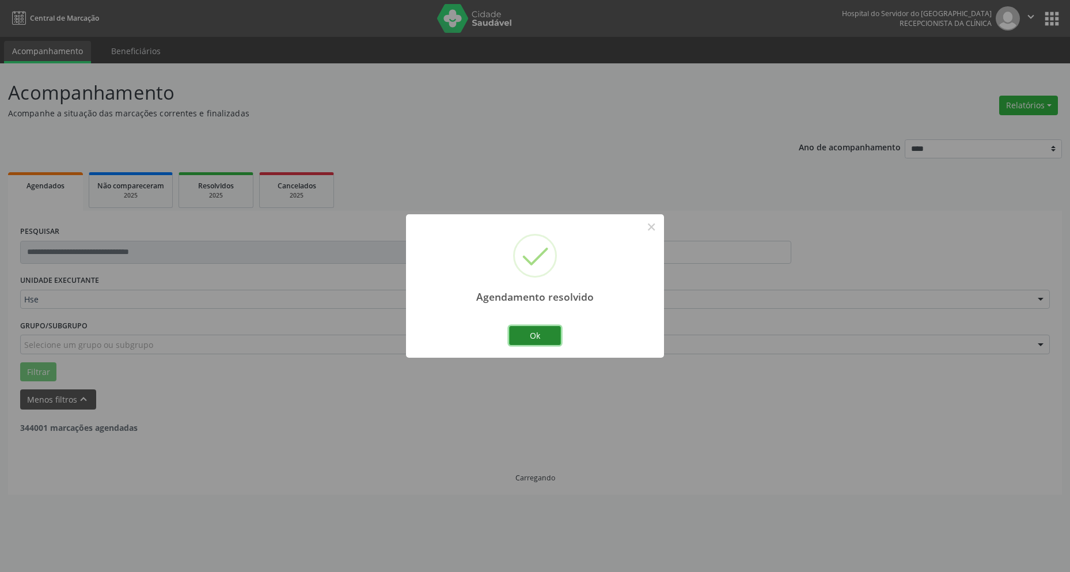
click at [538, 331] on button "Ok" at bounding box center [535, 336] width 52 height 20
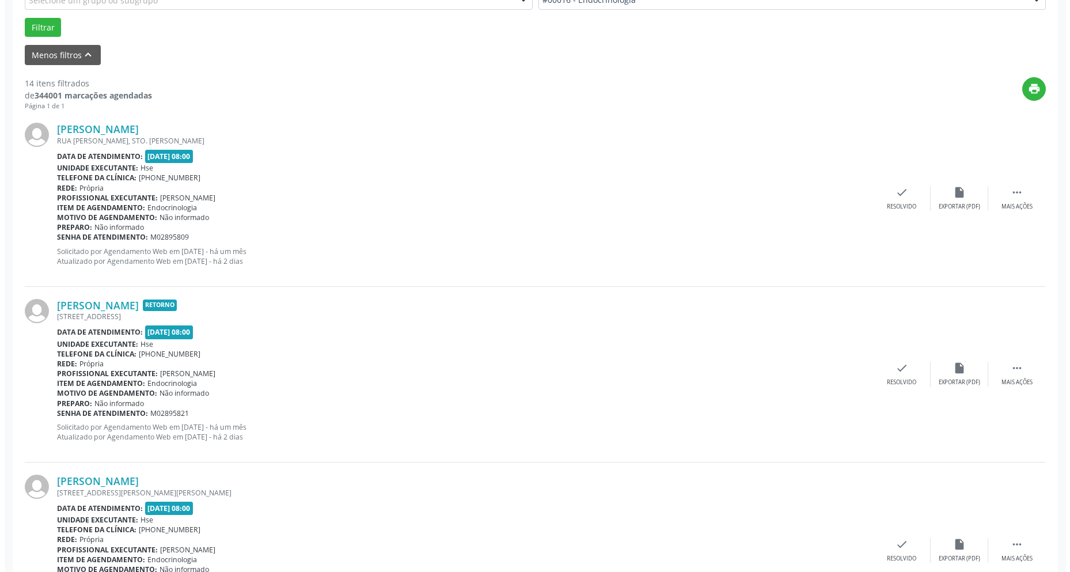
scroll to position [346, 0]
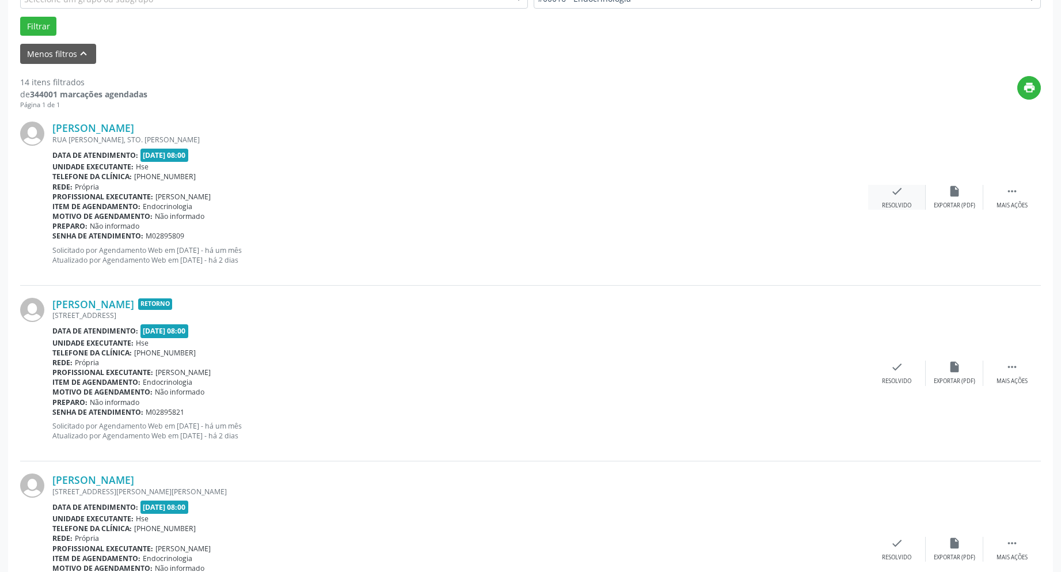
click at [900, 198] on icon "check" at bounding box center [897, 191] width 13 height 13
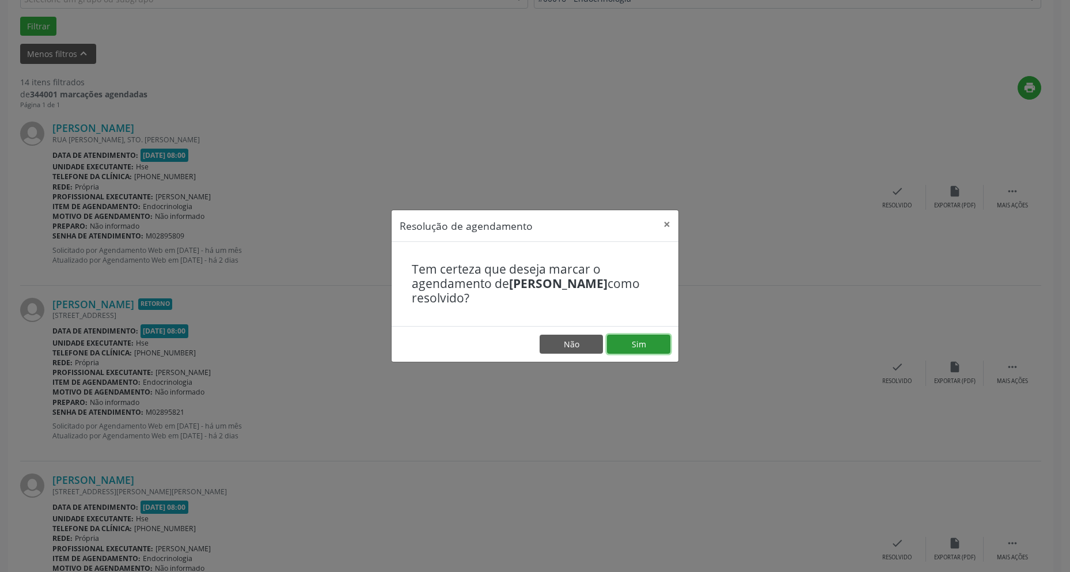
click at [642, 343] on button "Sim" at bounding box center [638, 345] width 63 height 20
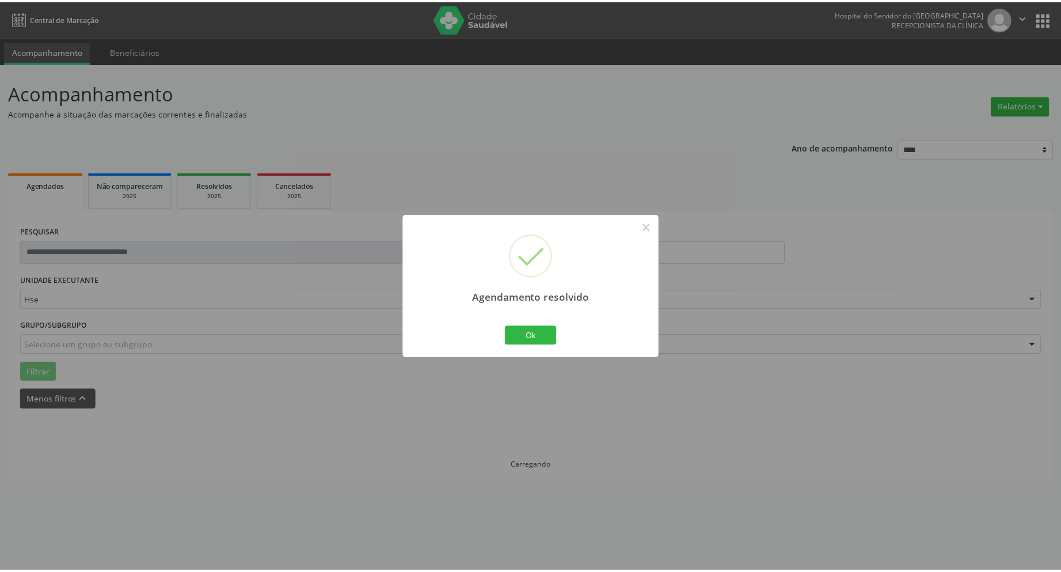
scroll to position [0, 0]
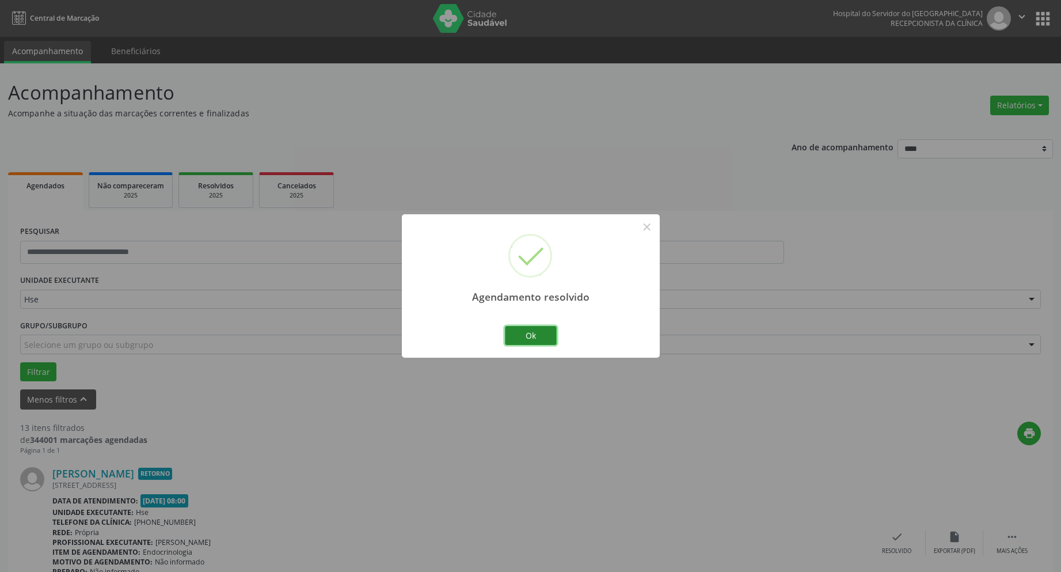
click at [530, 332] on button "Ok" at bounding box center [531, 336] width 52 height 20
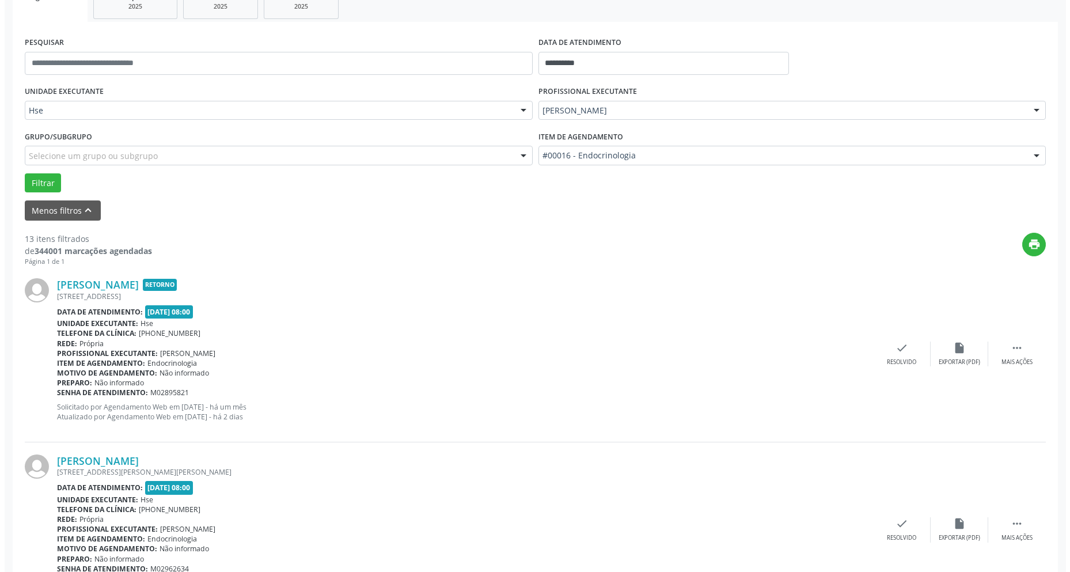
scroll to position [288, 0]
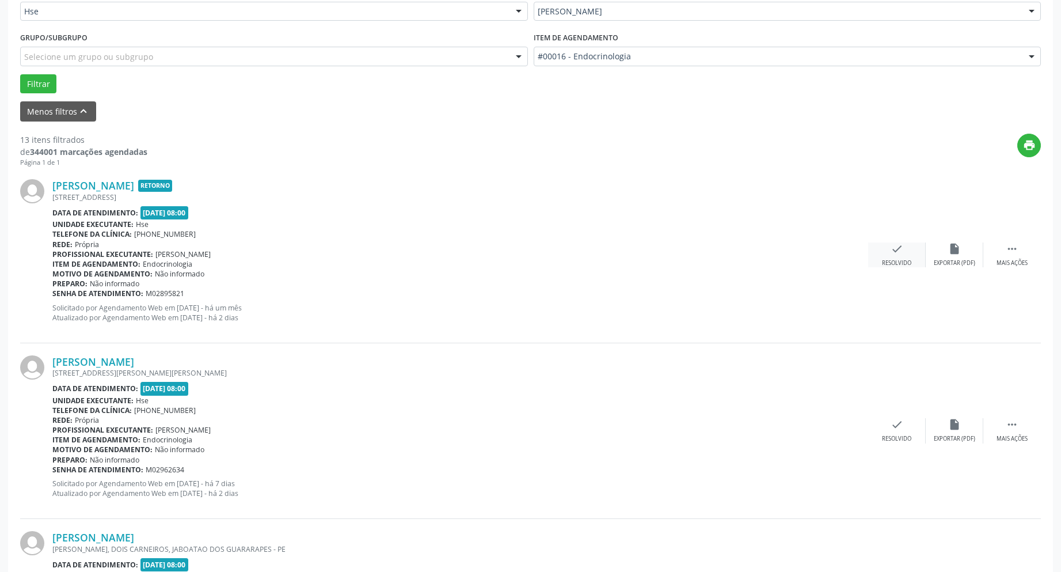
click at [906, 248] on div "check Resolvido" at bounding box center [897, 254] width 58 height 25
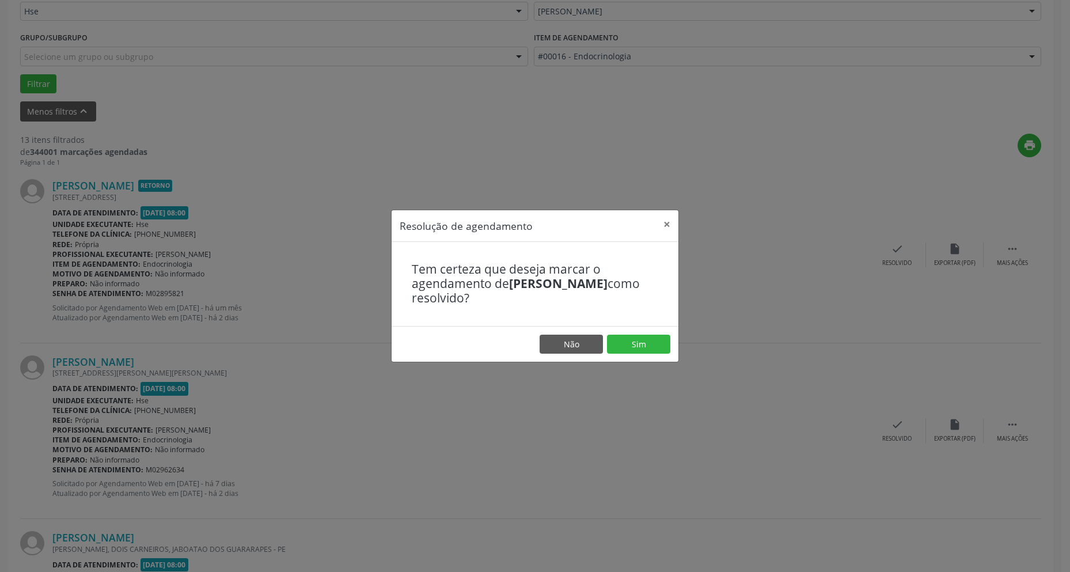
click at [640, 361] on footer "Não Sim" at bounding box center [535, 344] width 287 height 36
drag, startPoint x: 638, startPoint y: 340, endPoint x: 636, endPoint y: 334, distance: 6.0
click at [638, 339] on button "Sim" at bounding box center [638, 345] width 63 height 20
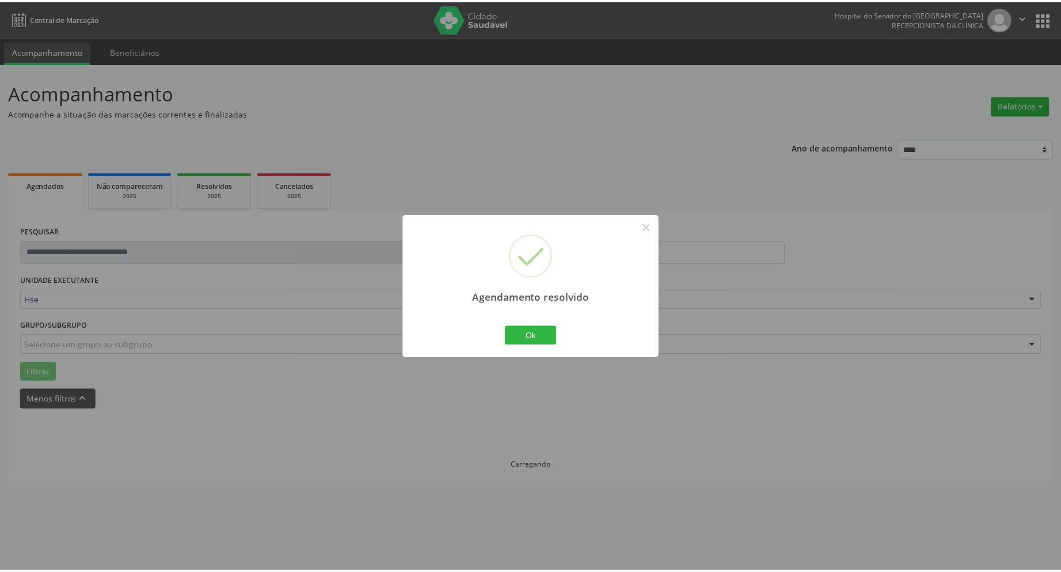
scroll to position [0, 0]
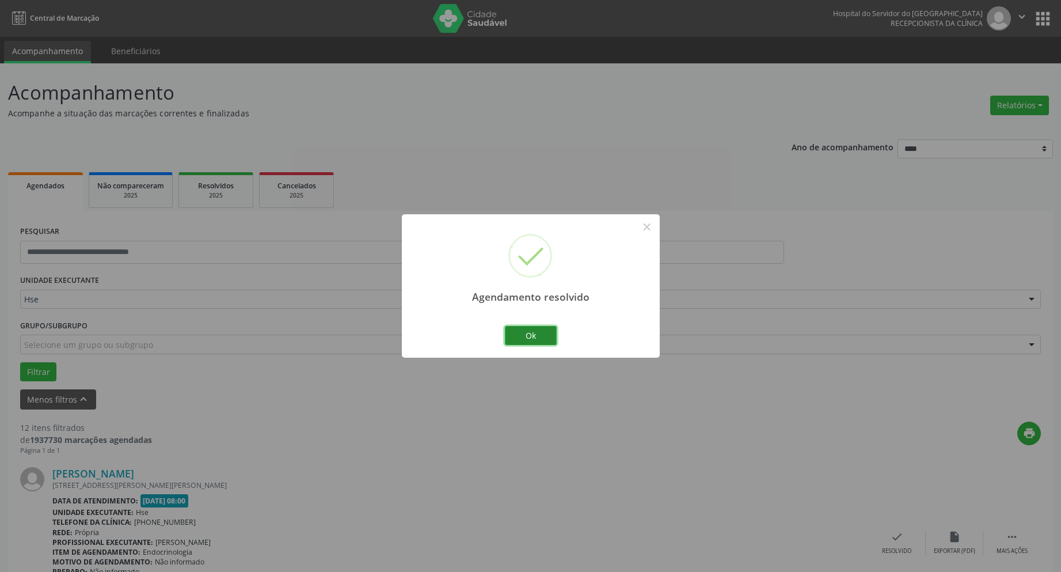
click at [526, 334] on button "Ok" at bounding box center [531, 336] width 52 height 20
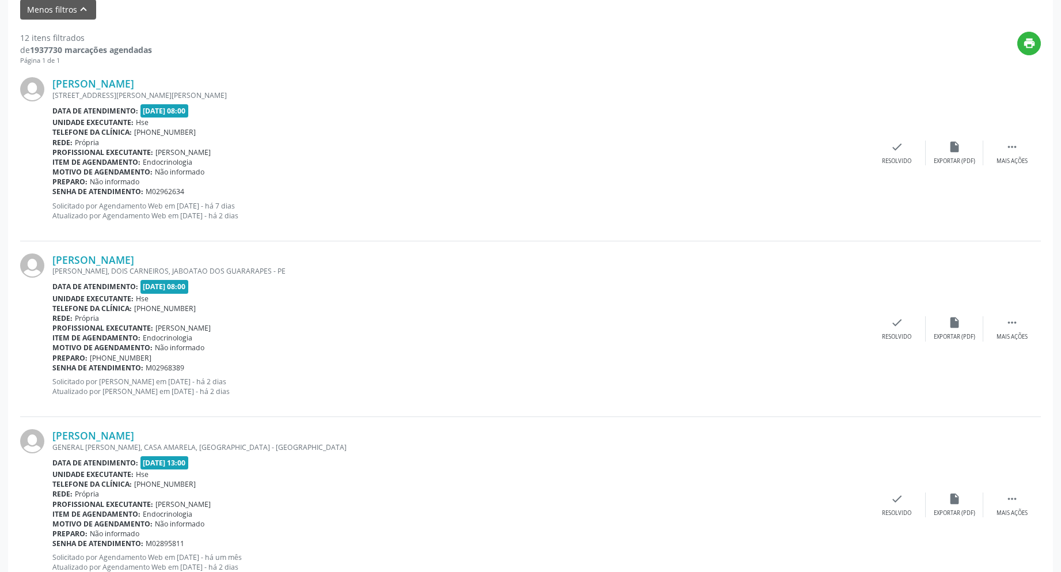
scroll to position [403, 0]
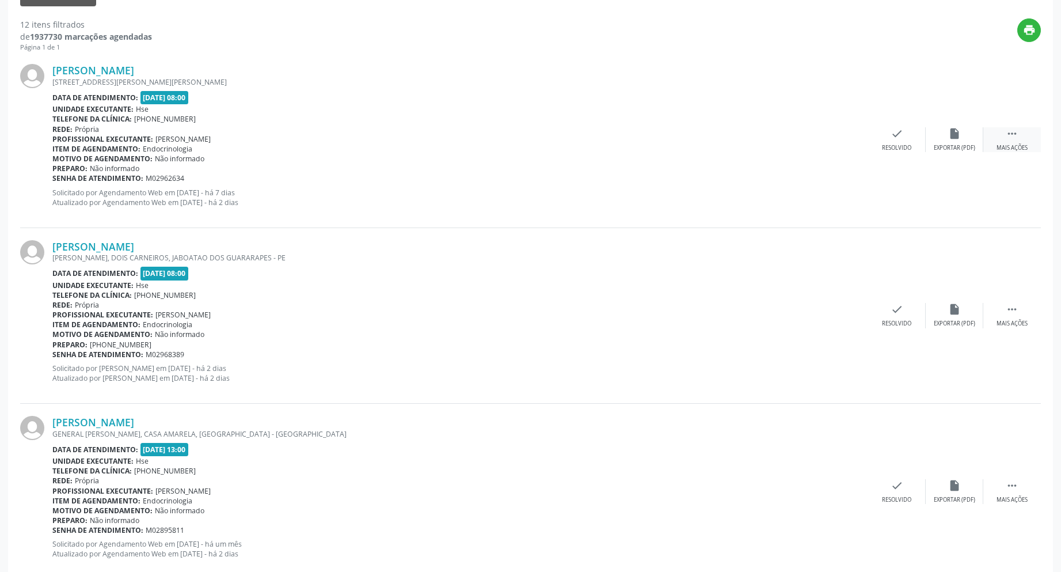
click at [1026, 135] on div " Mais ações" at bounding box center [1013, 139] width 58 height 25
click at [955, 142] on div "alarm_off Não compareceu" at bounding box center [955, 139] width 58 height 25
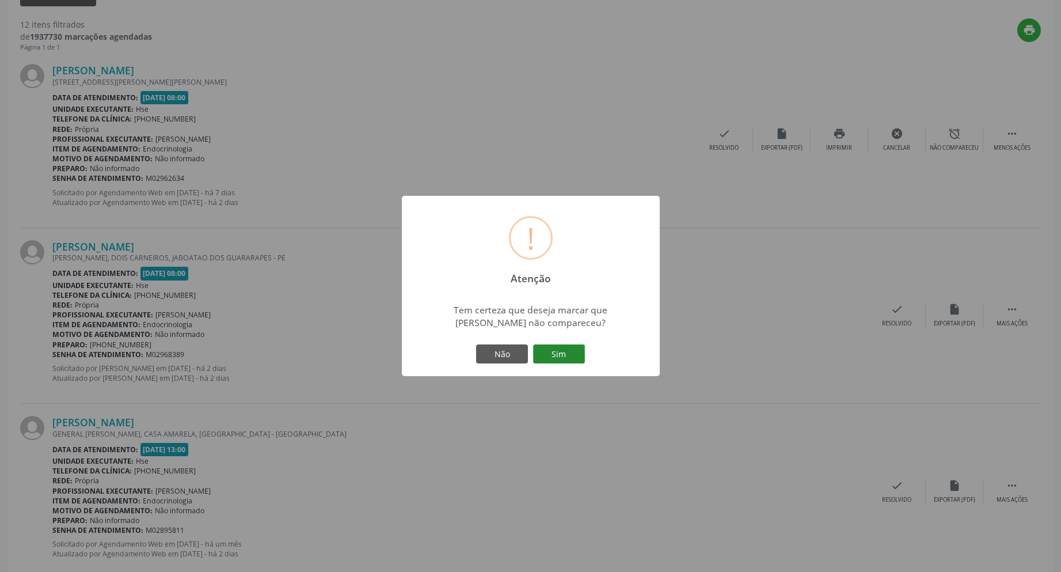
click at [560, 354] on button "Sim" at bounding box center [559, 354] width 52 height 20
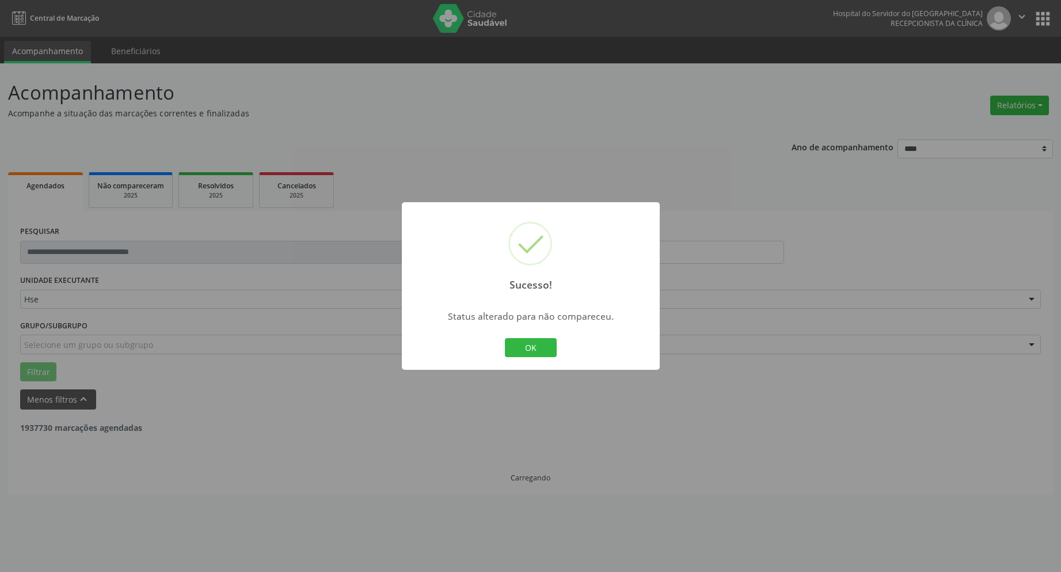
scroll to position [0, 0]
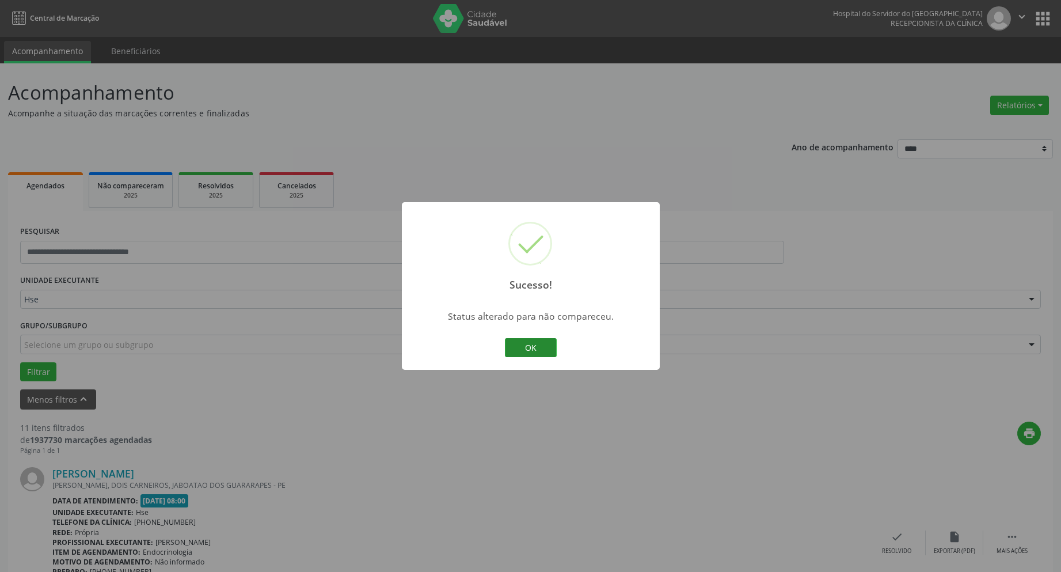
click at [538, 348] on button "OK" at bounding box center [531, 348] width 52 height 20
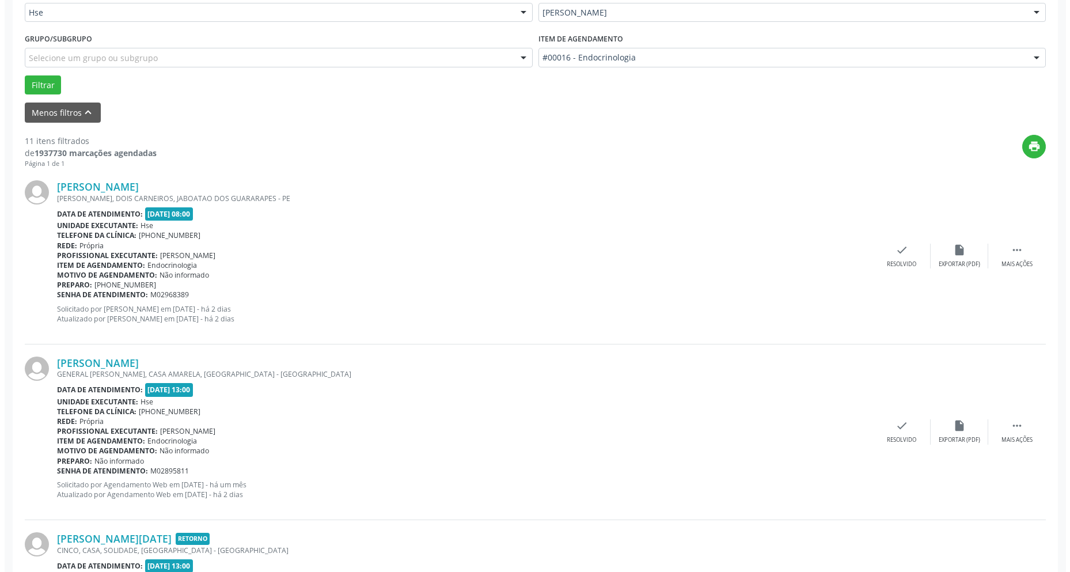
scroll to position [288, 0]
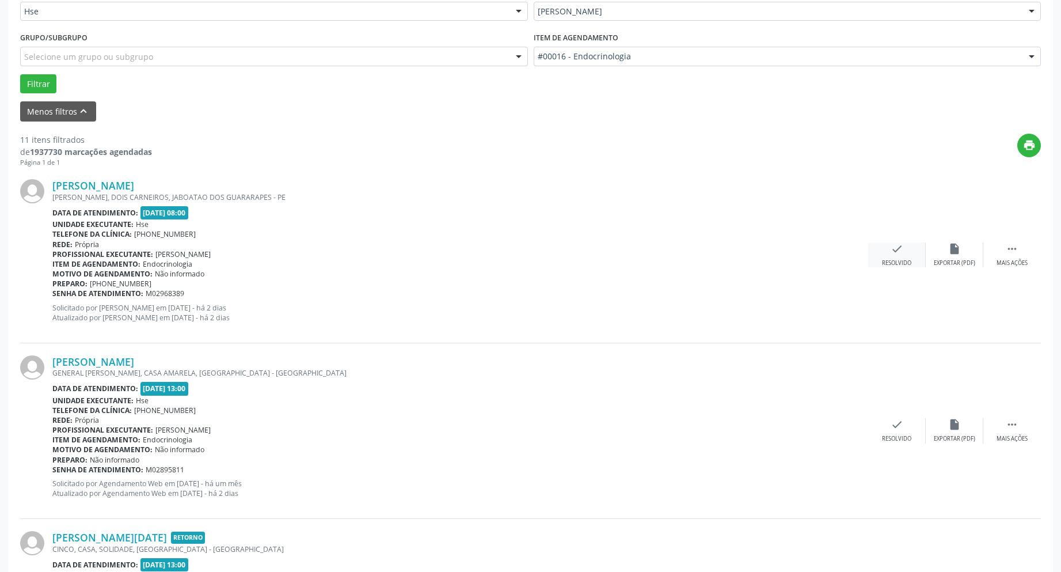
click at [910, 255] on div "check Resolvido" at bounding box center [897, 254] width 58 height 25
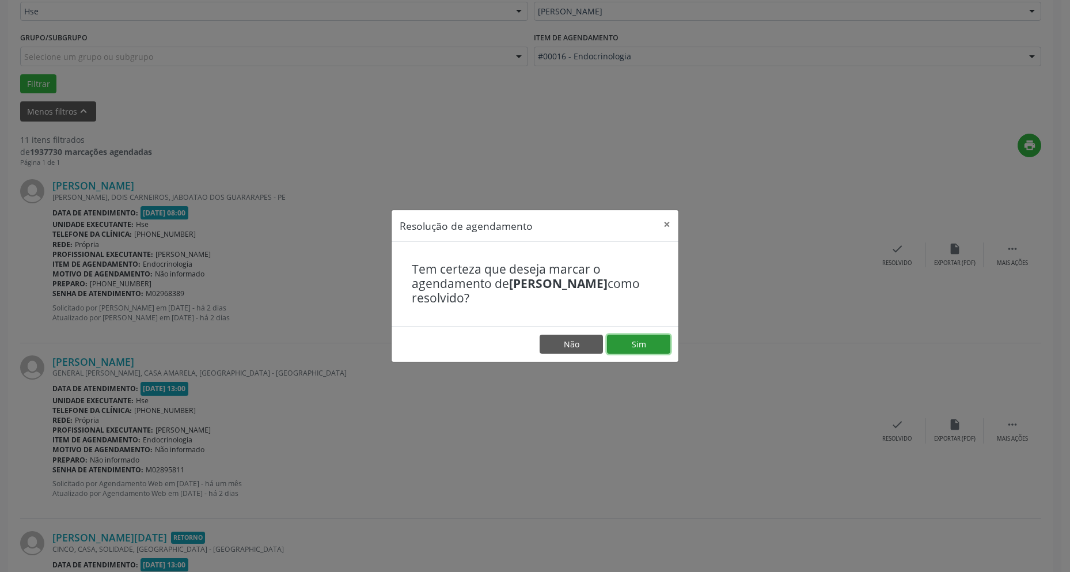
click at [639, 340] on button "Sim" at bounding box center [638, 345] width 63 height 20
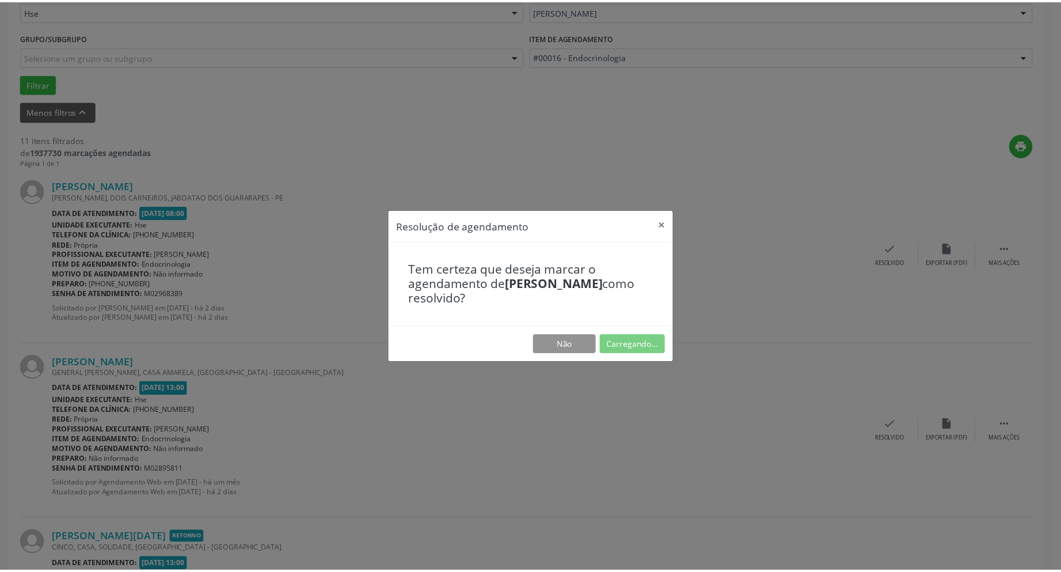
scroll to position [0, 0]
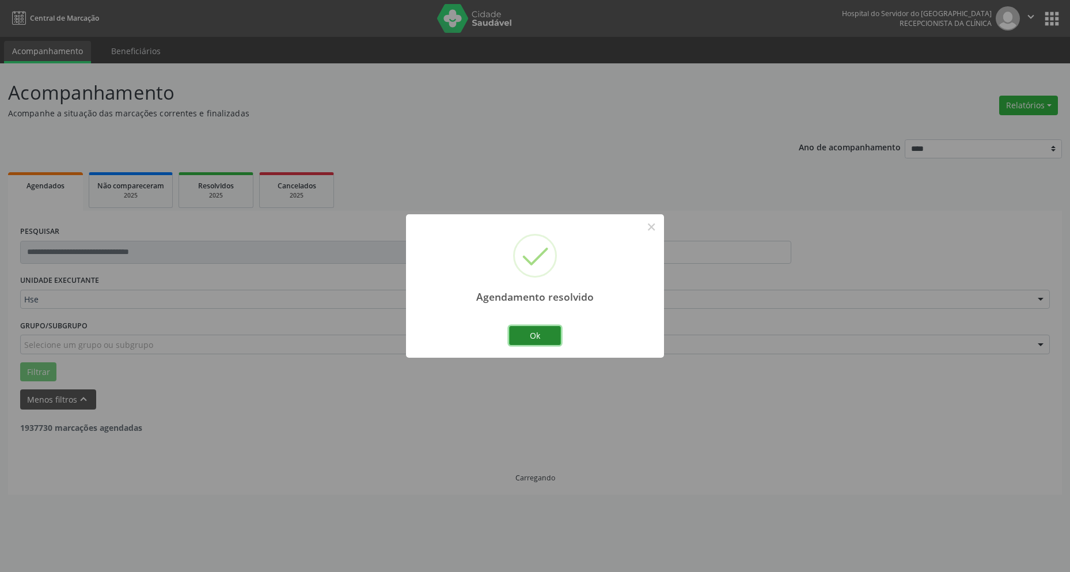
click at [511, 327] on button "Ok" at bounding box center [535, 336] width 52 height 20
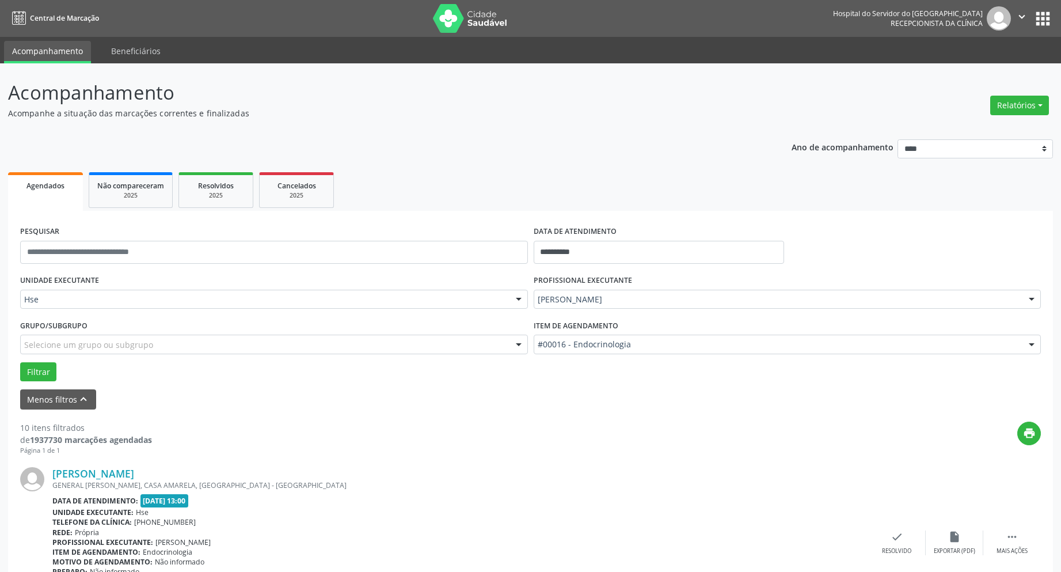
click at [401, 90] on p "Acompanhamento" at bounding box center [374, 92] width 732 height 29
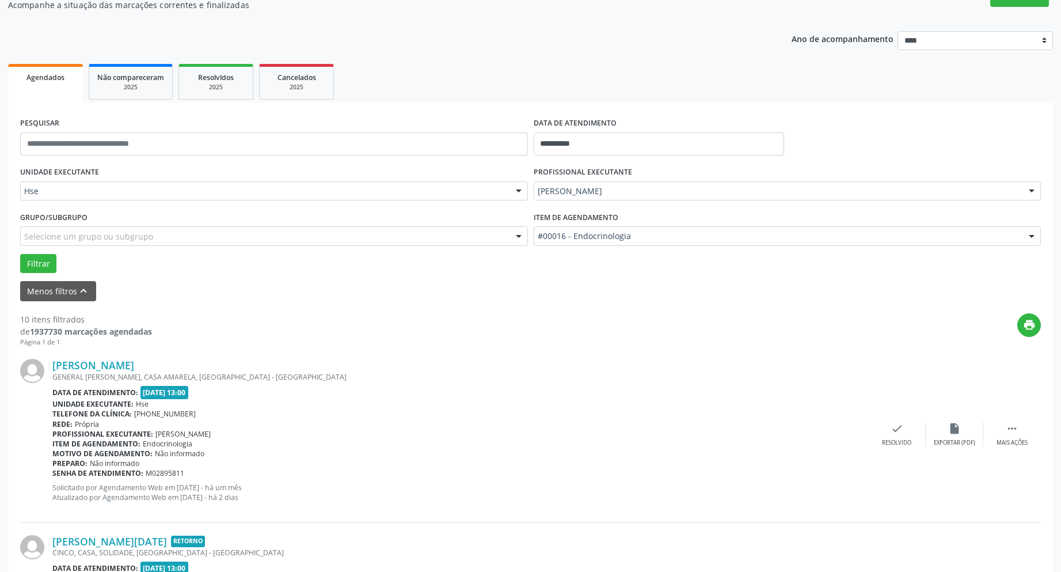
scroll to position [107, 0]
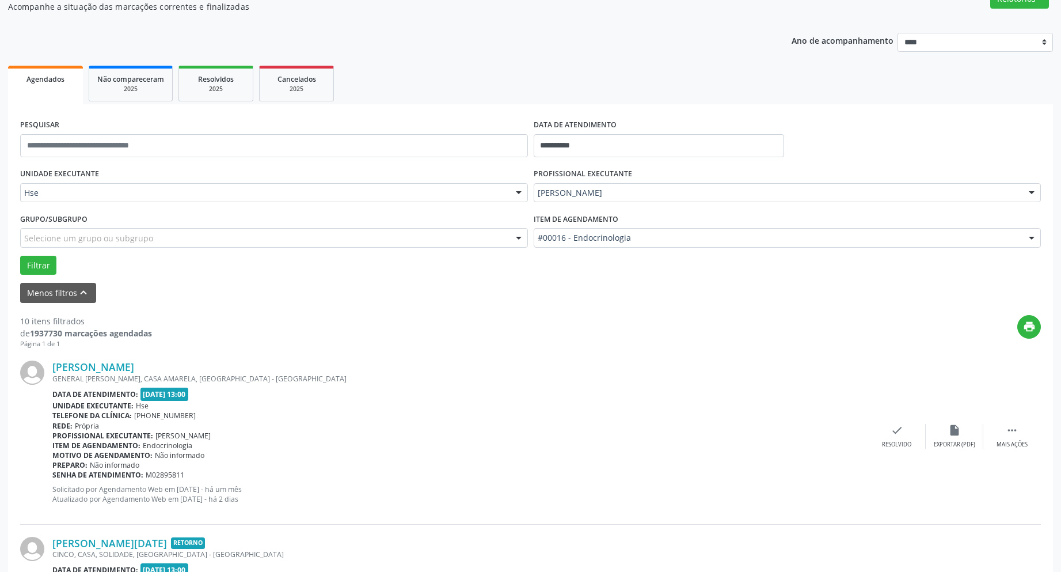
drag, startPoint x: 244, startPoint y: 293, endPoint x: 608, endPoint y: 433, distance: 389.6
click at [608, 433] on div "Profissional executante: [PERSON_NAME]" at bounding box center [460, 436] width 816 height 10
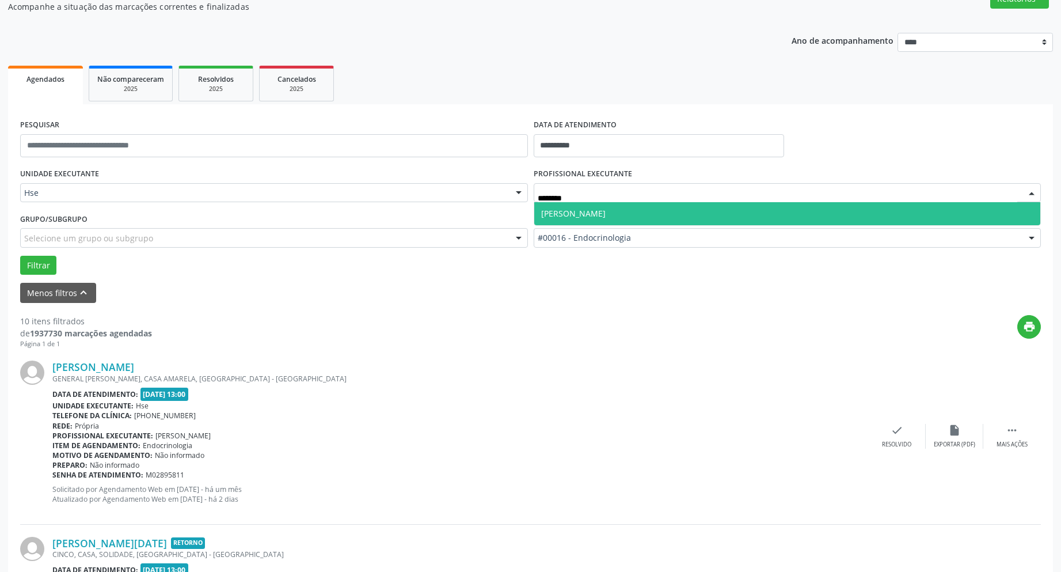
click at [726, 222] on span "[PERSON_NAME]" at bounding box center [787, 213] width 507 height 23
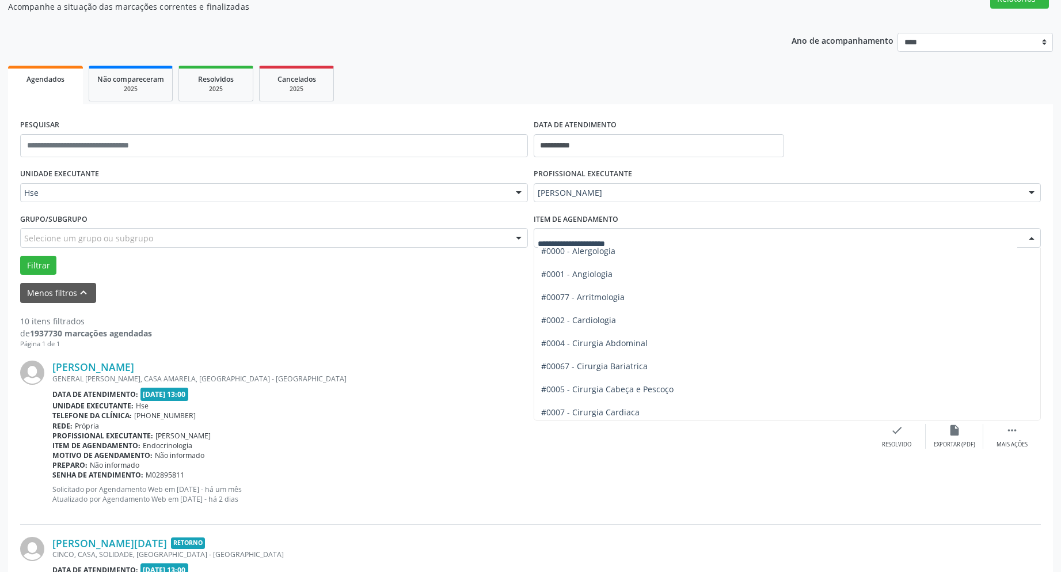
scroll to position [0, 0]
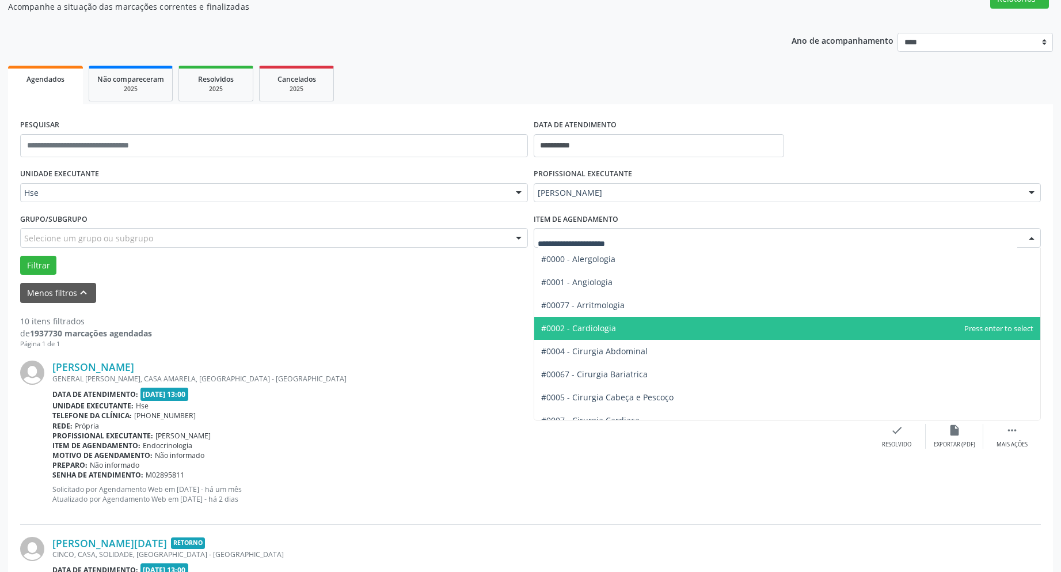
click at [678, 331] on span "#0002 - Cardiologia" at bounding box center [787, 328] width 507 height 23
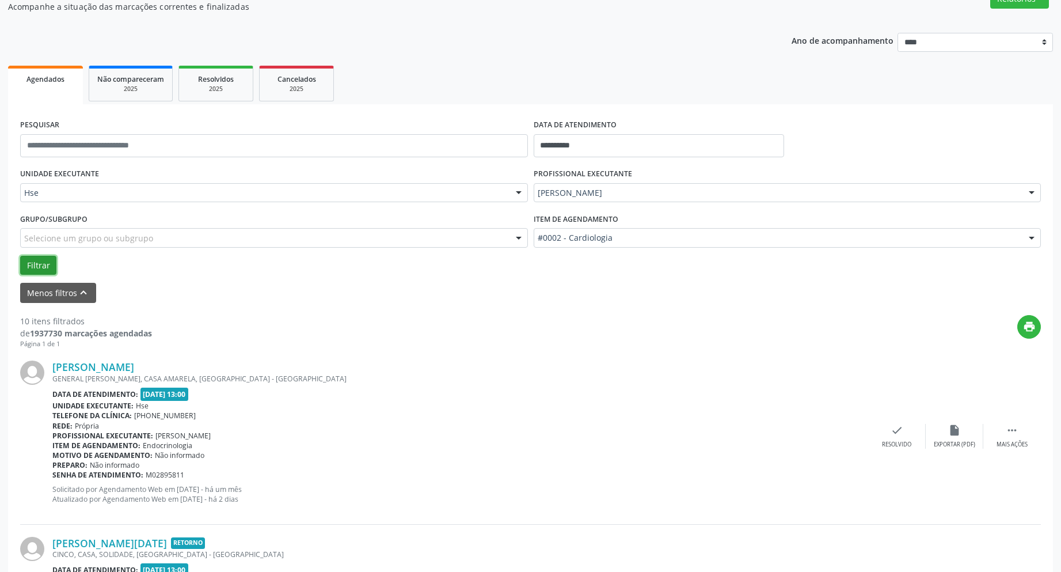
click at [44, 260] on button "Filtrar" at bounding box center [38, 266] width 36 height 20
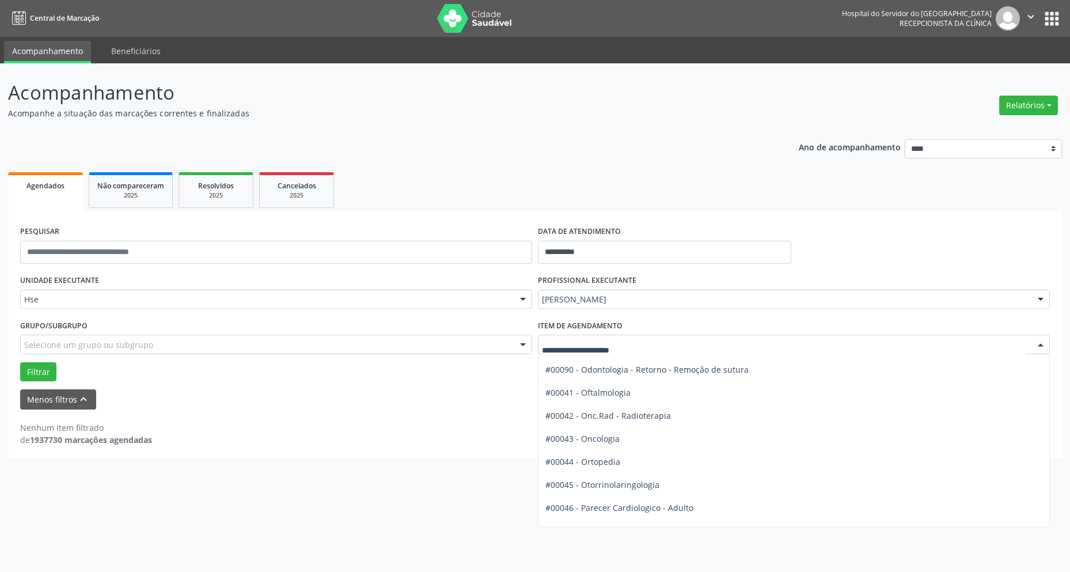
scroll to position [1728, 0]
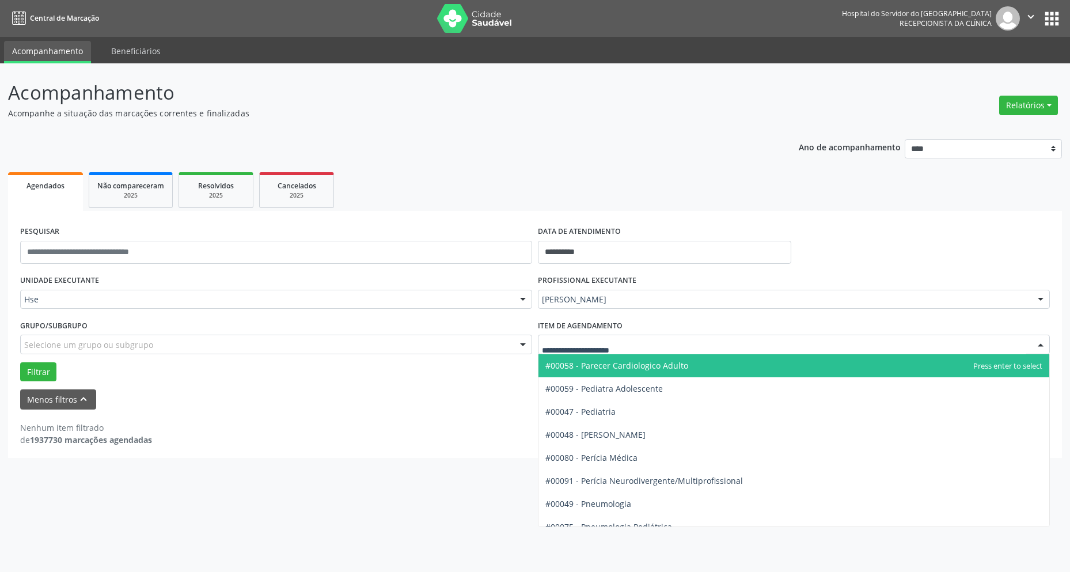
click at [700, 360] on span "#00058 - Parecer Cardiologico Adulto" at bounding box center [793, 365] width 511 height 23
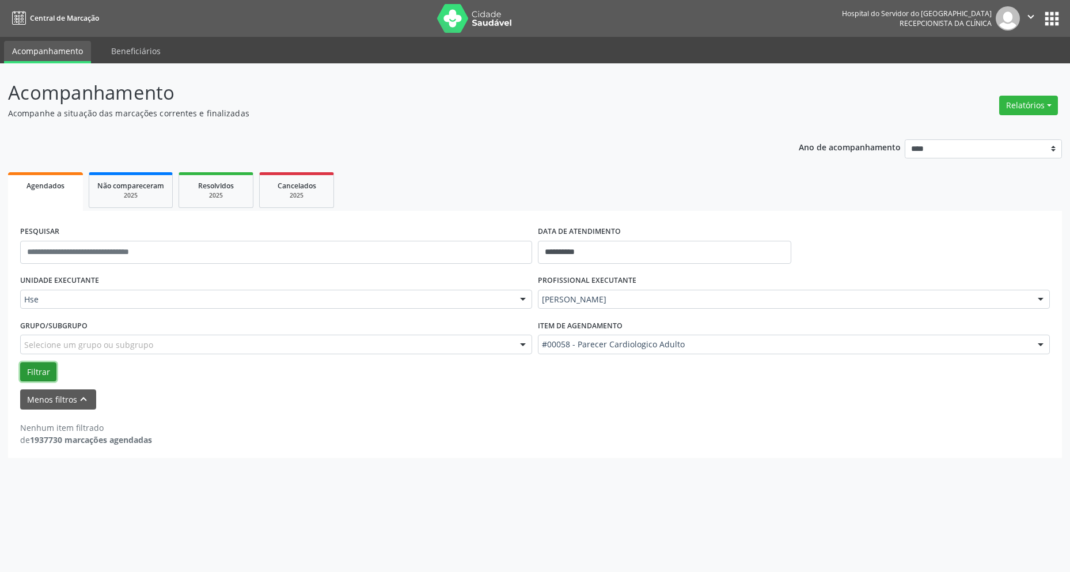
click at [24, 365] on button "Filtrar" at bounding box center [38, 372] width 36 height 20
click at [764, 310] on div "PROFISSIONAL EXECUTANTE [PERSON_NAME] Todos os profissionais [PERSON_NAME] Inte…" at bounding box center [794, 294] width 518 height 45
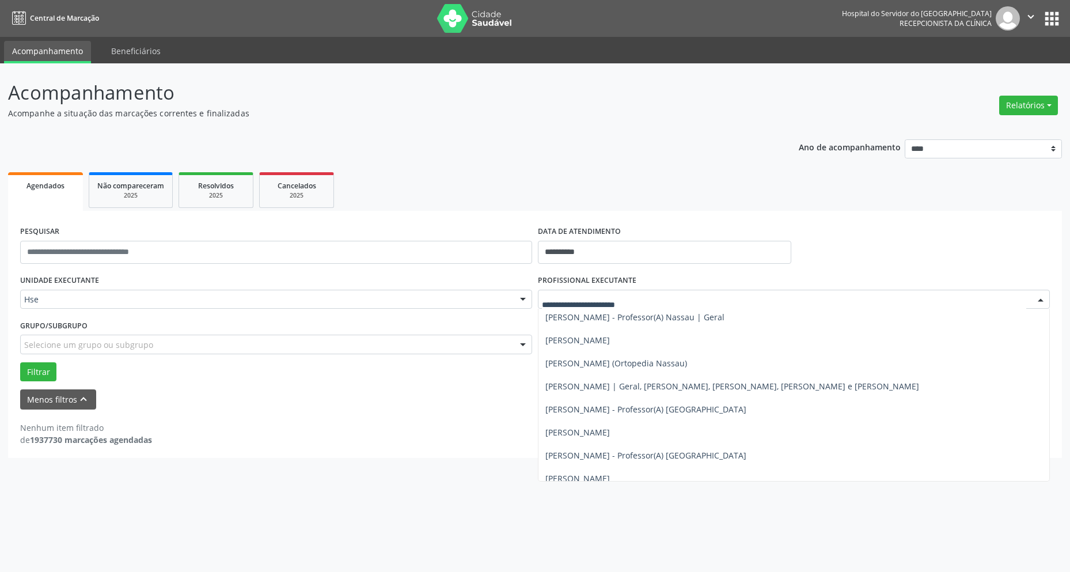
scroll to position [230, 0]
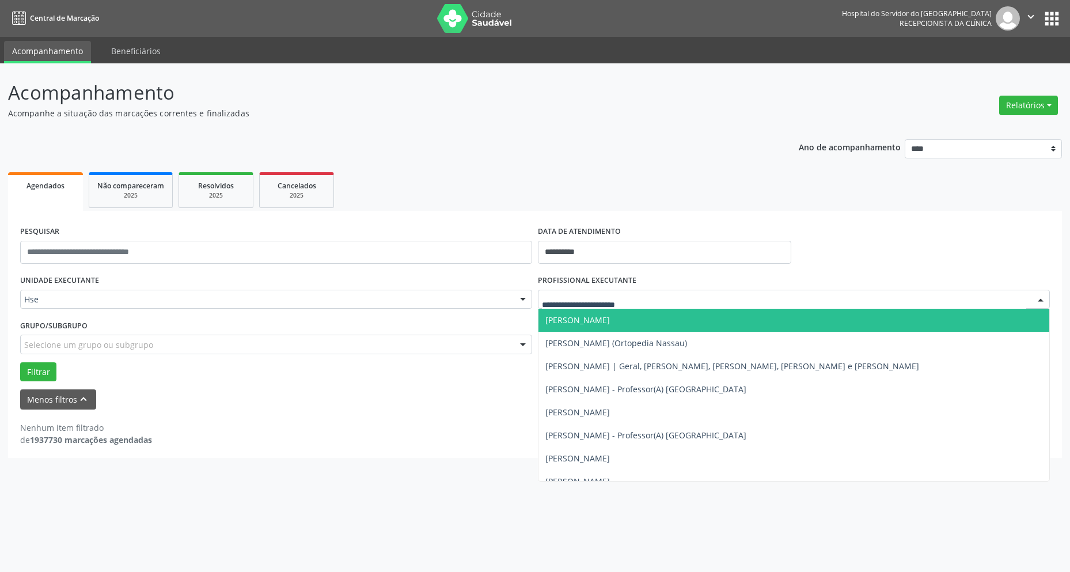
click at [666, 181] on ul "Agendados Não compareceram 2025 Resolvidos 2025 Cancelados 2025" at bounding box center [535, 189] width 1054 height 41
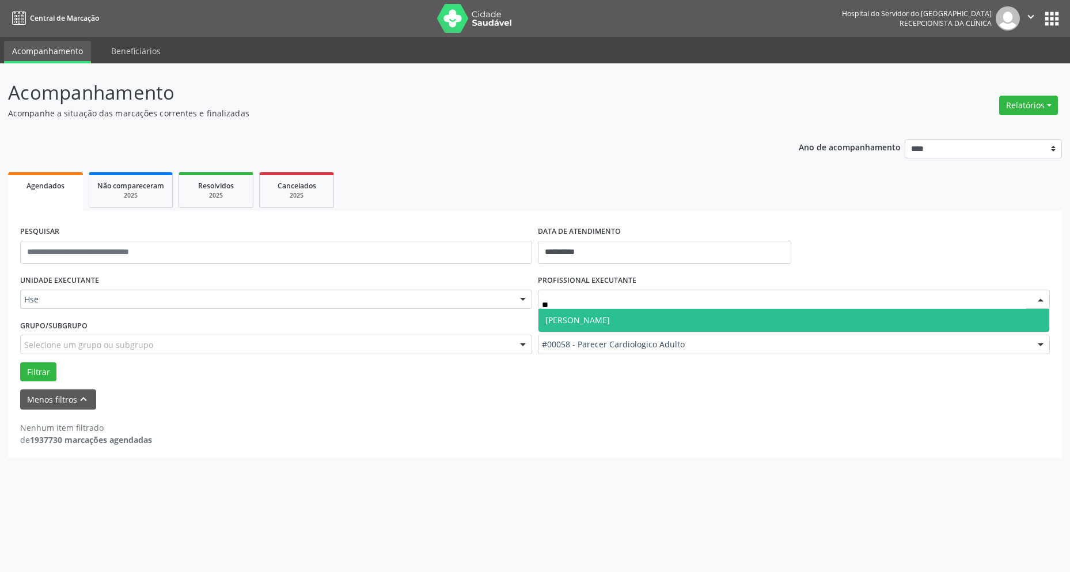
scroll to position [0, 0]
click at [671, 318] on span "[PERSON_NAME]" at bounding box center [793, 320] width 511 height 23
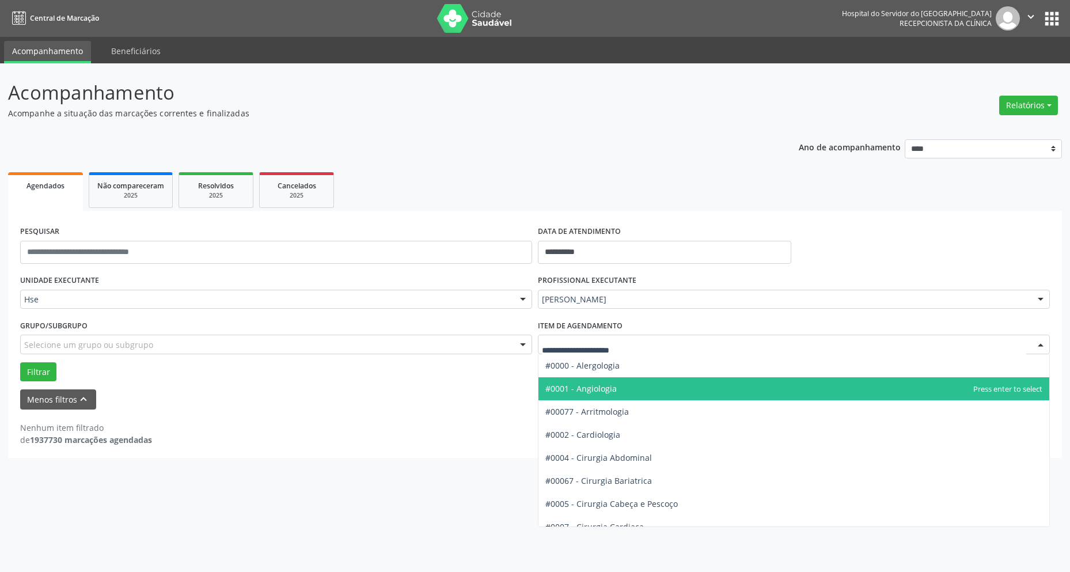
click at [651, 386] on span "#0001 - Angiologia" at bounding box center [793, 388] width 511 height 23
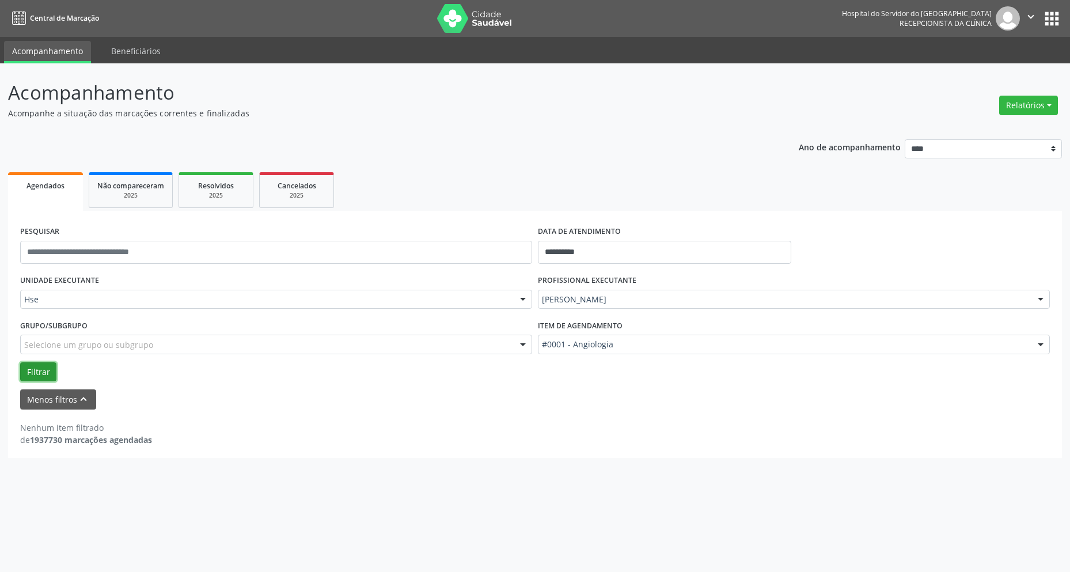
click at [25, 373] on button "Filtrar" at bounding box center [38, 372] width 36 height 20
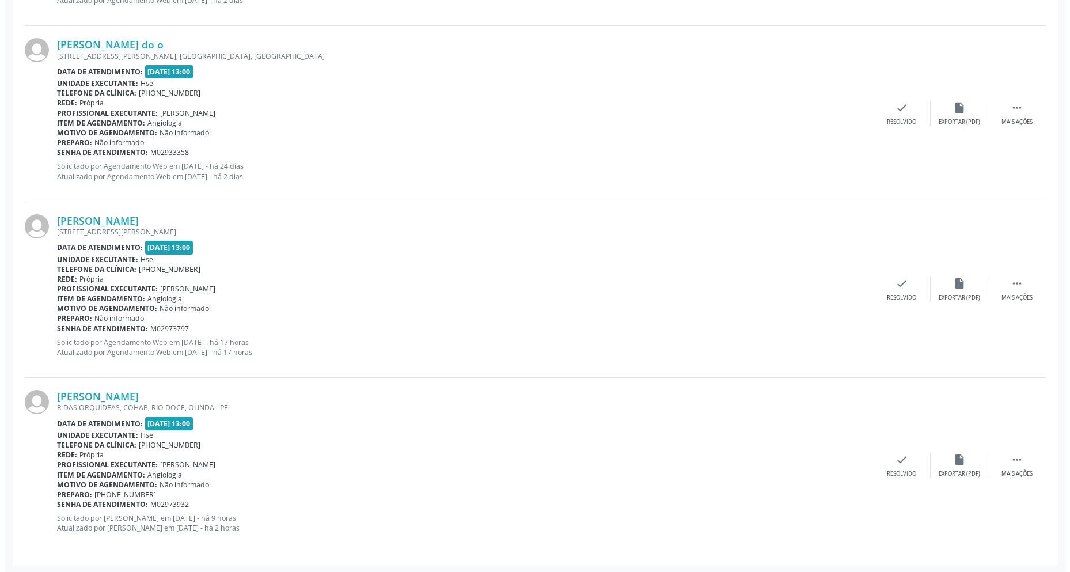
scroll to position [1661, 0]
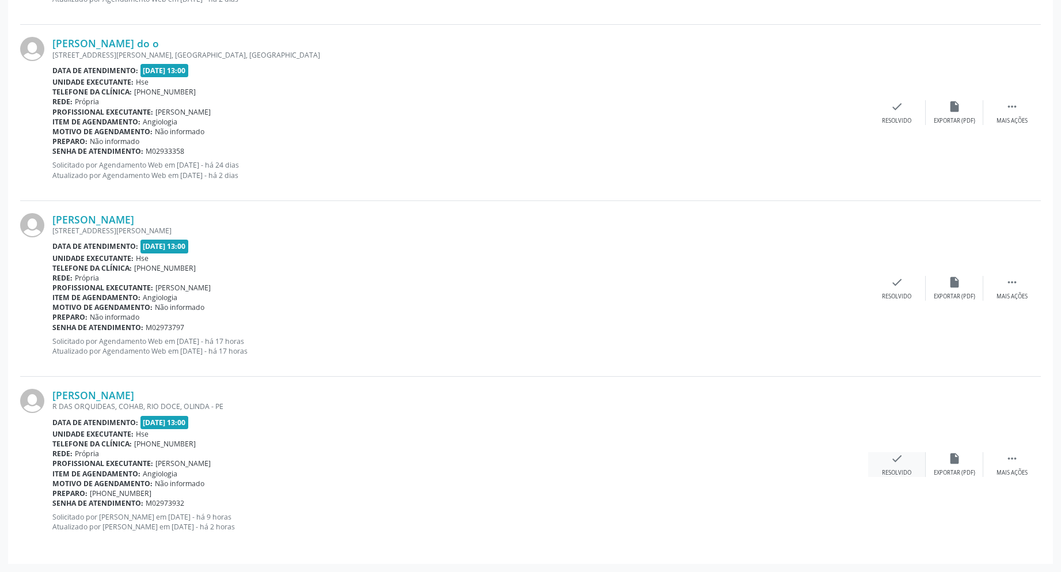
click at [909, 461] on div "check Resolvido" at bounding box center [897, 464] width 58 height 25
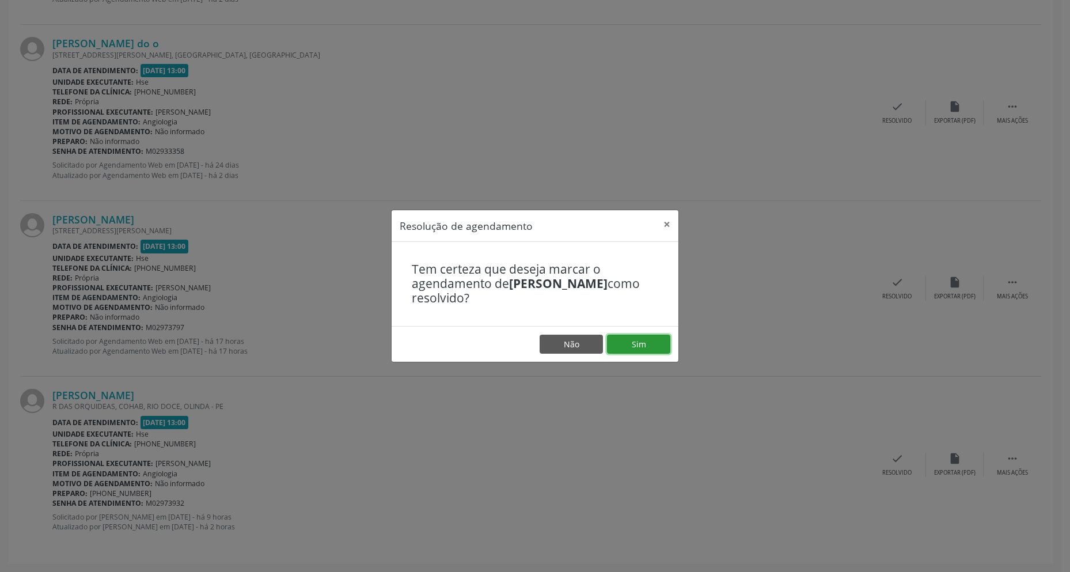
click at [649, 342] on button "Sim" at bounding box center [638, 345] width 63 height 20
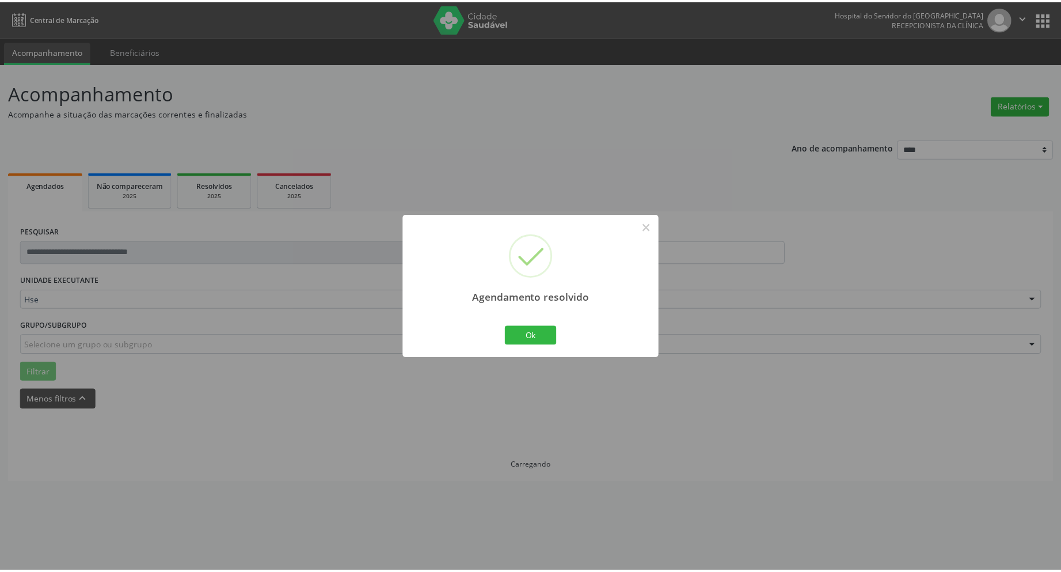
scroll to position [0, 0]
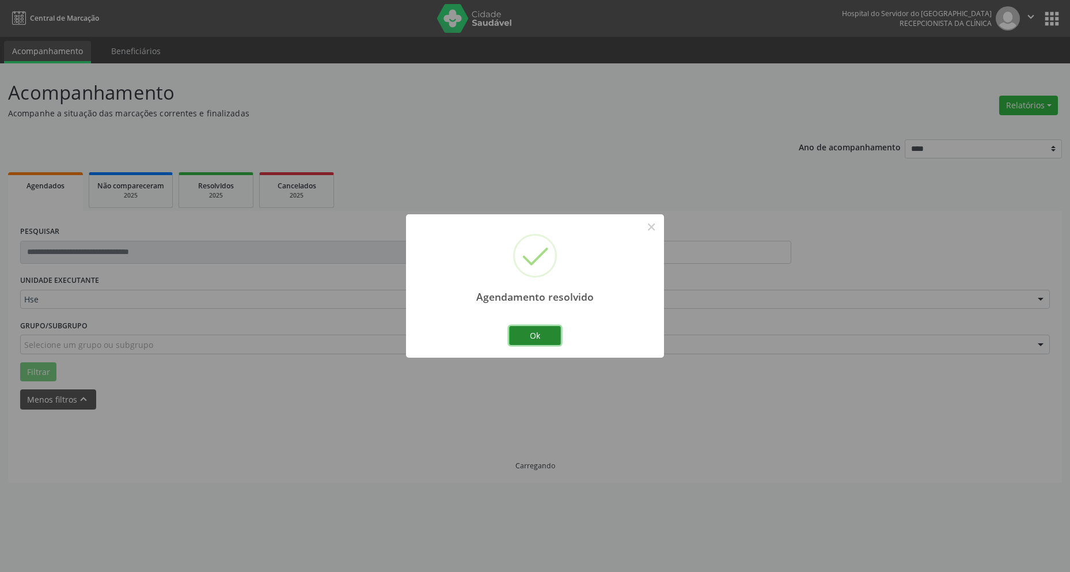
click at [536, 338] on button "Ok" at bounding box center [535, 336] width 52 height 20
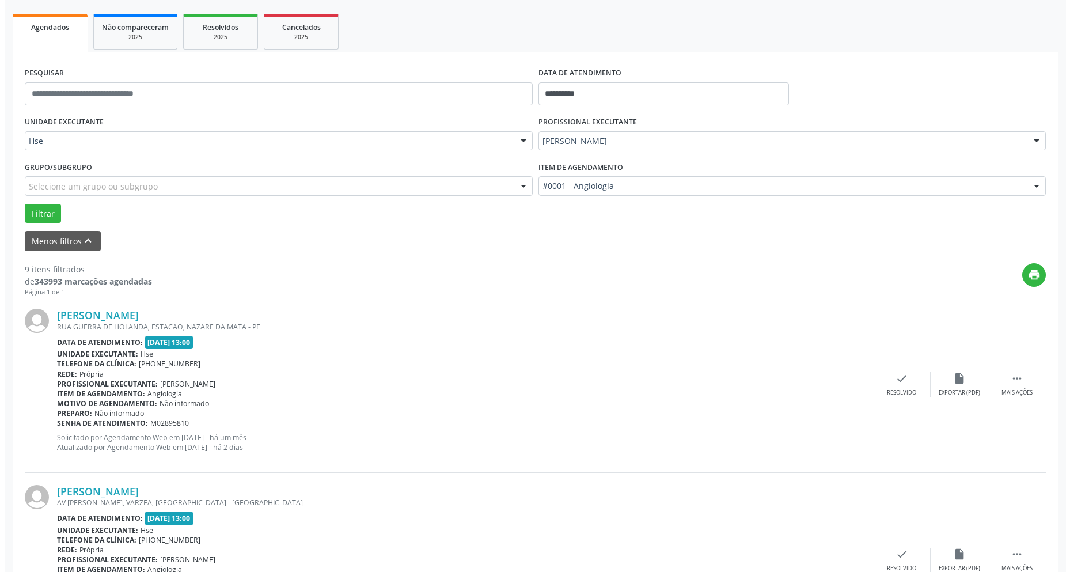
scroll to position [173, 0]
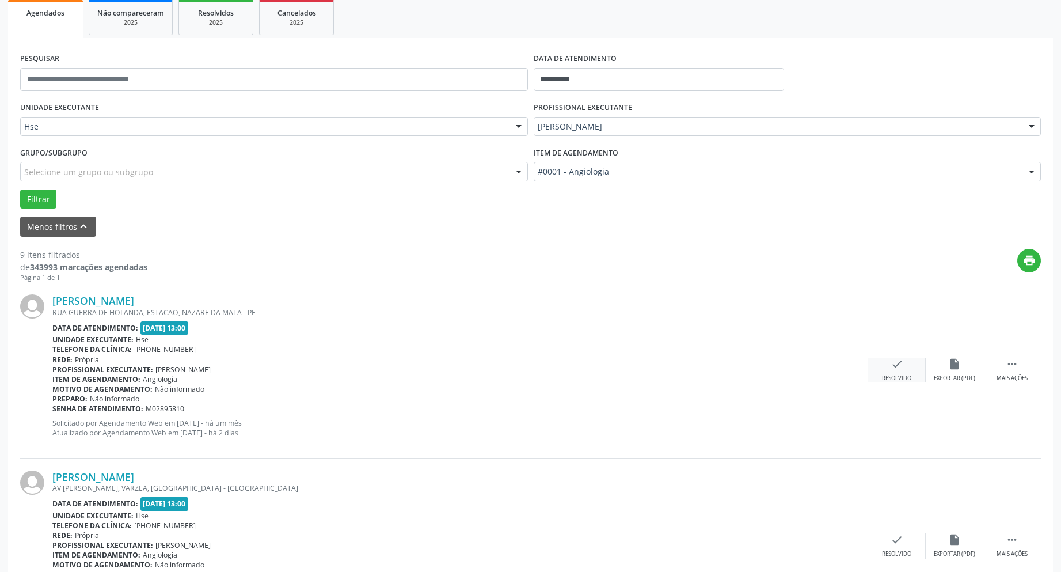
click at [894, 377] on div "Resolvido" at bounding box center [896, 378] width 29 height 8
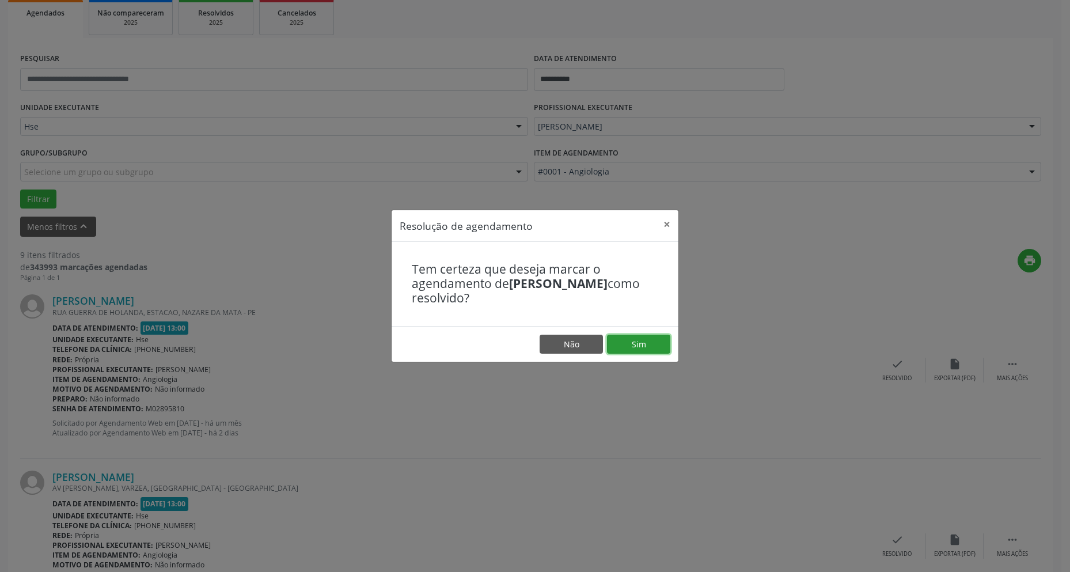
click at [652, 349] on button "Sim" at bounding box center [638, 345] width 63 height 20
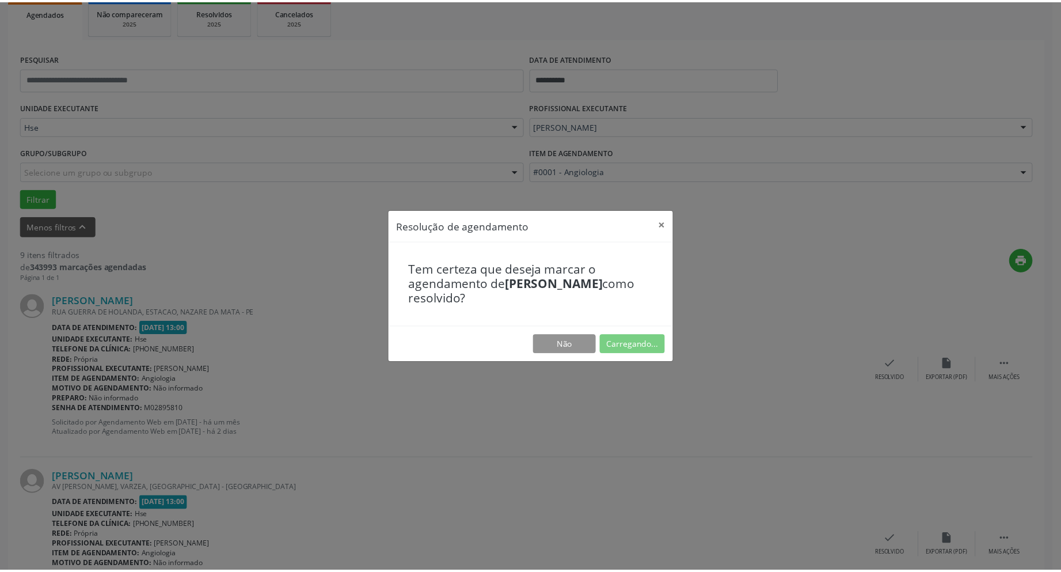
scroll to position [0, 0]
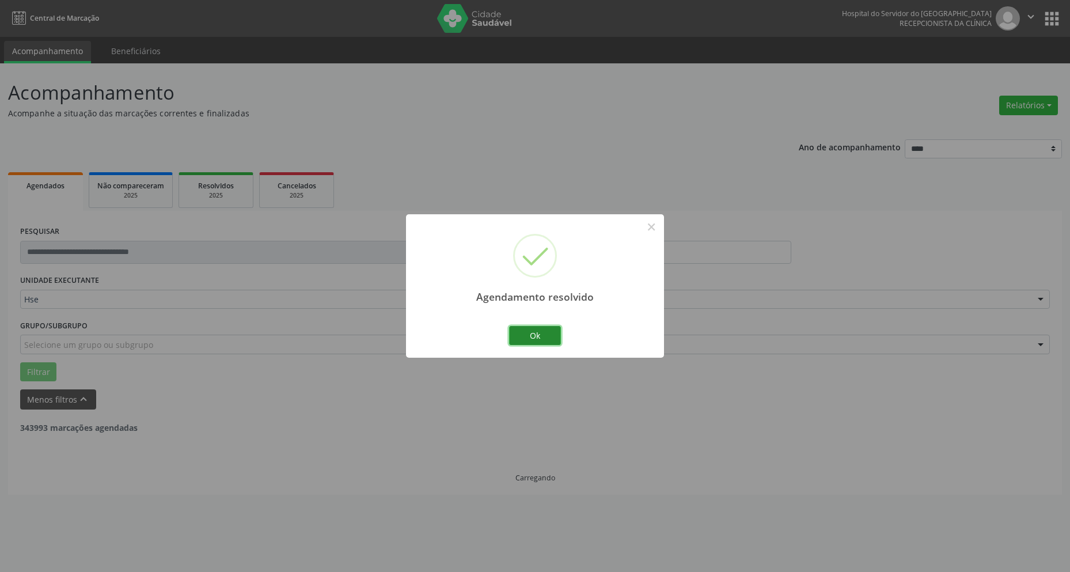
click at [528, 333] on button "Ok" at bounding box center [535, 336] width 52 height 20
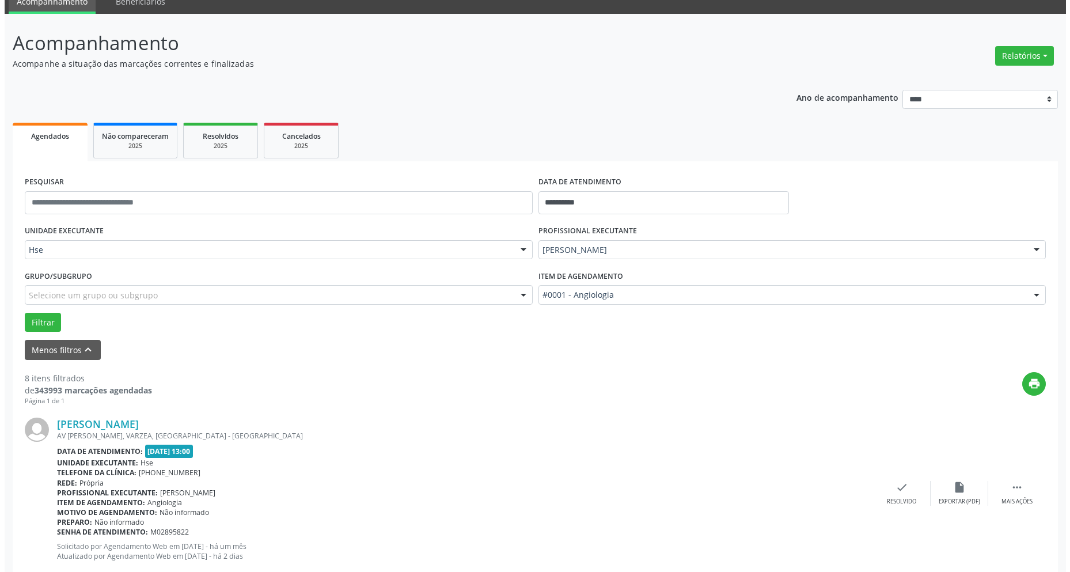
scroll to position [230, 0]
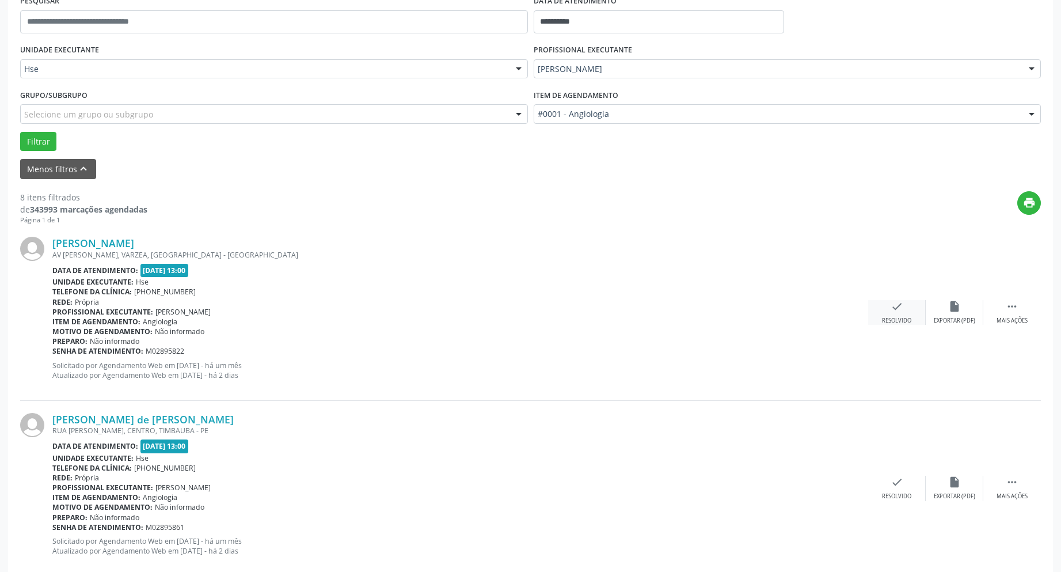
click at [883, 317] on div "Resolvido" at bounding box center [896, 321] width 29 height 8
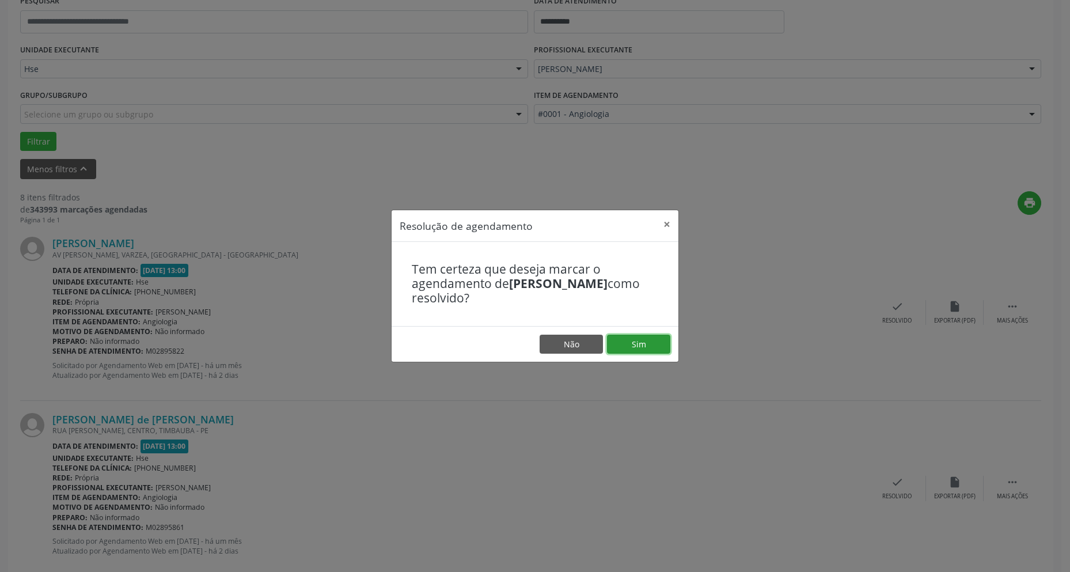
click at [666, 338] on button "Sim" at bounding box center [638, 345] width 63 height 20
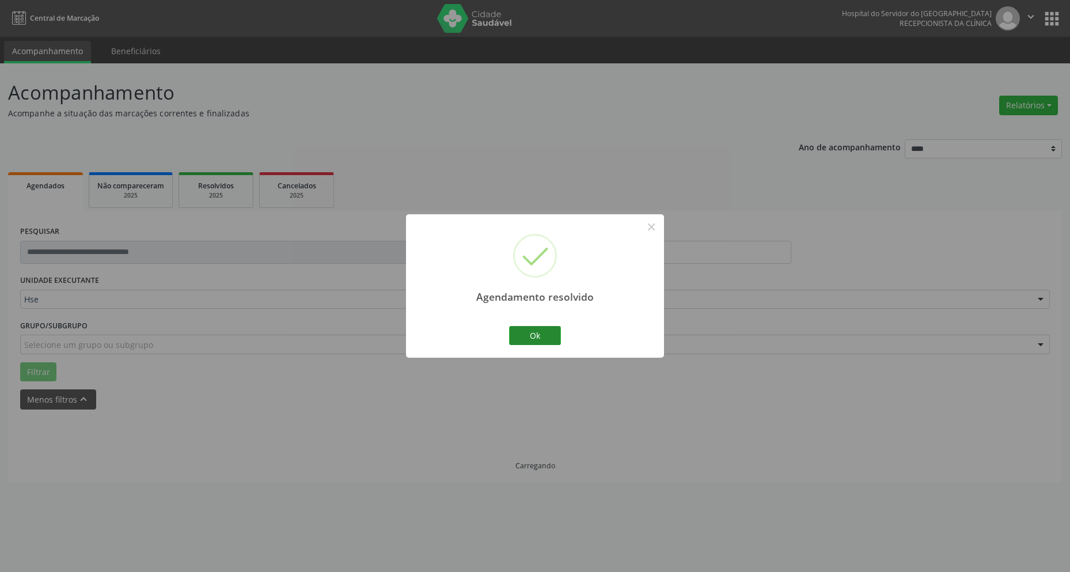
scroll to position [0, 0]
click at [536, 333] on button "Ok" at bounding box center [535, 336] width 52 height 20
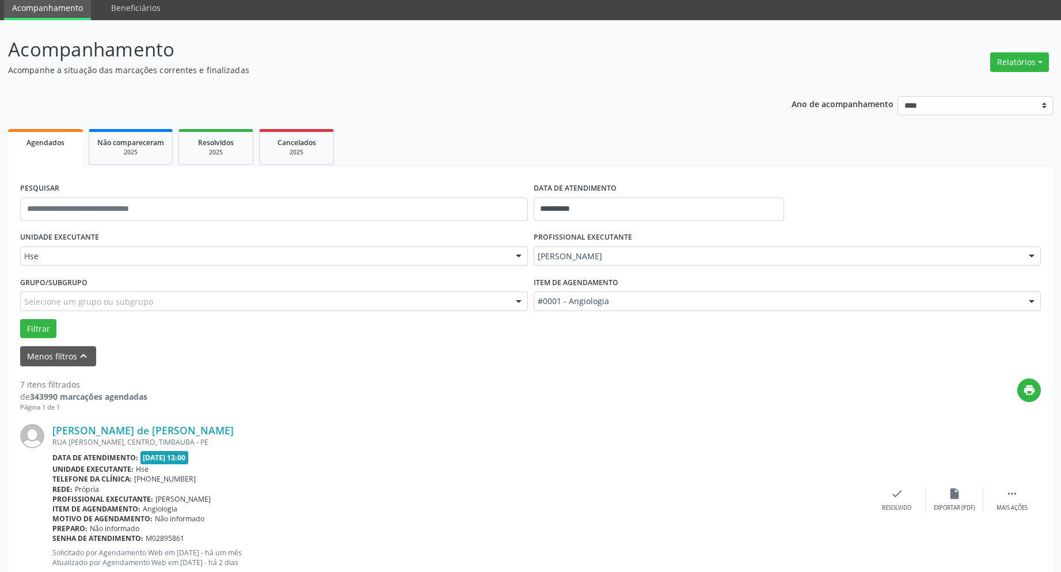
scroll to position [115, 0]
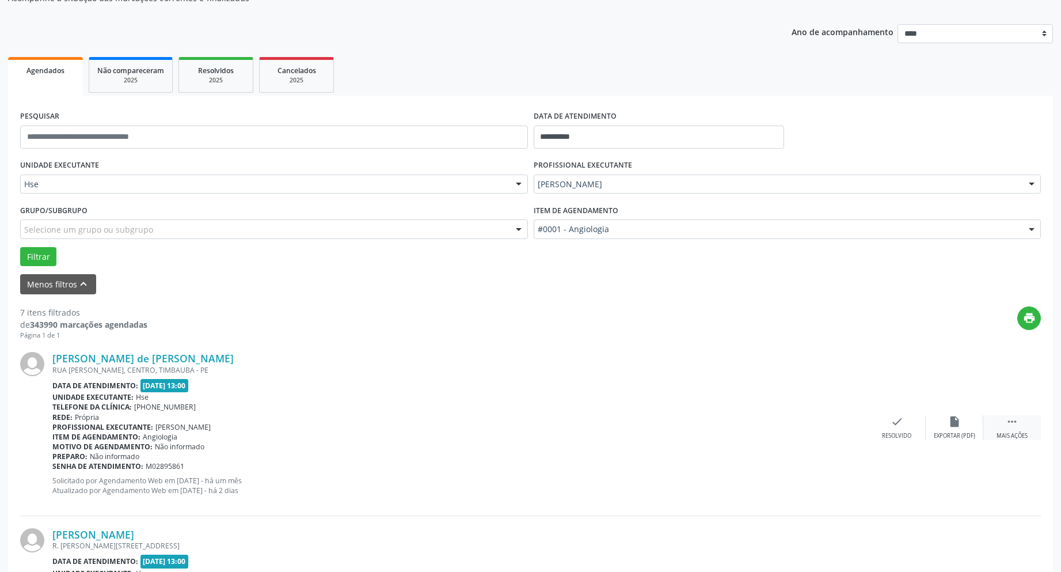
click at [1012, 427] on icon "" at bounding box center [1012, 421] width 13 height 13
click at [953, 422] on icon "alarm_off" at bounding box center [954, 421] width 13 height 13
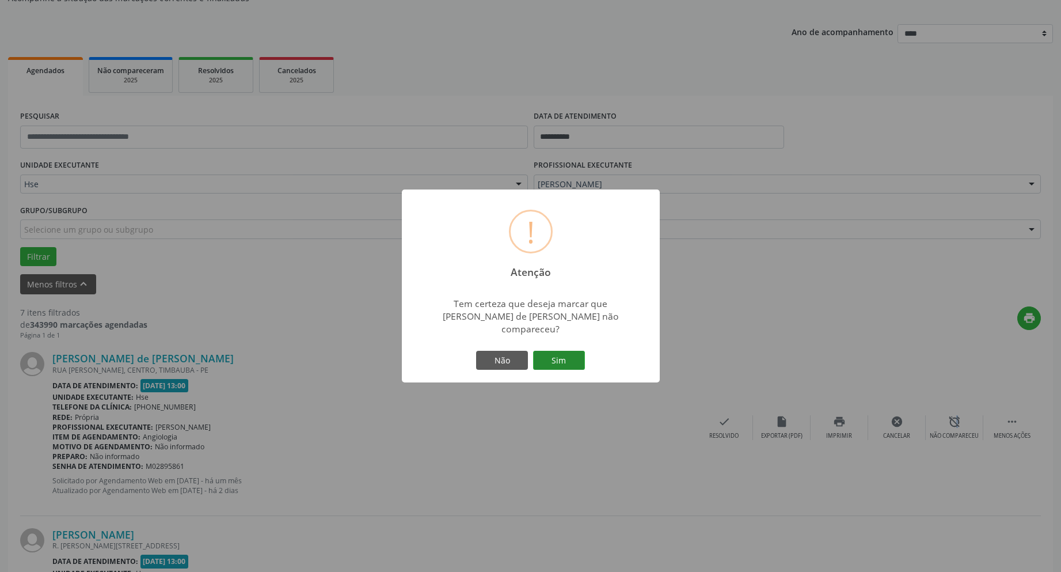
click at [563, 353] on button "Sim" at bounding box center [559, 361] width 52 height 20
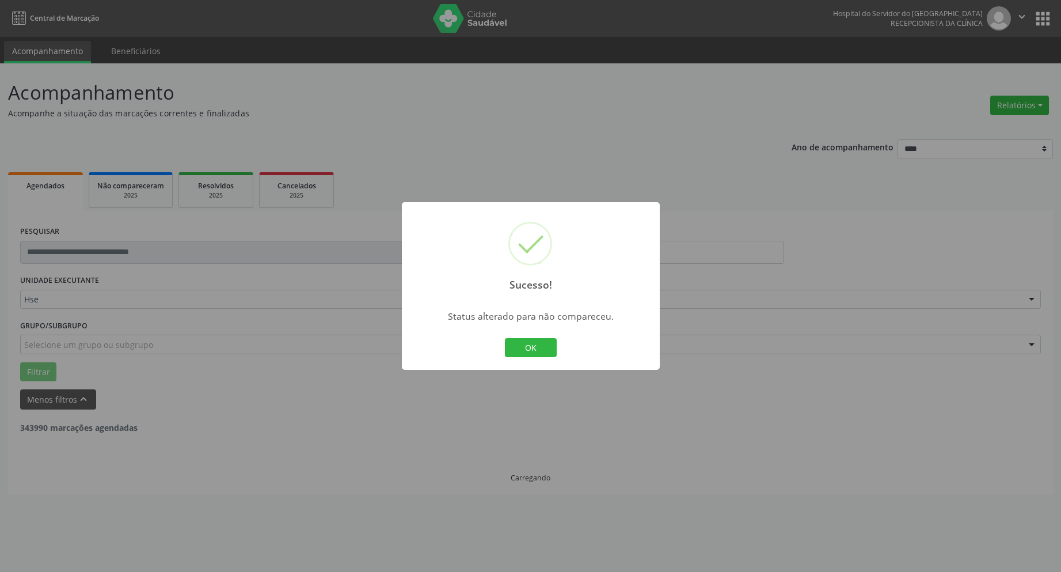
scroll to position [0, 0]
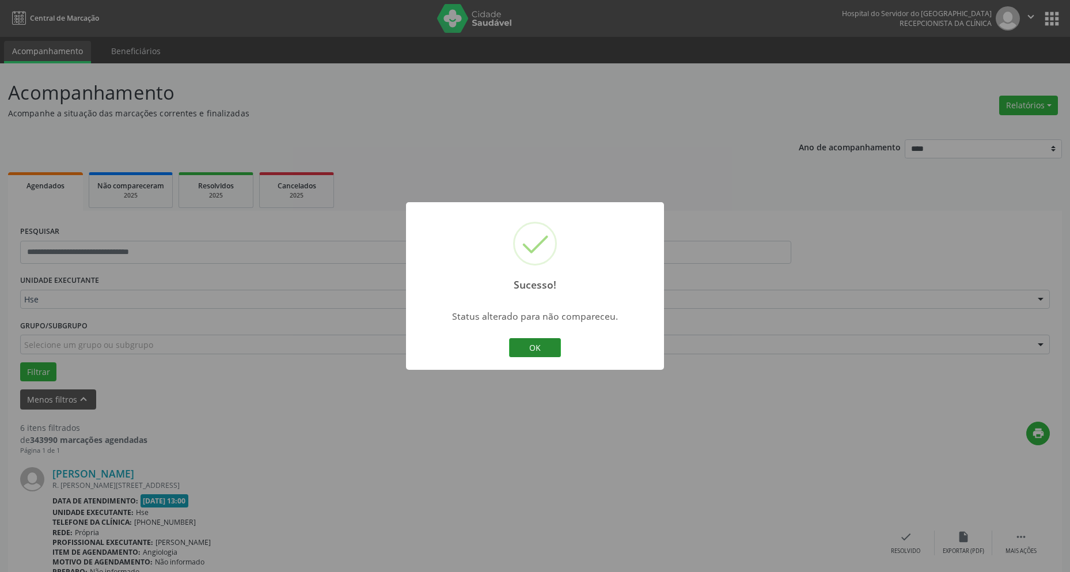
click at [545, 348] on button "OK" at bounding box center [535, 348] width 52 height 20
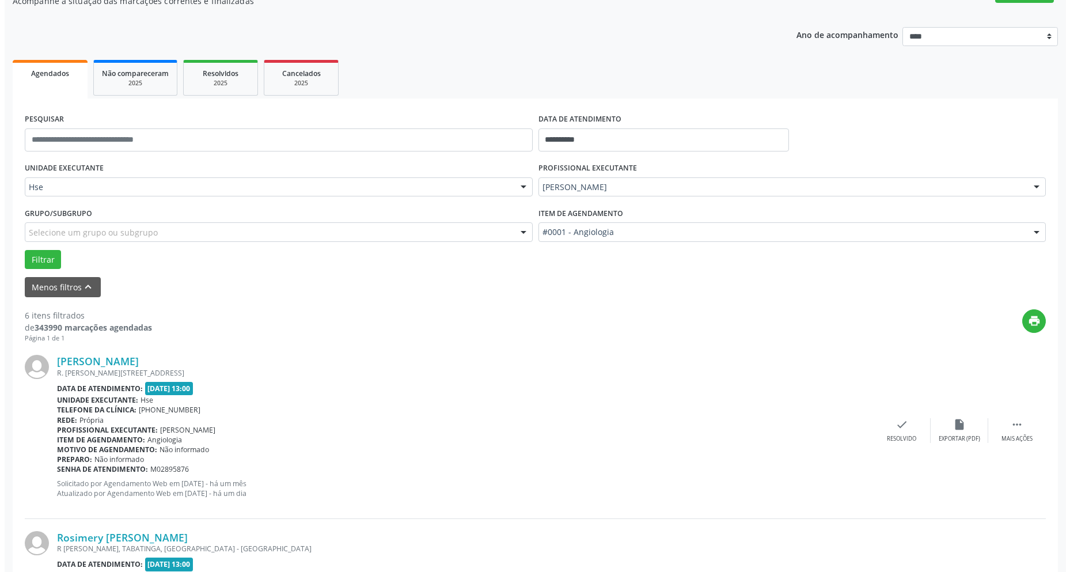
scroll to position [115, 0]
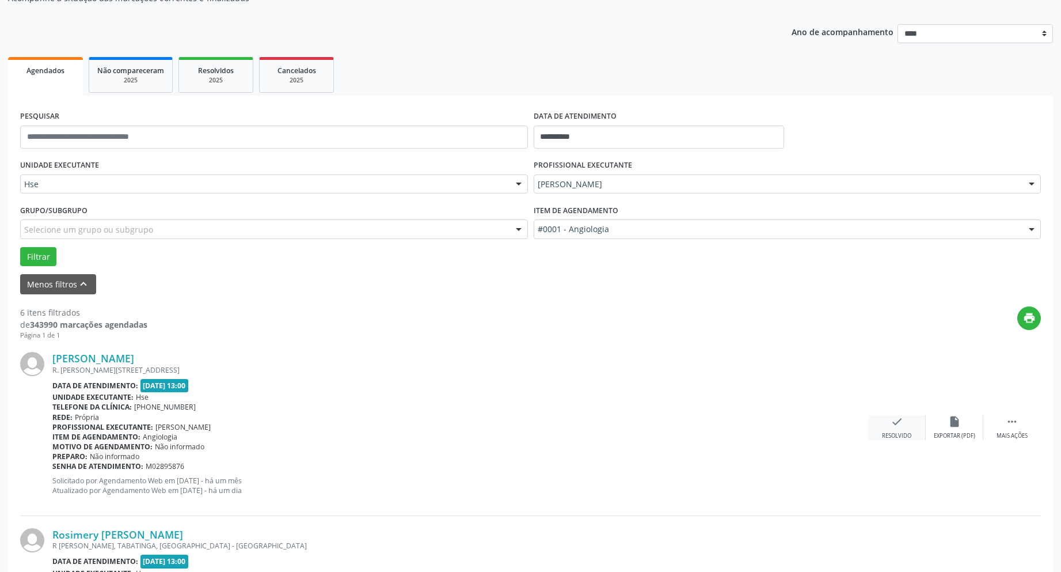
click at [895, 424] on icon "check" at bounding box center [897, 421] width 13 height 13
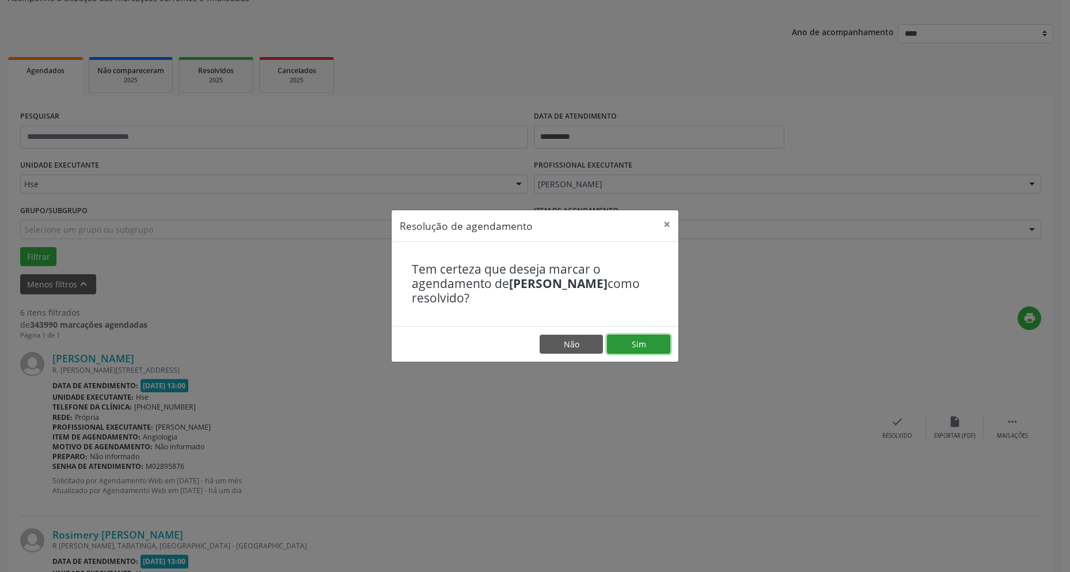
click at [644, 335] on button "Sim" at bounding box center [638, 345] width 63 height 20
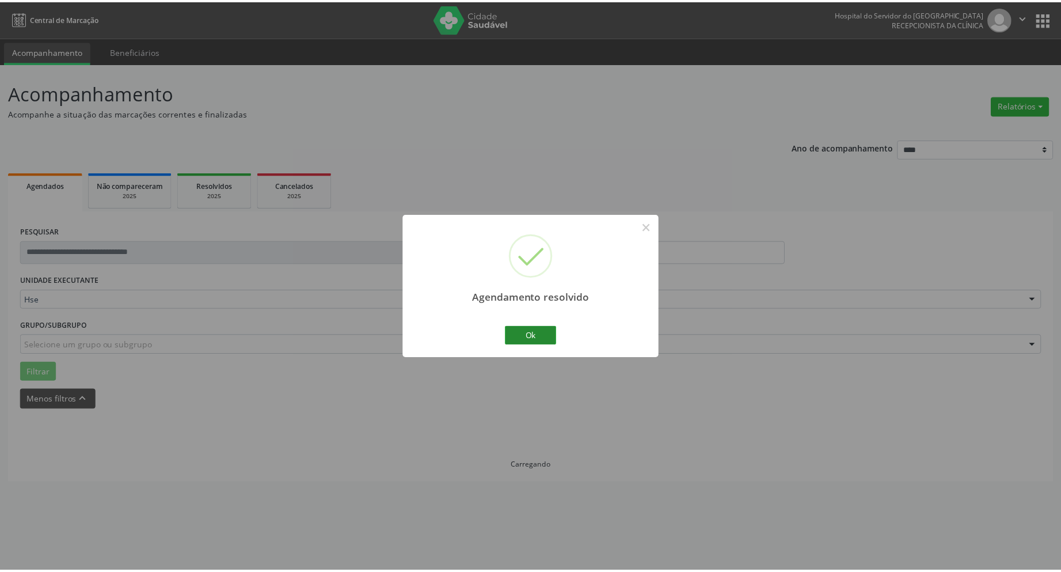
scroll to position [0, 0]
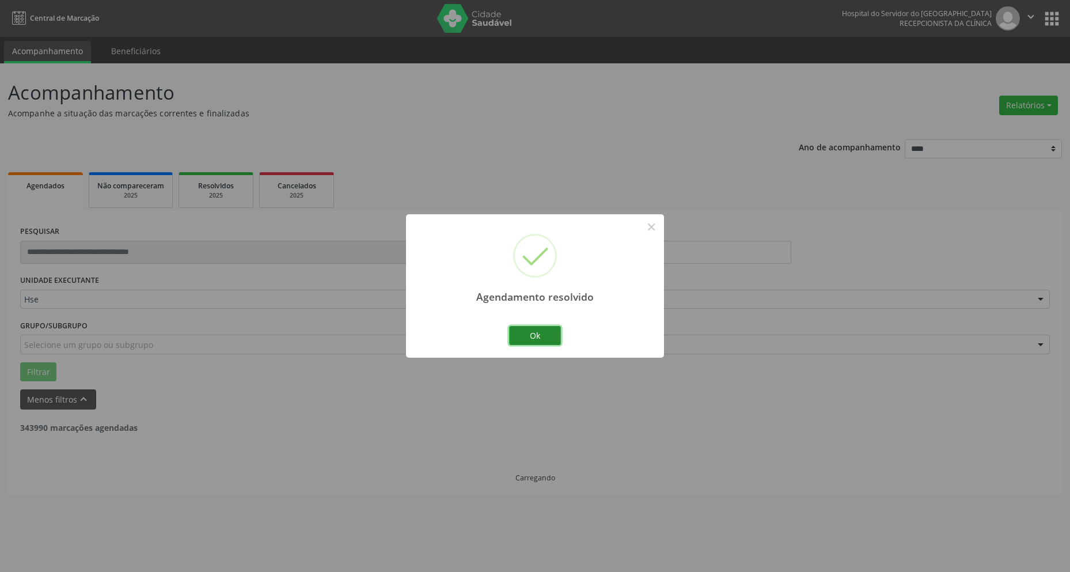
click at [545, 338] on button "Ok" at bounding box center [535, 336] width 52 height 20
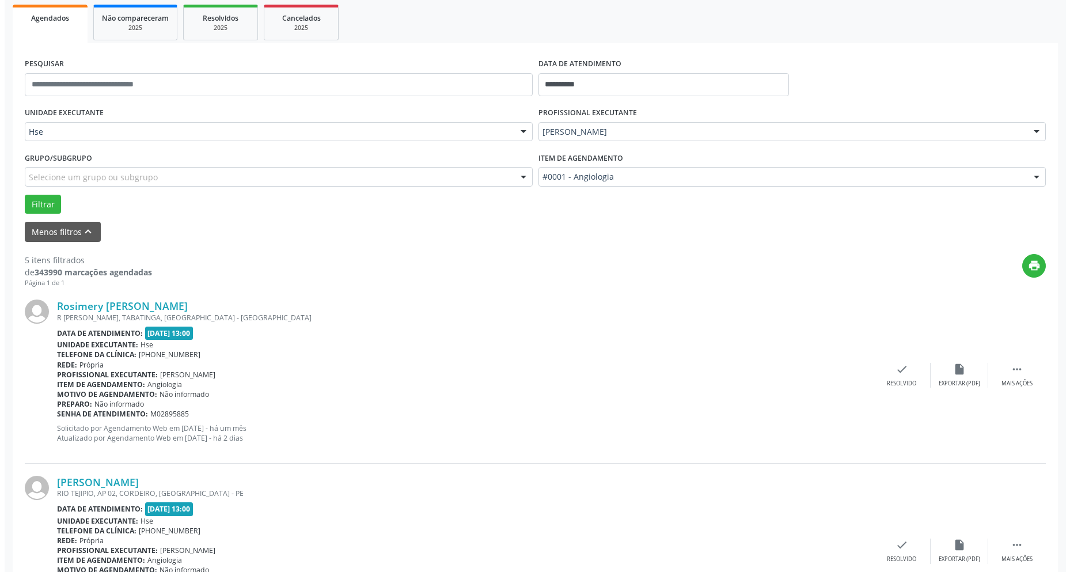
scroll to position [173, 0]
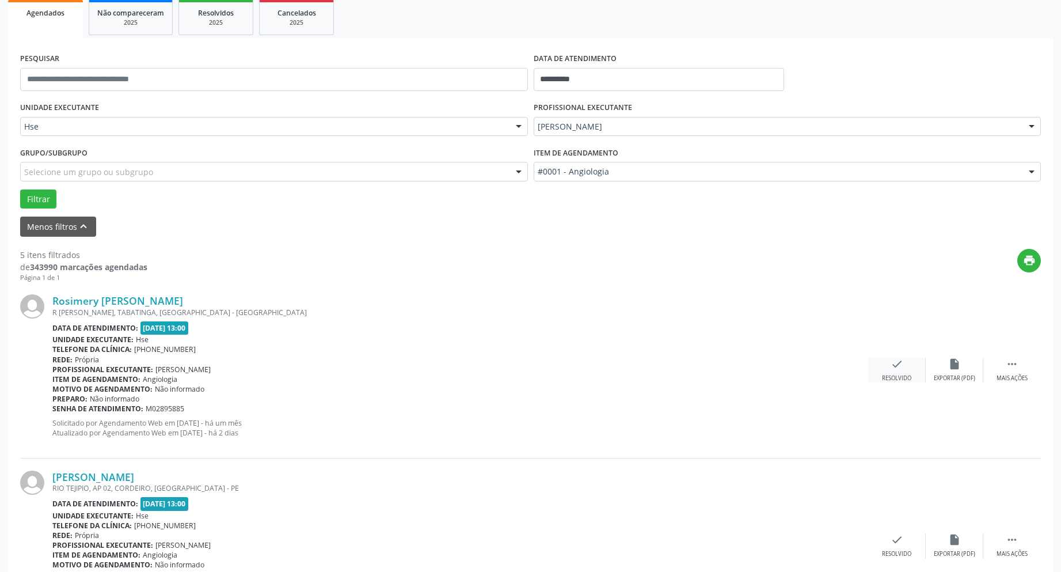
click at [895, 377] on div "Resolvido" at bounding box center [896, 378] width 29 height 8
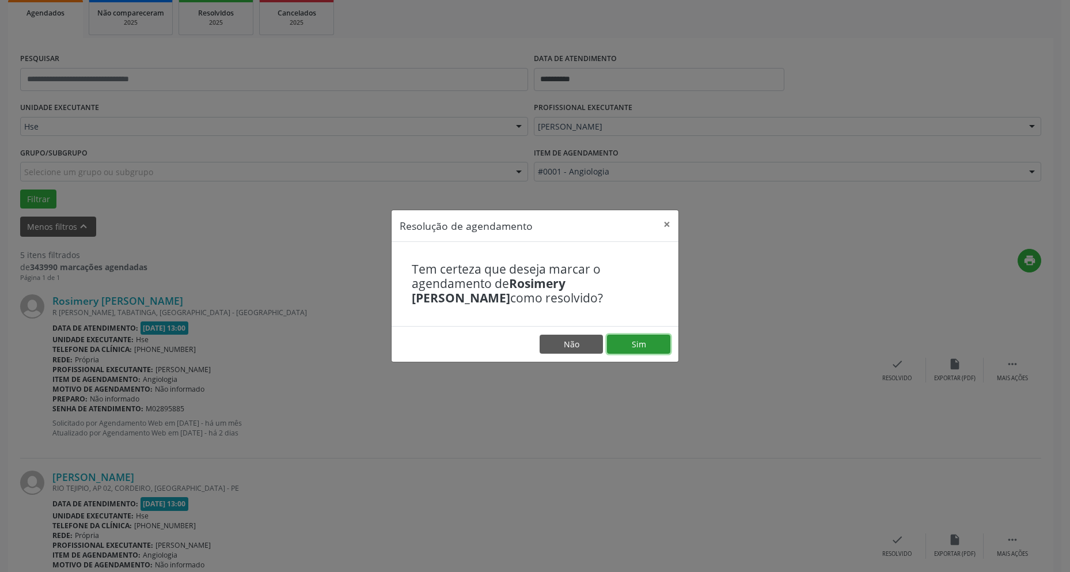
click at [651, 342] on button "Sim" at bounding box center [638, 345] width 63 height 20
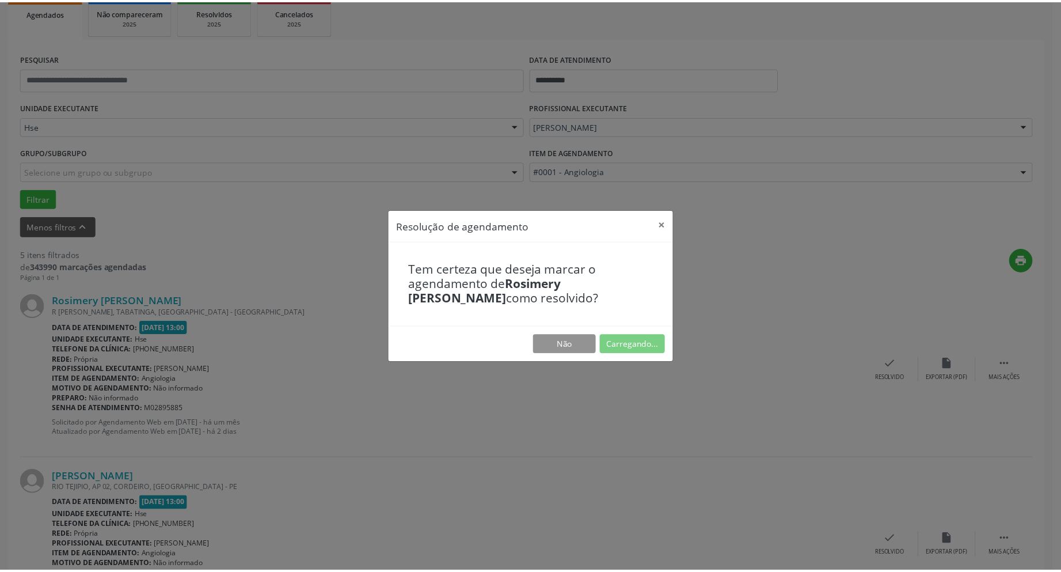
scroll to position [0, 0]
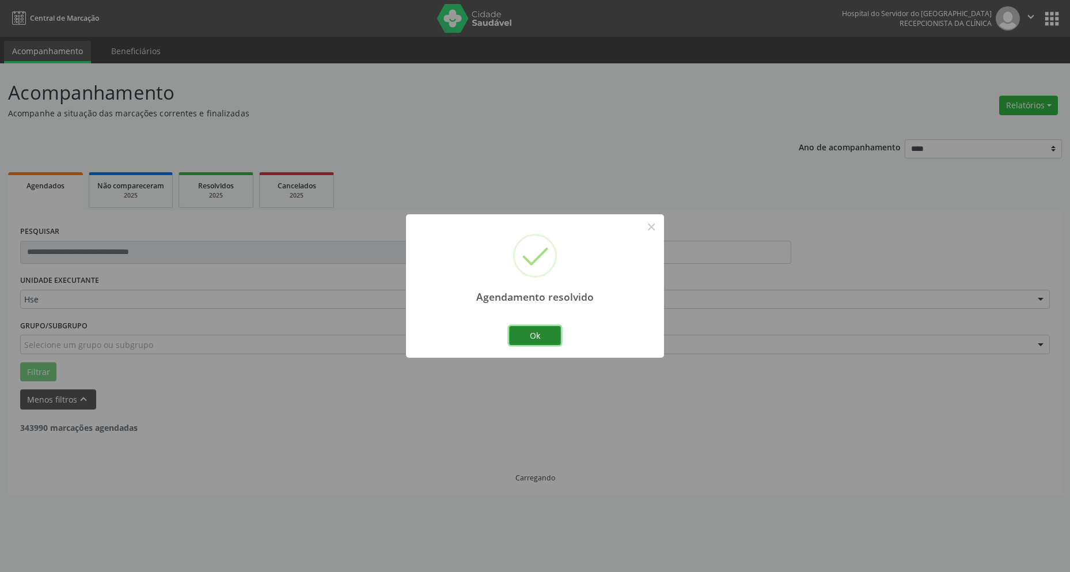
click at [540, 338] on button "Ok" at bounding box center [535, 336] width 52 height 20
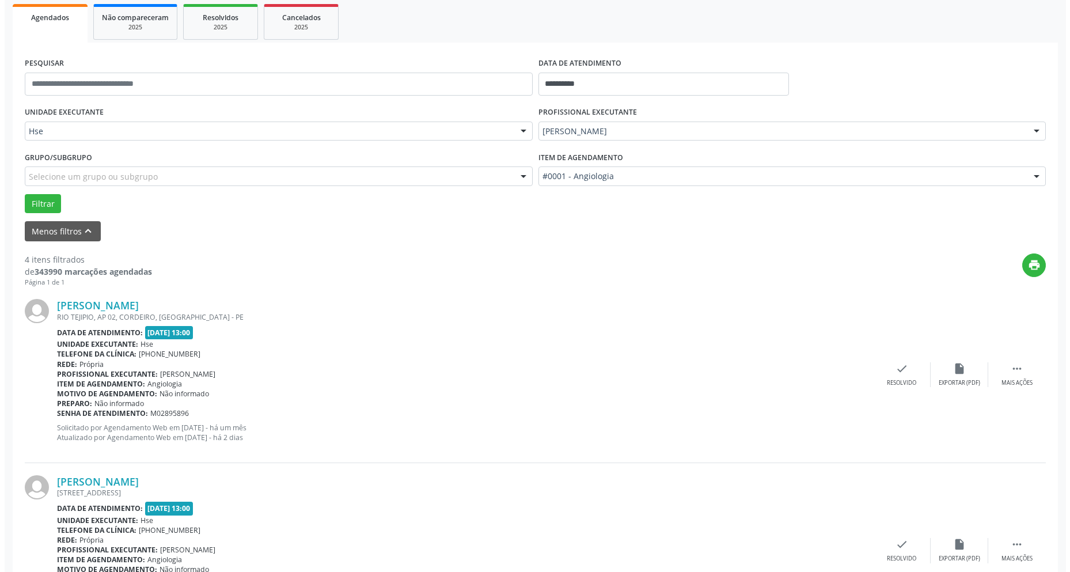
scroll to position [173, 0]
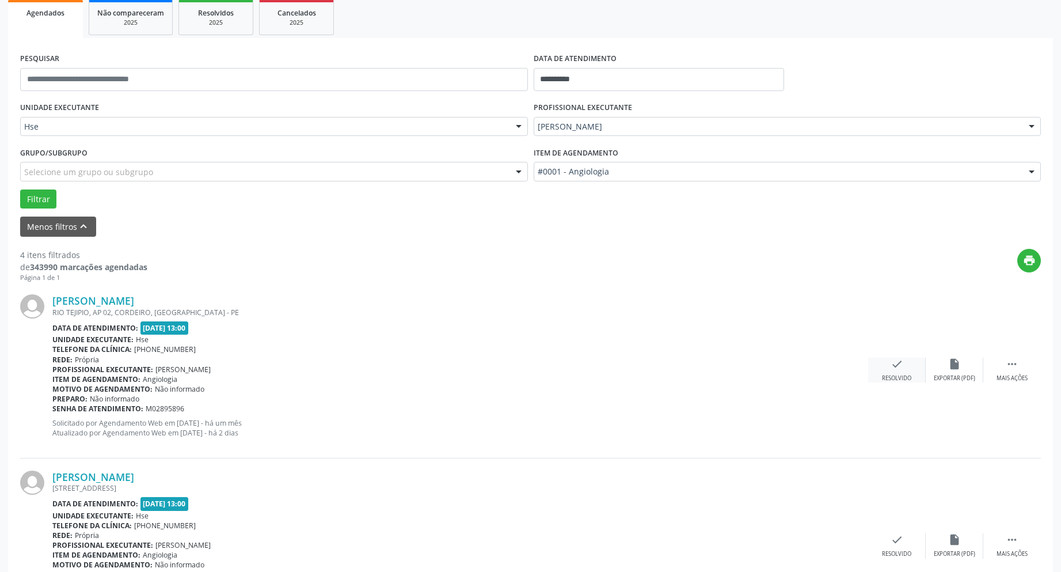
click at [887, 373] on div "check Resolvido" at bounding box center [897, 370] width 58 height 25
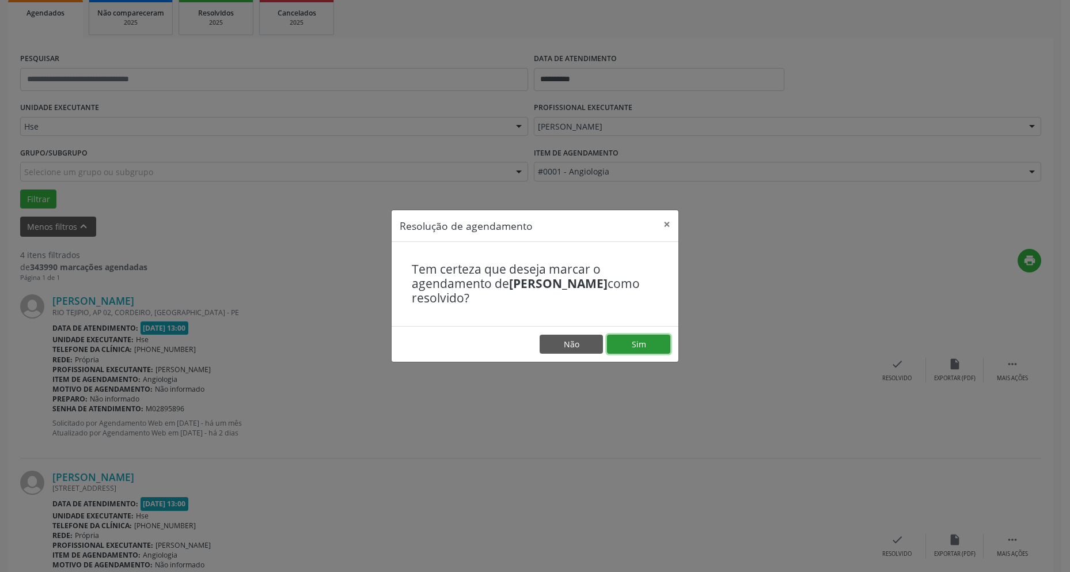
click at [655, 343] on button "Sim" at bounding box center [638, 345] width 63 height 20
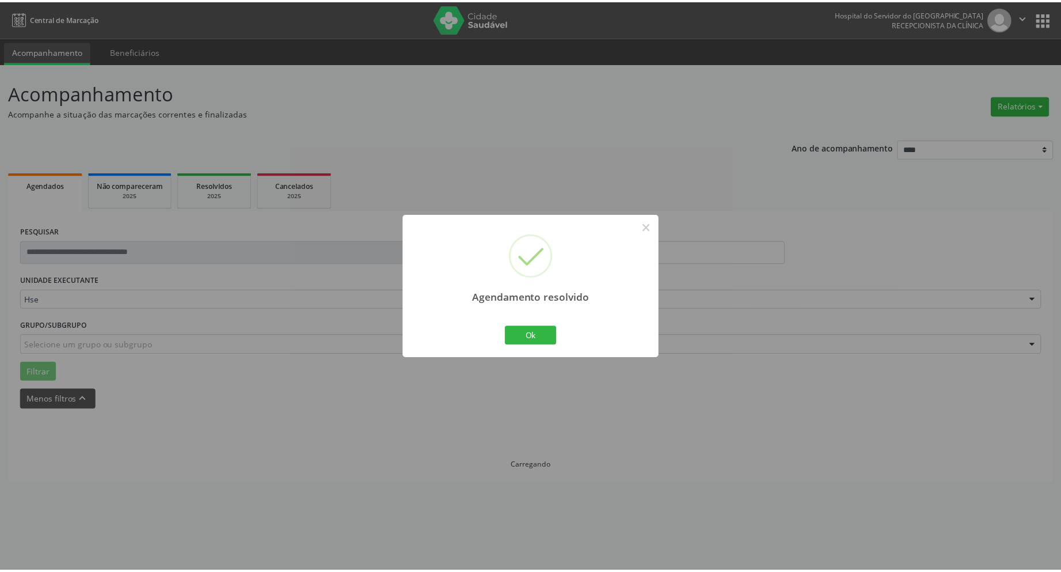
scroll to position [0, 0]
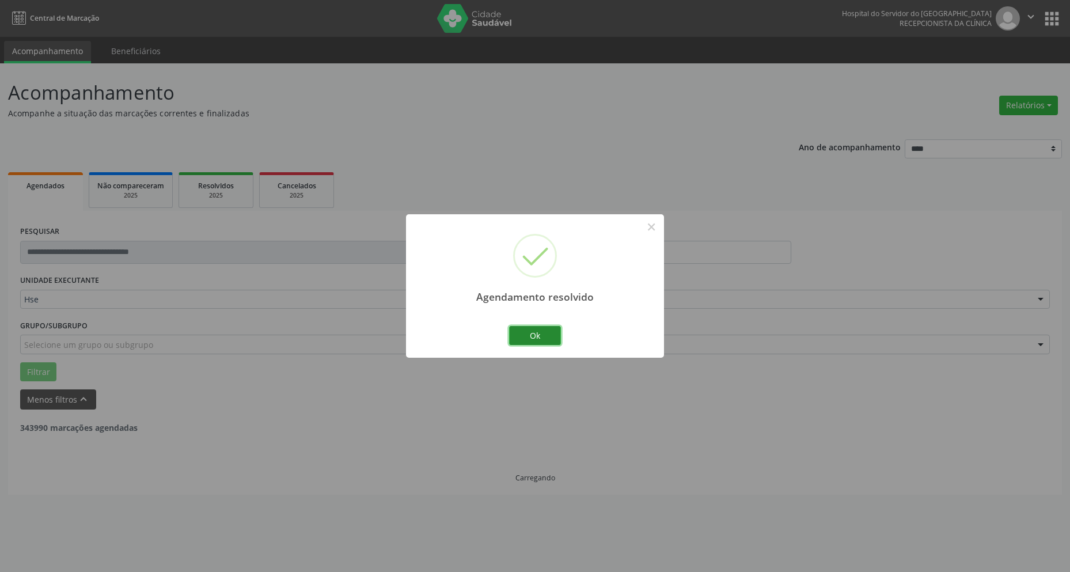
click at [530, 329] on button "Ok" at bounding box center [535, 336] width 52 height 20
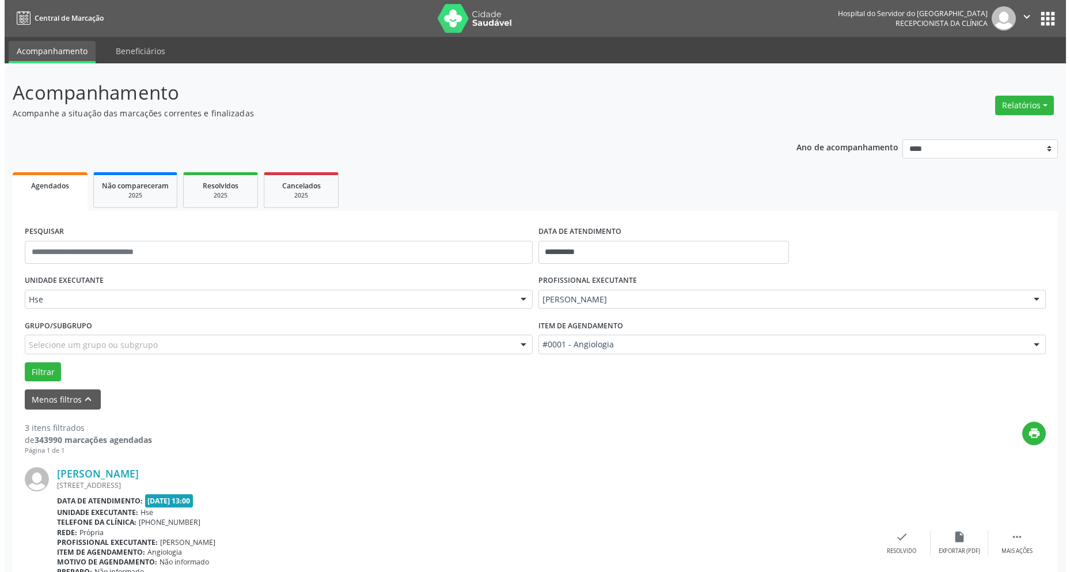
scroll to position [115, 0]
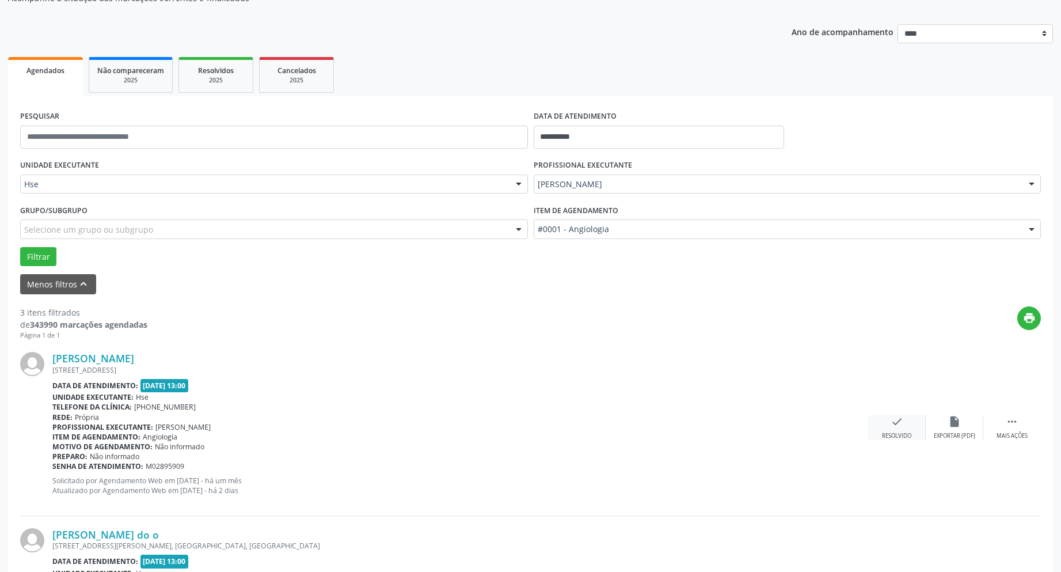
click at [896, 423] on icon "check" at bounding box center [897, 421] width 13 height 13
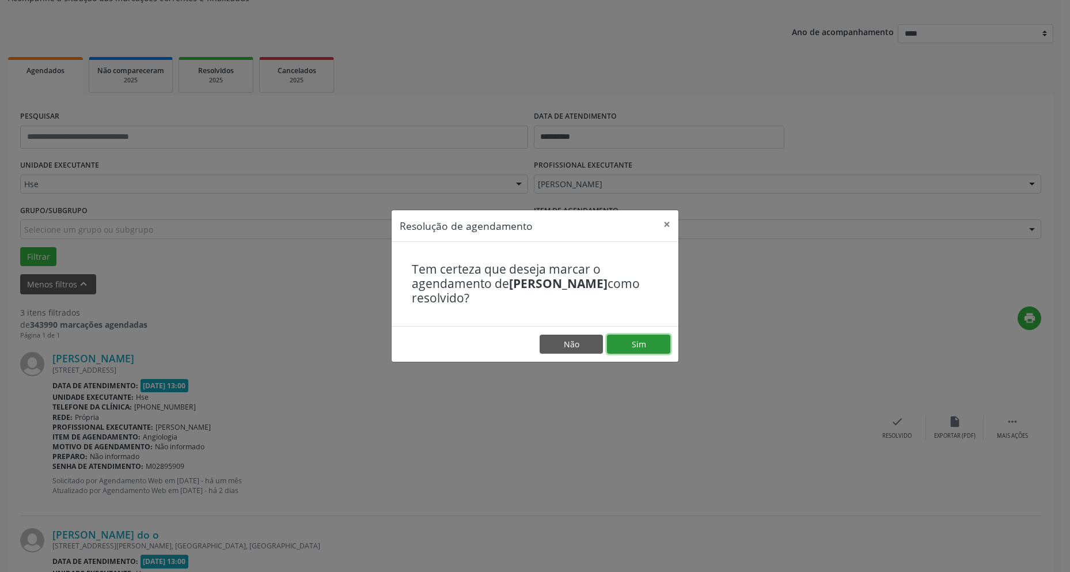
click at [642, 343] on button "Sim" at bounding box center [638, 345] width 63 height 20
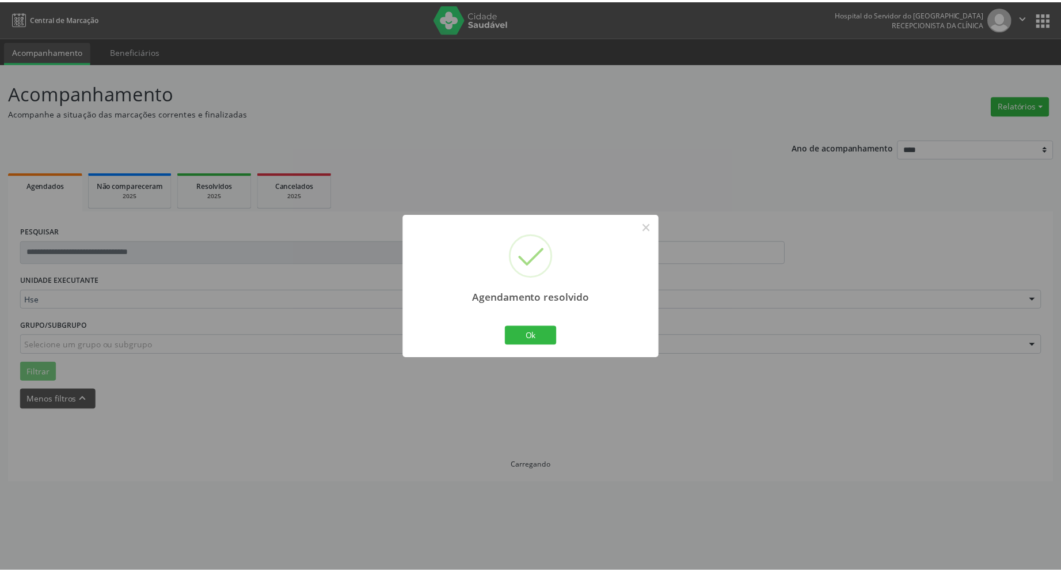
scroll to position [0, 0]
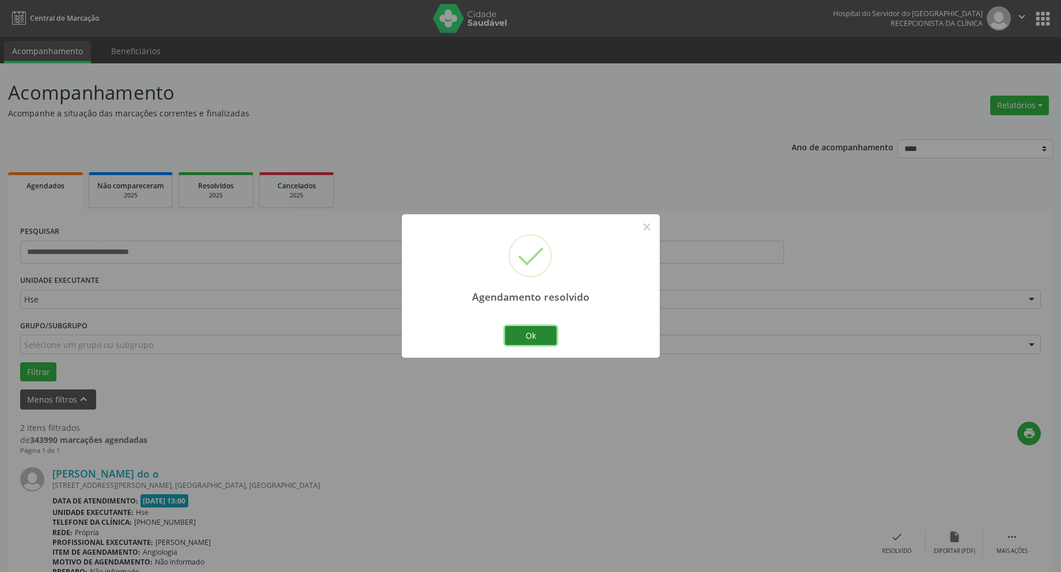
click at [546, 339] on button "Ok" at bounding box center [531, 336] width 52 height 20
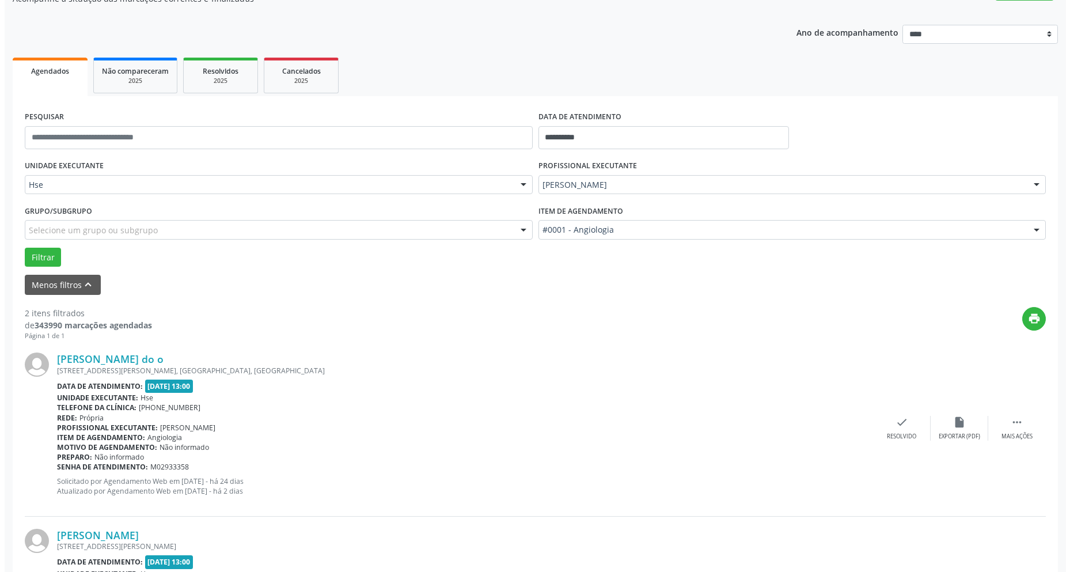
scroll to position [115, 0]
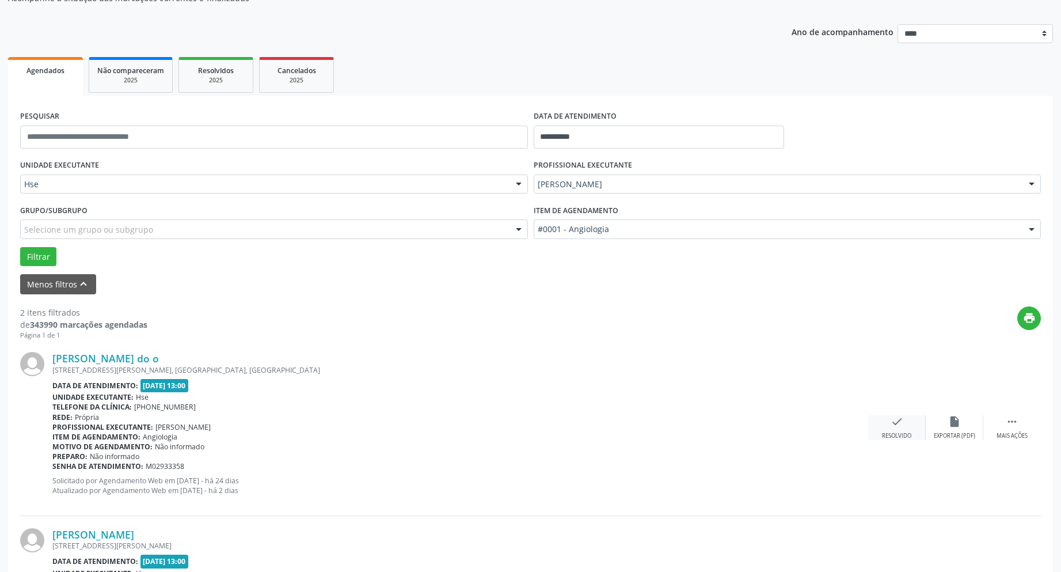
click at [890, 434] on div "Resolvido" at bounding box center [896, 436] width 29 height 8
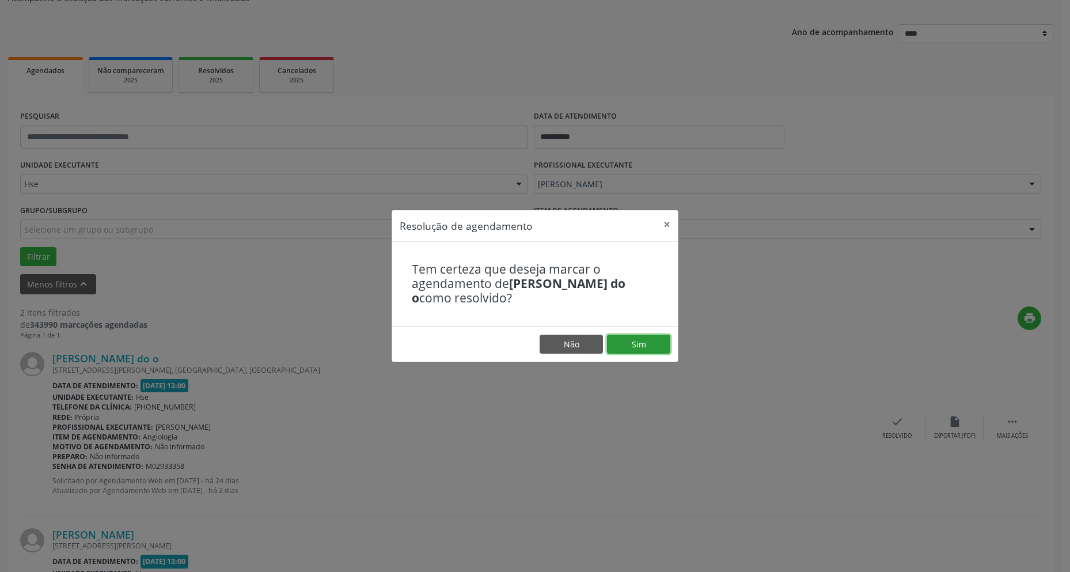
click at [644, 351] on button "Sim" at bounding box center [638, 345] width 63 height 20
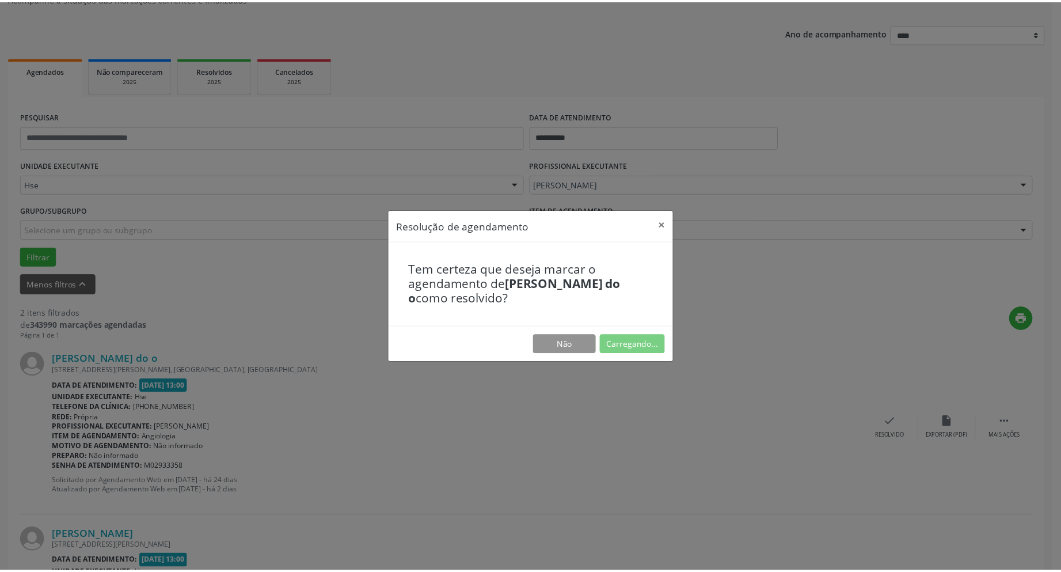
scroll to position [0, 0]
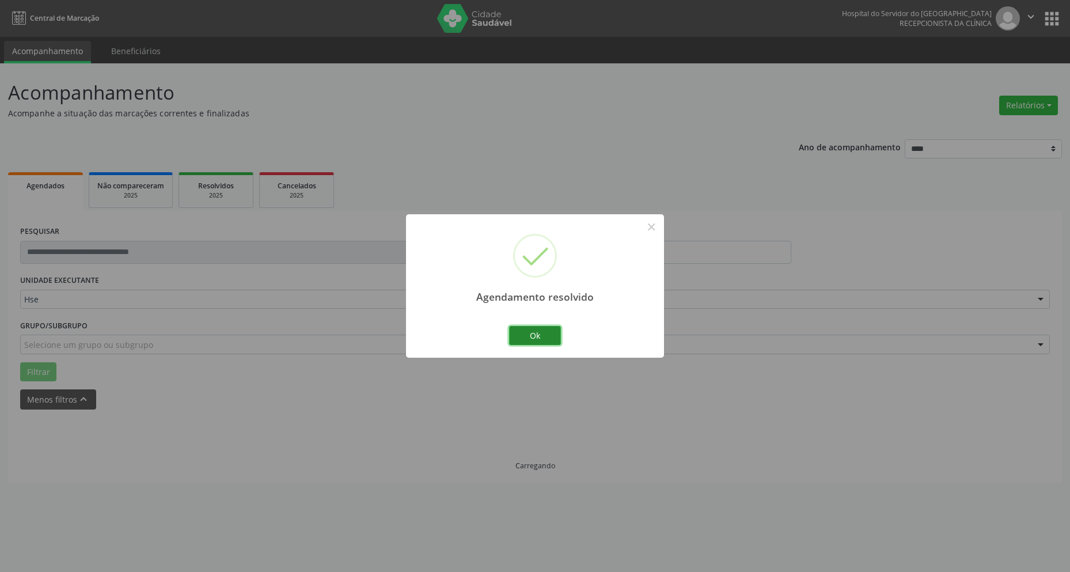
click at [538, 332] on button "Ok" at bounding box center [535, 336] width 52 height 20
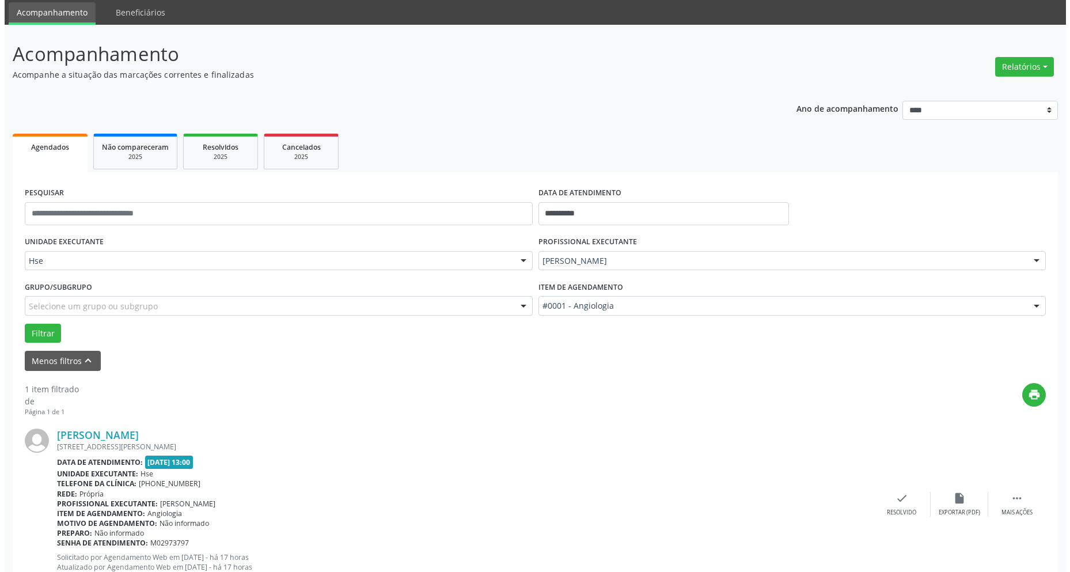
scroll to position [79, 0]
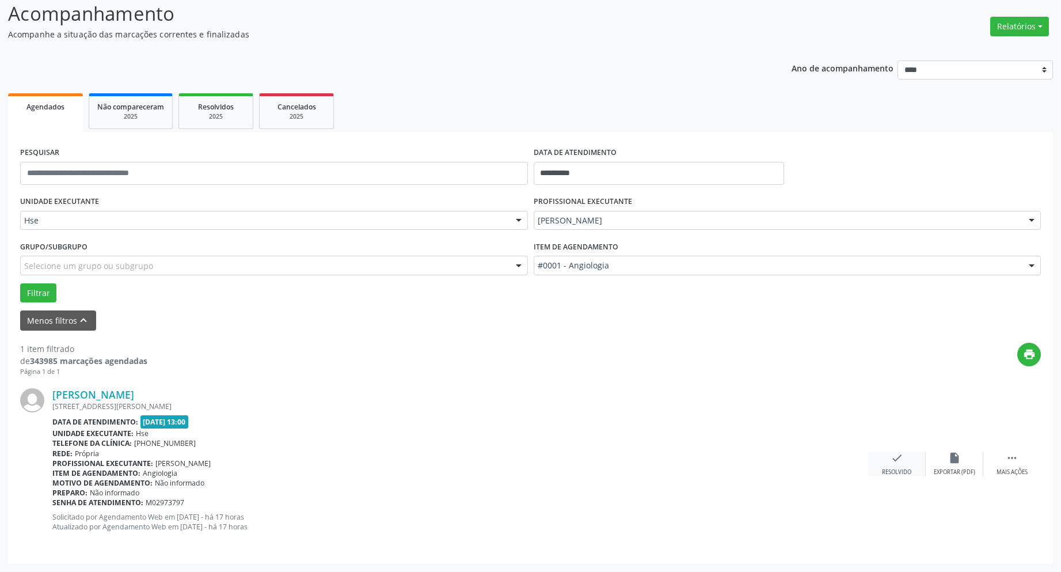
click at [898, 472] on div "Resolvido" at bounding box center [896, 472] width 29 height 8
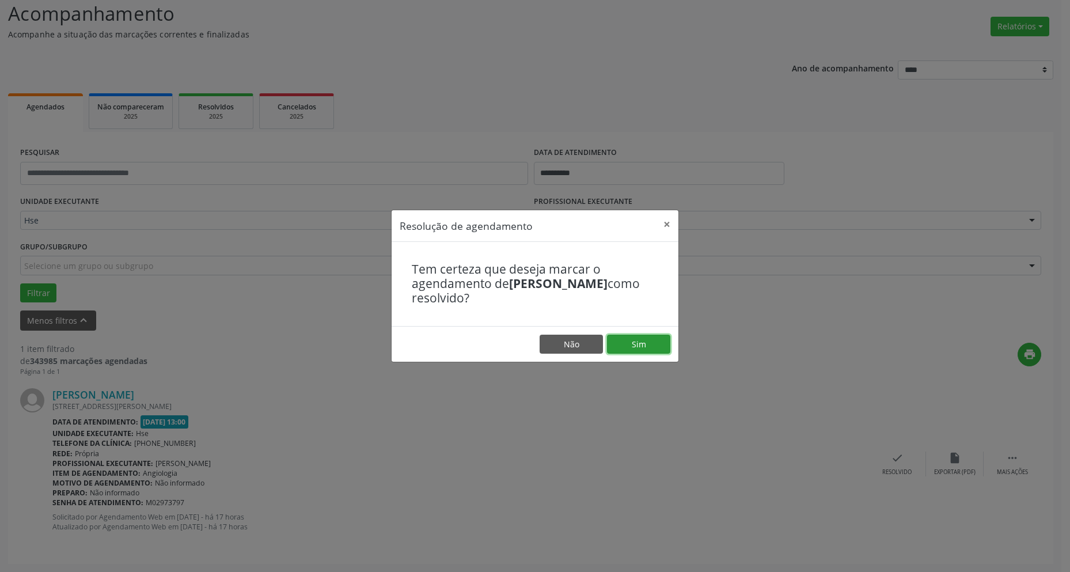
click at [655, 341] on button "Sim" at bounding box center [638, 345] width 63 height 20
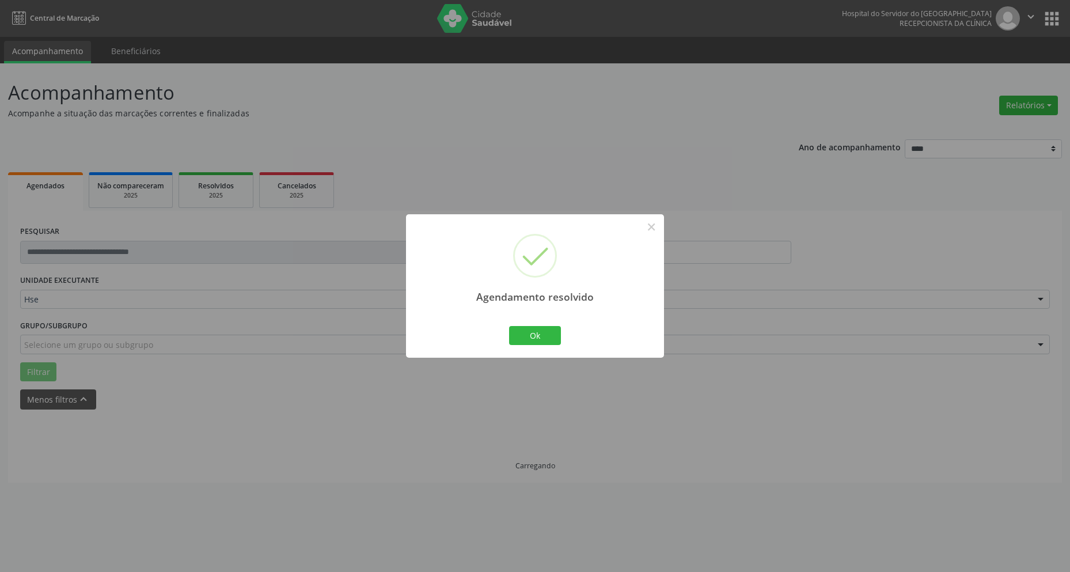
scroll to position [0, 0]
click at [536, 327] on button "Ok" at bounding box center [535, 336] width 52 height 20
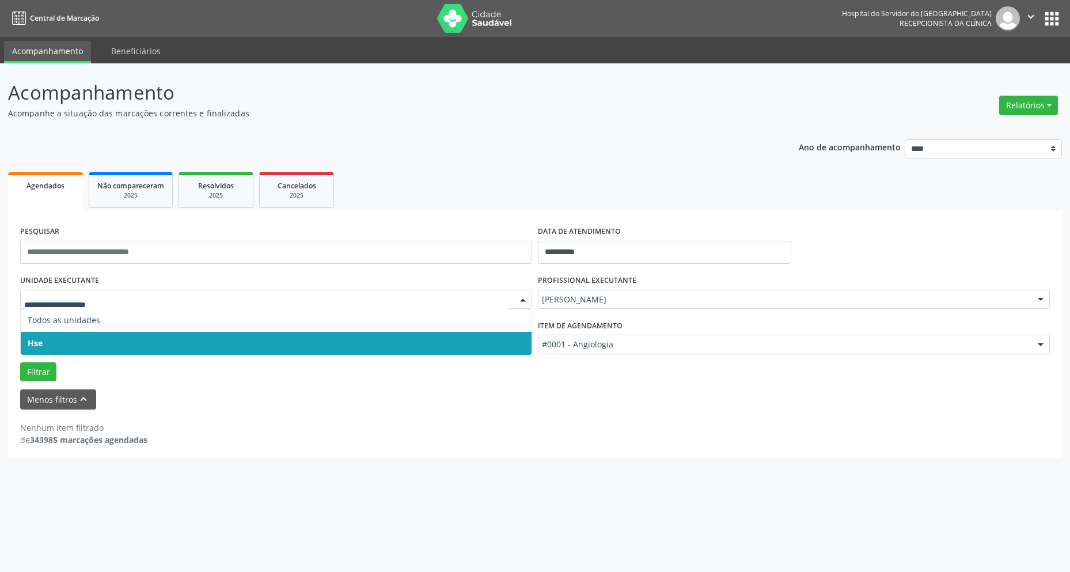
click at [160, 337] on span "Hse" at bounding box center [276, 343] width 511 height 23
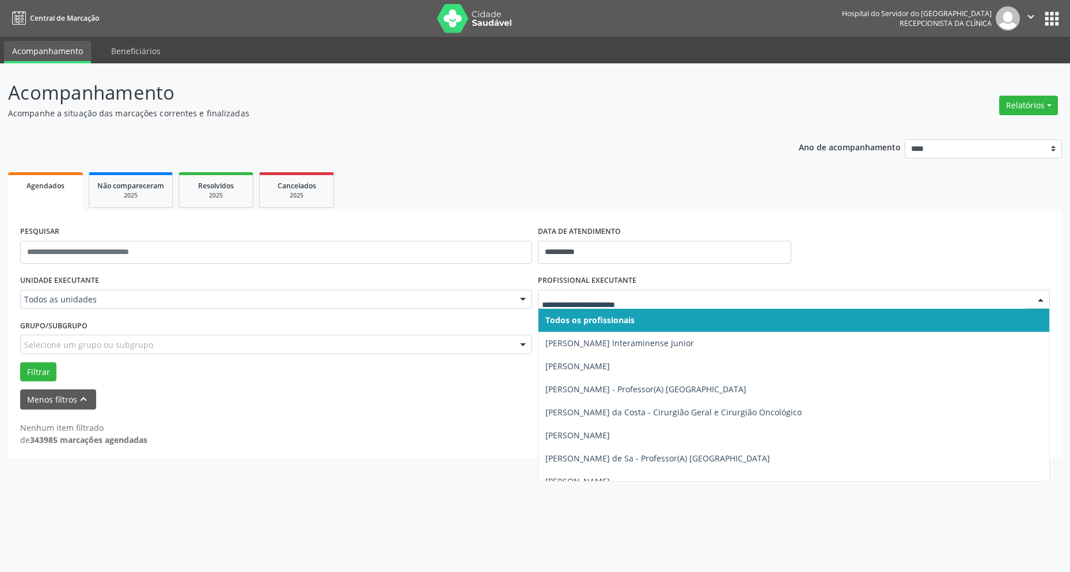
click at [1041, 296] on div at bounding box center [1040, 300] width 17 height 20
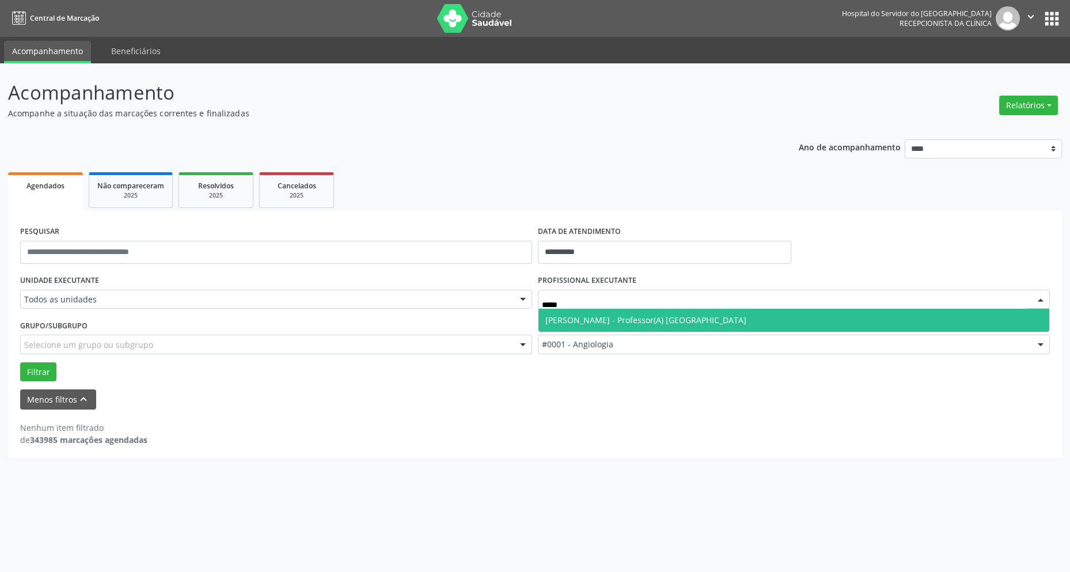
type input "******"
click at [696, 317] on span "[PERSON_NAME] - Professor(A) [GEOGRAPHIC_DATA]" at bounding box center [645, 319] width 201 height 11
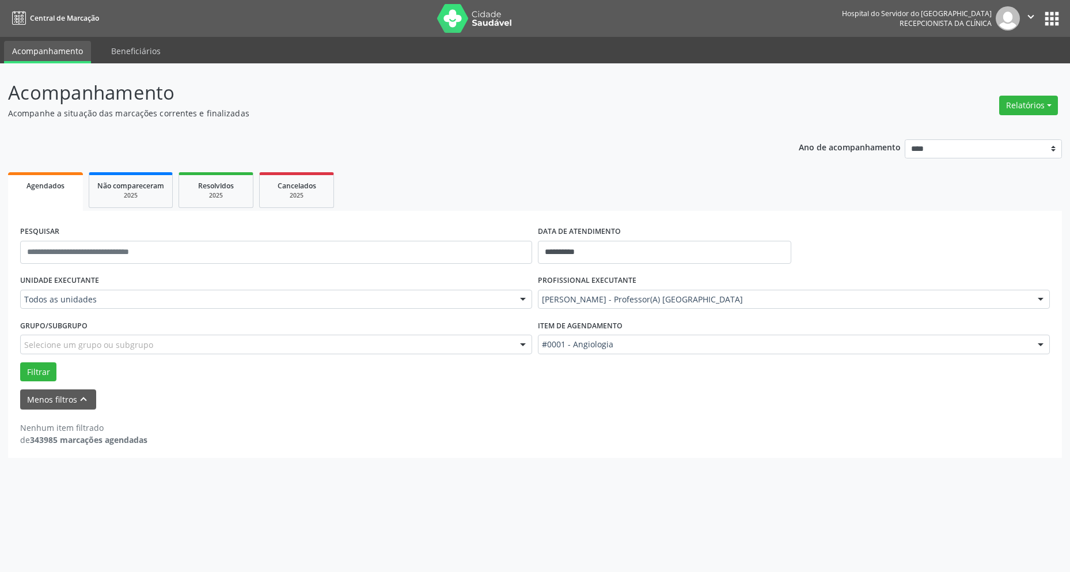
drag, startPoint x: 646, startPoint y: 346, endPoint x: 669, endPoint y: 310, distance: 41.7
type input "******"
click at [1043, 340] on div at bounding box center [1040, 345] width 17 height 20
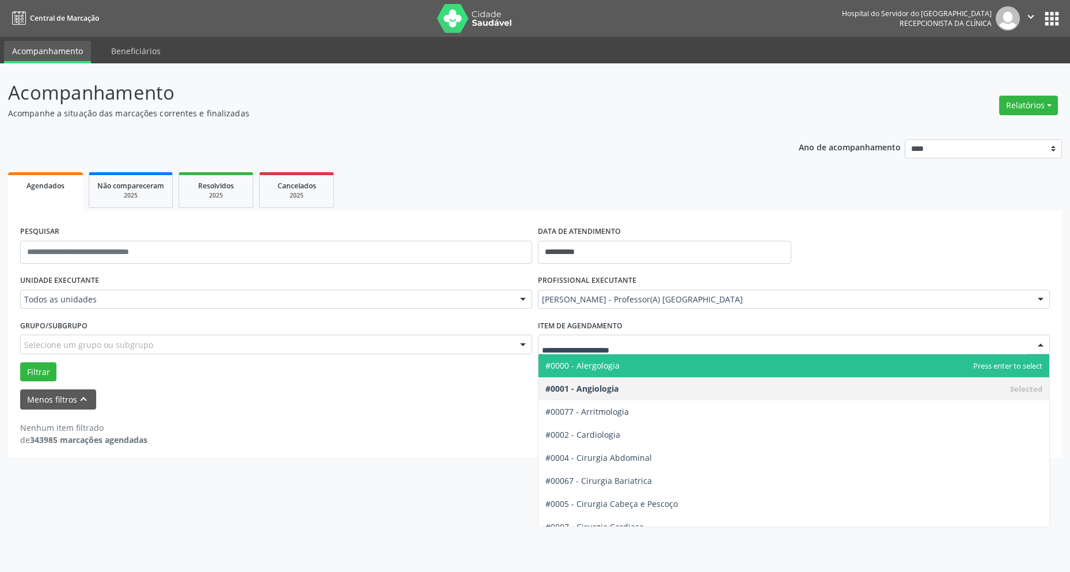
click at [1041, 345] on div at bounding box center [1040, 345] width 17 height 20
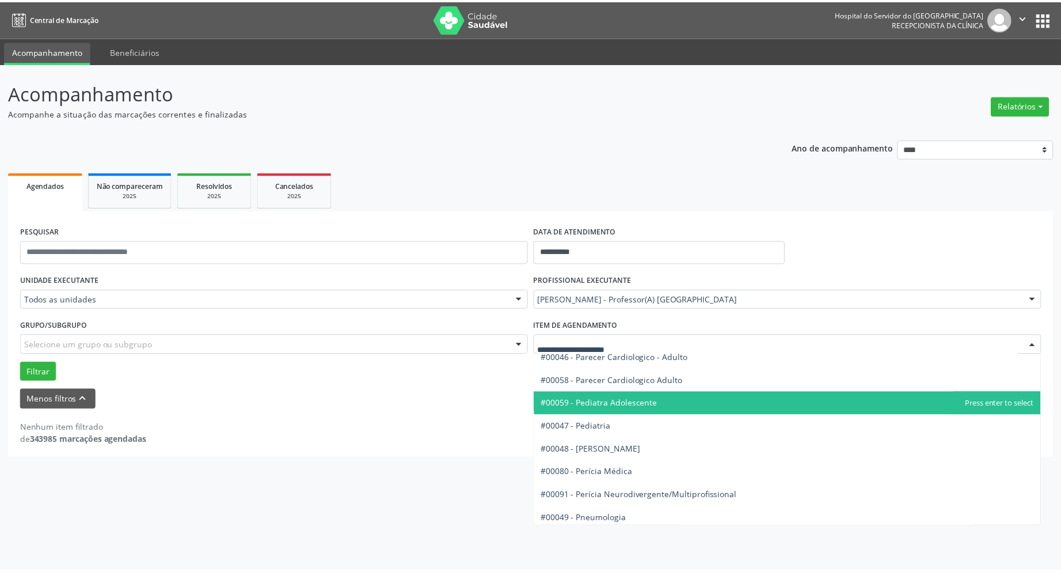
scroll to position [1728, 0]
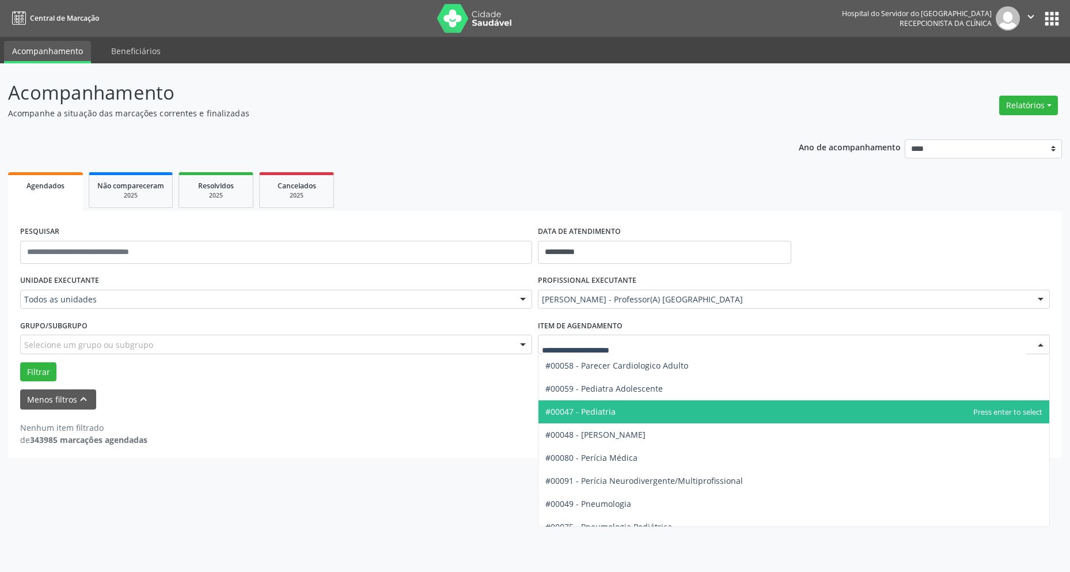
click at [925, 414] on span "#00047 - Pediatria" at bounding box center [793, 411] width 511 height 23
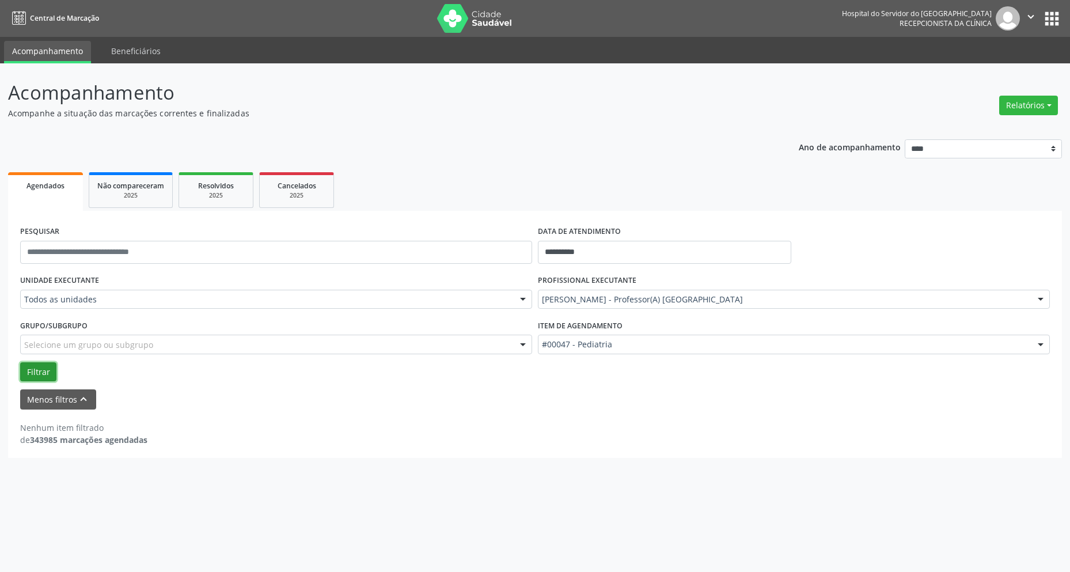
click at [34, 365] on button "Filtrar" at bounding box center [38, 372] width 36 height 20
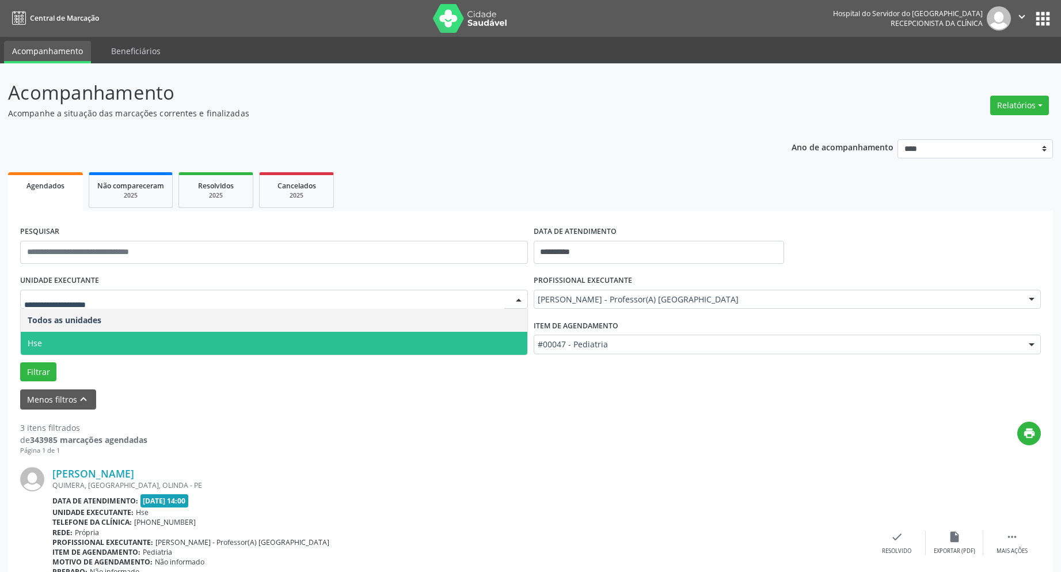
click at [43, 340] on span "Hse" at bounding box center [274, 343] width 507 height 23
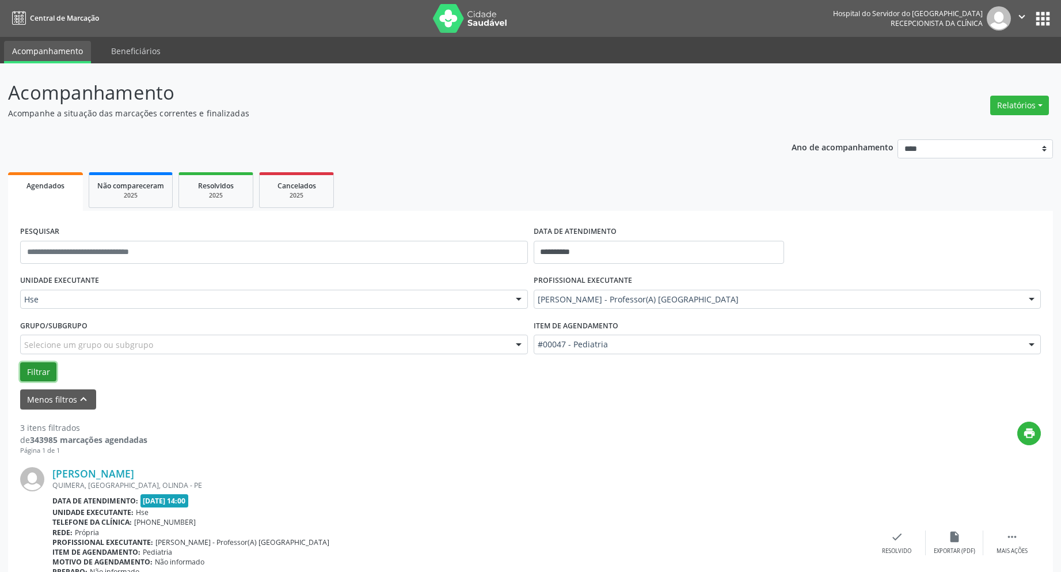
click at [33, 376] on button "Filtrar" at bounding box center [38, 372] width 36 height 20
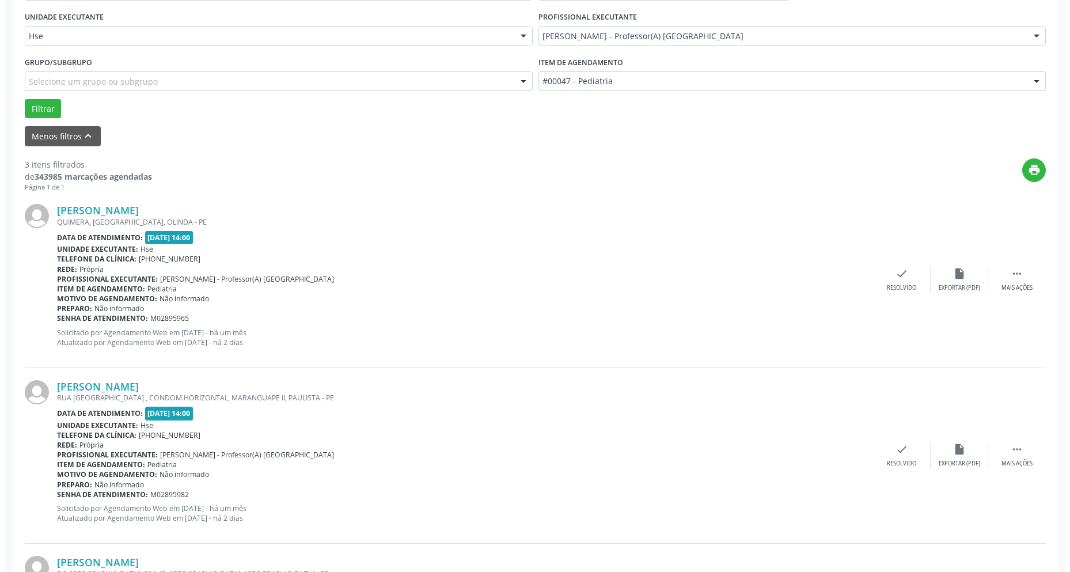
scroll to position [288, 0]
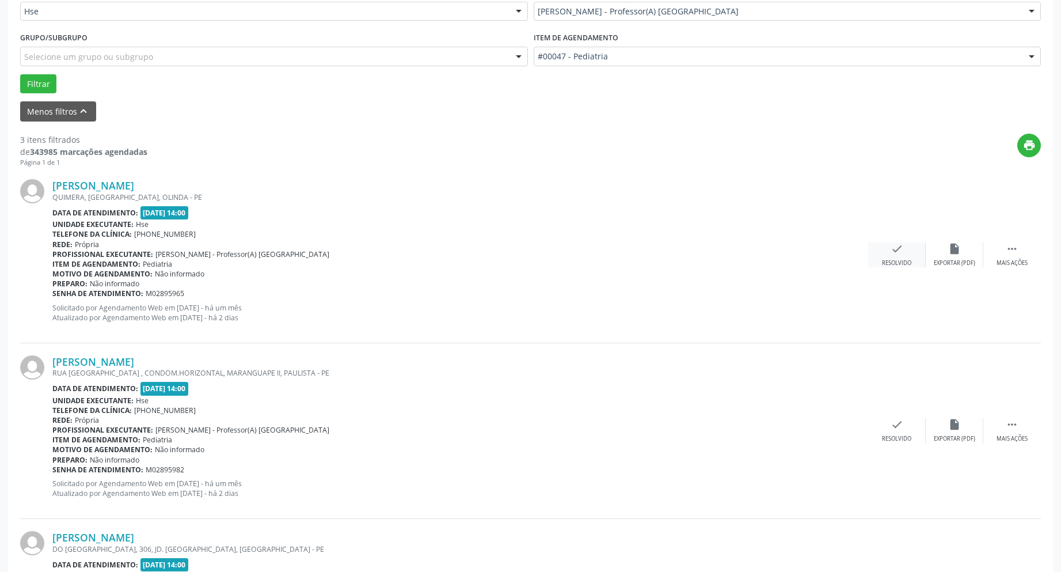
click at [901, 250] on icon "check" at bounding box center [897, 248] width 13 height 13
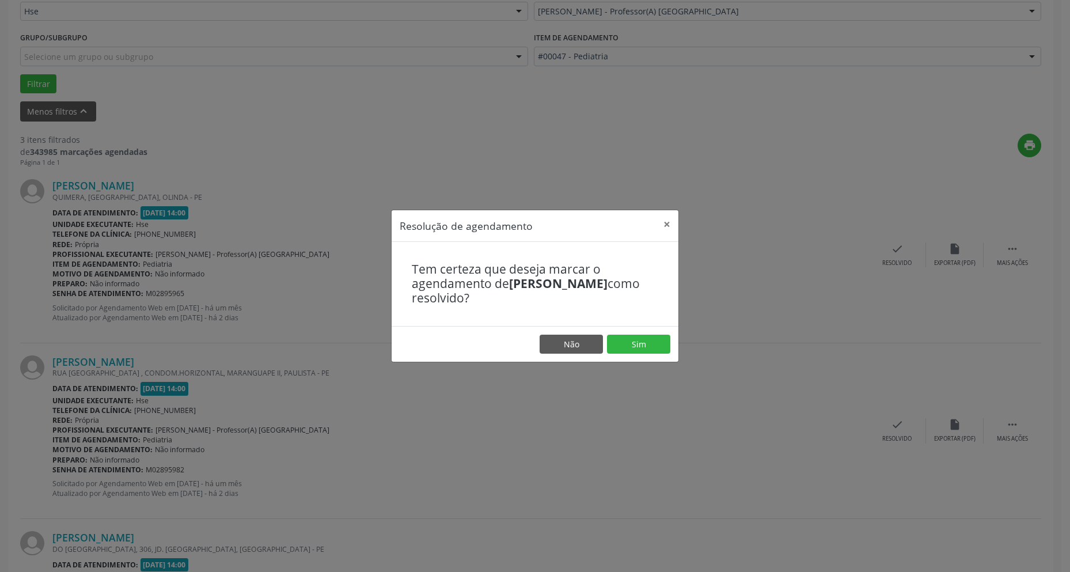
click at [648, 331] on footer "Não Sim" at bounding box center [535, 344] width 287 height 36
click at [631, 342] on button "Sim" at bounding box center [638, 345] width 63 height 20
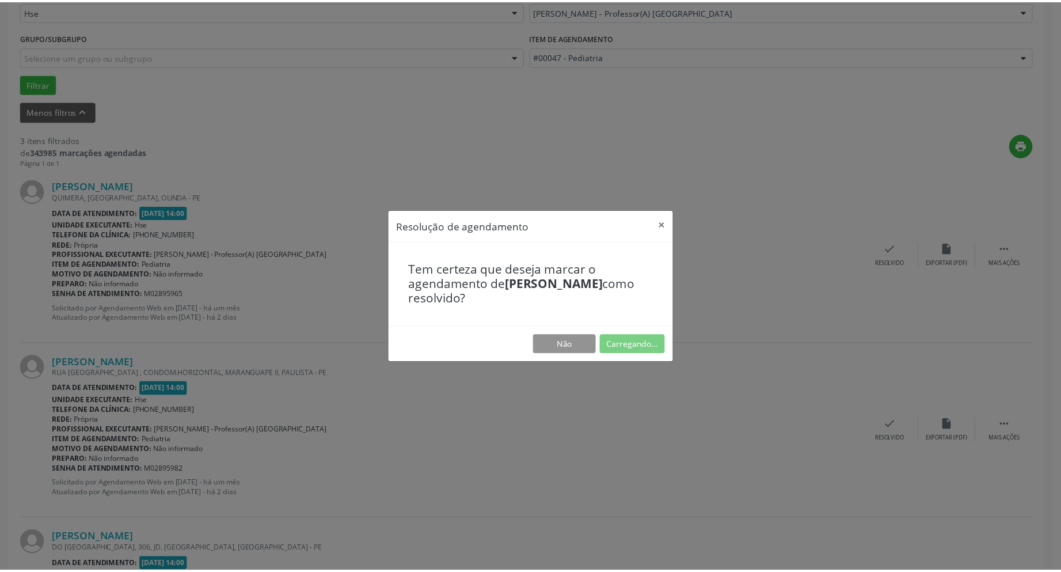
scroll to position [0, 0]
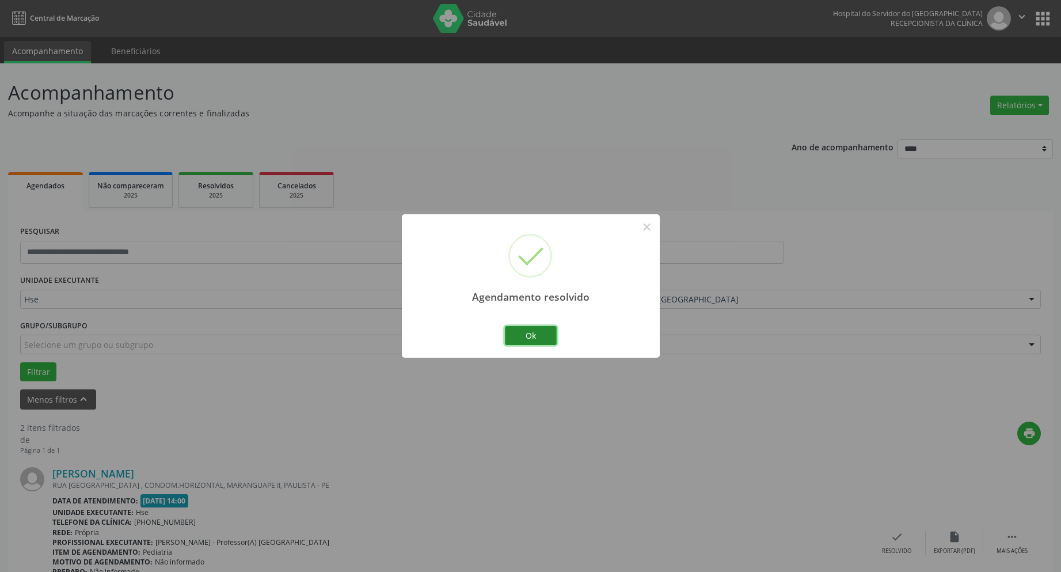
click at [526, 339] on button "Ok" at bounding box center [531, 336] width 52 height 20
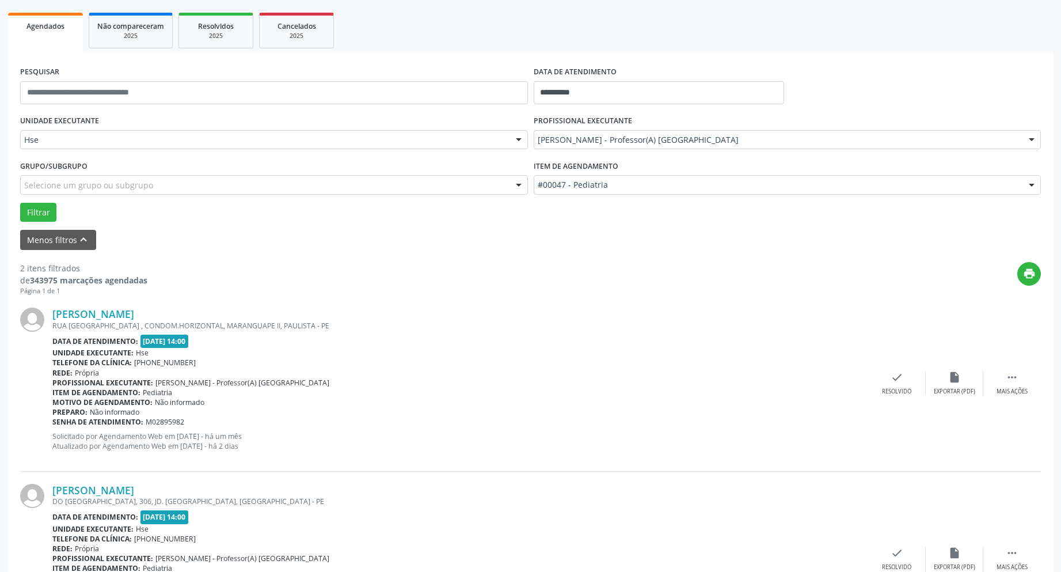
scroll to position [173, 0]
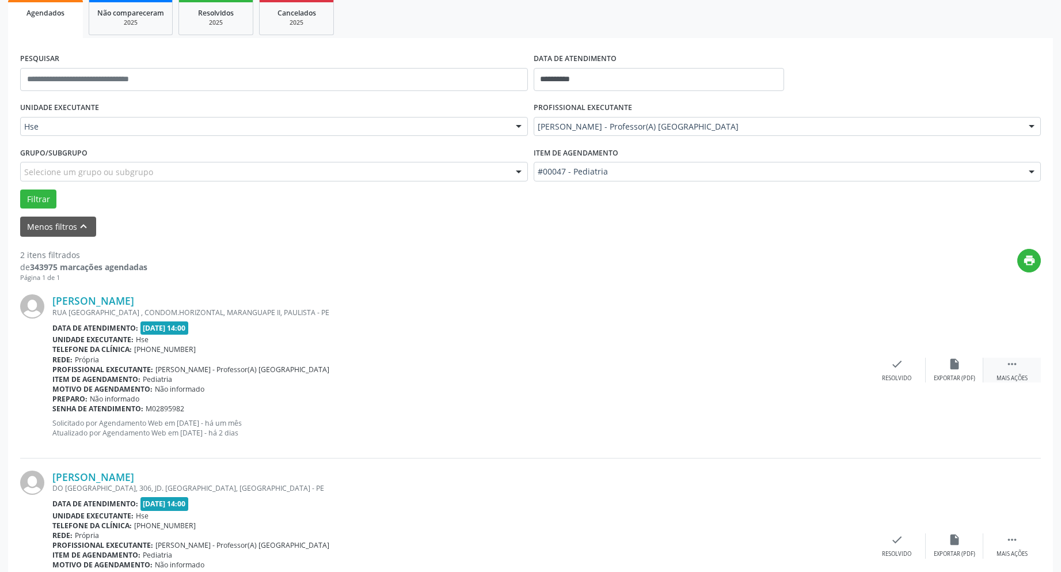
click at [1006, 363] on icon "" at bounding box center [1012, 364] width 13 height 13
click at [948, 364] on icon "alarm_off" at bounding box center [954, 364] width 13 height 13
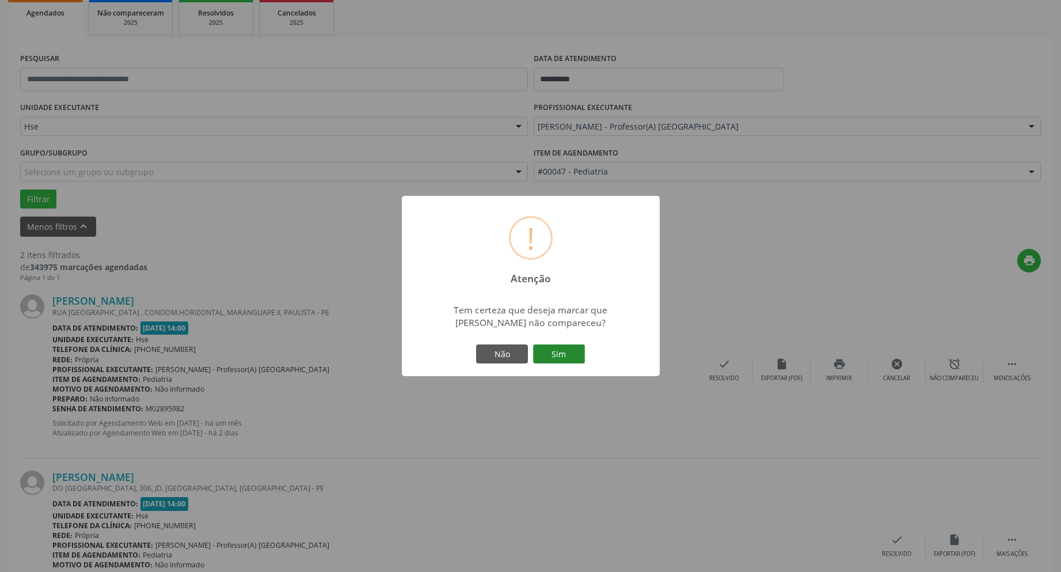
click at [568, 352] on button "Sim" at bounding box center [559, 354] width 52 height 20
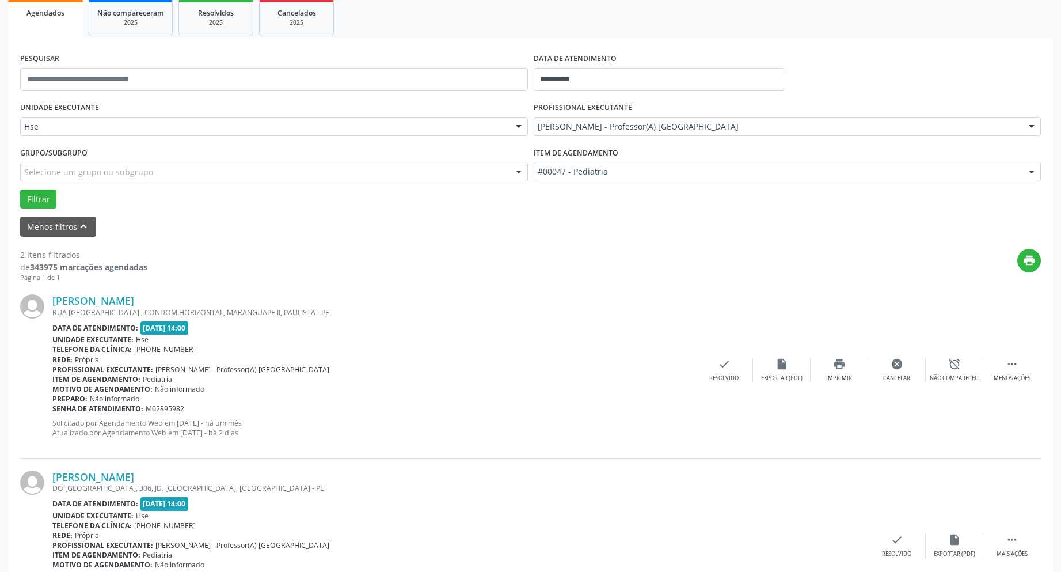
scroll to position [0, 0]
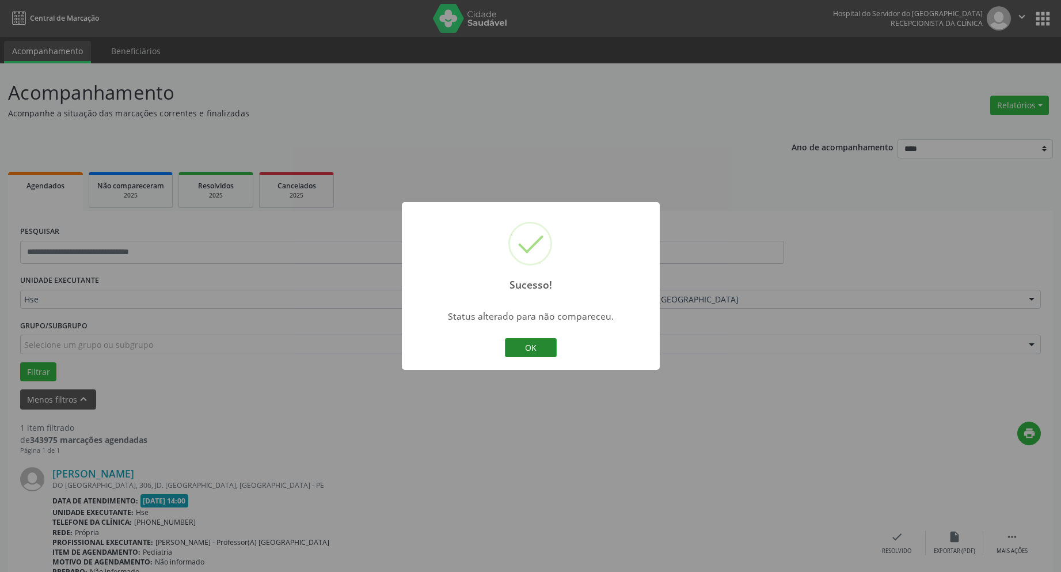
click at [531, 345] on button "OK" at bounding box center [531, 348] width 52 height 20
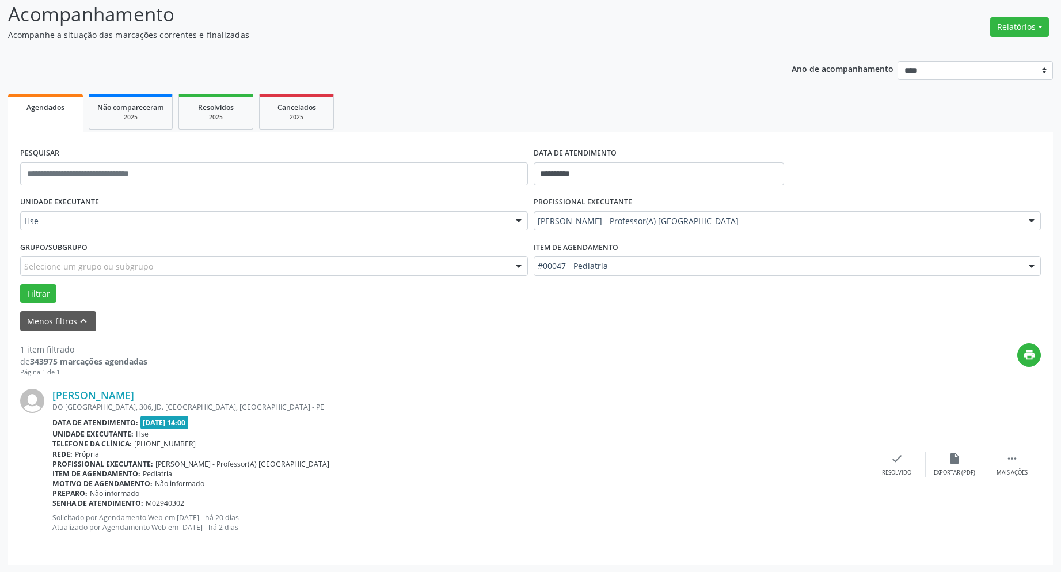
scroll to position [79, 0]
click at [1010, 458] on icon "" at bounding box center [1012, 457] width 13 height 13
click at [951, 465] on div "alarm_off Não compareceu" at bounding box center [955, 463] width 58 height 25
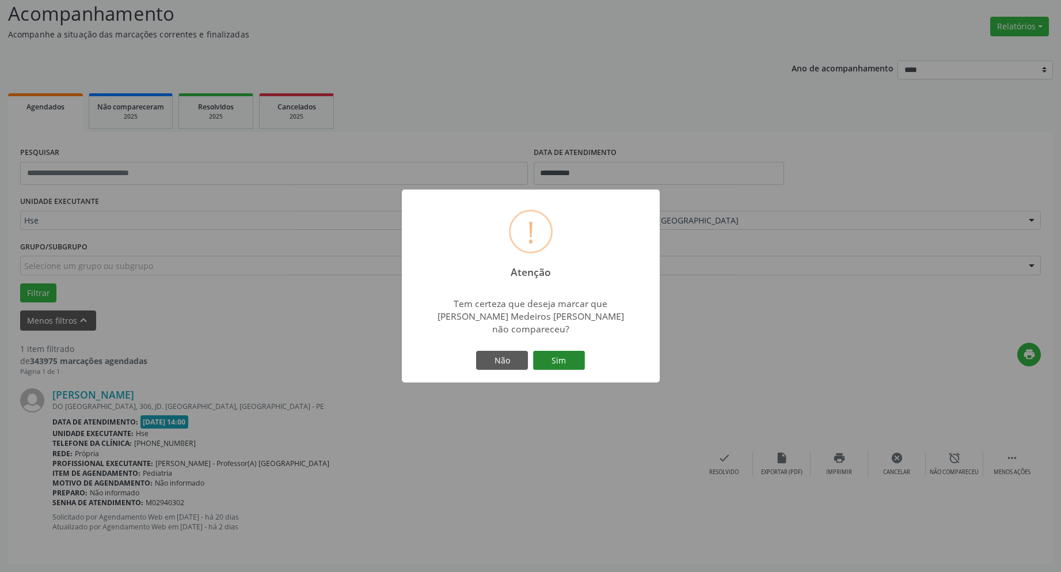
click at [551, 359] on button "Sim" at bounding box center [559, 361] width 52 height 20
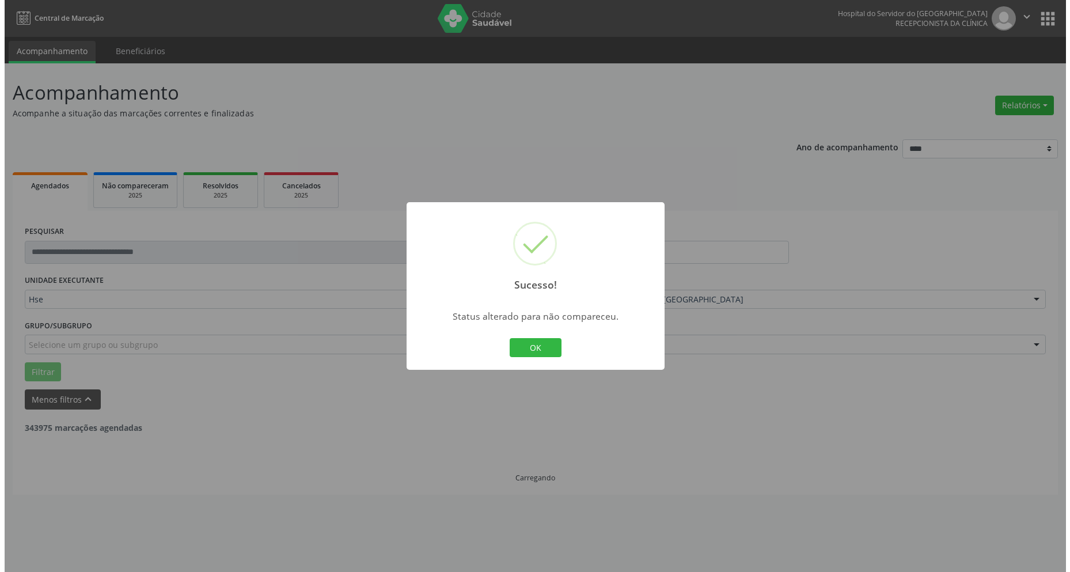
scroll to position [0, 0]
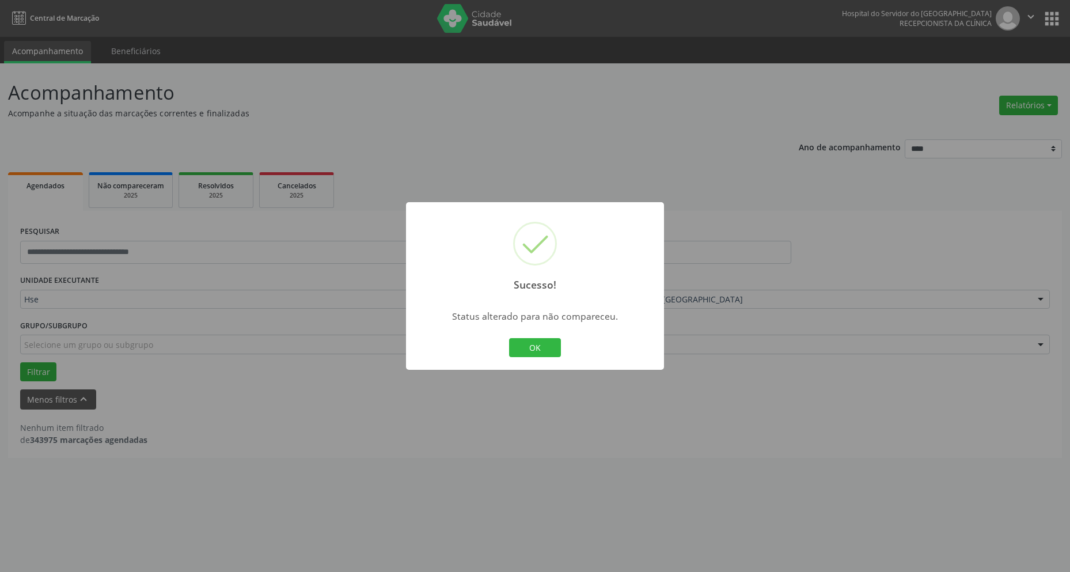
click at [546, 348] on button "OK" at bounding box center [535, 348] width 52 height 20
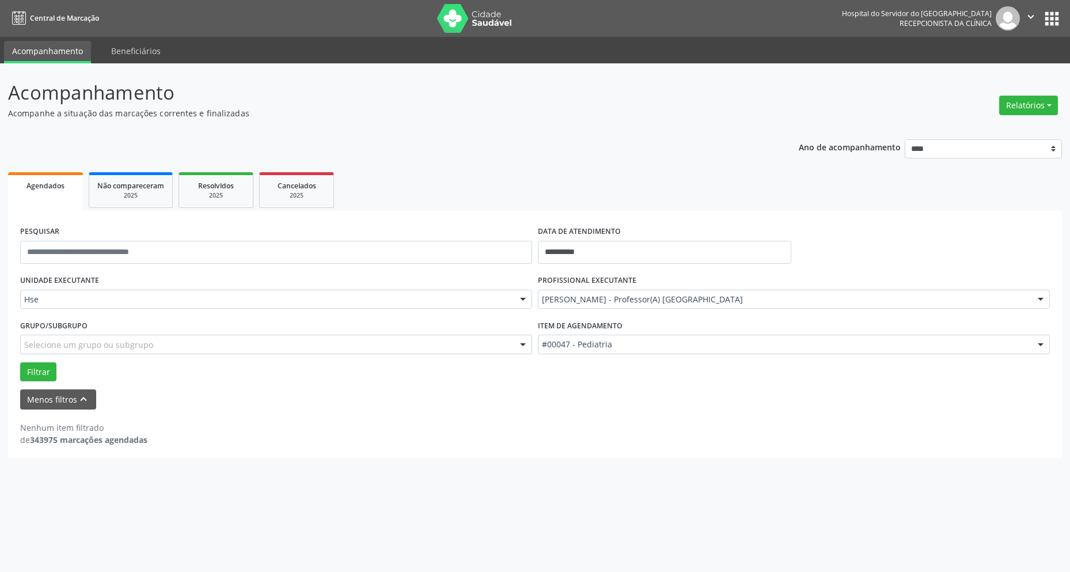
click at [1061, 320] on div "**********" at bounding box center [535, 317] width 1070 height 508
click at [1061, 564] on div "**********" at bounding box center [535, 317] width 1070 height 508
click at [1007, 113] on button "Relatórios" at bounding box center [1028, 106] width 59 height 20
click at [991, 130] on link "Agendamentos" at bounding box center [997, 130] width 124 height 16
select select "*"
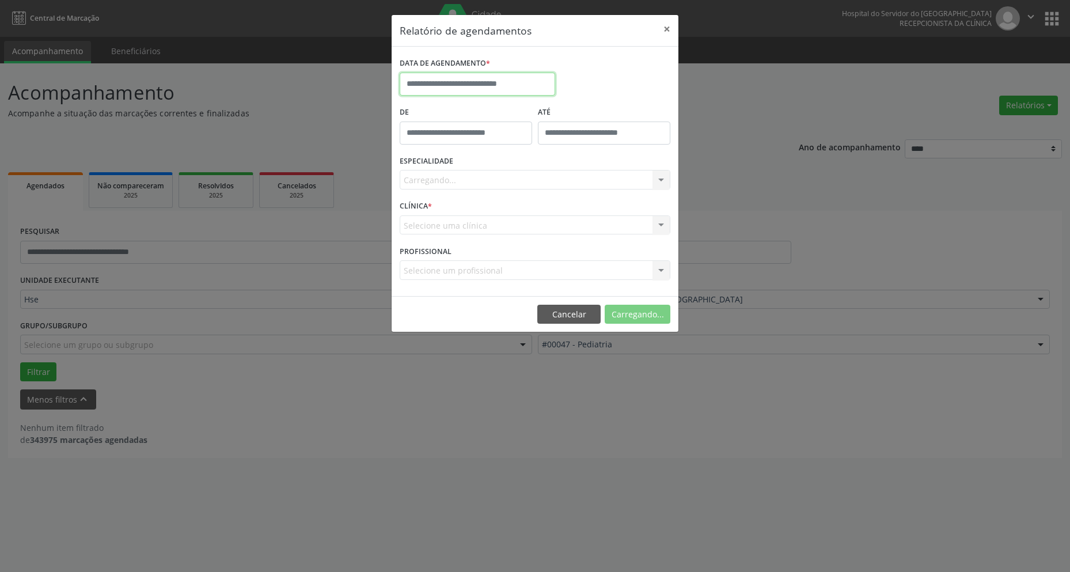
click at [418, 91] on input "text" at bounding box center [477, 84] width 155 height 23
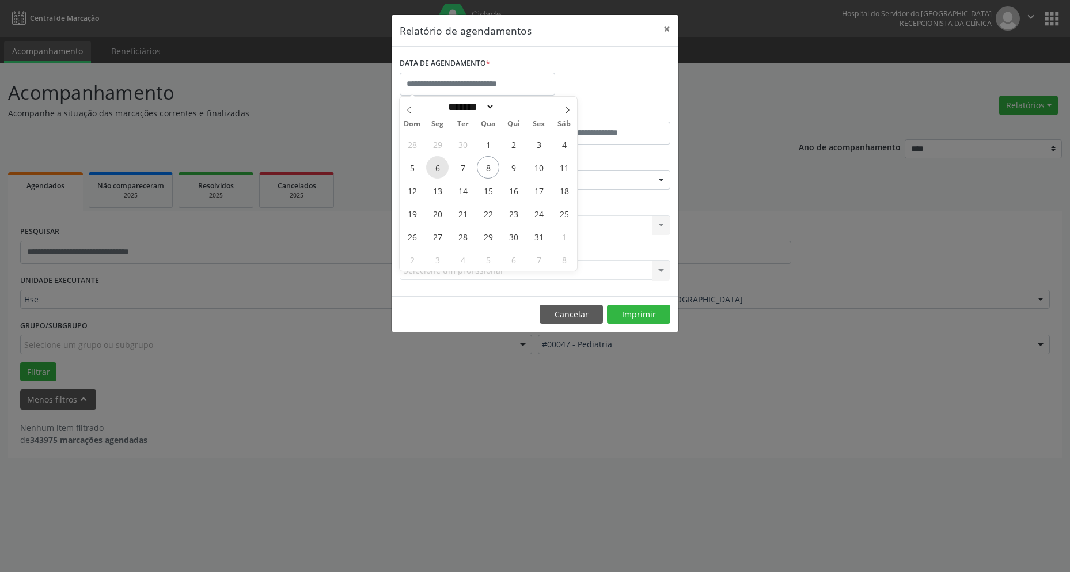
click at [433, 166] on span "6" at bounding box center [437, 167] width 22 height 22
type input "**********"
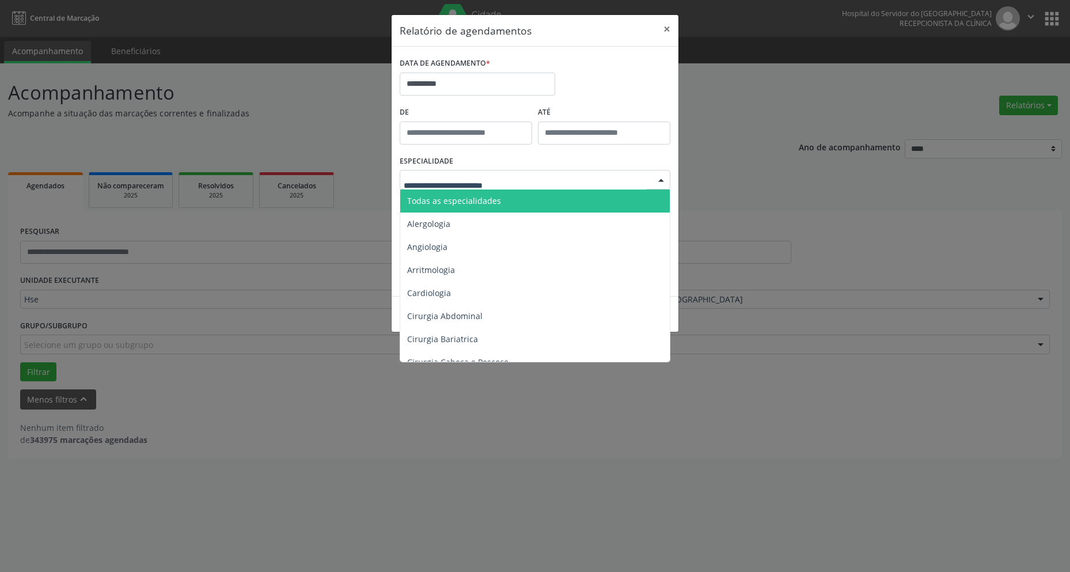
click at [484, 201] on span "Todas as especialidades" at bounding box center [454, 200] width 94 height 11
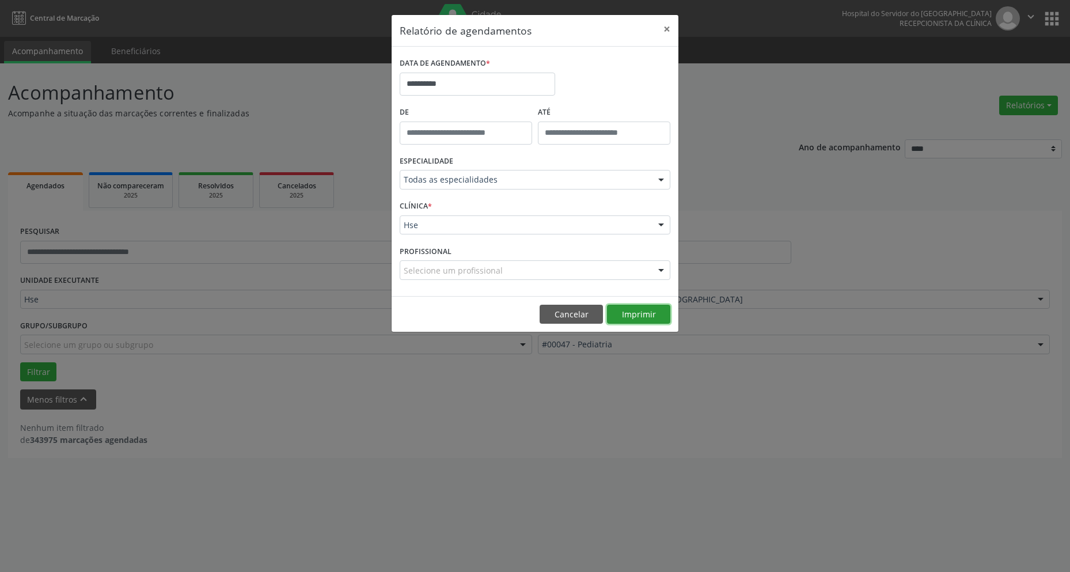
click at [647, 309] on button "Imprimir" at bounding box center [638, 315] width 63 height 20
click at [465, 79] on input "**********" at bounding box center [477, 84] width 155 height 23
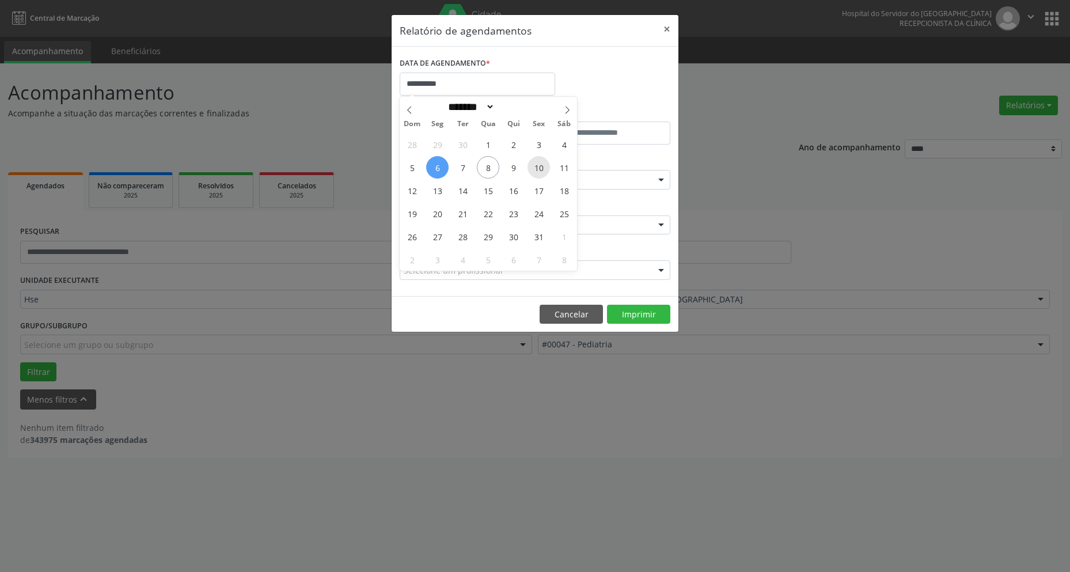
click at [537, 167] on span "10" at bounding box center [538, 167] width 22 height 22
type input "**********"
click at [537, 167] on span "10" at bounding box center [538, 167] width 22 height 22
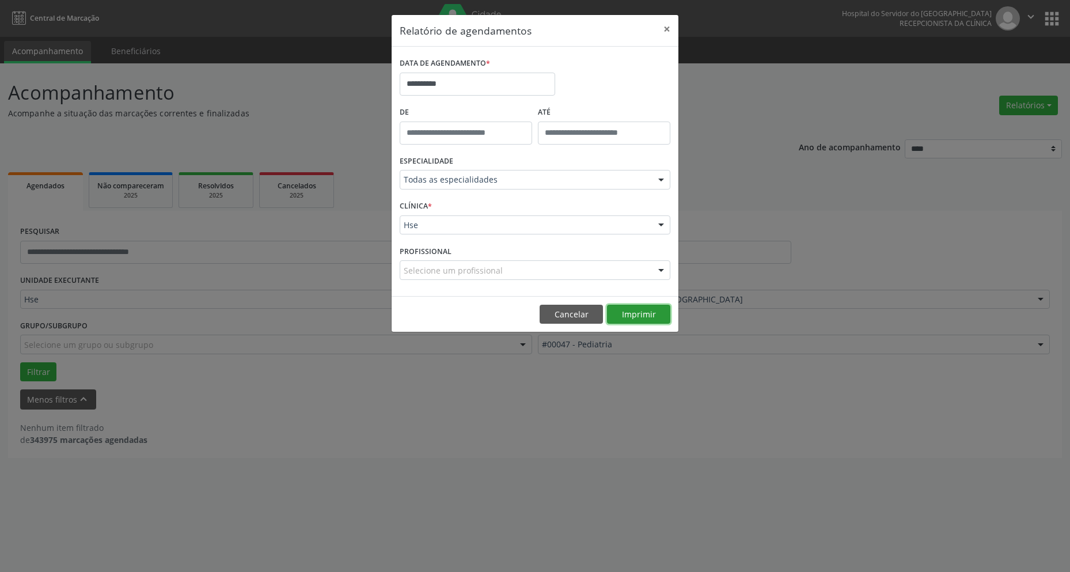
click at [653, 317] on button "Imprimir" at bounding box center [638, 315] width 63 height 20
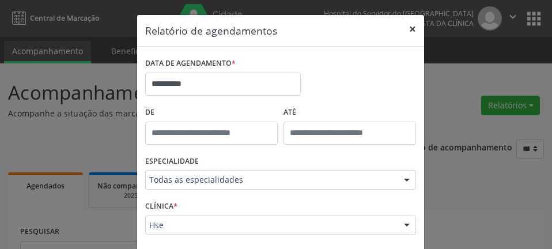
click at [407, 27] on button "×" at bounding box center [412, 29] width 23 height 28
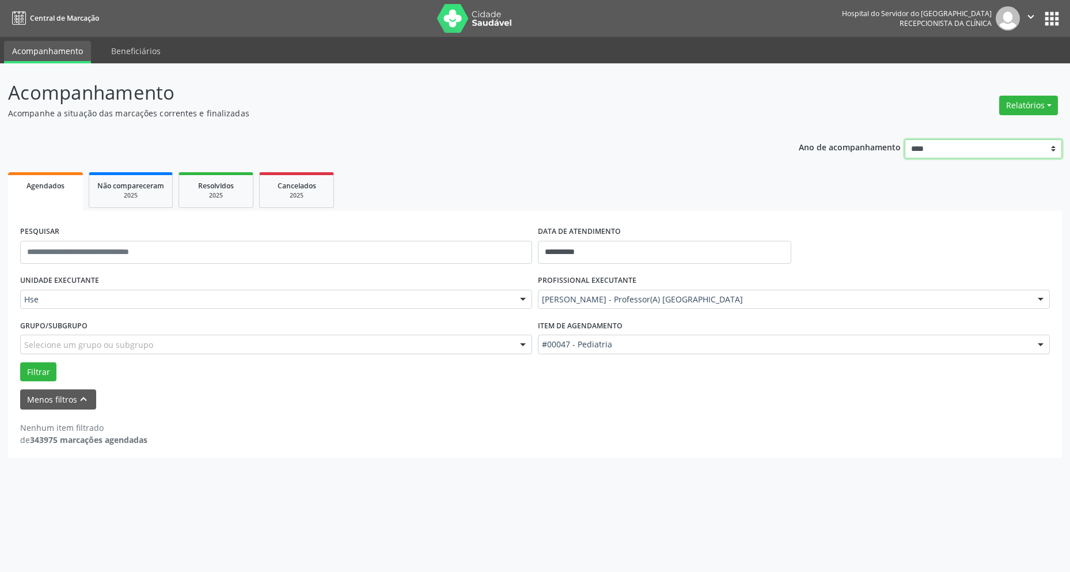
click at [1053, 147] on select "**** **** **** **** ****" at bounding box center [984, 149] width 158 height 20
click at [935, 142] on select "**** **** **** **** ****" at bounding box center [984, 149] width 158 height 20
click at [1049, 101] on button "Relatórios" at bounding box center [1028, 106] width 59 height 20
click at [980, 126] on link "Agendamentos" at bounding box center [997, 130] width 124 height 16
select select "*"
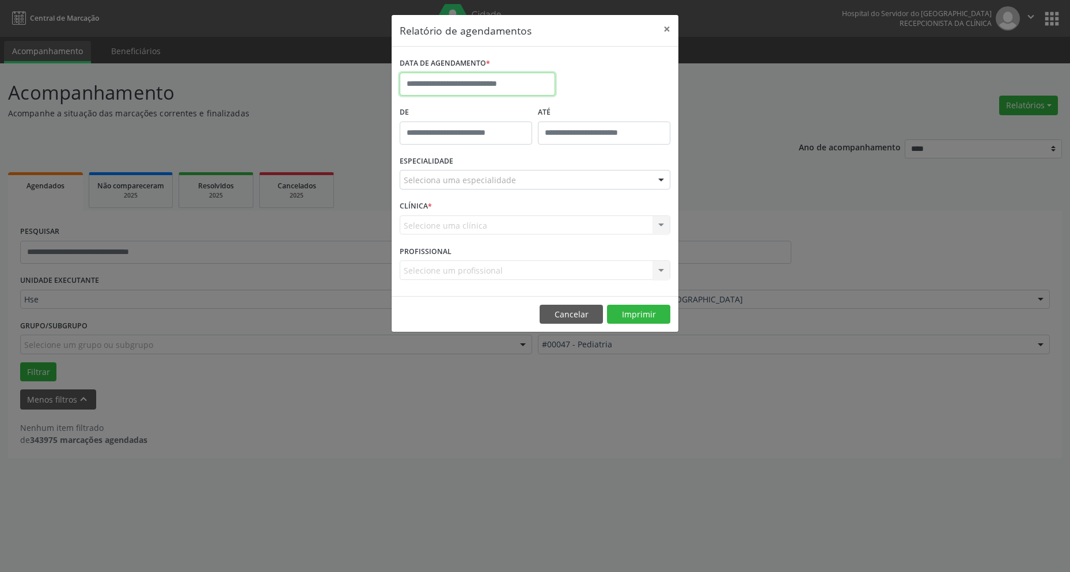
click at [462, 77] on input "text" at bounding box center [477, 84] width 155 height 23
click at [853, 257] on div "Relatório de agendamentos × DATA DE AGENDAMENTO * De ATÉ ESPECIALIDADE Selecion…" at bounding box center [535, 286] width 1070 height 572
click at [668, 28] on button "×" at bounding box center [666, 29] width 23 height 28
